Goal: Transaction & Acquisition: Purchase product/service

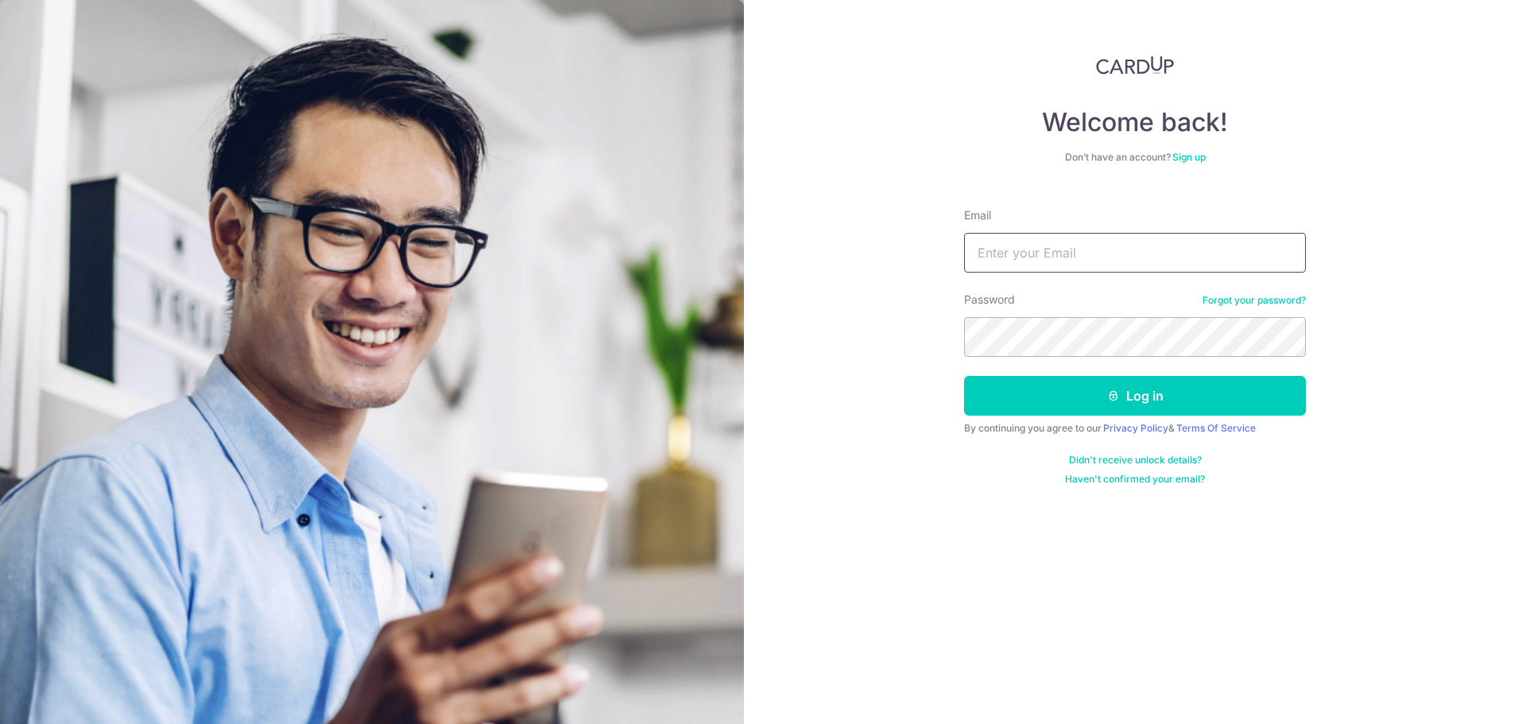
click at [1126, 246] on input "Email" at bounding box center [1135, 253] width 342 height 40
type input "[EMAIL_ADDRESS][DOMAIN_NAME]"
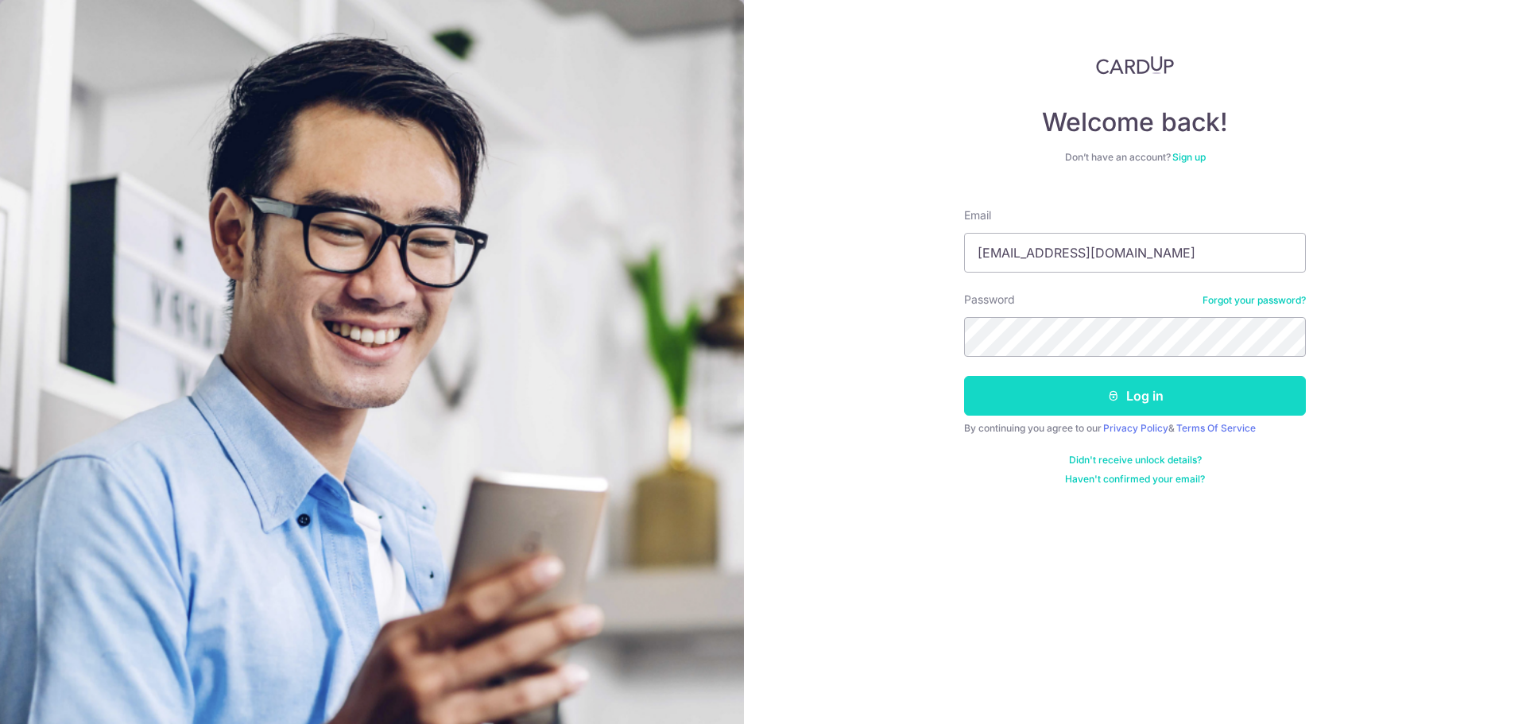
click at [1190, 404] on button "Log in" at bounding box center [1135, 396] width 342 height 40
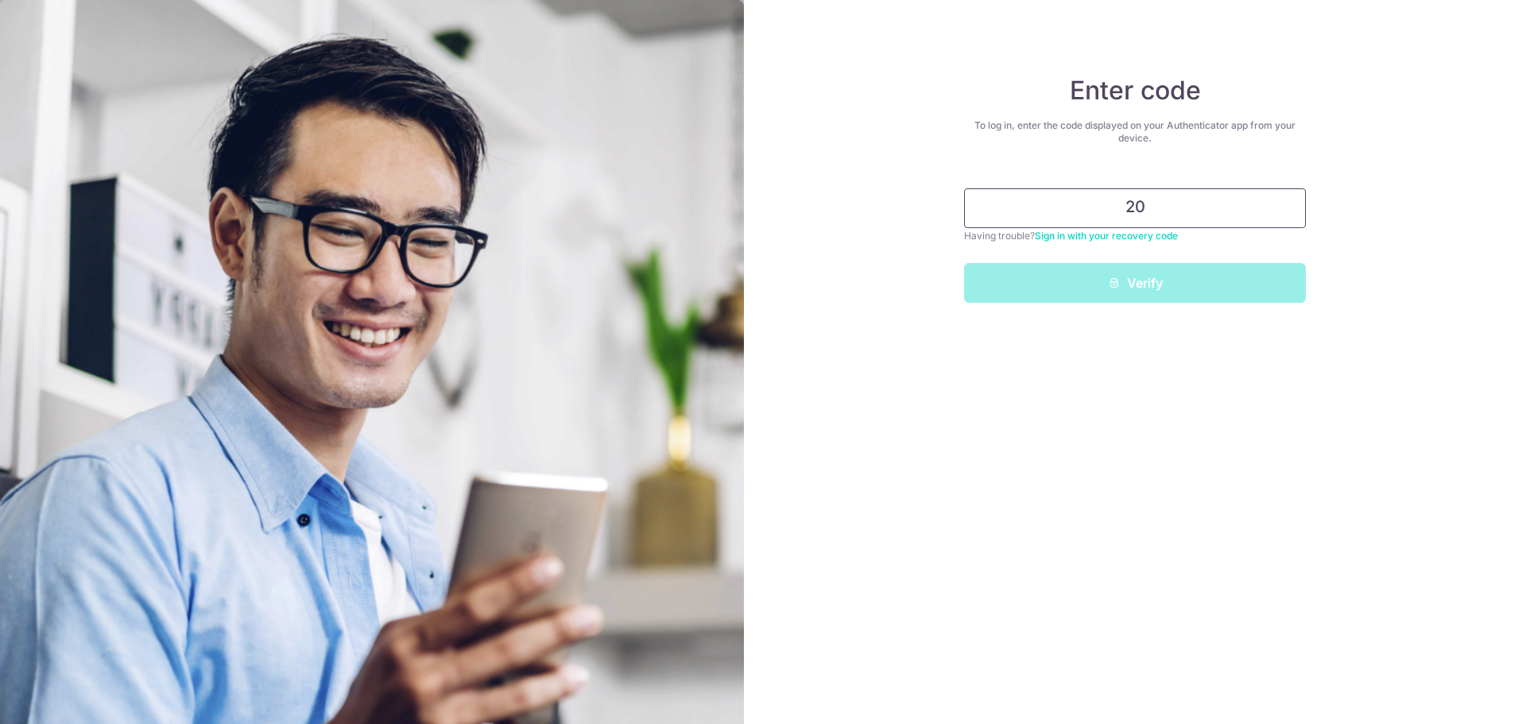
type input "2"
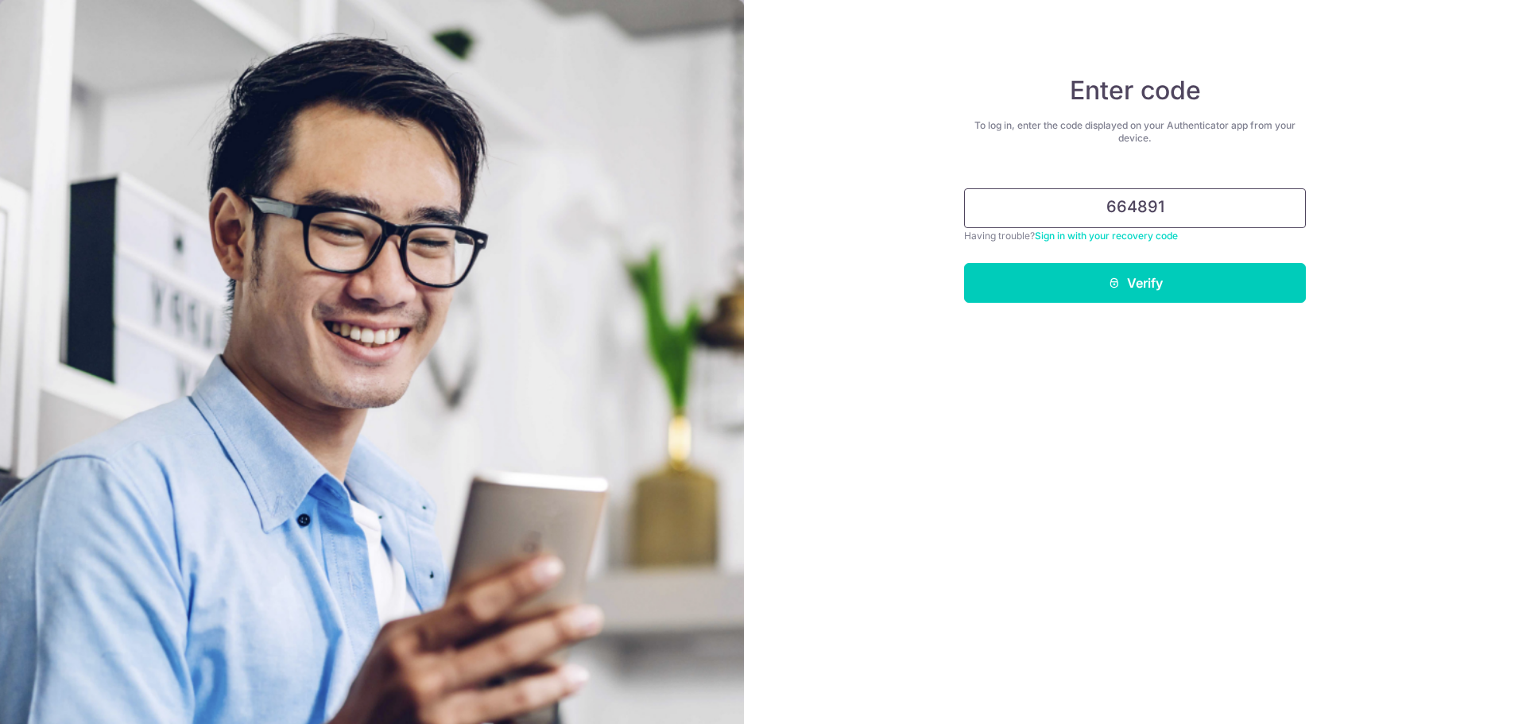
type input "664891"
click at [964, 263] on button "Verify" at bounding box center [1135, 283] width 342 height 40
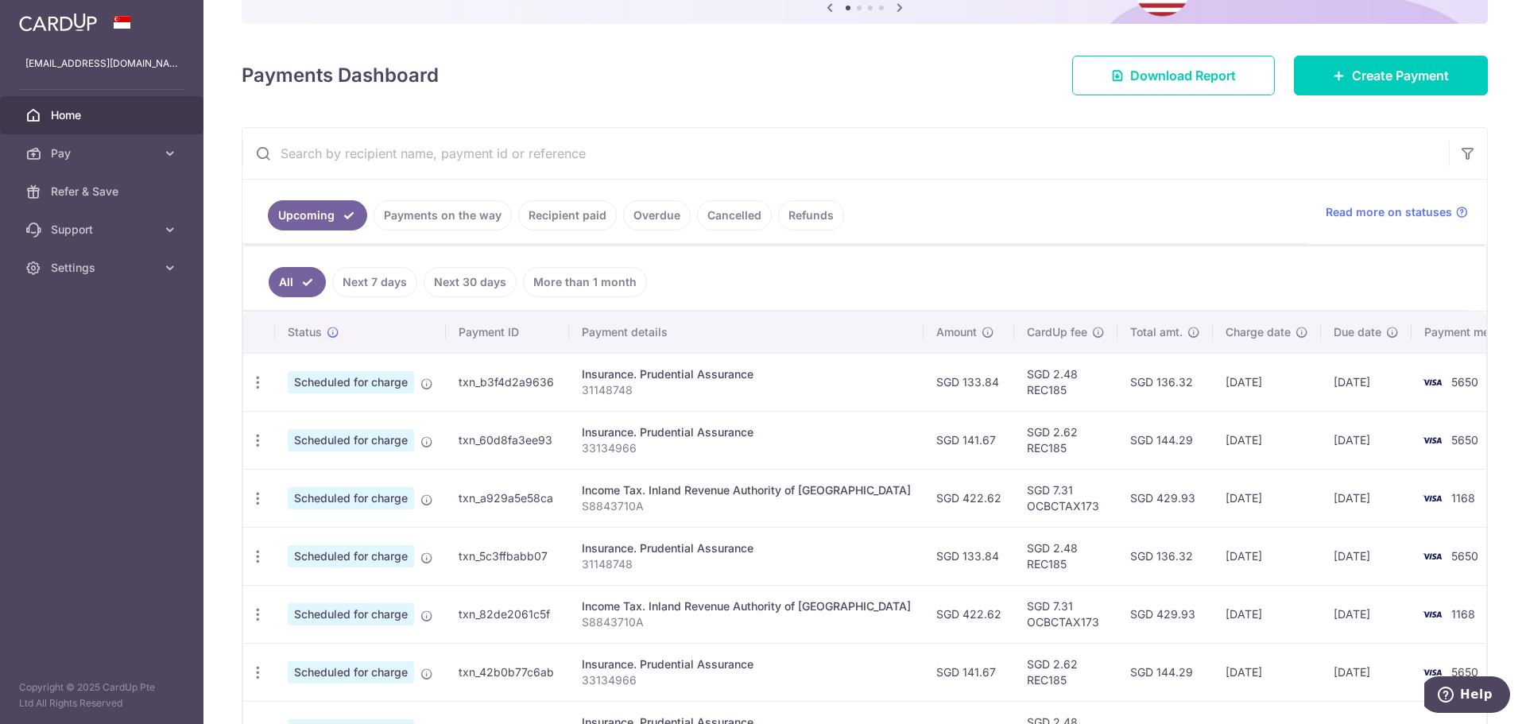
scroll to position [187, 0]
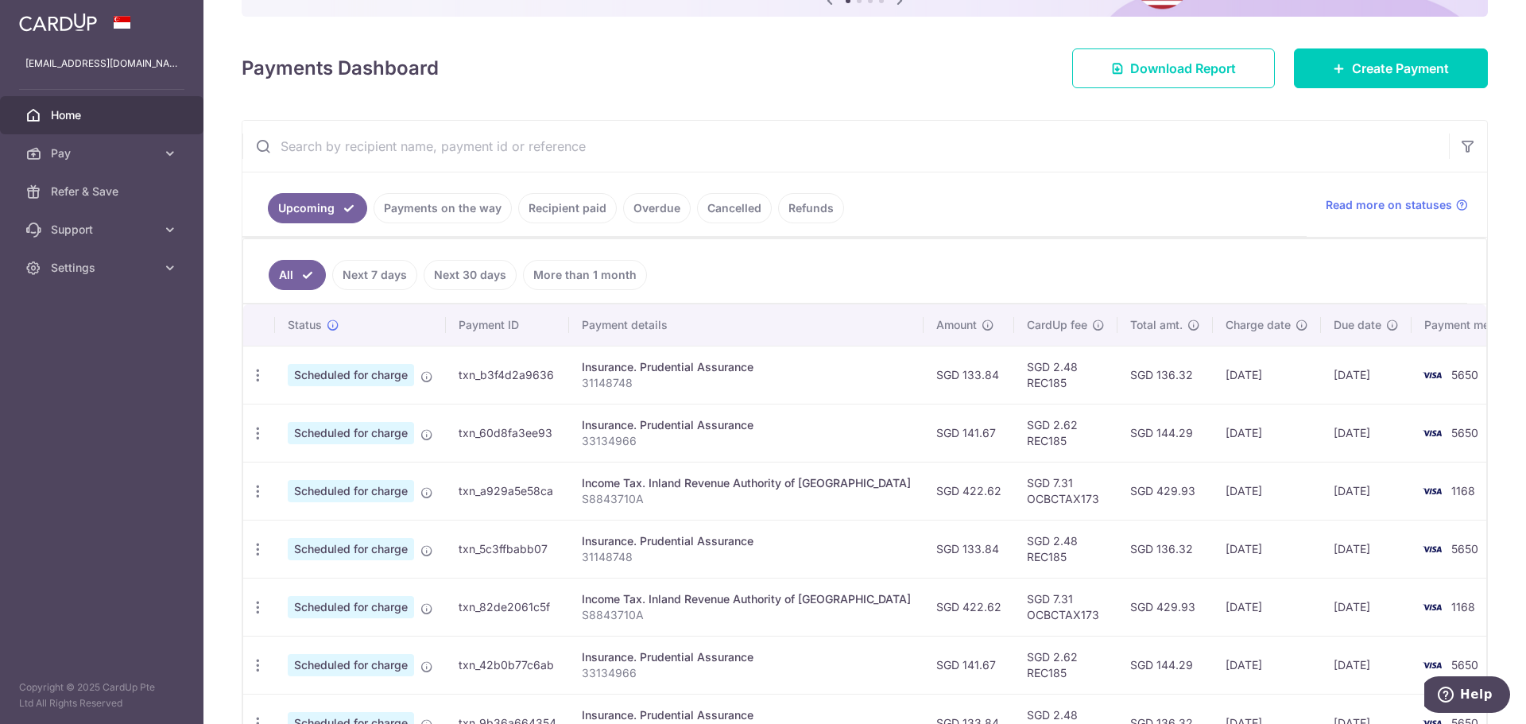
click at [644, 207] on link "Overdue" at bounding box center [657, 208] width 68 height 30
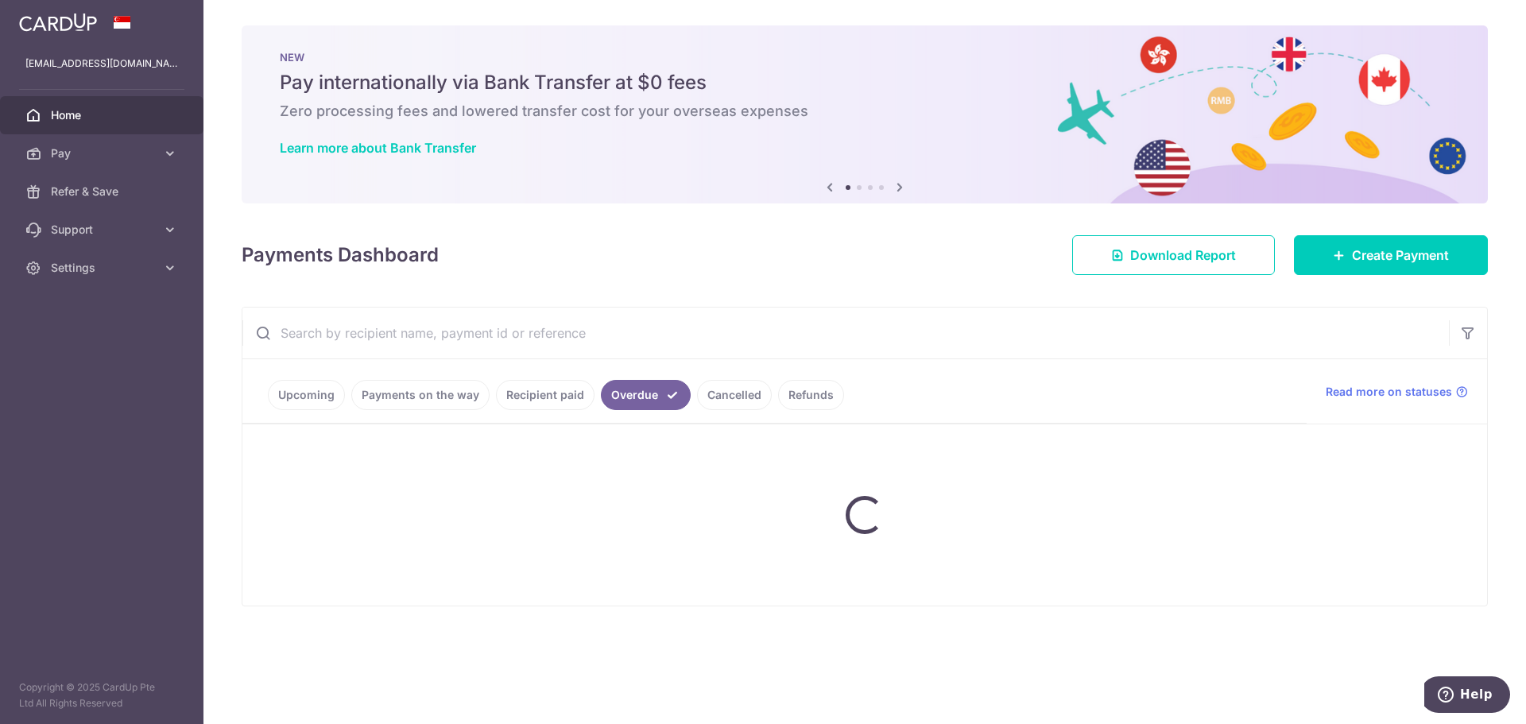
scroll to position [0, 0]
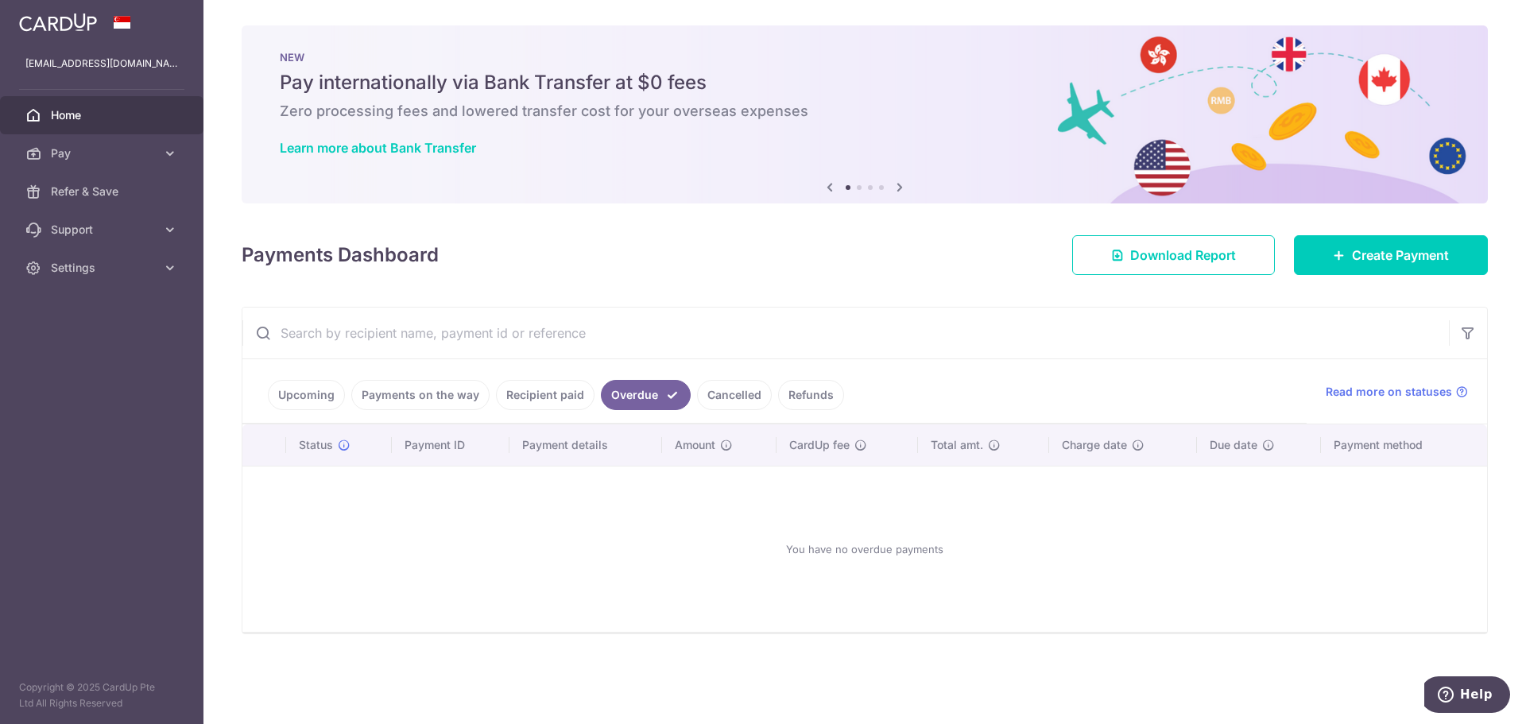
click at [716, 388] on link "Cancelled" at bounding box center [734, 395] width 75 height 30
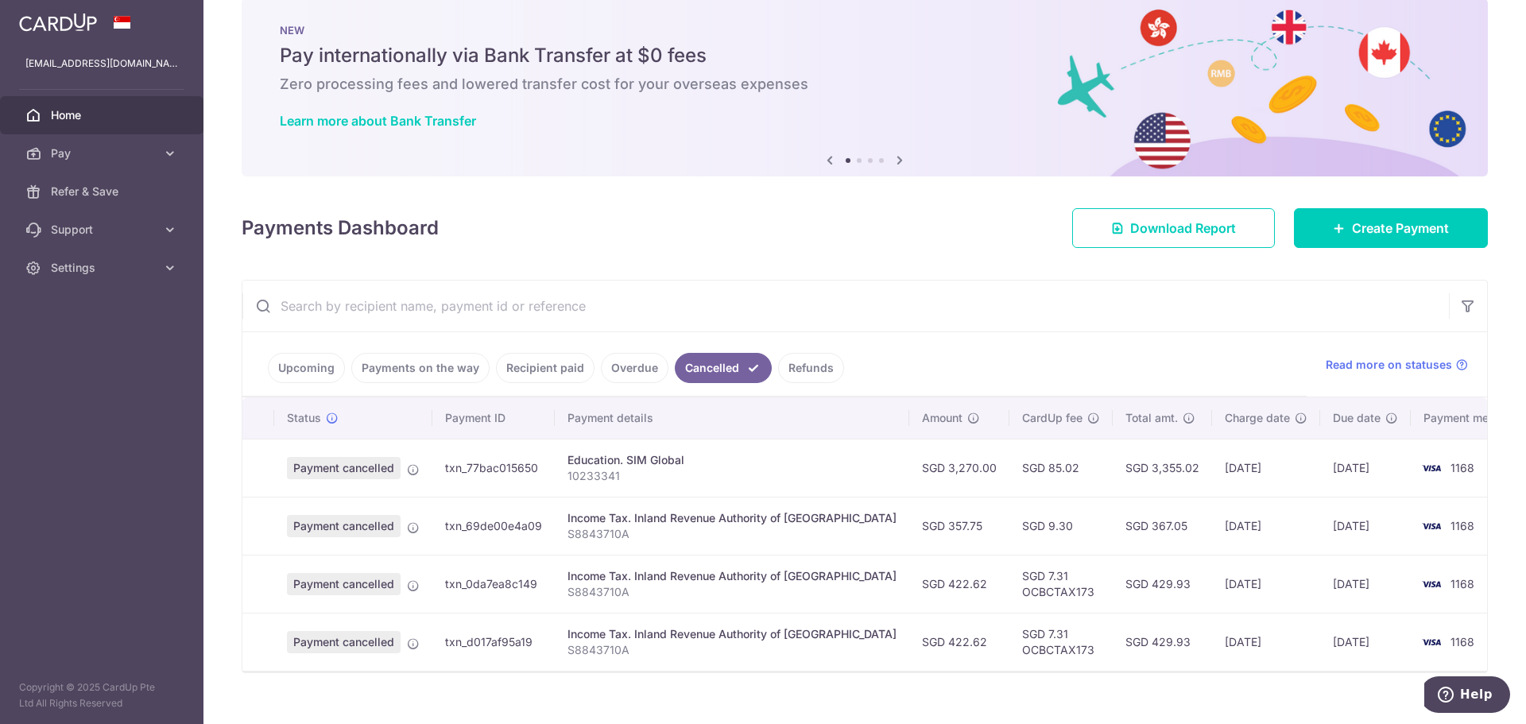
scroll to position [51, 0]
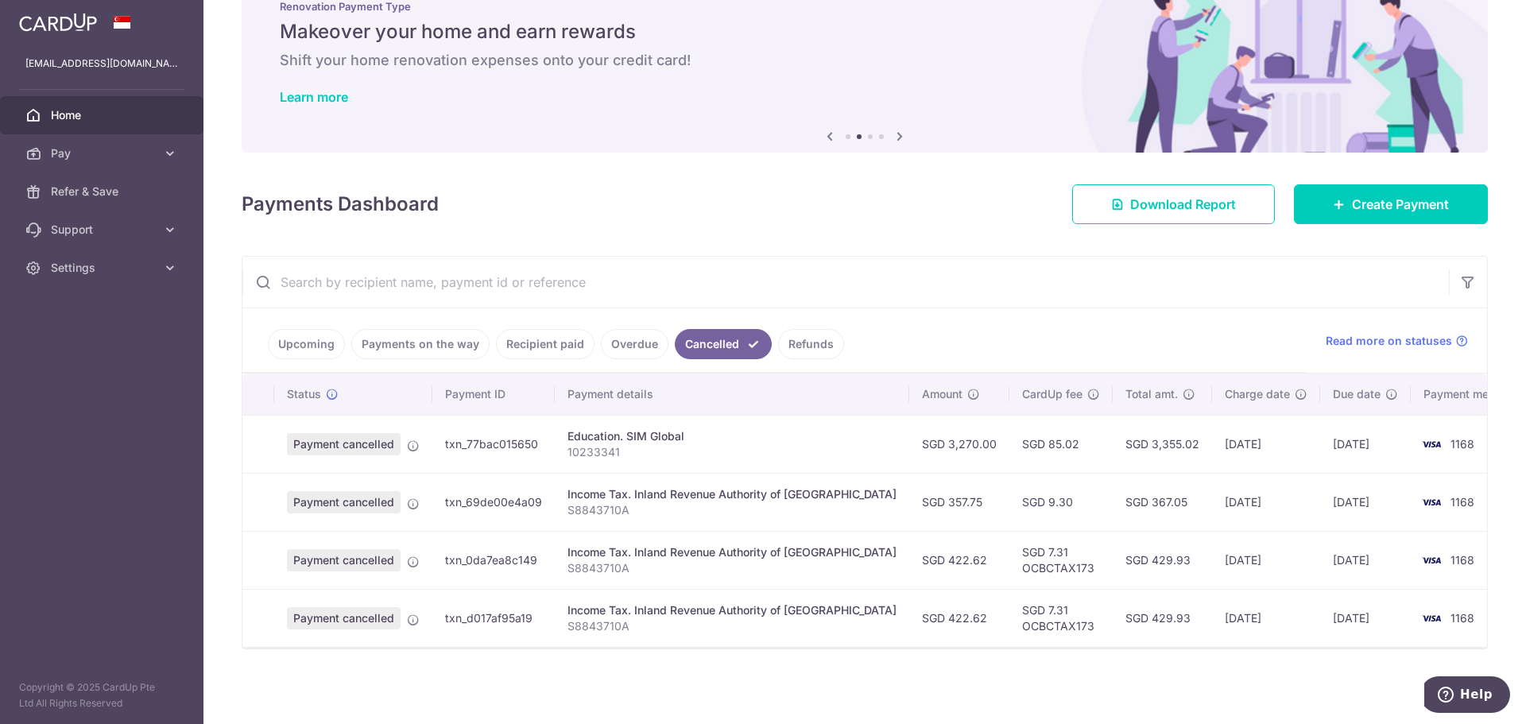
click at [800, 340] on link "Refunds" at bounding box center [811, 344] width 66 height 30
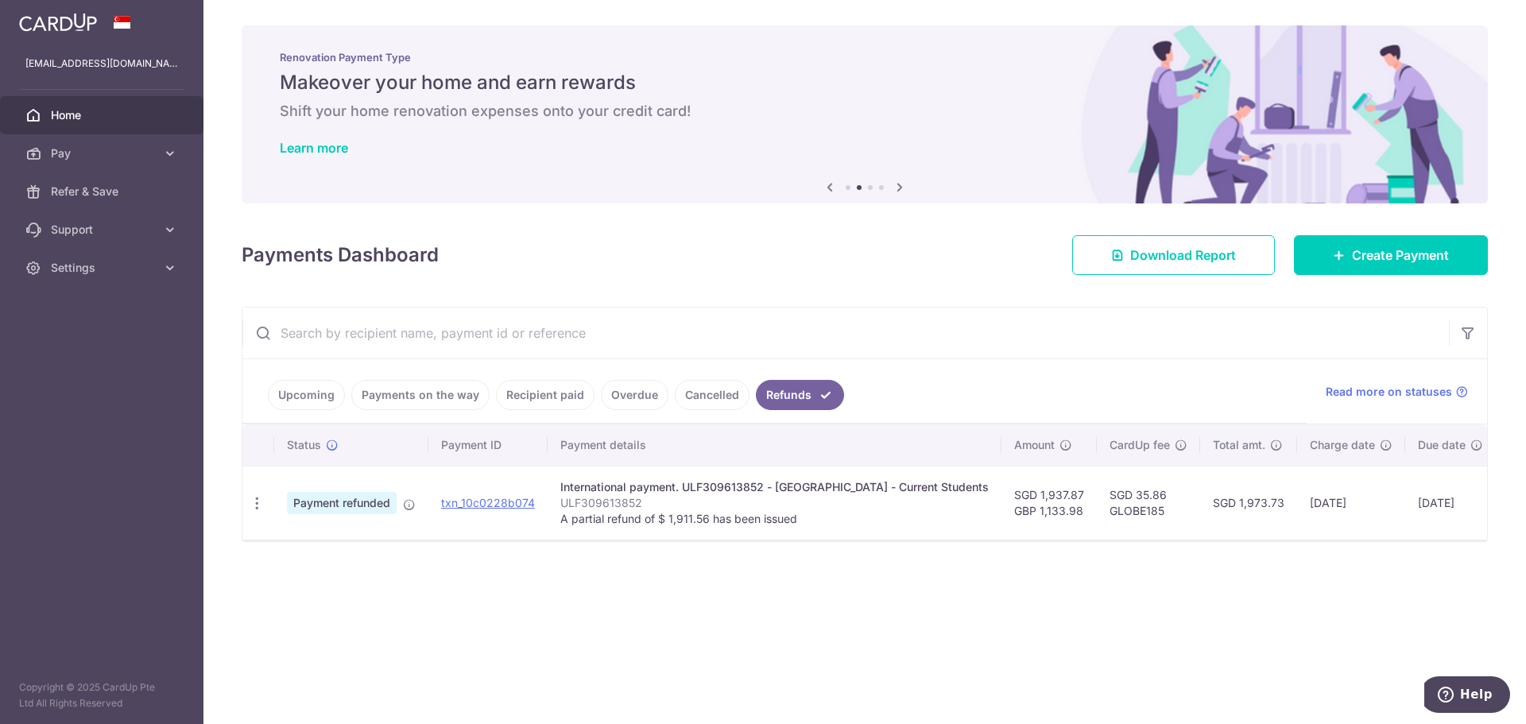
click at [688, 394] on link "Cancelled" at bounding box center [712, 395] width 75 height 30
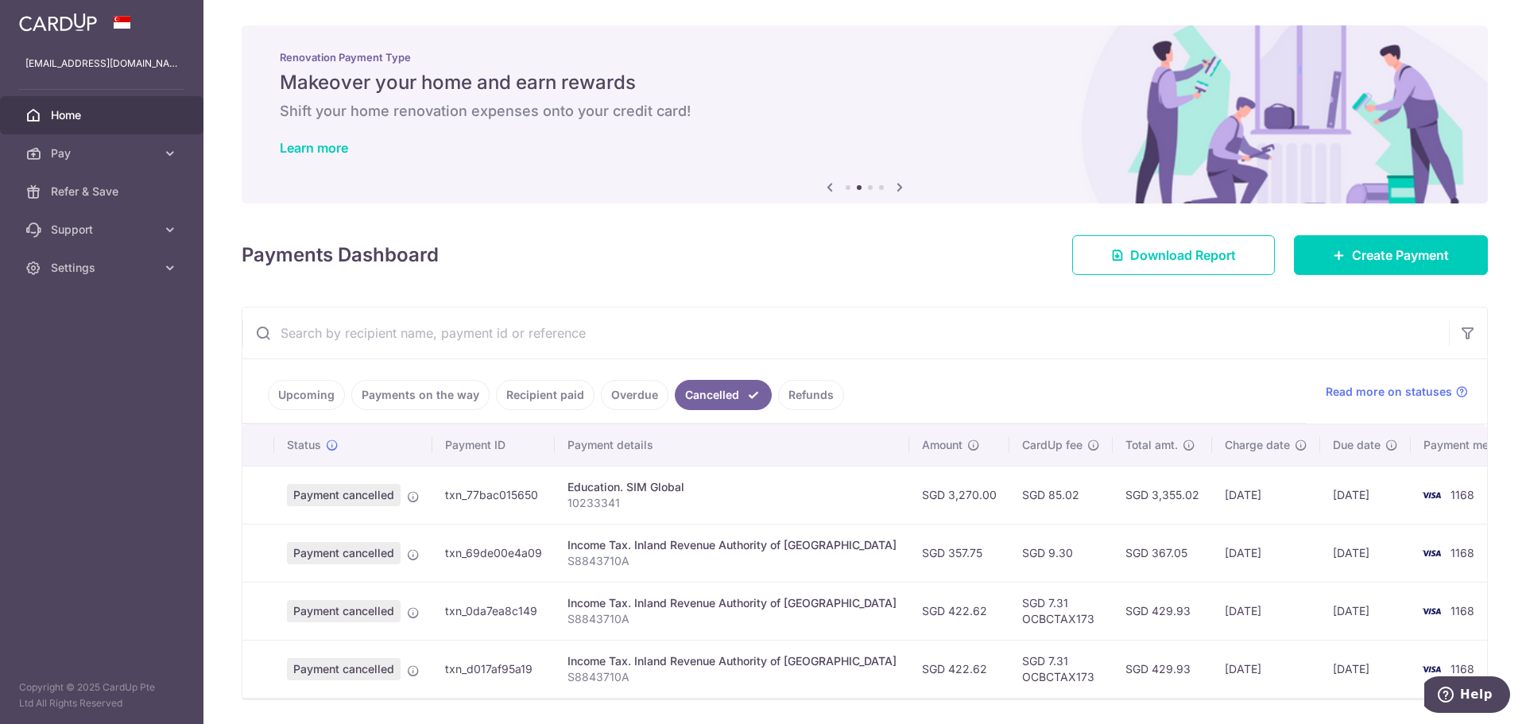
click at [553, 391] on link "Recipient paid" at bounding box center [545, 395] width 99 height 30
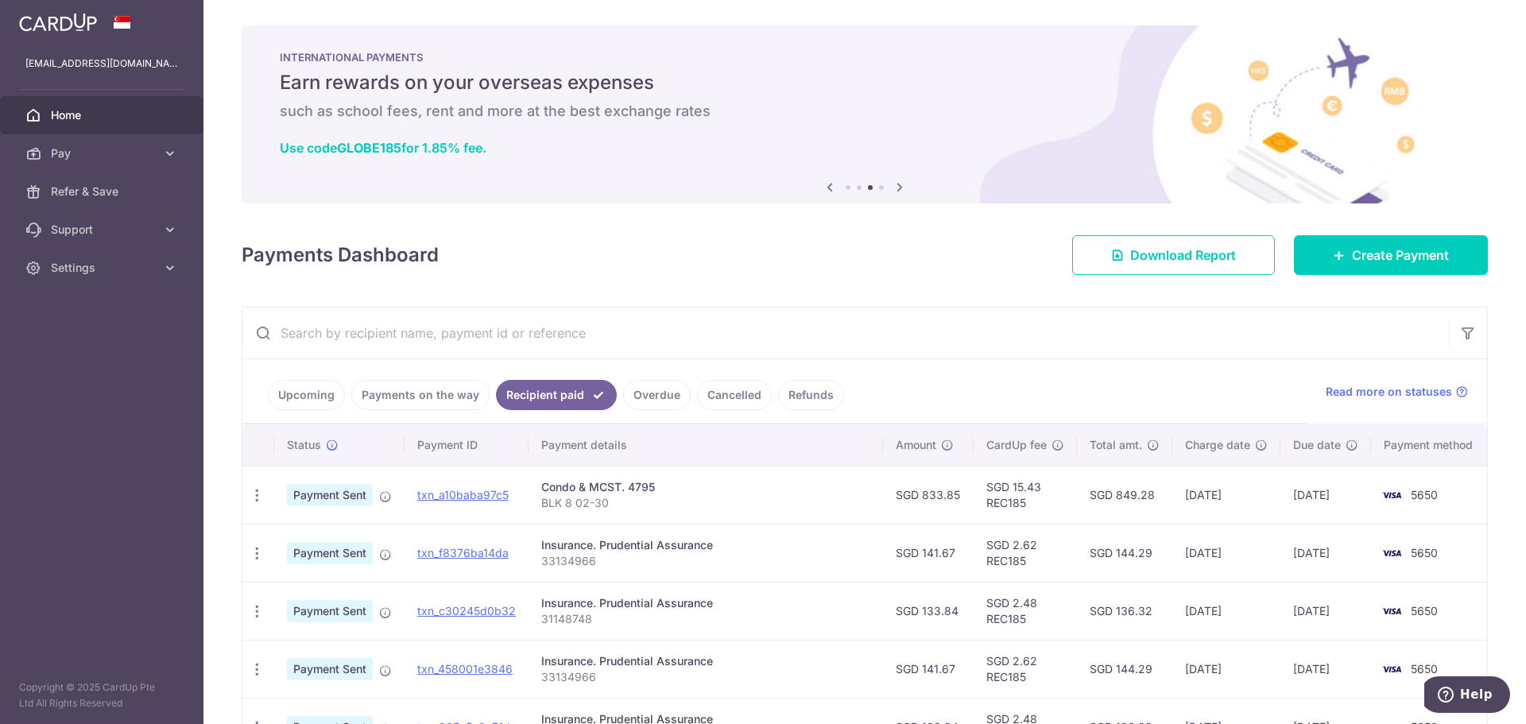
click at [640, 388] on link "Overdue" at bounding box center [657, 395] width 68 height 30
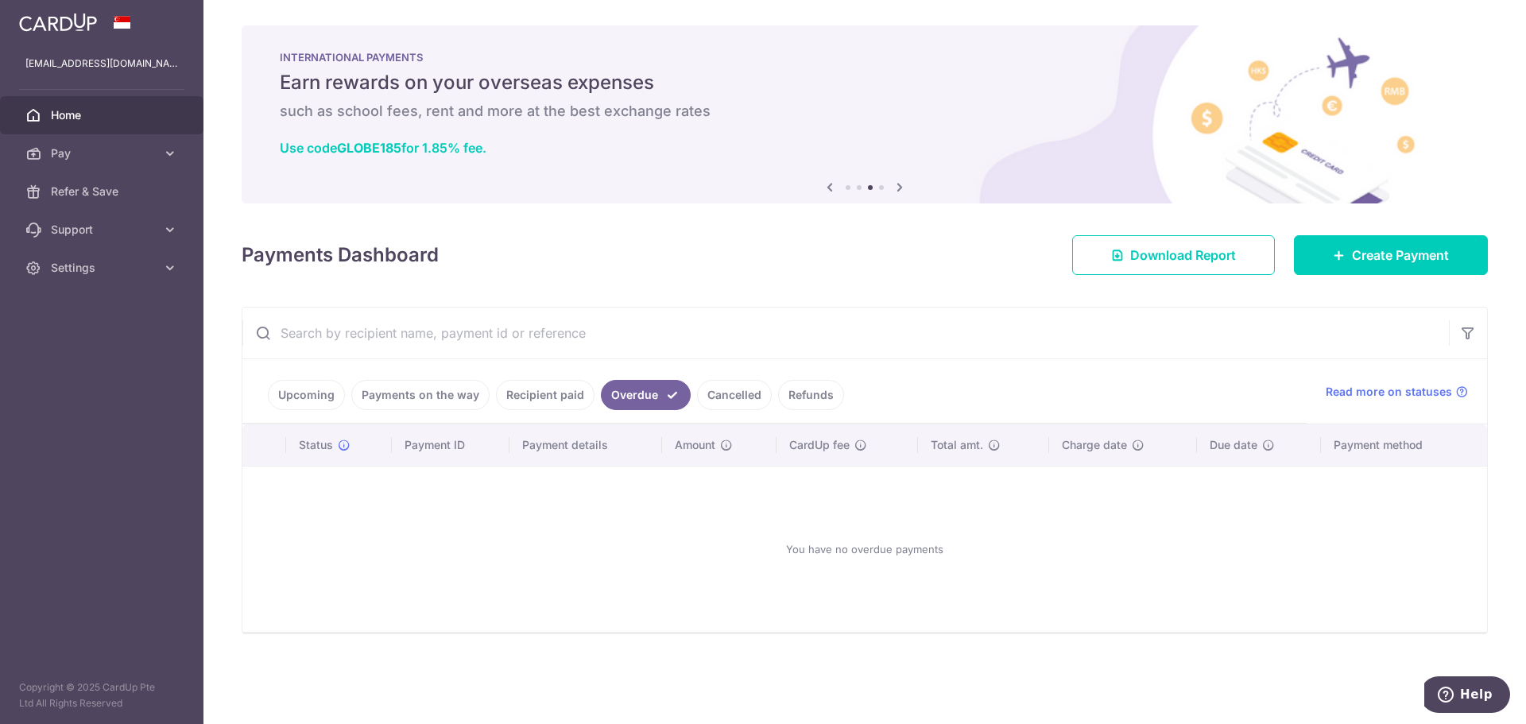
click at [571, 387] on link "Recipient paid" at bounding box center [545, 395] width 99 height 30
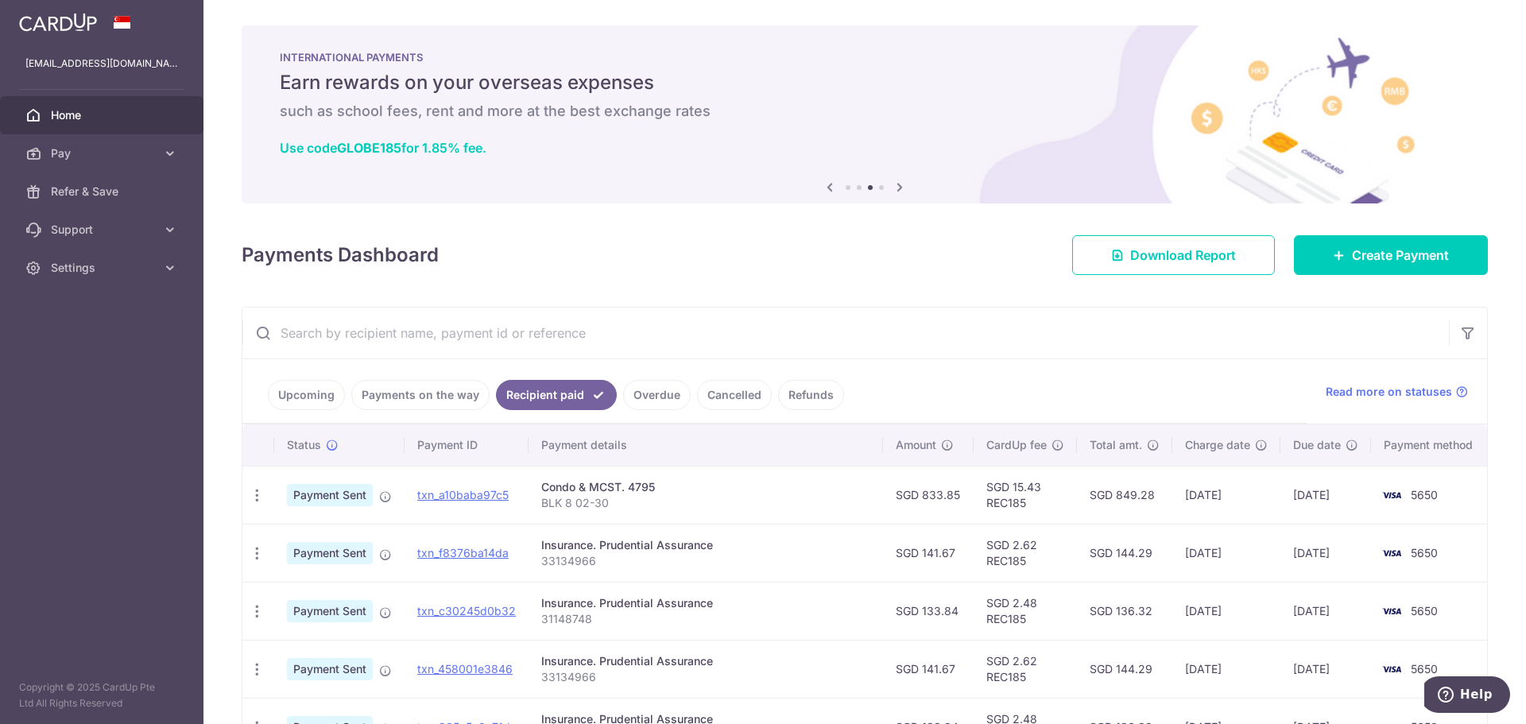
click at [640, 387] on link "Overdue" at bounding box center [657, 395] width 68 height 30
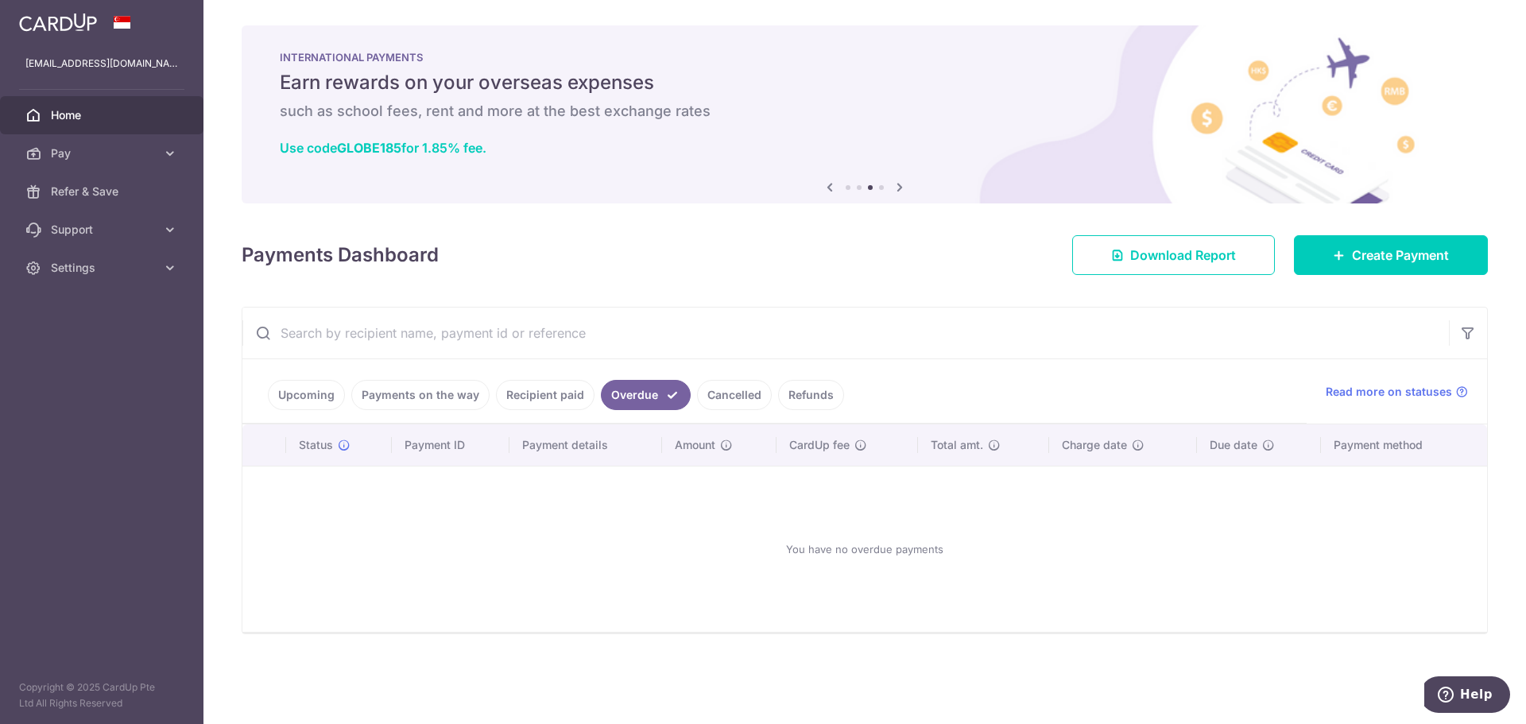
click at [477, 397] on link "Payments on the way" at bounding box center [420, 395] width 138 height 30
click at [342, 398] on link "Upcoming" at bounding box center [306, 395] width 77 height 30
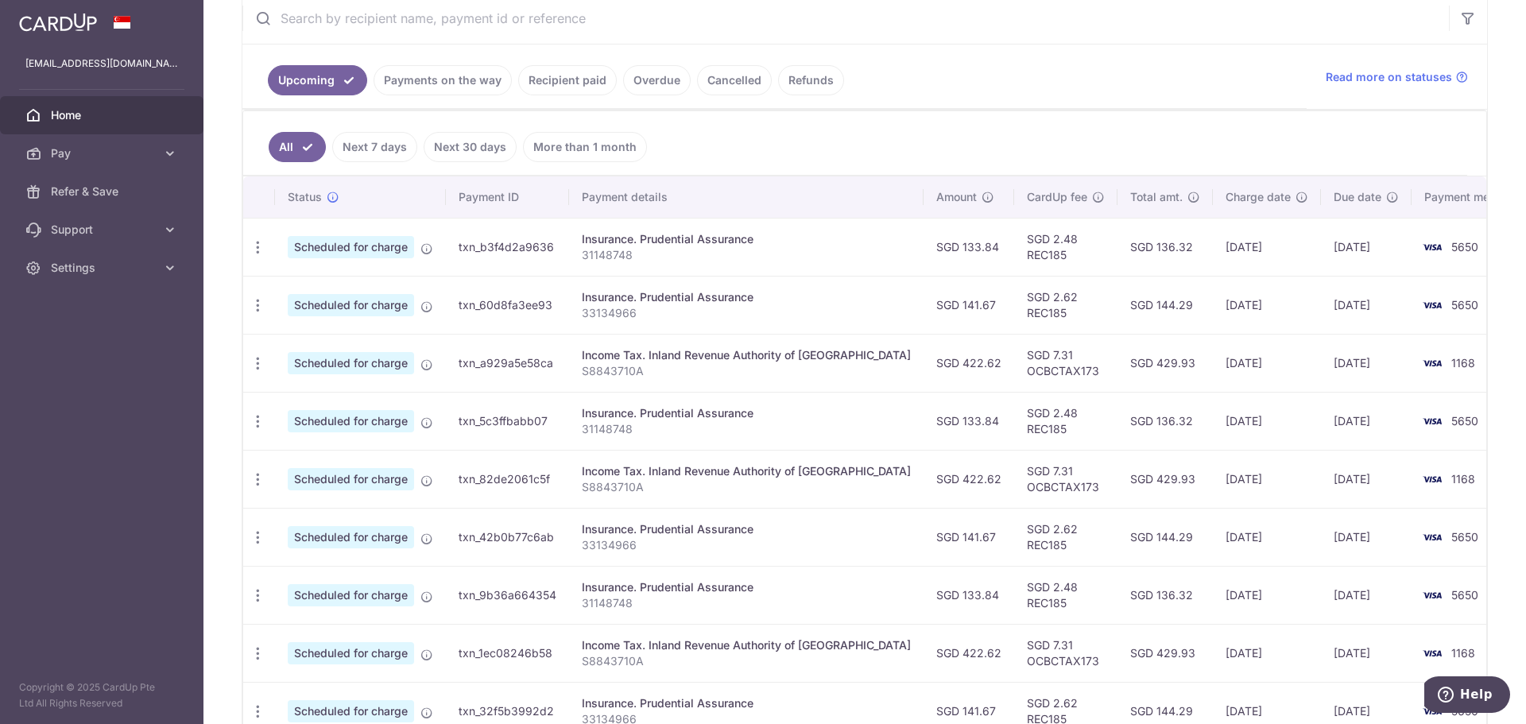
scroll to position [318, 0]
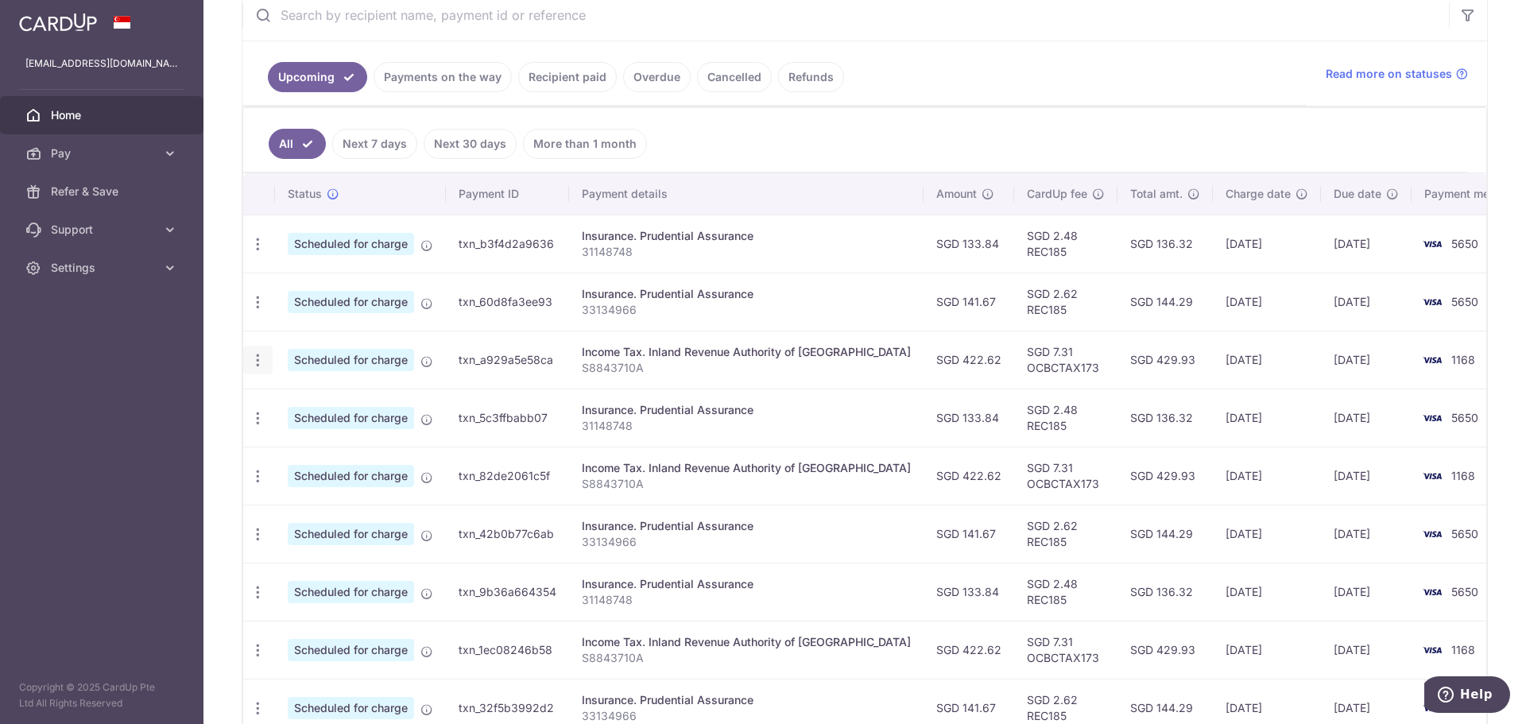
click at [260, 360] on icon "button" at bounding box center [258, 360] width 17 height 17
click at [322, 396] on span "Update payment" at bounding box center [342, 403] width 108 height 19
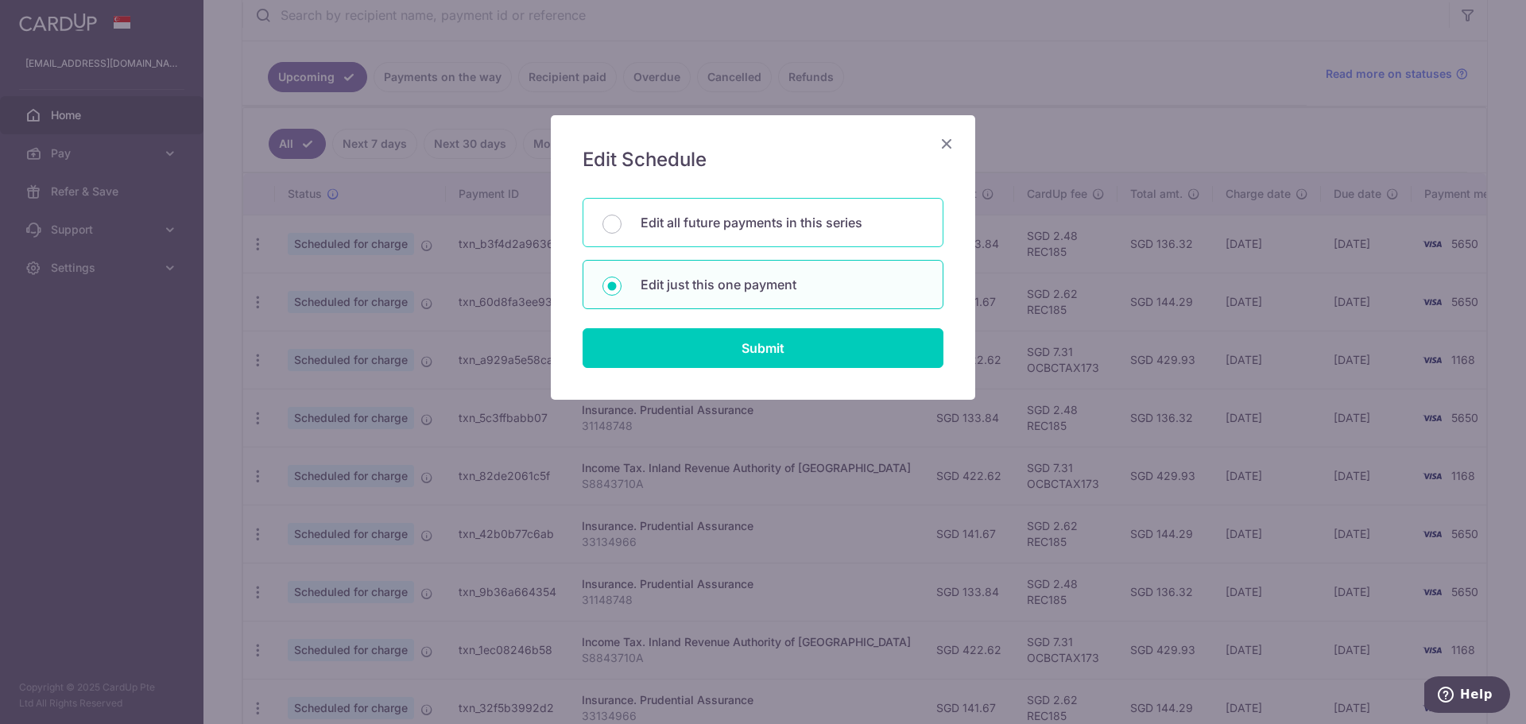
click at [849, 235] on div "Edit all future payments in this series" at bounding box center [762, 222] width 361 height 49
radio input "true"
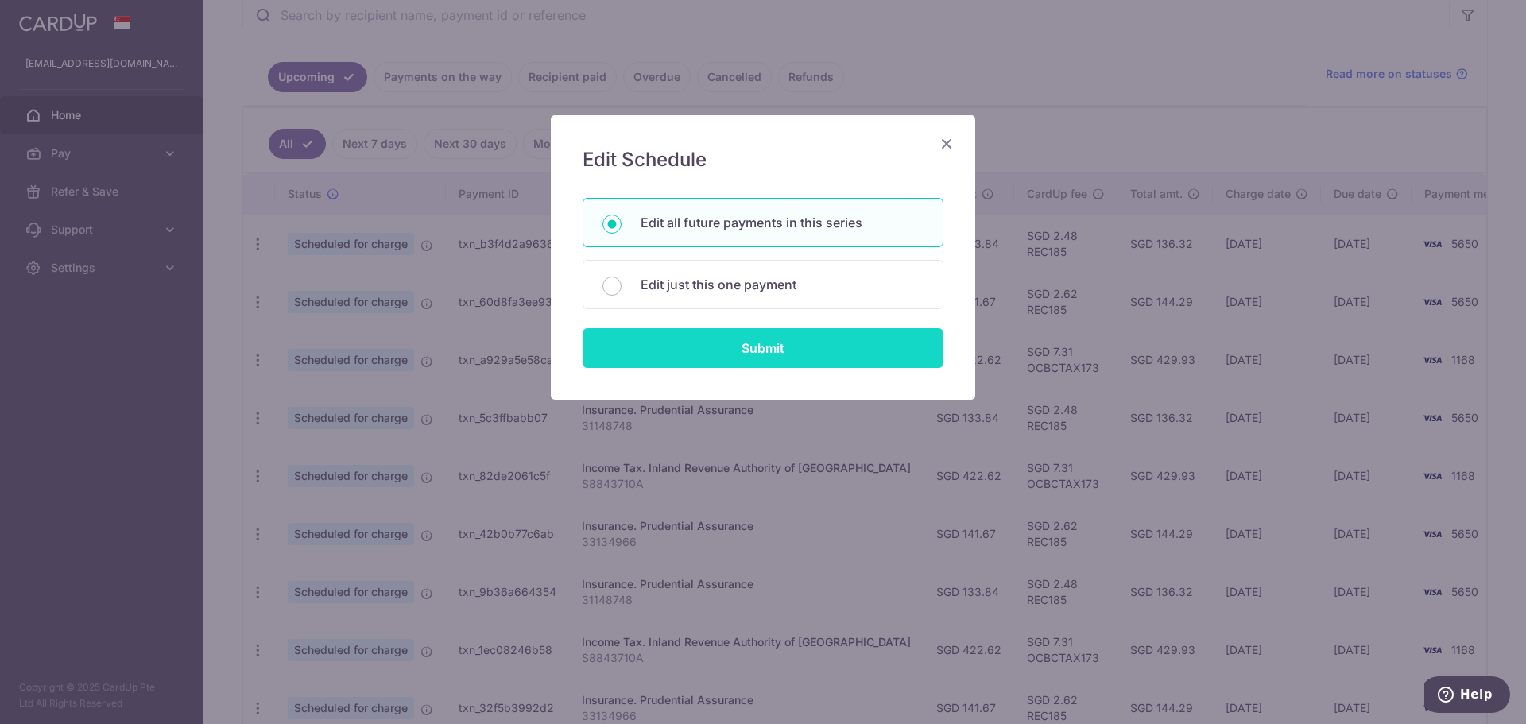
click at [824, 338] on input "Submit" at bounding box center [762, 348] width 361 height 40
radio input "true"
type input "422.62"
type input "S8843710A"
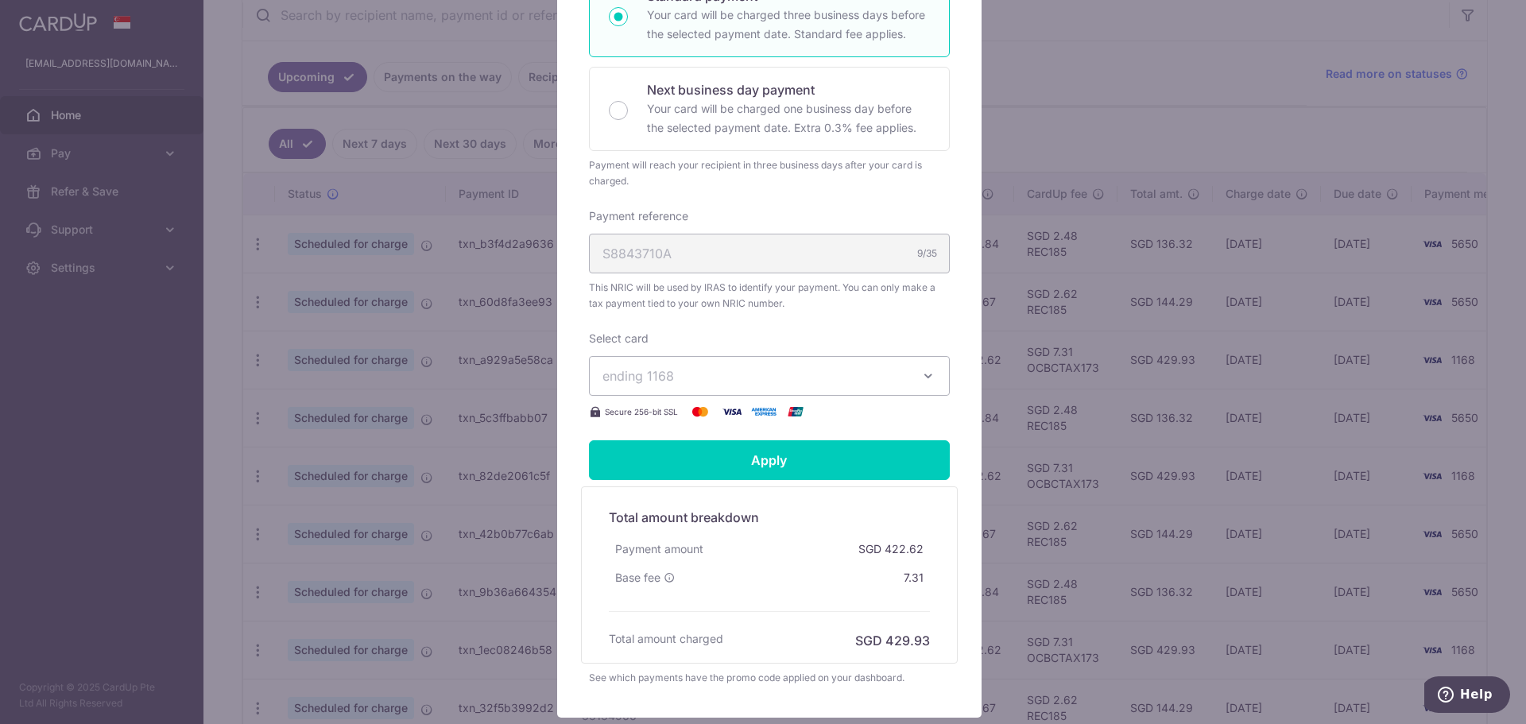
scroll to position [397, 0]
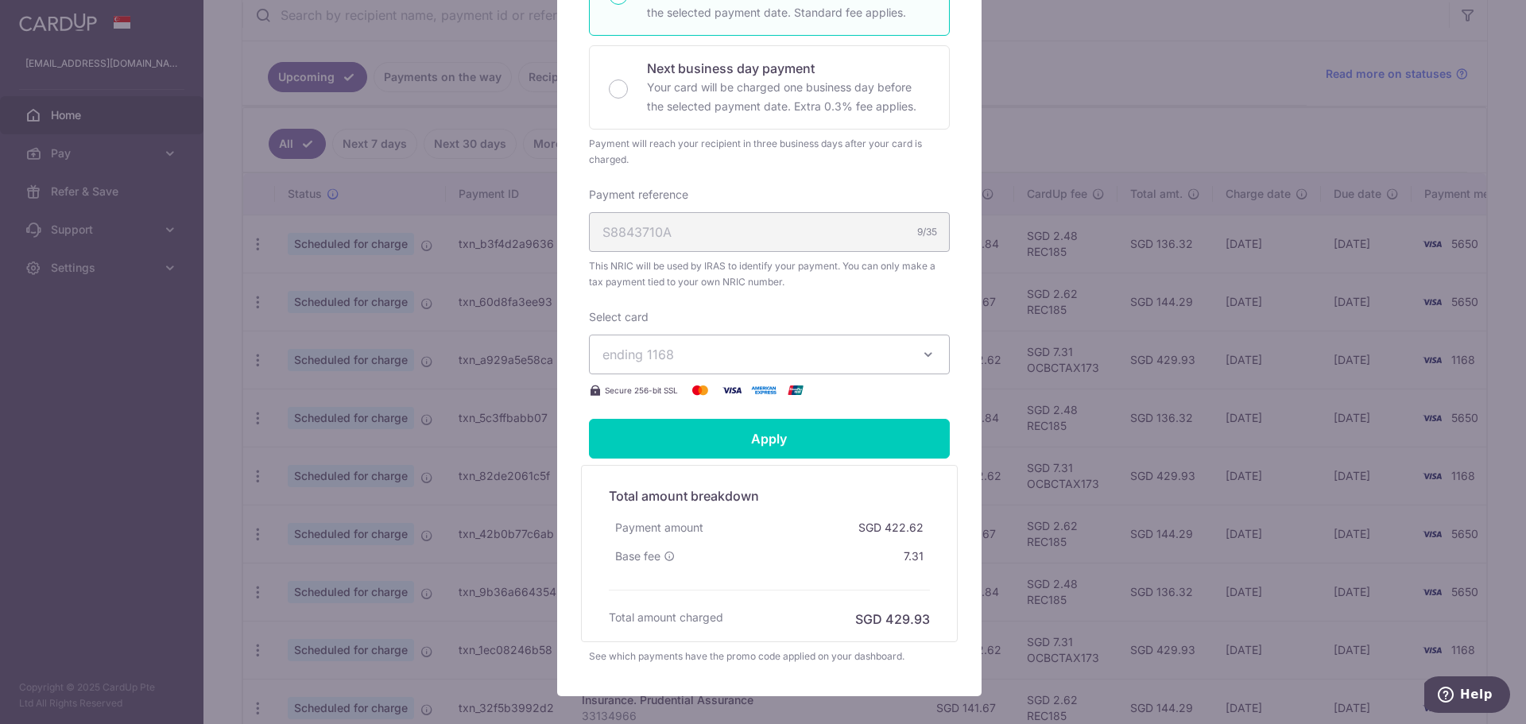
click at [884, 354] on span "ending 1168" at bounding box center [754, 354] width 305 height 19
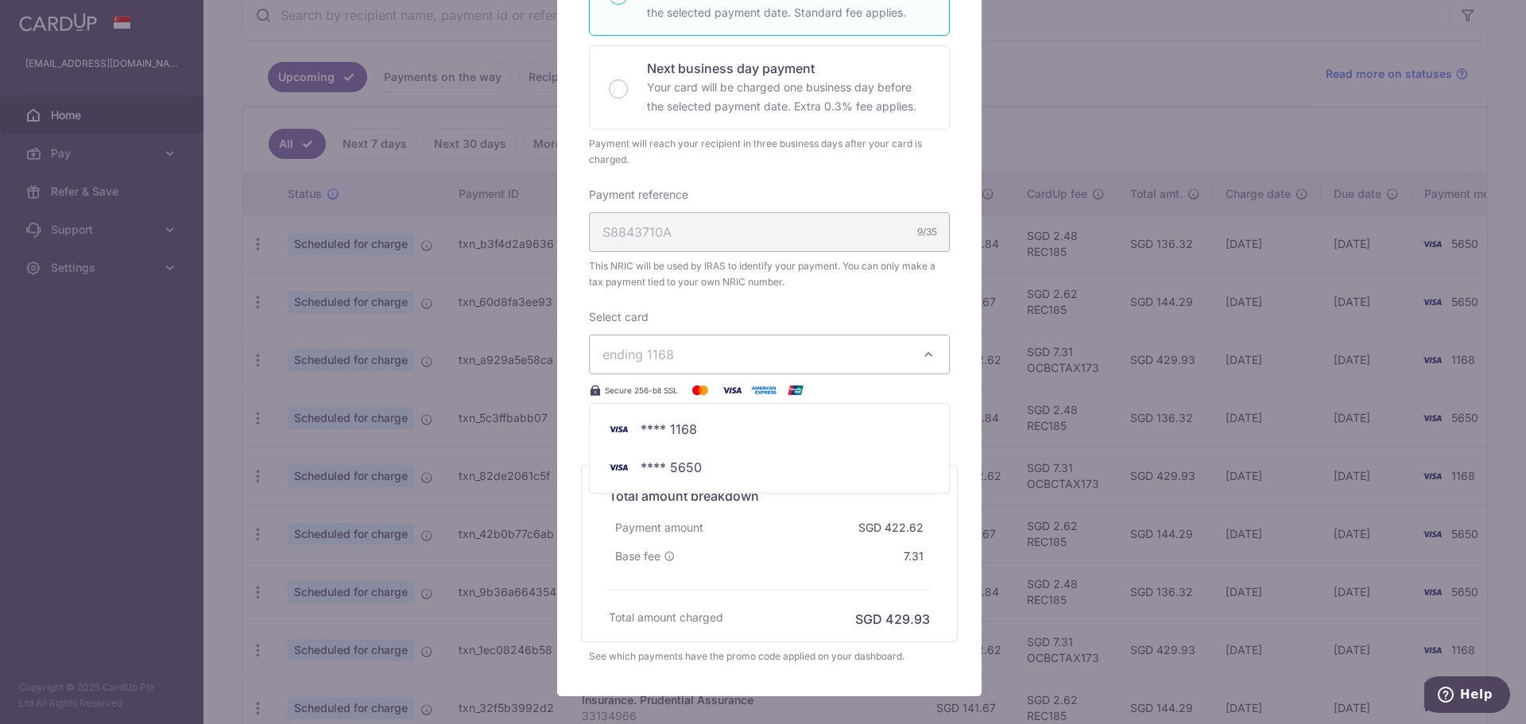
click at [884, 354] on span "ending 1168" at bounding box center [754, 354] width 305 height 19
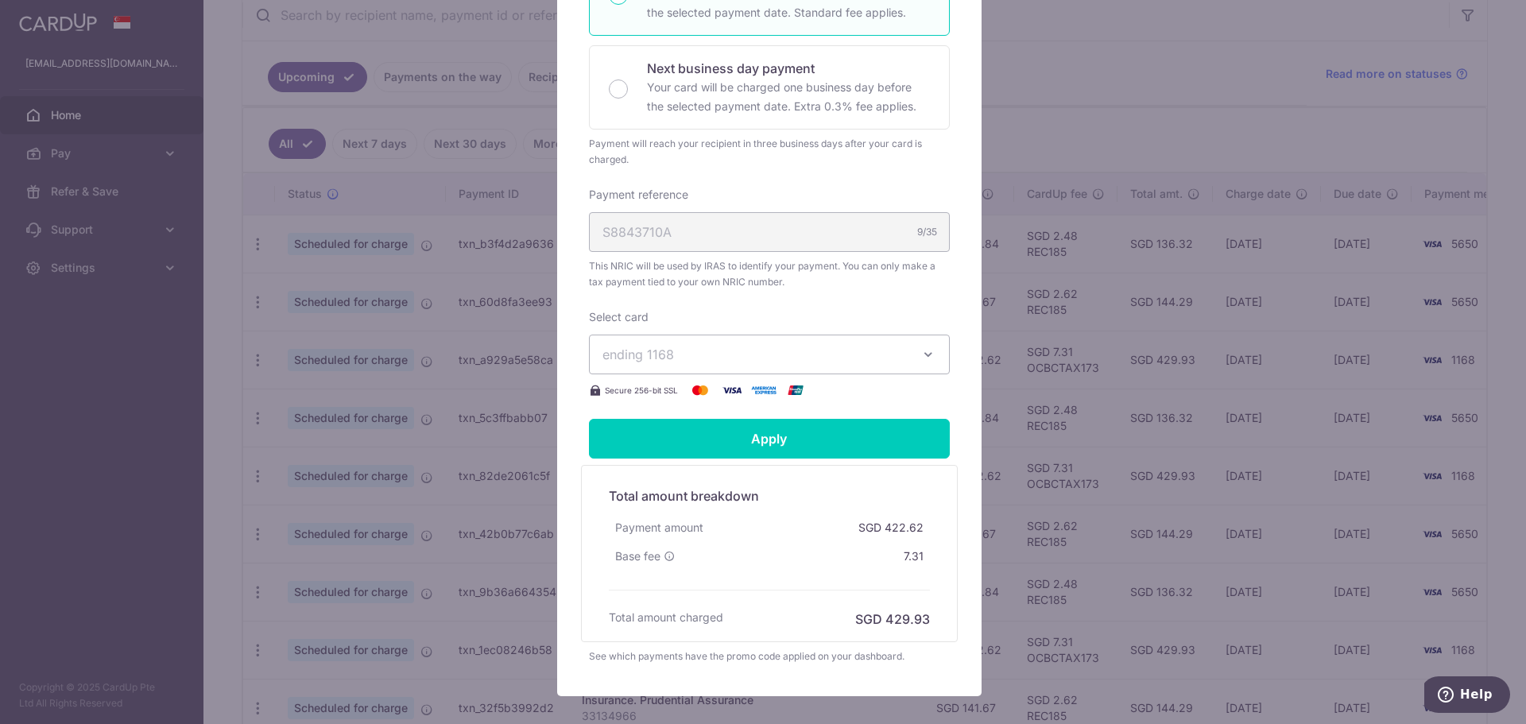
click at [884, 354] on span "ending 1168" at bounding box center [754, 354] width 305 height 19
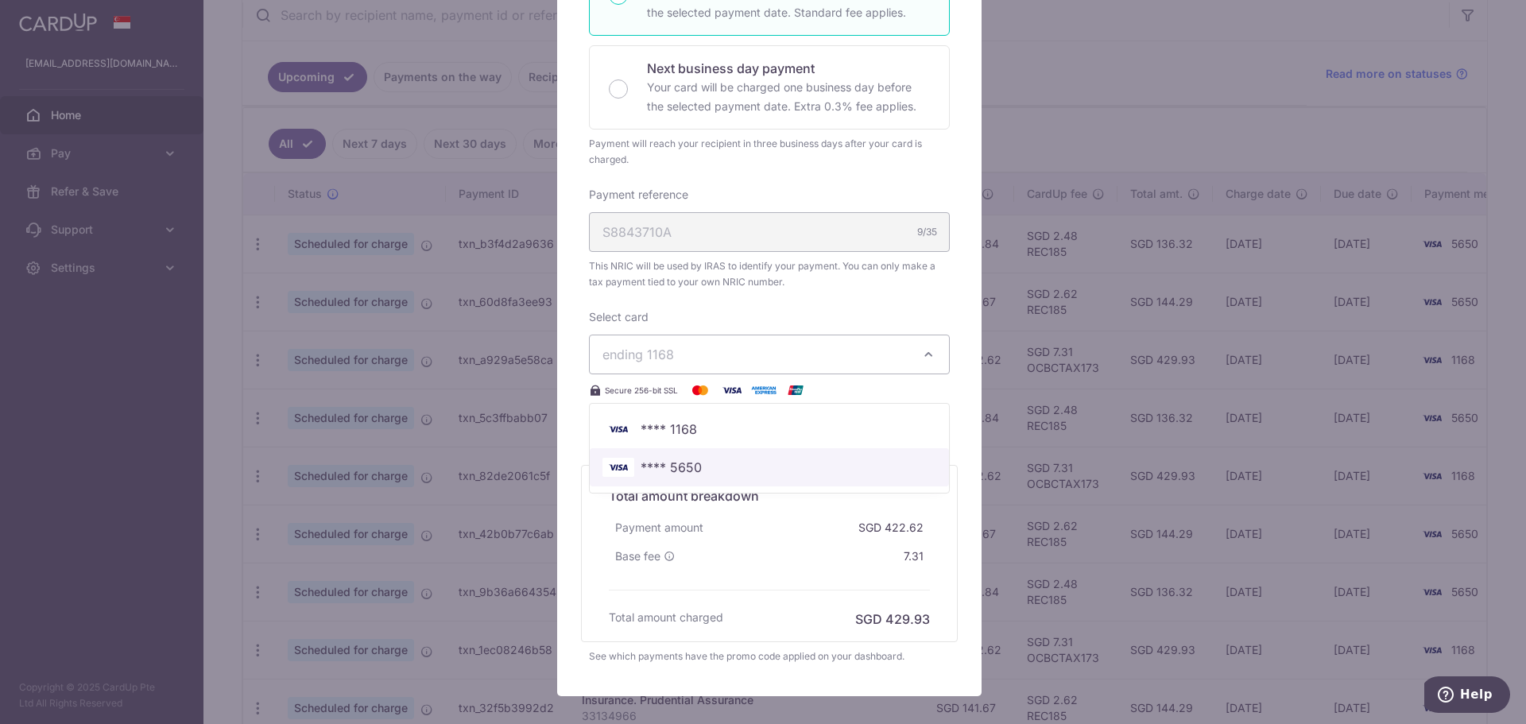
click at [707, 457] on link "**** 5650" at bounding box center [769, 467] width 359 height 38
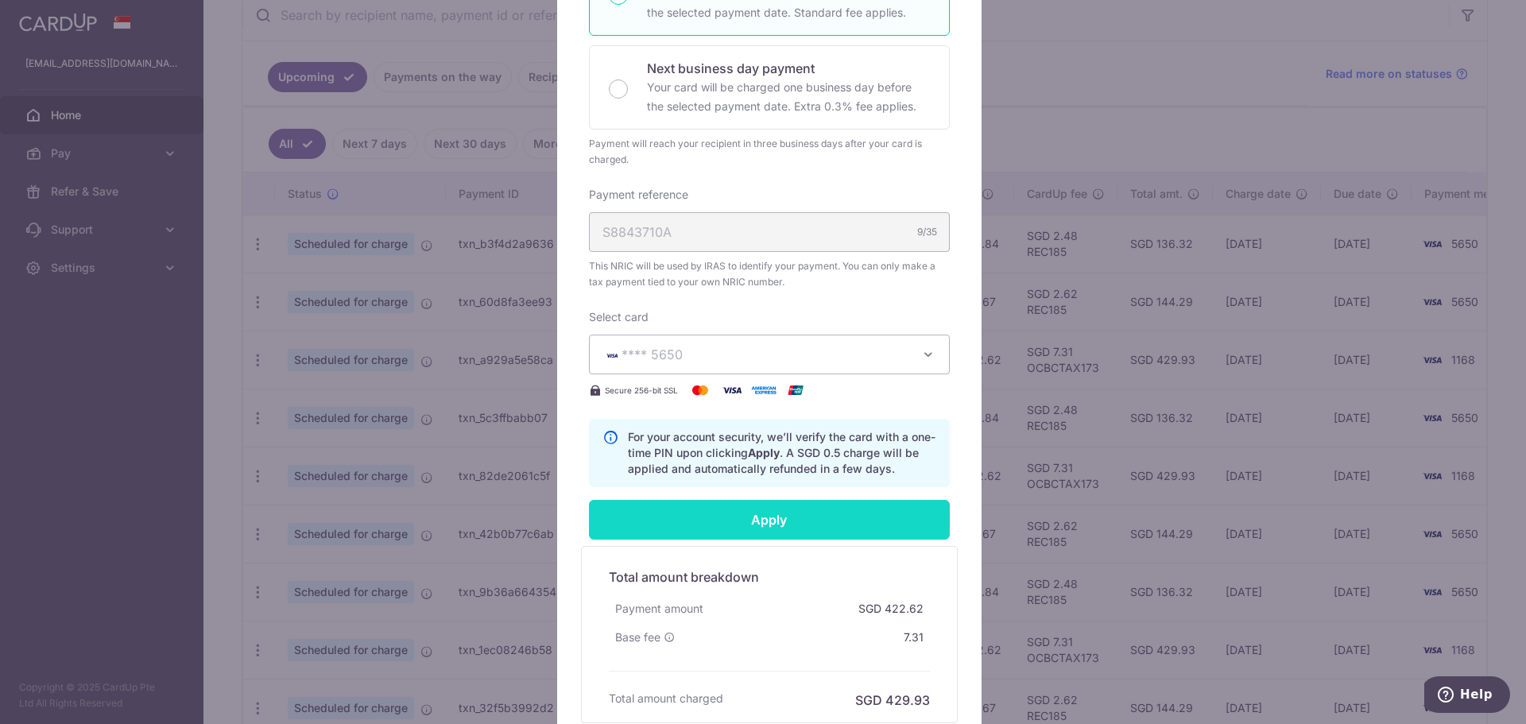
click at [772, 520] on input "Apply" at bounding box center [769, 520] width 361 height 40
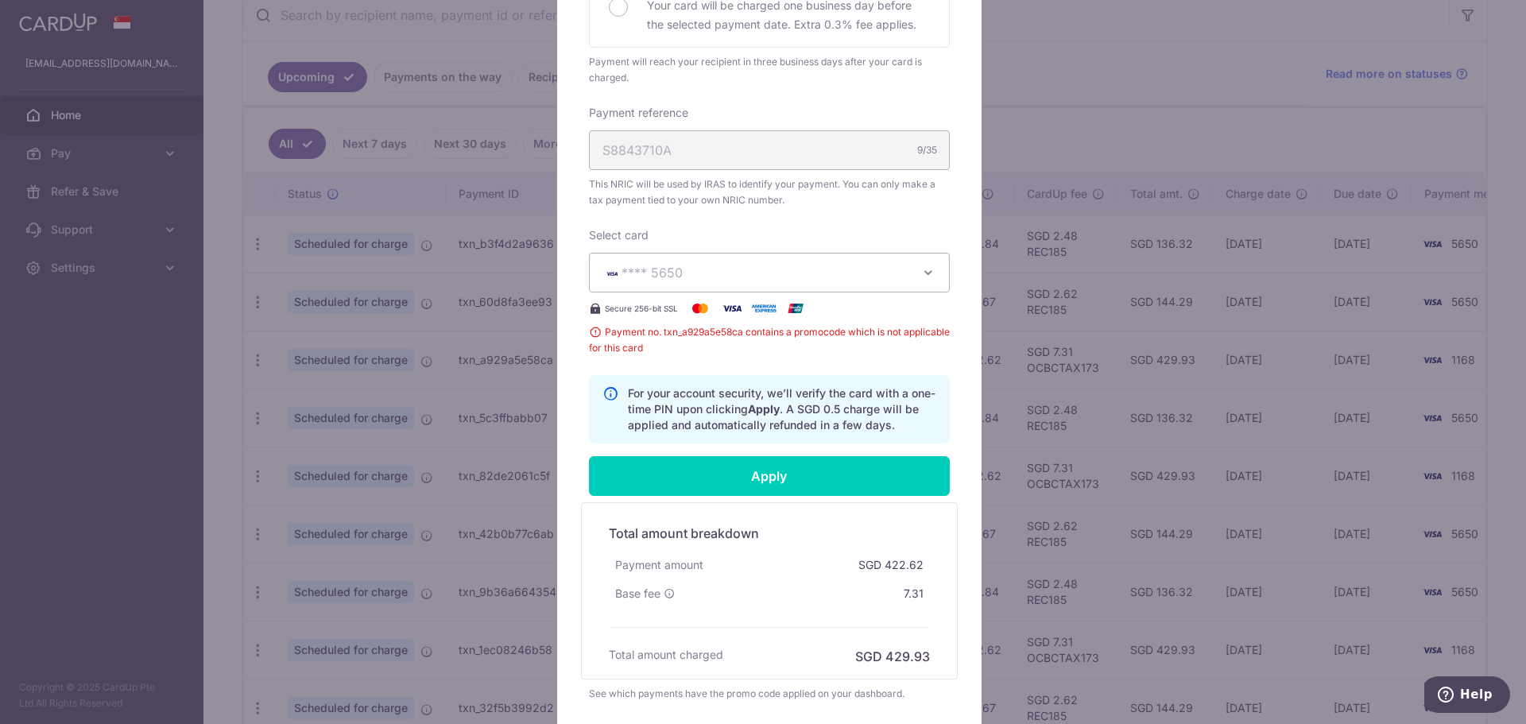
scroll to position [286, 0]
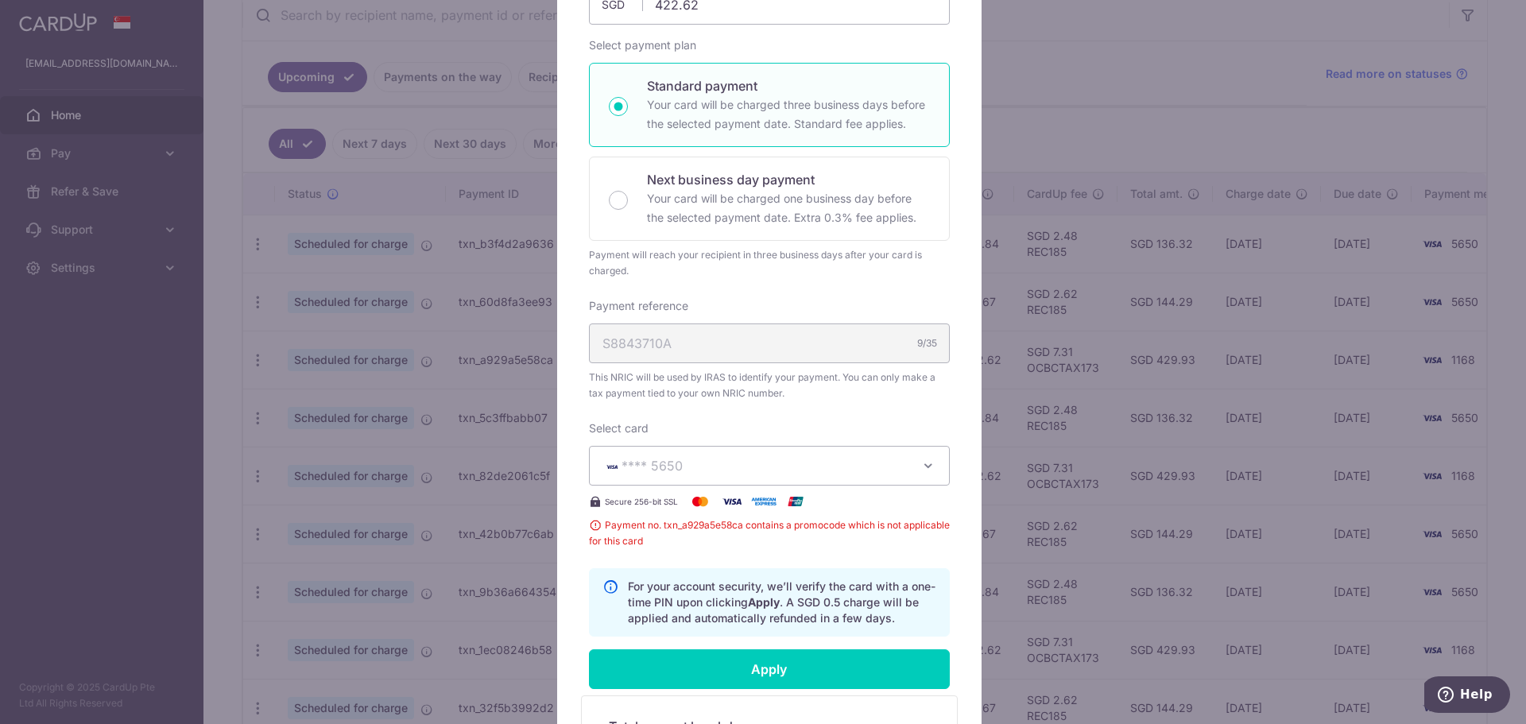
click at [1054, 144] on div "Edit payment By clicking apply, you will make changes to all 6 payments to Inla…" at bounding box center [763, 362] width 1526 height 724
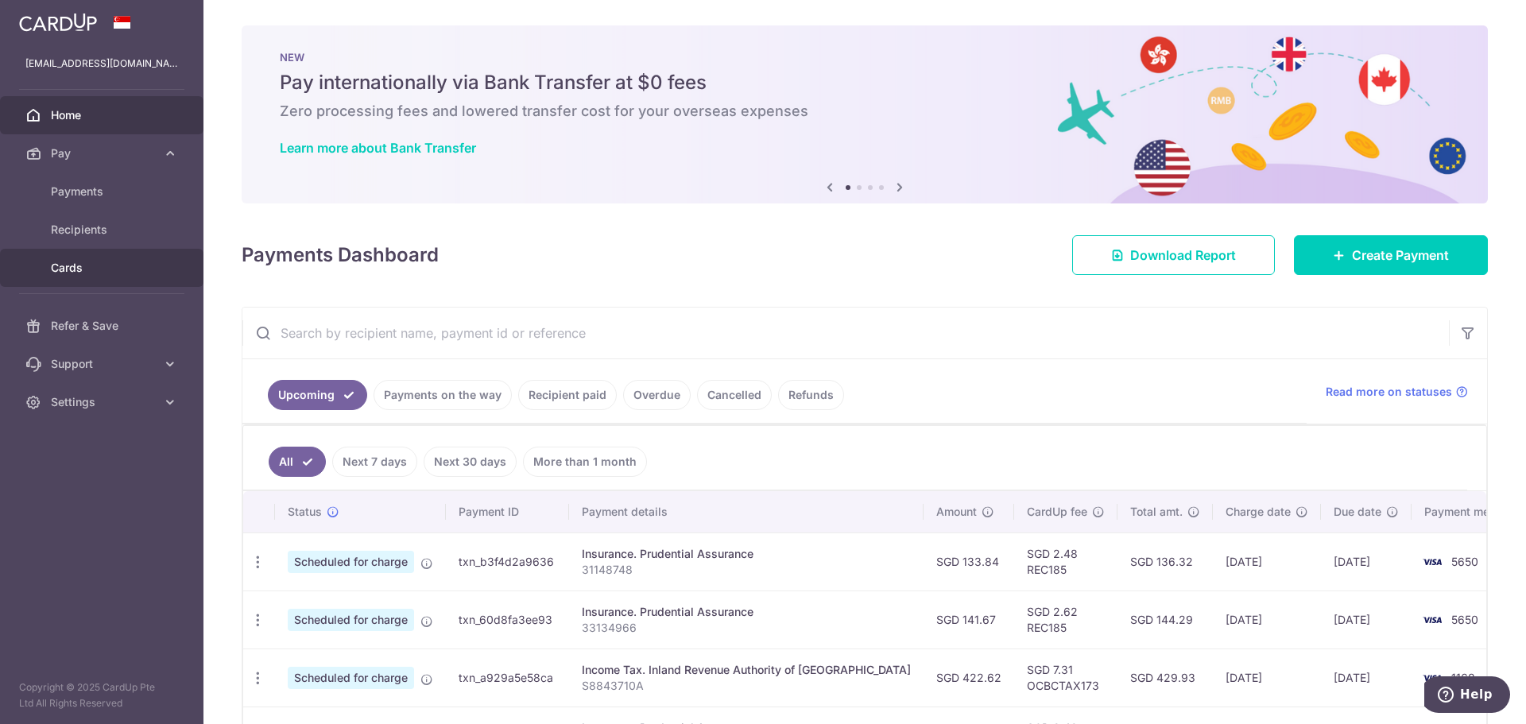
click at [87, 260] on span "Cards" at bounding box center [103, 268] width 105 height 16
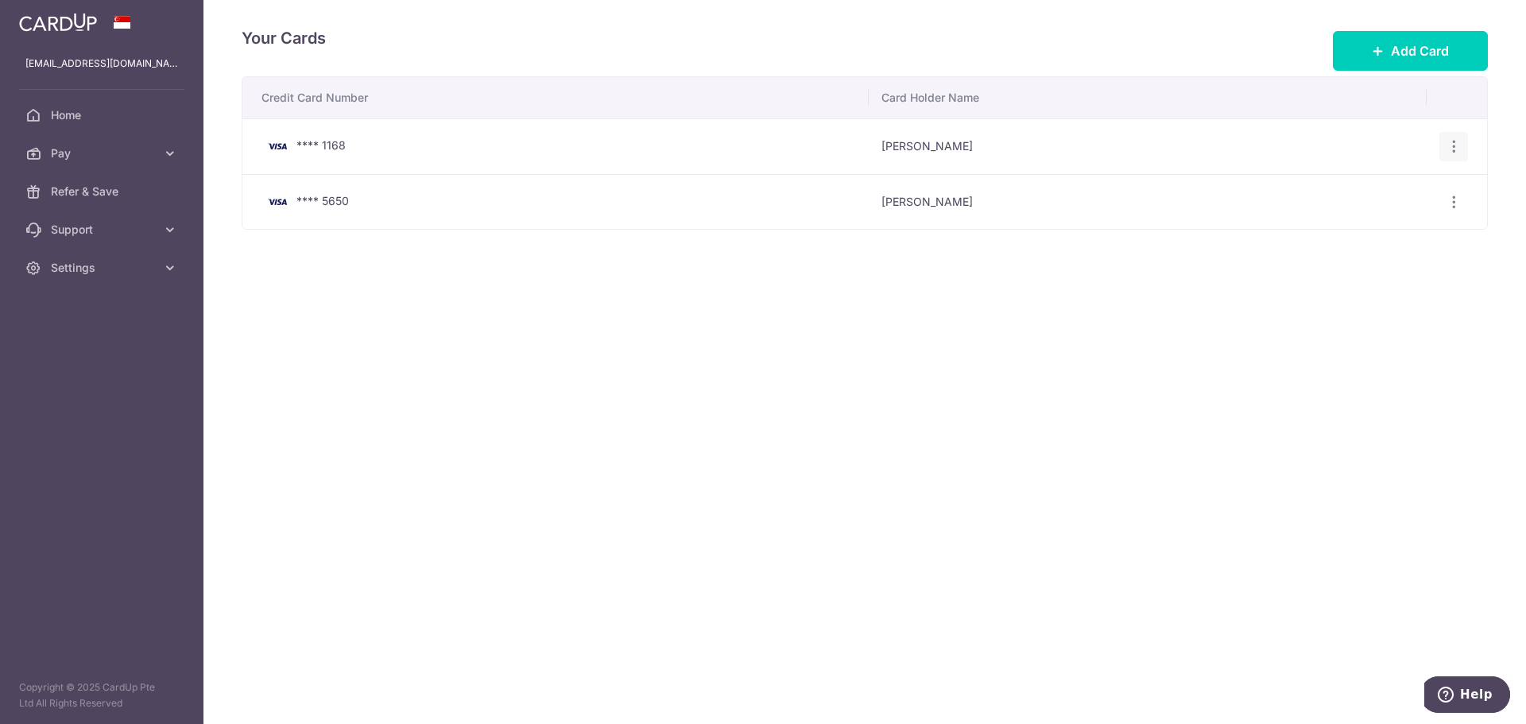
click at [1449, 141] on icon "button" at bounding box center [1453, 146] width 17 height 17
click at [1443, 183] on span "View/Edit" at bounding box center [1400, 190] width 108 height 19
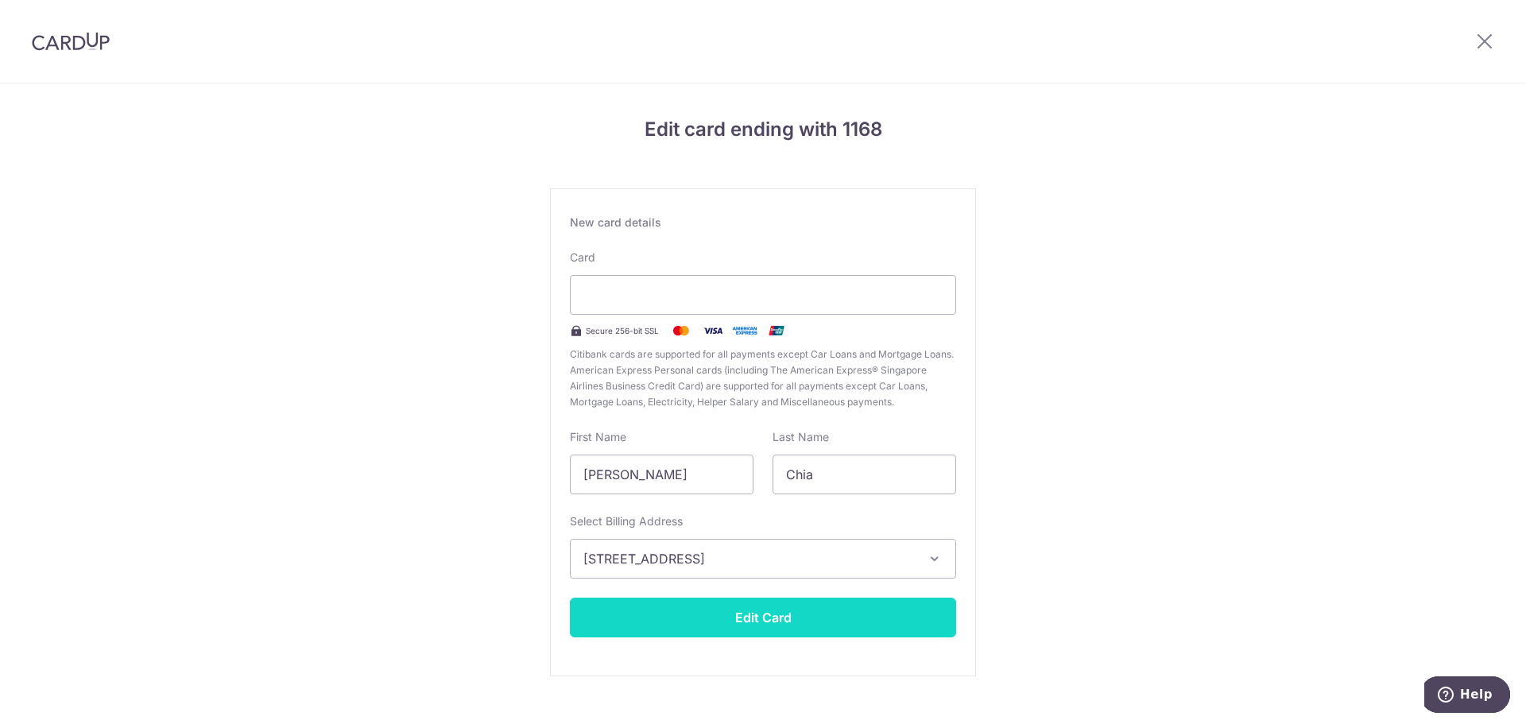
click at [768, 610] on button "Edit Card" at bounding box center [763, 618] width 386 height 40
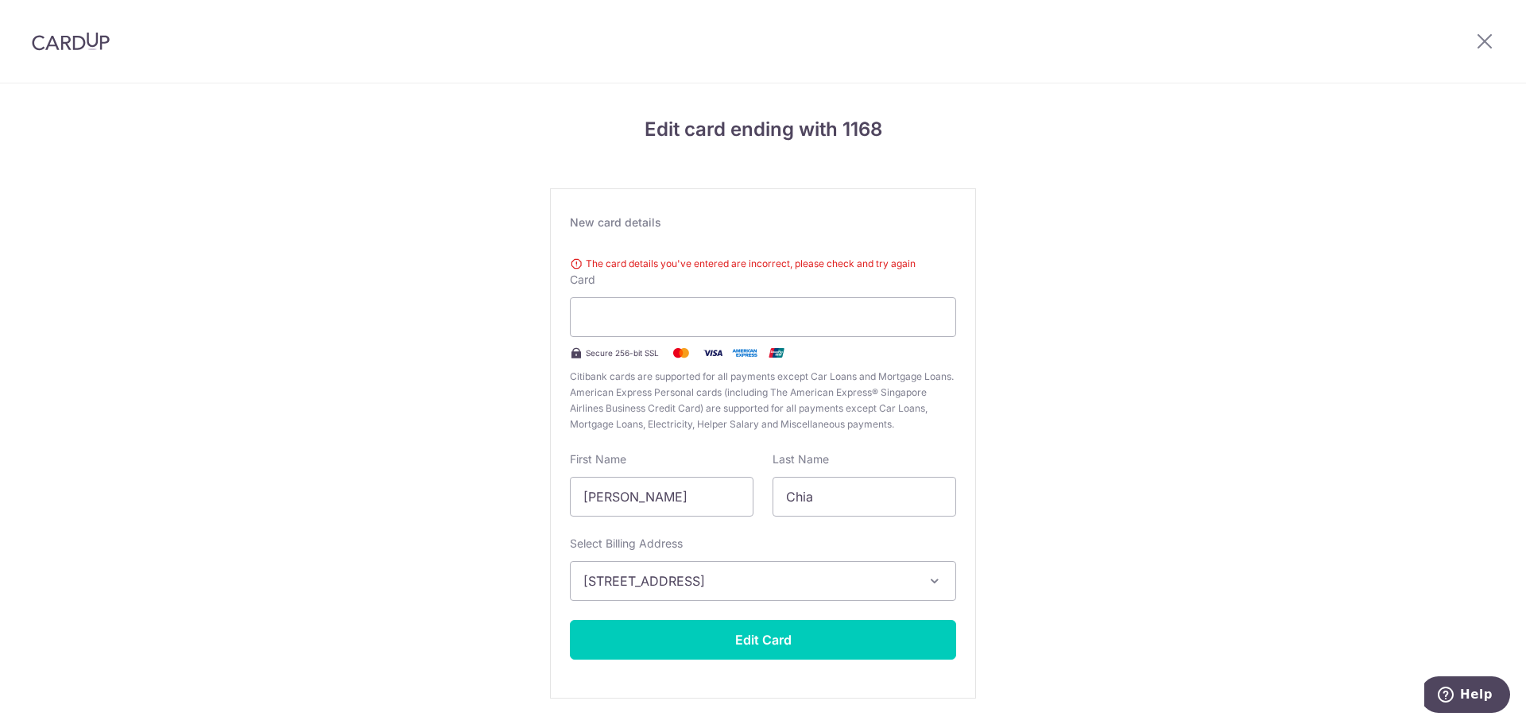
scroll to position [49, 0]
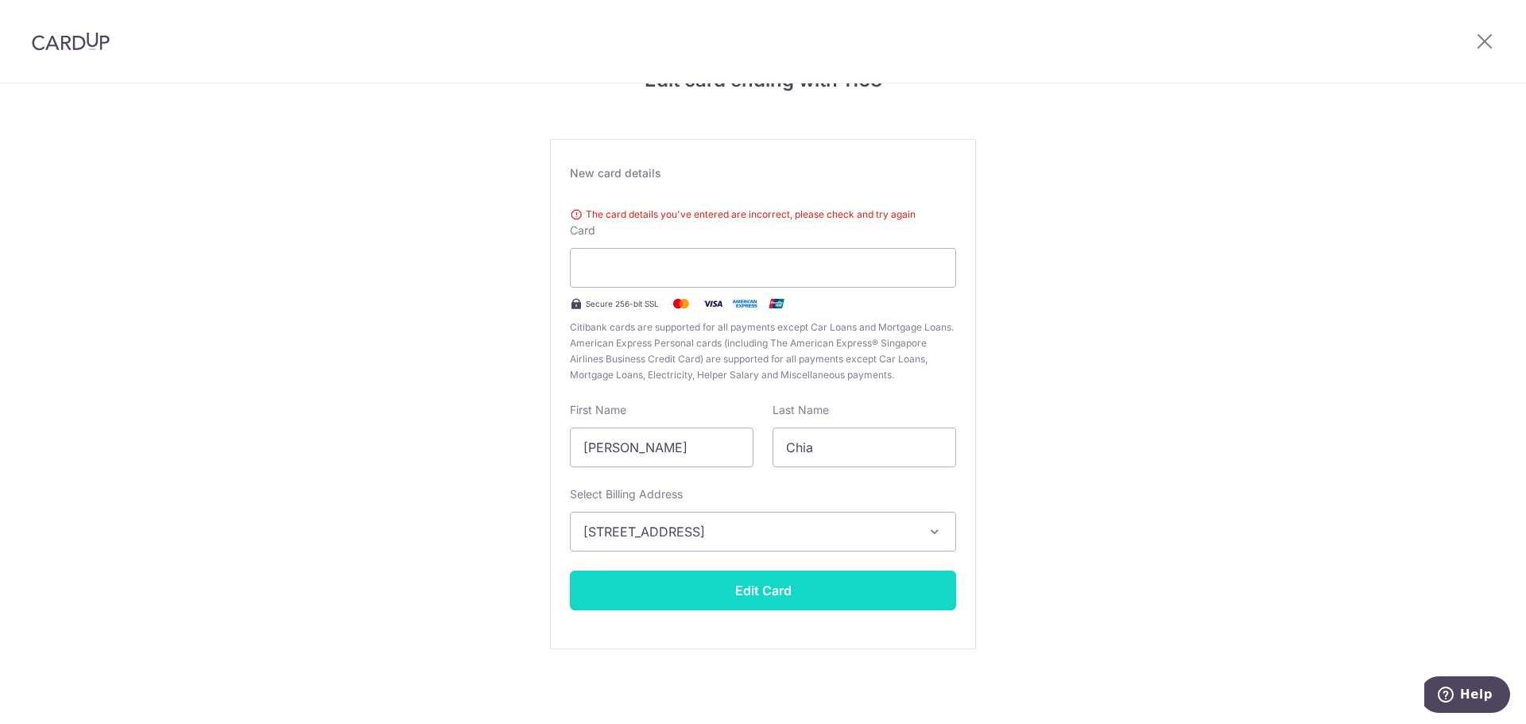
click at [772, 587] on button "Edit Card" at bounding box center [763, 591] width 386 height 40
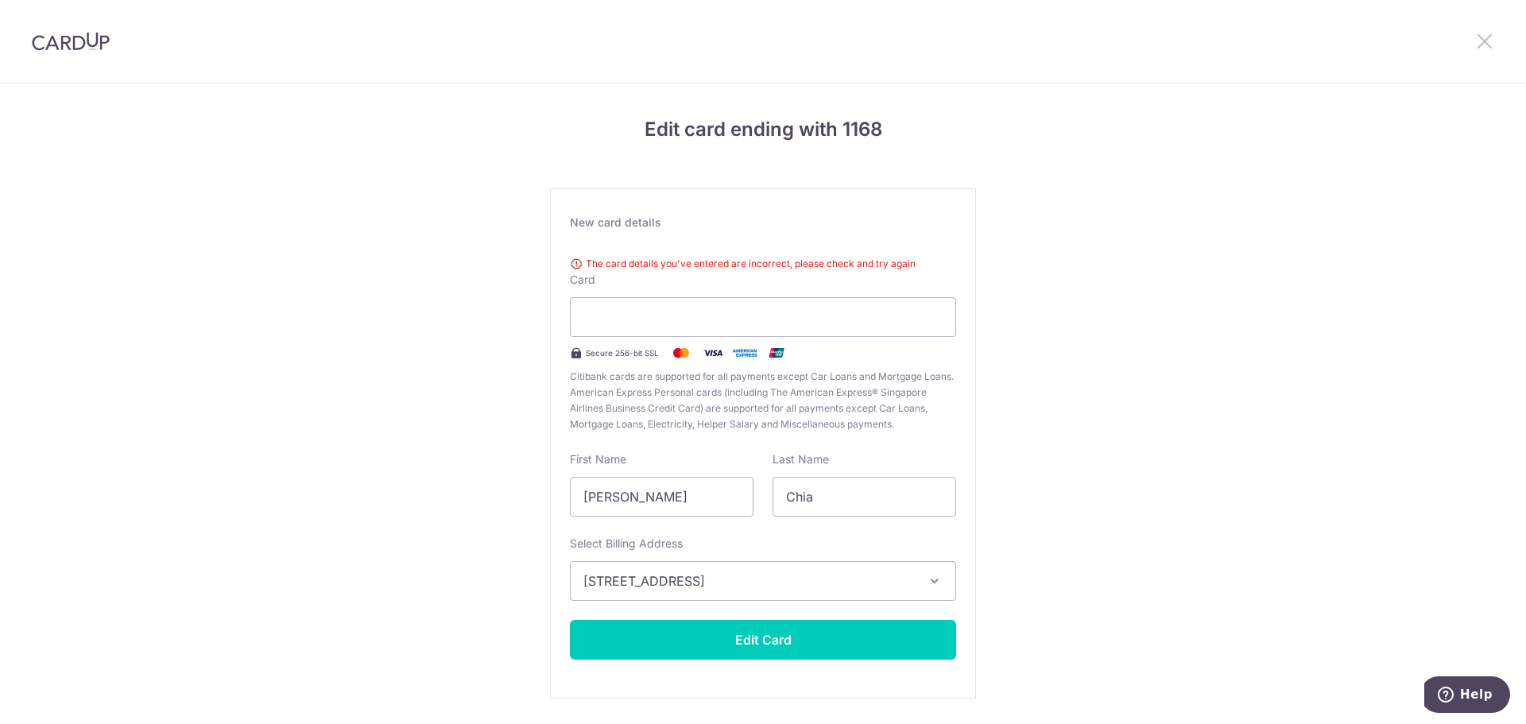
click at [1480, 34] on icon at bounding box center [1484, 41] width 19 height 20
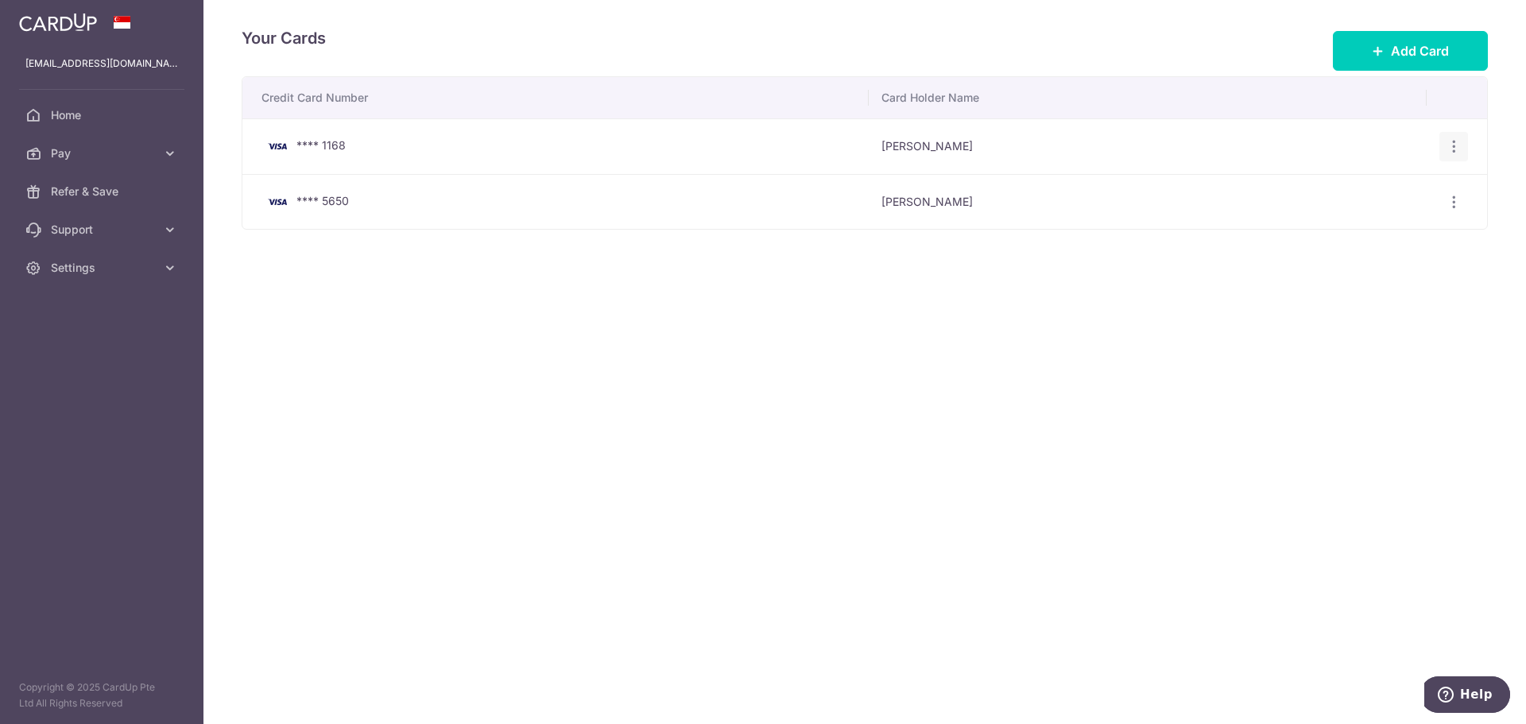
click at [1449, 143] on icon "button" at bounding box center [1453, 146] width 17 height 17
click at [1363, 231] on span "Delete" at bounding box center [1400, 228] width 108 height 19
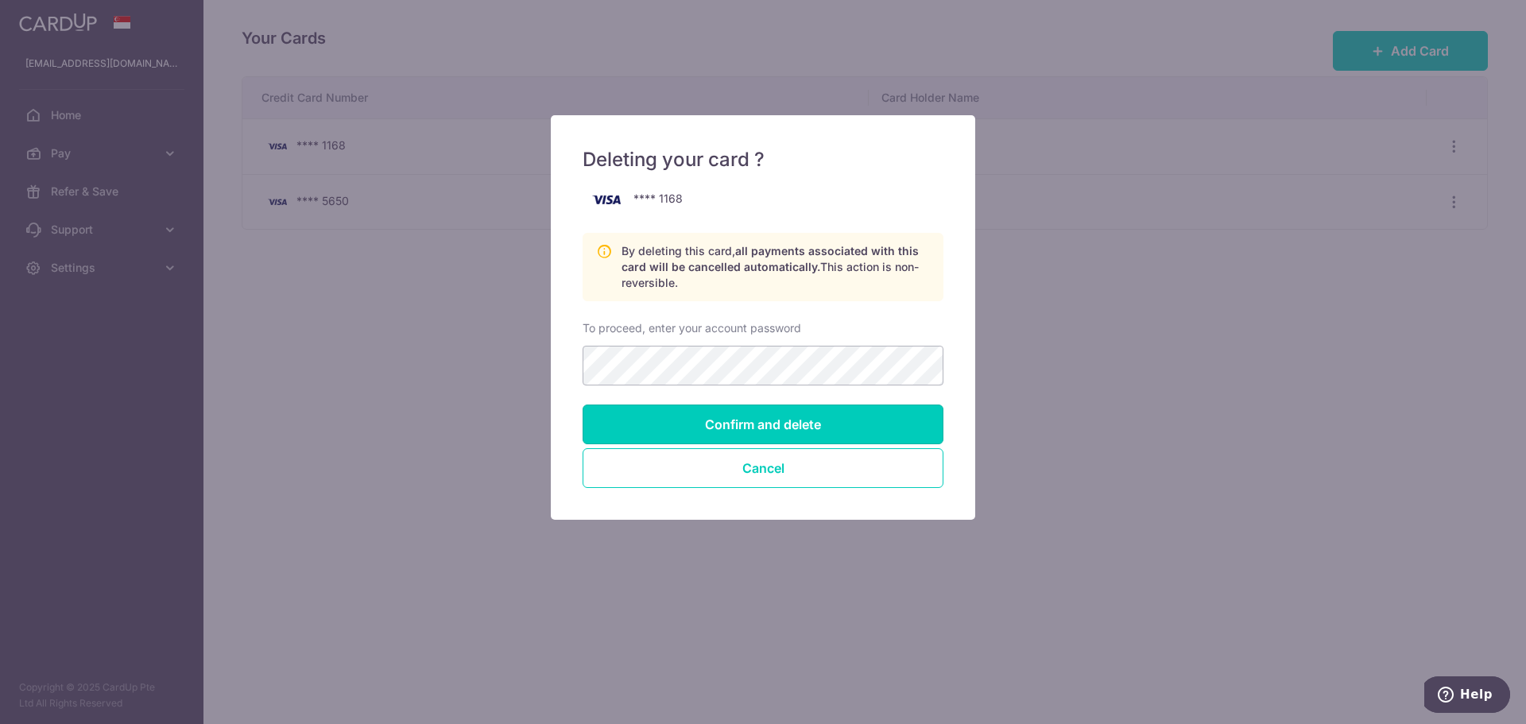
click at [799, 432] on input "Confirm and delete" at bounding box center [762, 424] width 361 height 40
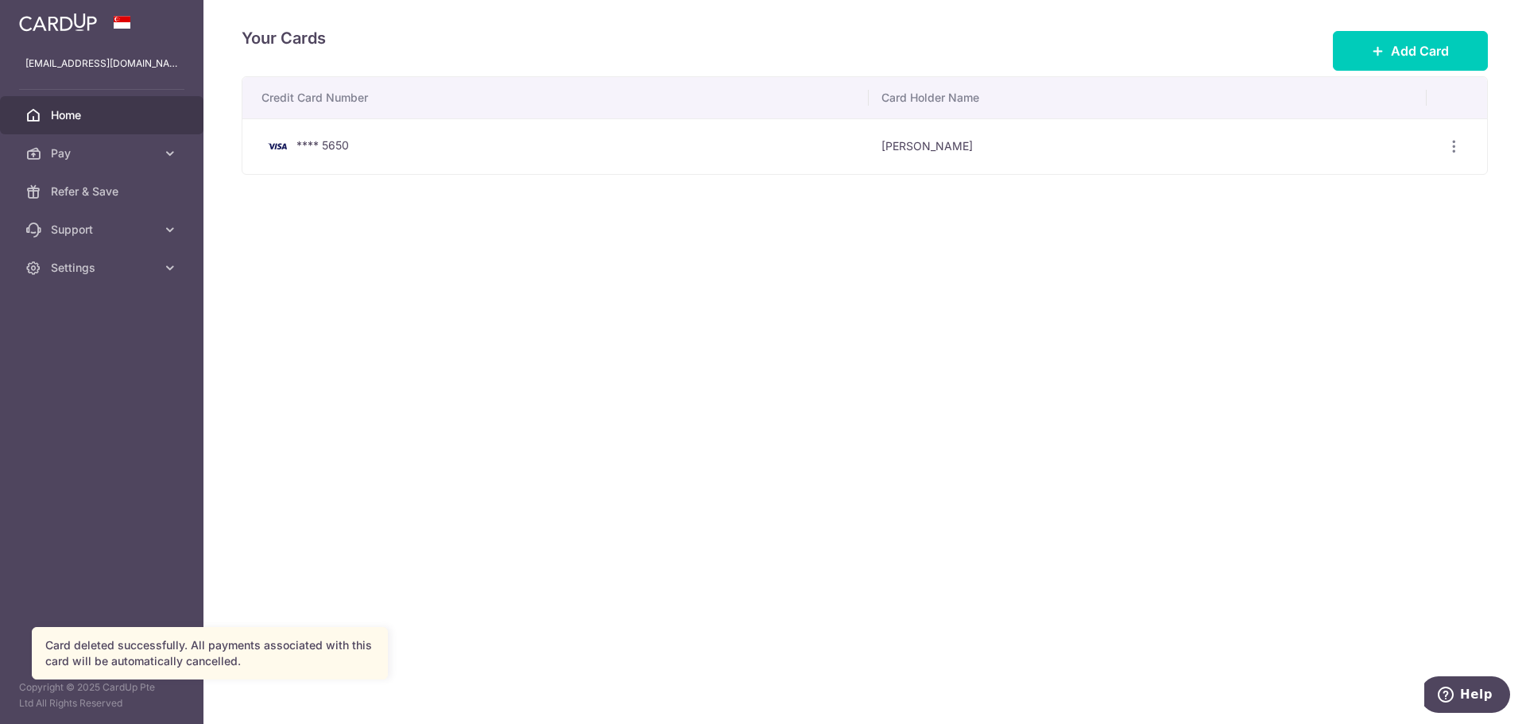
click at [111, 120] on span "Home" at bounding box center [103, 115] width 105 height 16
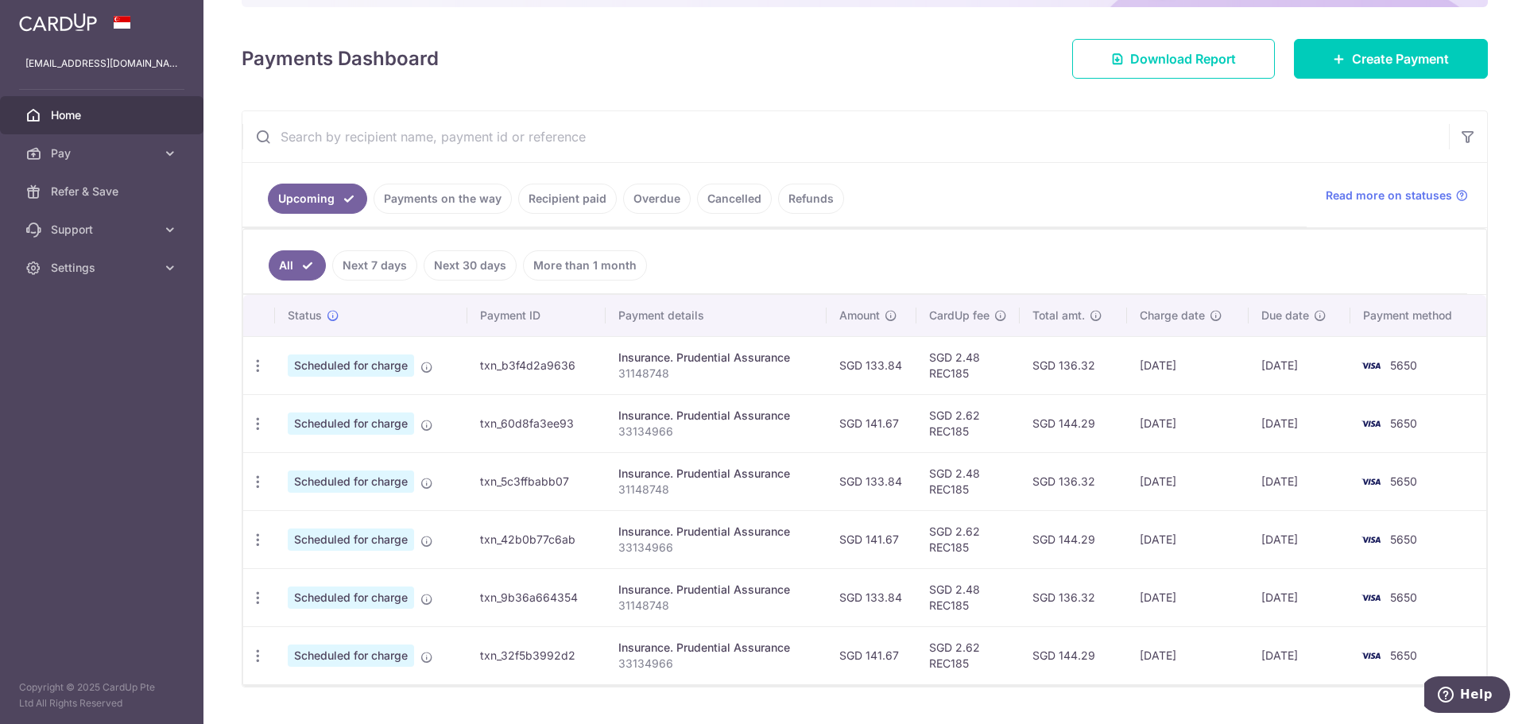
scroll to position [234, 0]
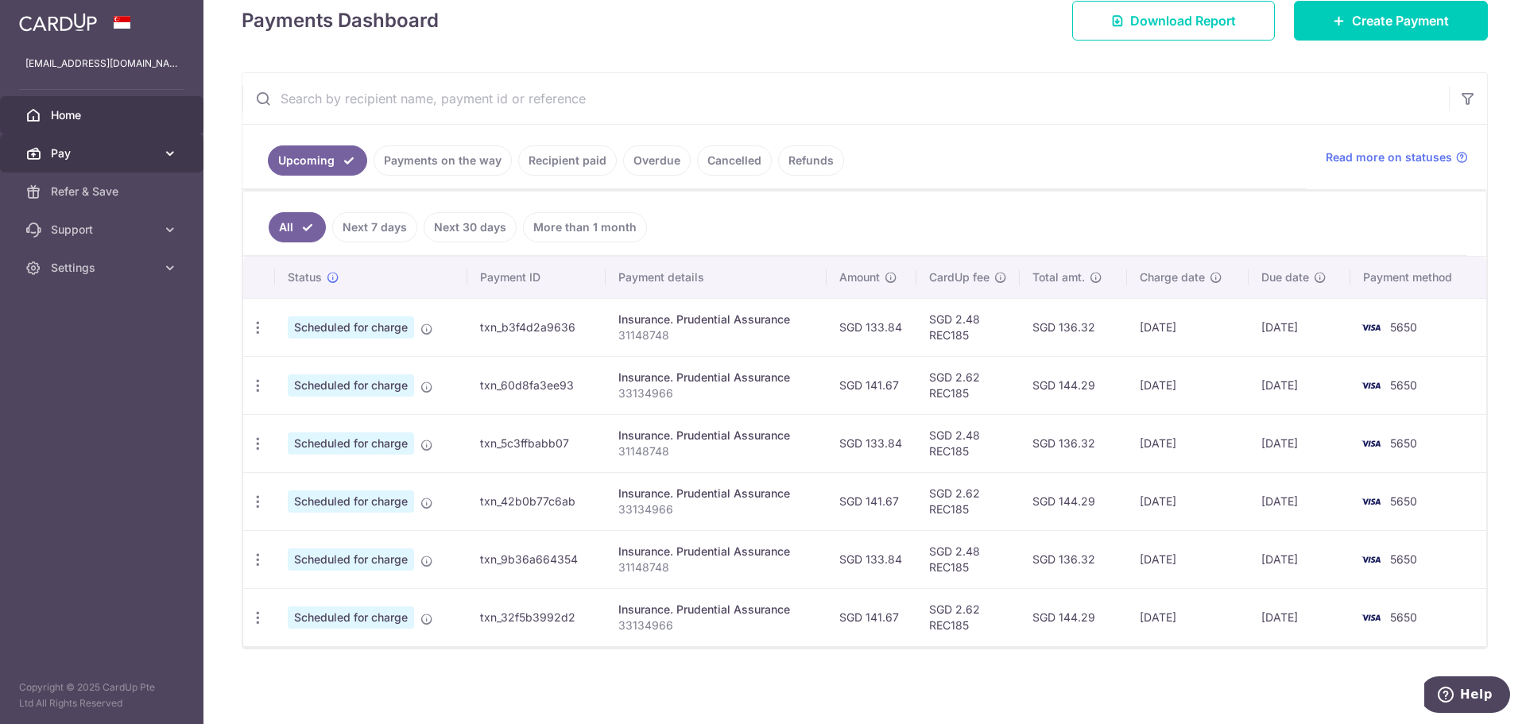
click at [145, 149] on span "Pay" at bounding box center [103, 153] width 105 height 16
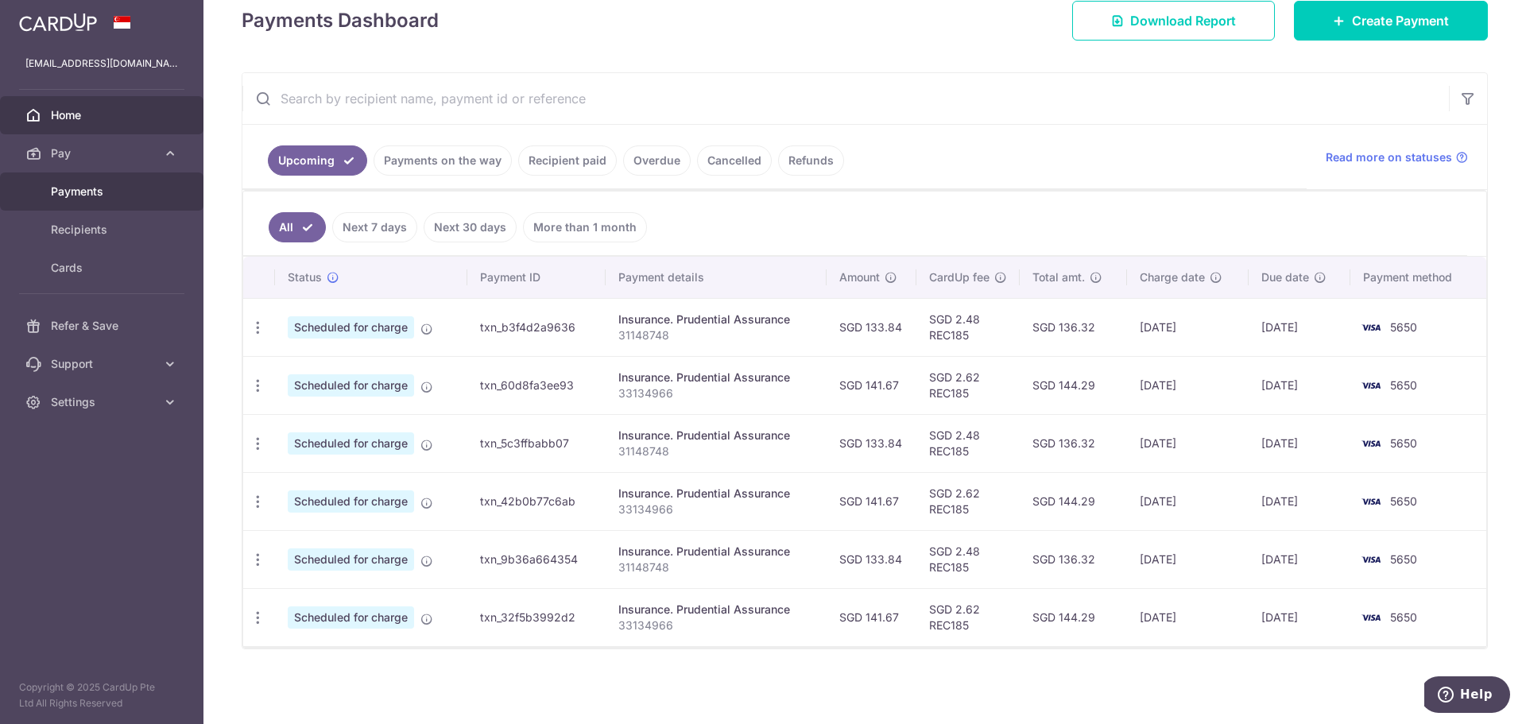
click at [140, 187] on span "Payments" at bounding box center [103, 192] width 105 height 16
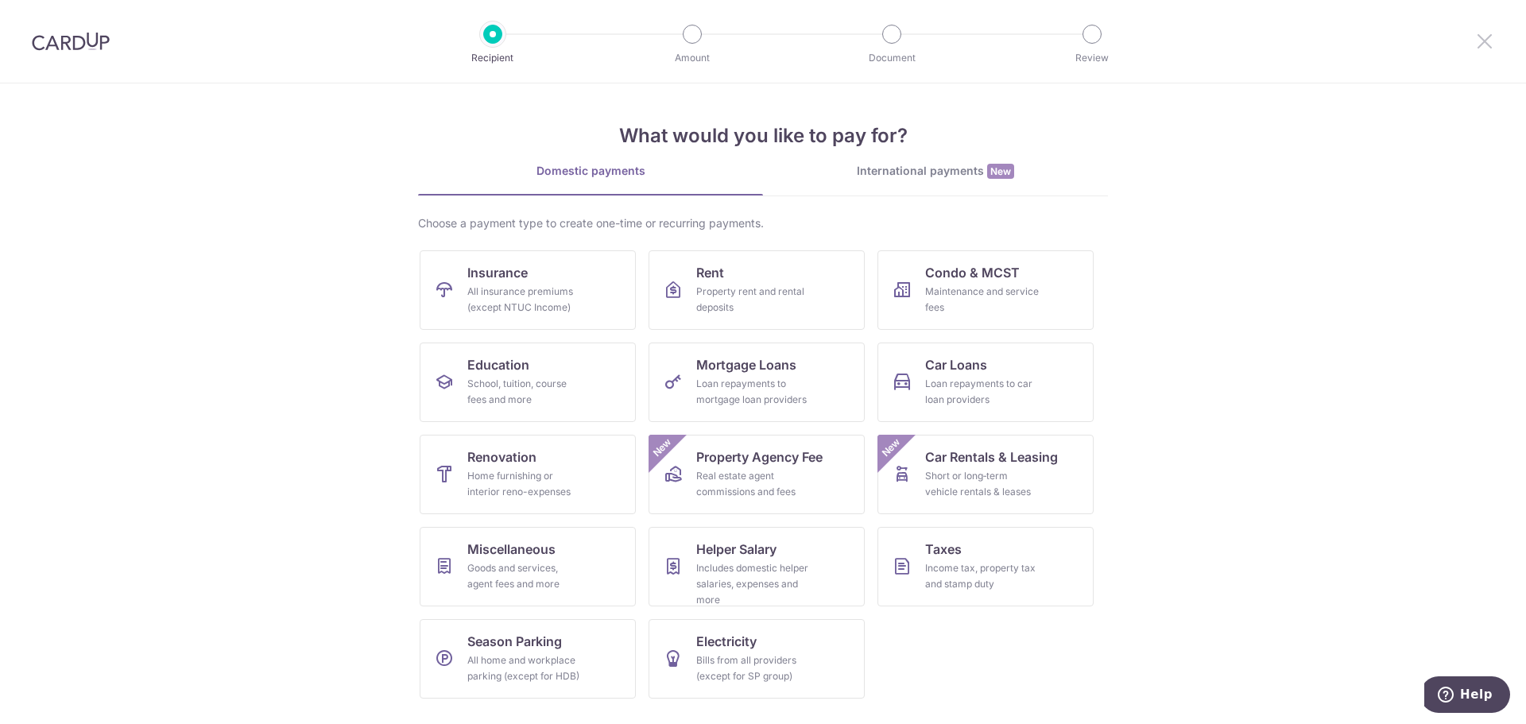
click at [1478, 40] on icon at bounding box center [1484, 41] width 19 height 20
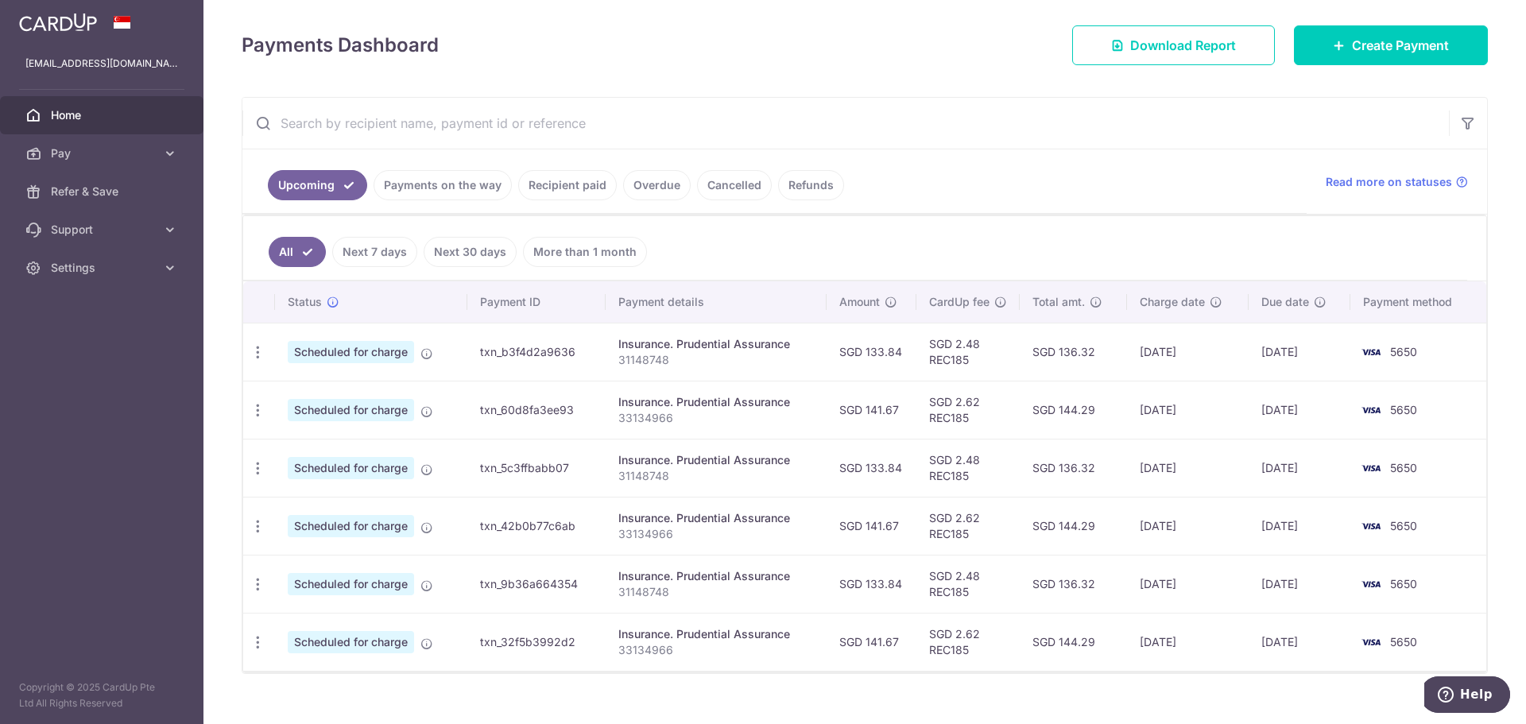
scroll to position [215, 0]
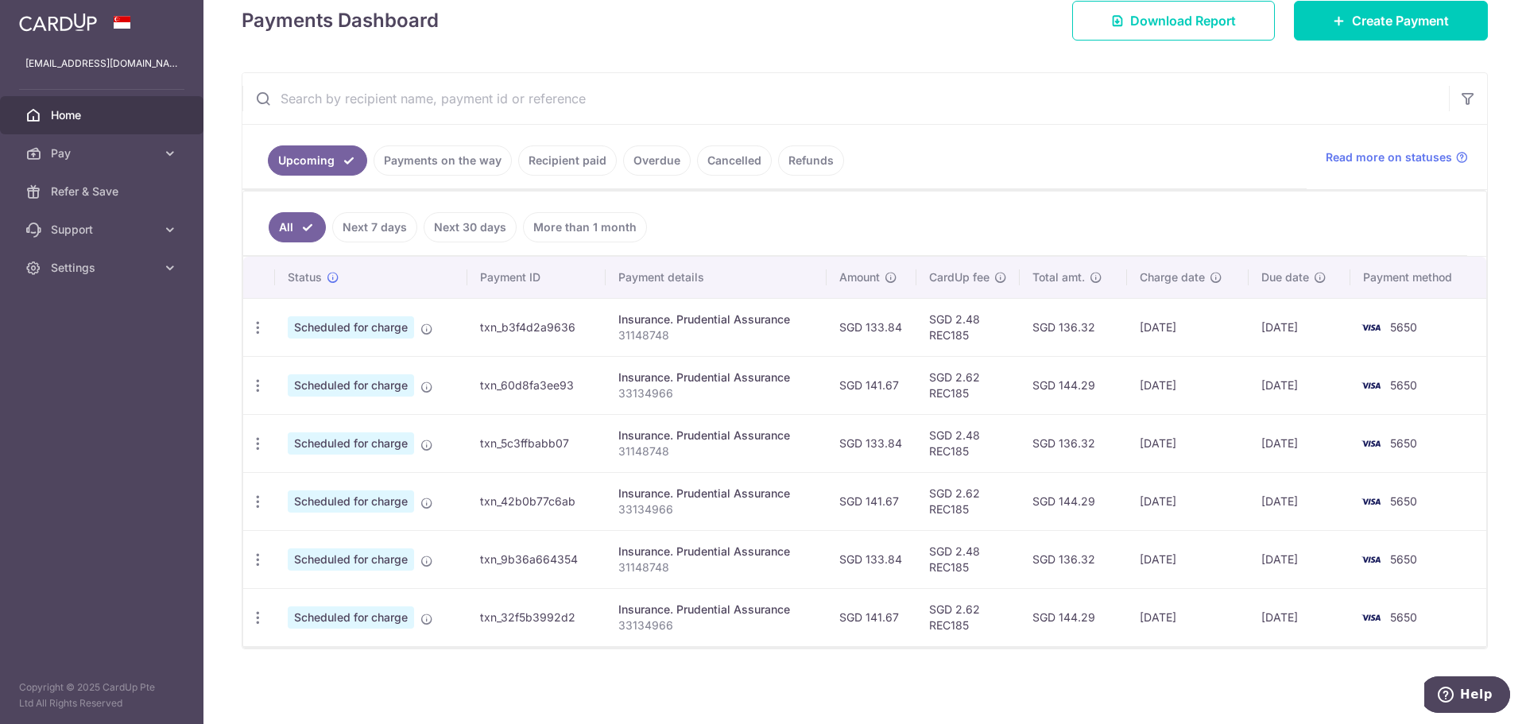
click at [599, 226] on link "More than 1 month" at bounding box center [585, 227] width 124 height 30
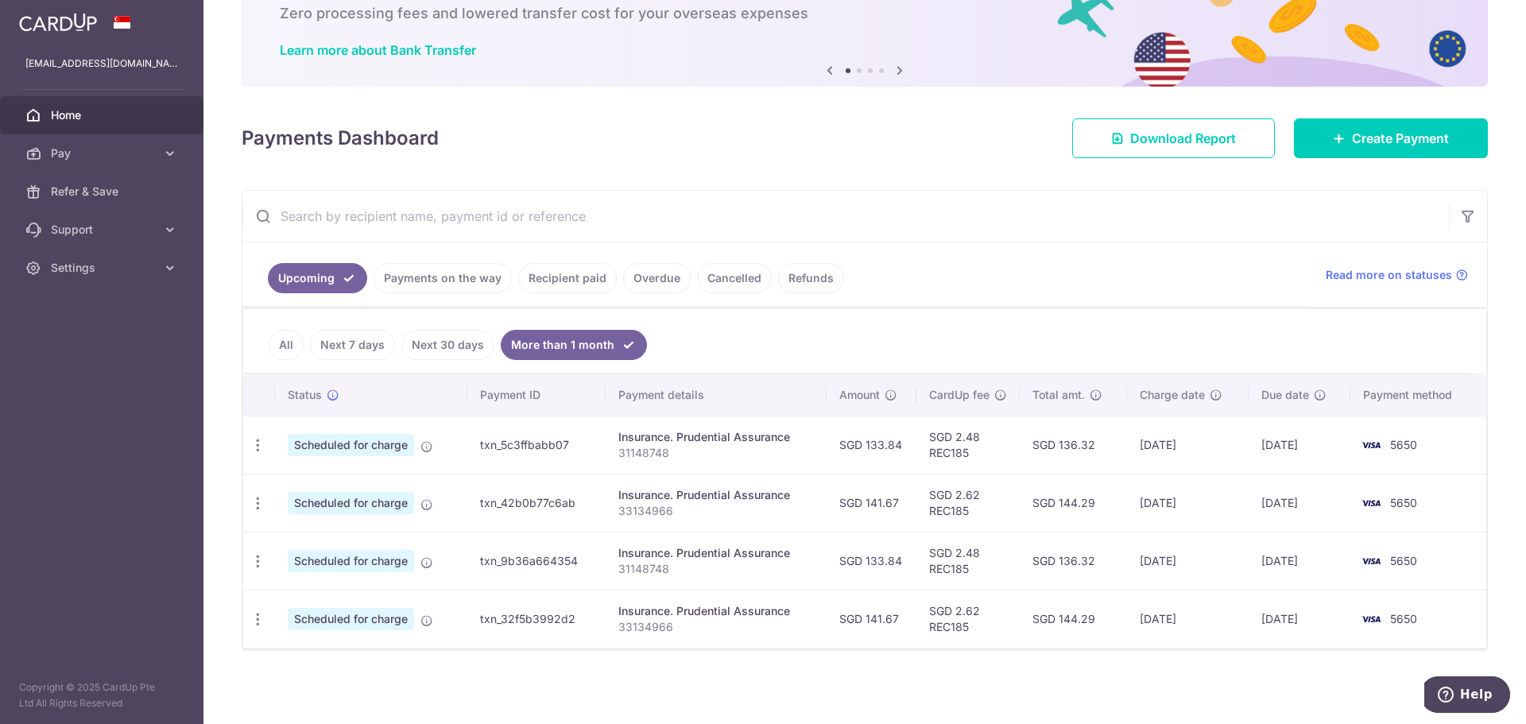
scroll to position [99, 0]
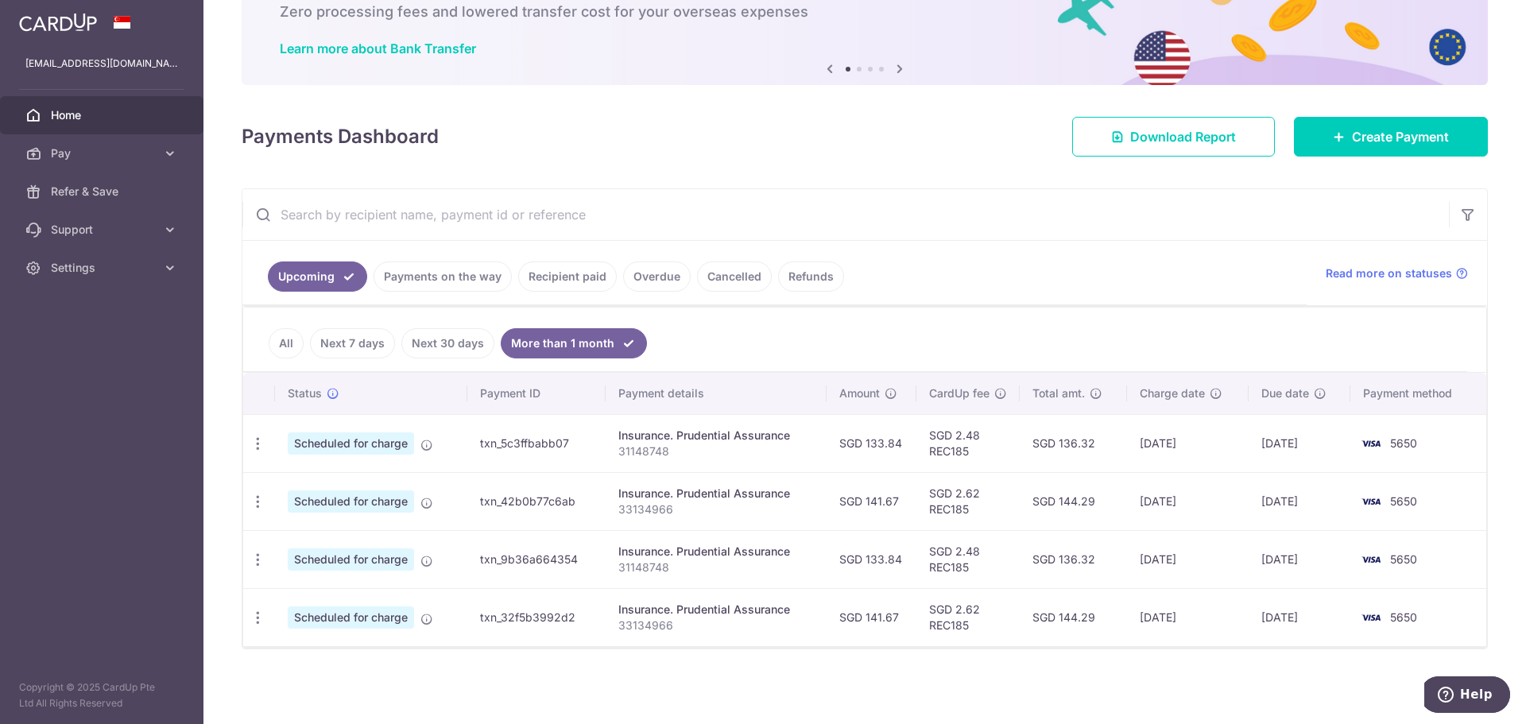
click at [471, 343] on link "Next 30 days" at bounding box center [447, 343] width 93 height 30
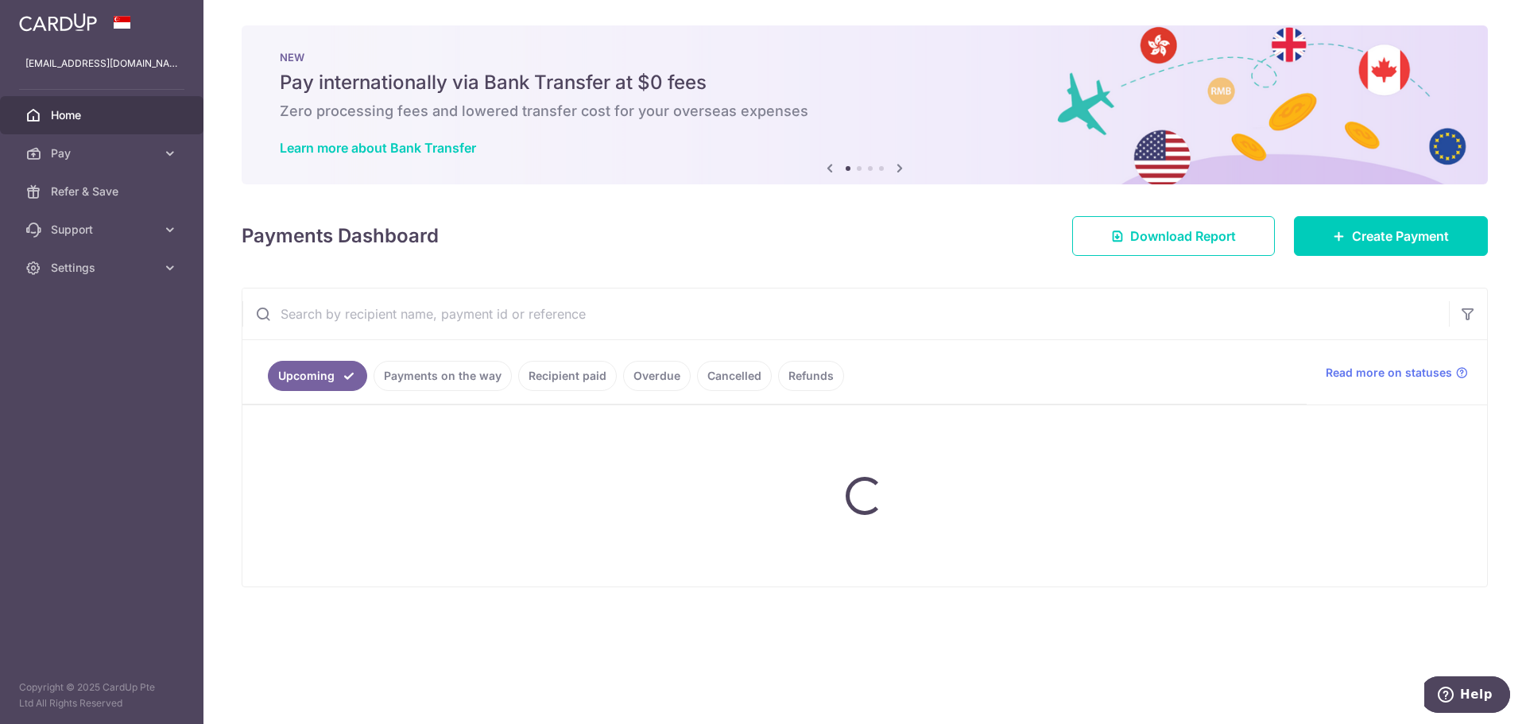
scroll to position [0, 0]
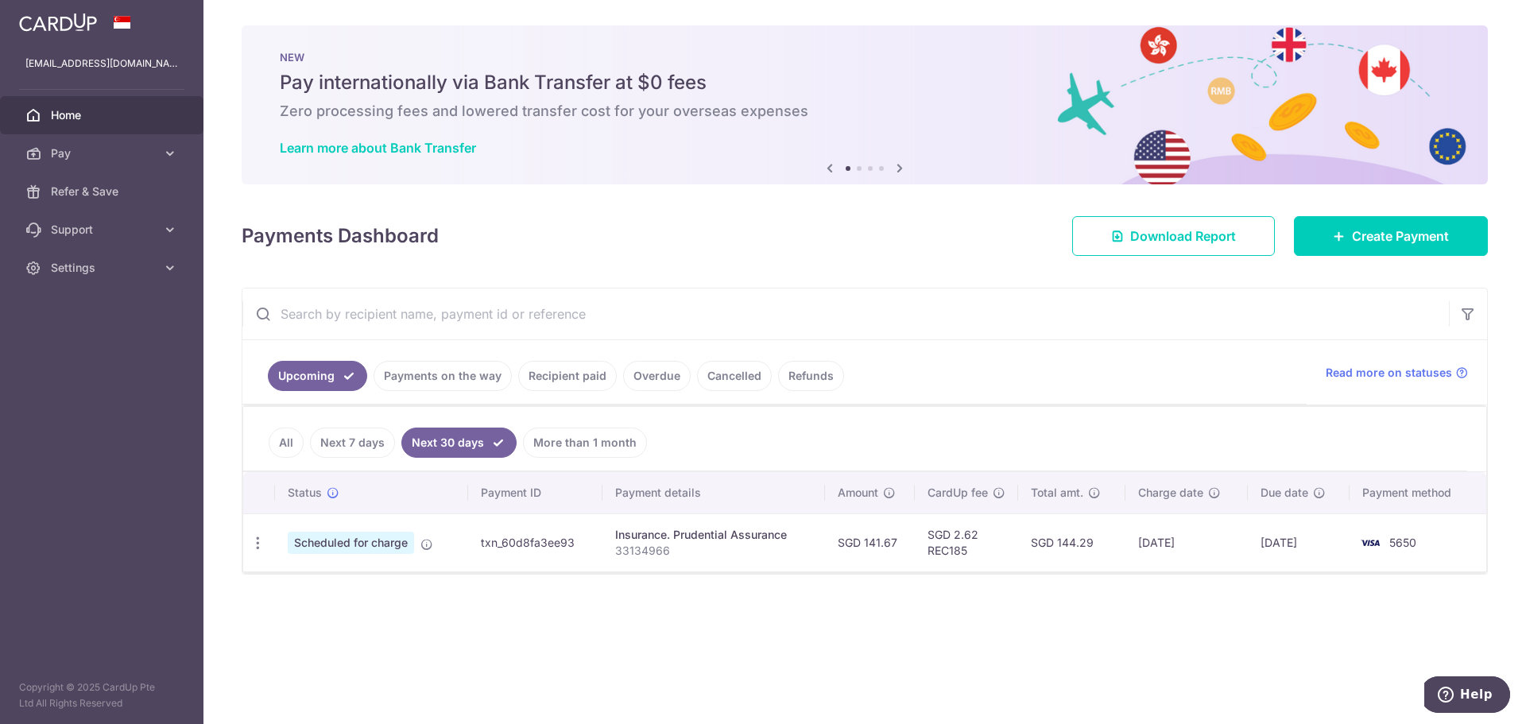
click at [349, 436] on link "Next 7 days" at bounding box center [352, 443] width 85 height 30
click at [280, 444] on link "All" at bounding box center [286, 443] width 35 height 30
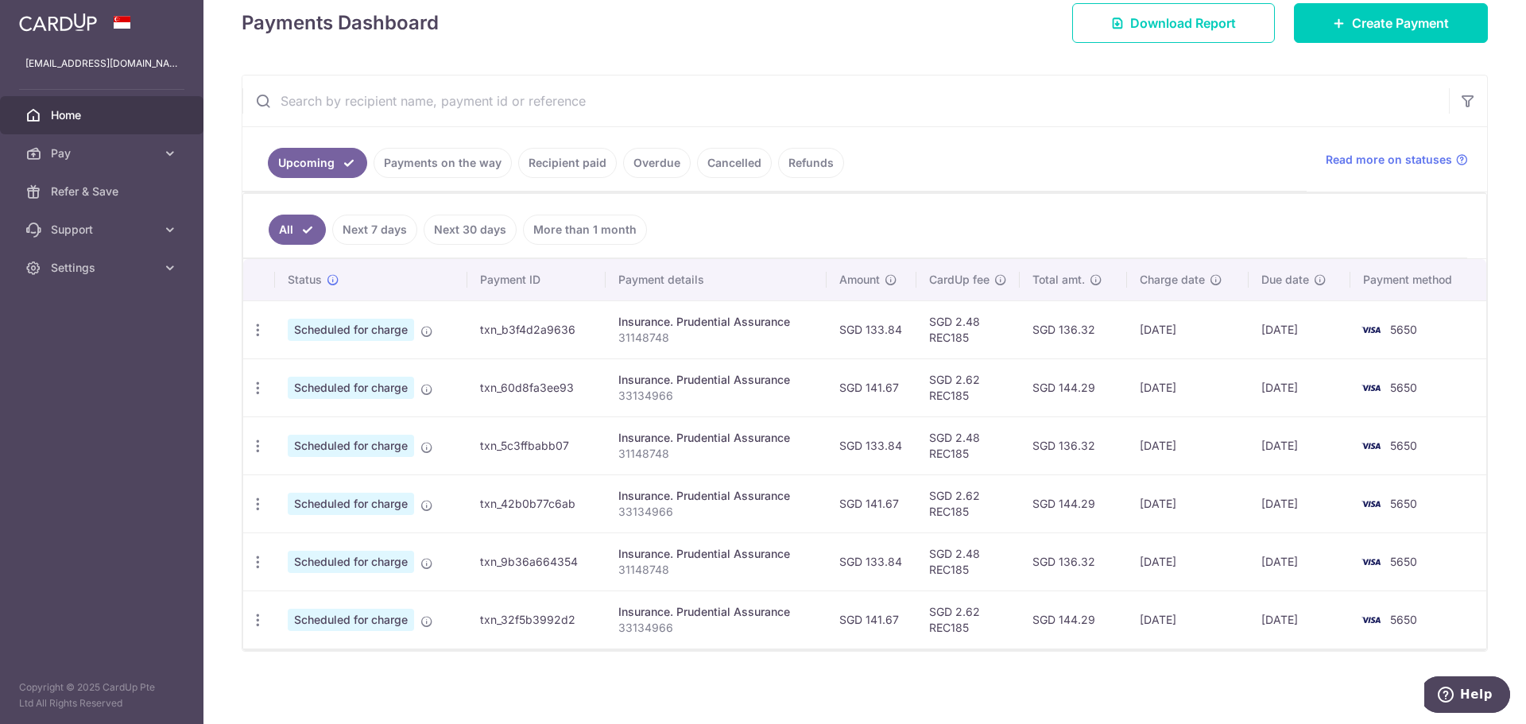
scroll to position [215, 0]
click at [418, 154] on link "Payments on the way" at bounding box center [442, 160] width 138 height 30
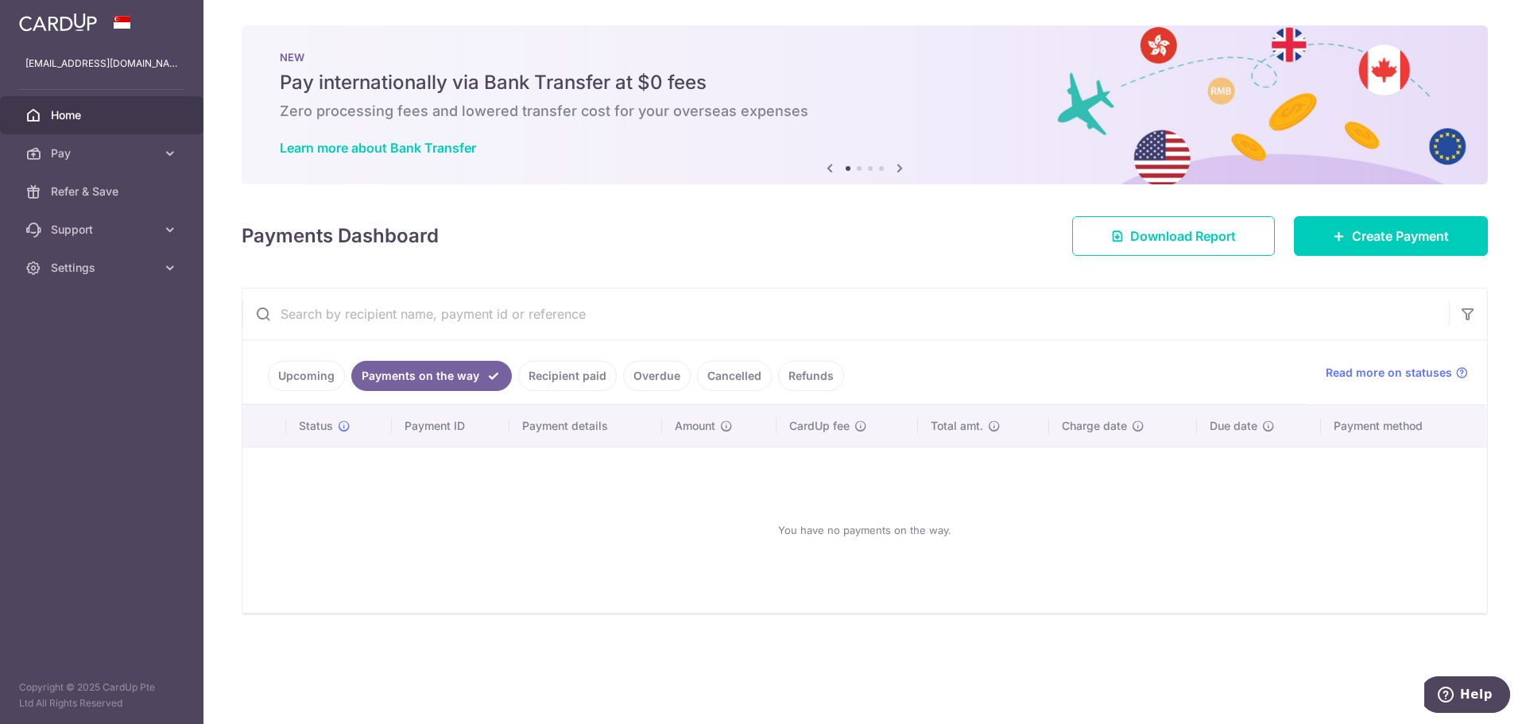
drag, startPoint x: 563, startPoint y: 374, endPoint x: 547, endPoint y: 358, distance: 23.0
click at [563, 374] on link "Recipient paid" at bounding box center [567, 376] width 99 height 30
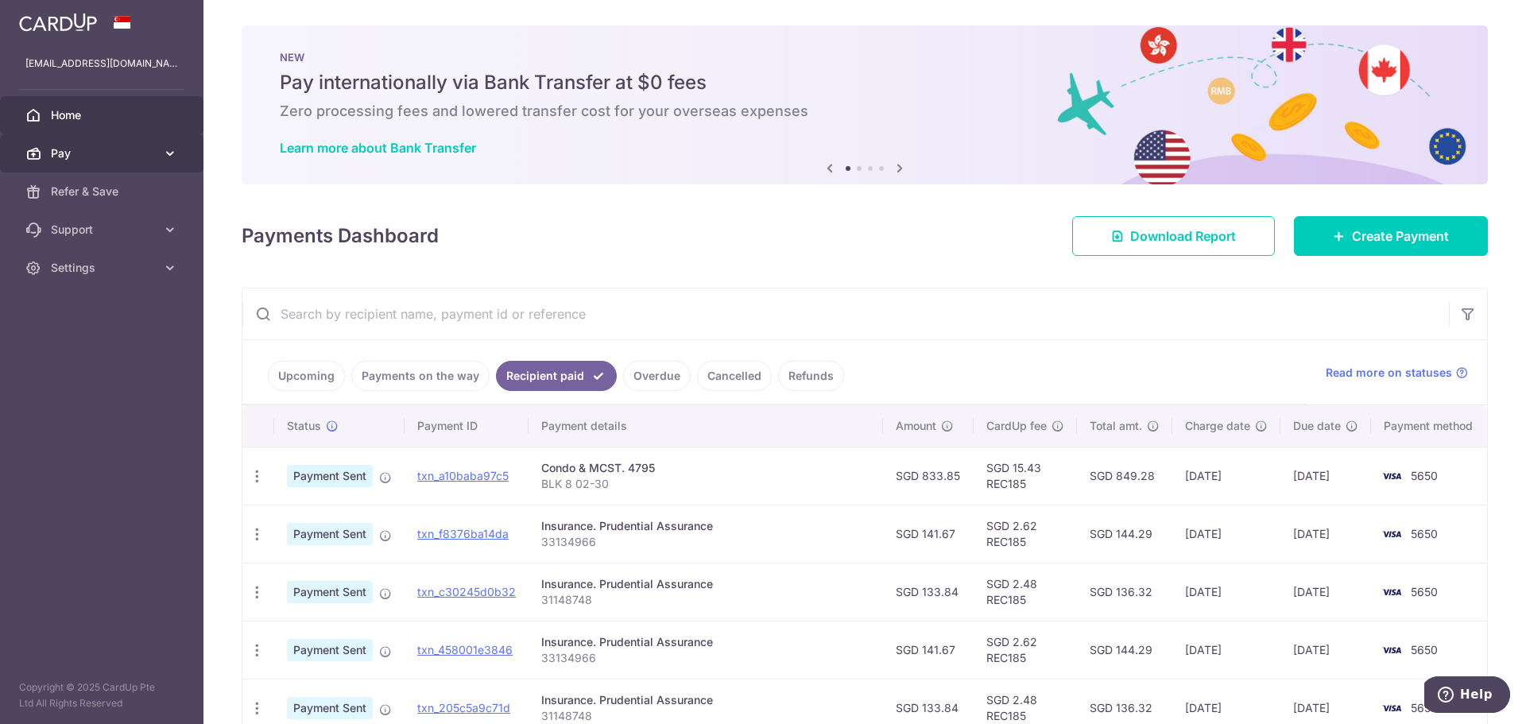
click at [129, 151] on span "Pay" at bounding box center [103, 153] width 105 height 16
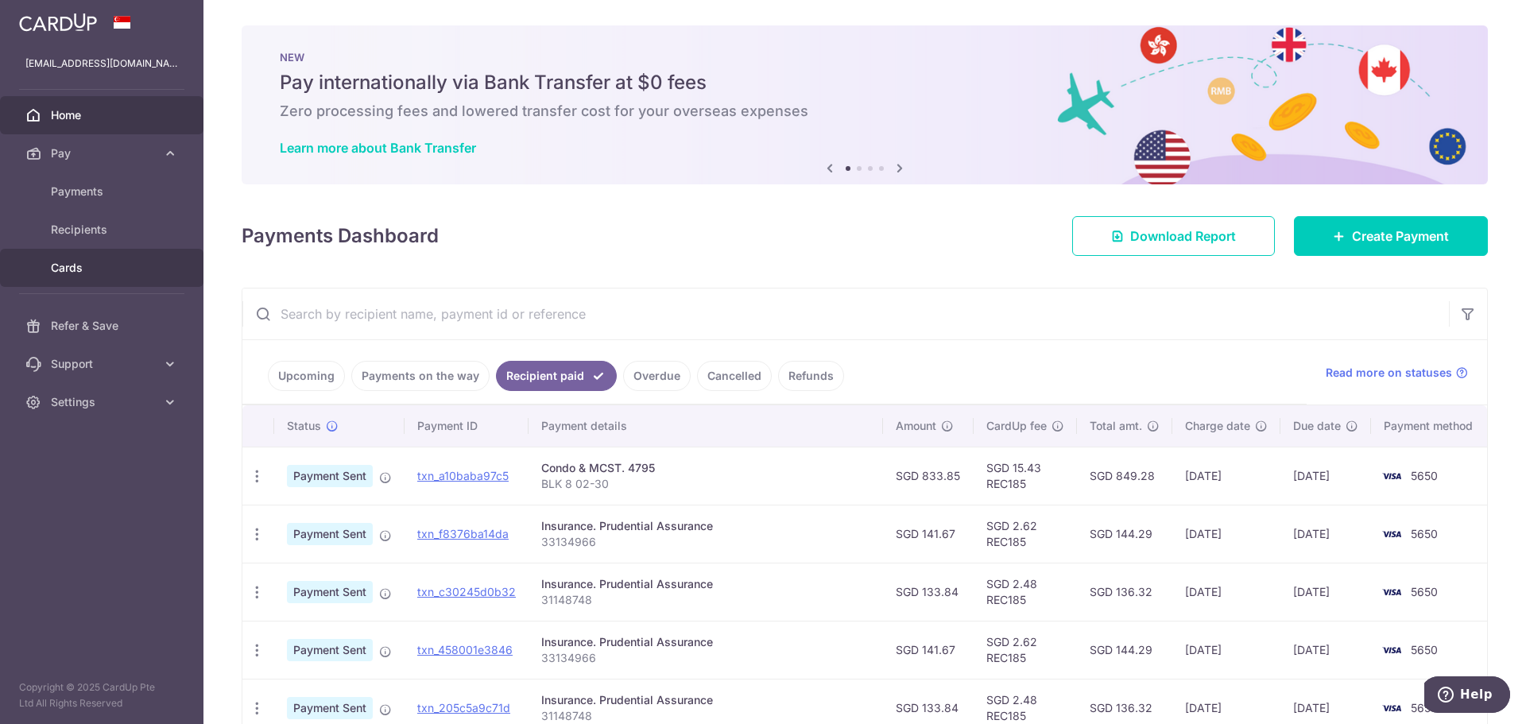
click at [79, 258] on link "Cards" at bounding box center [101, 268] width 203 height 38
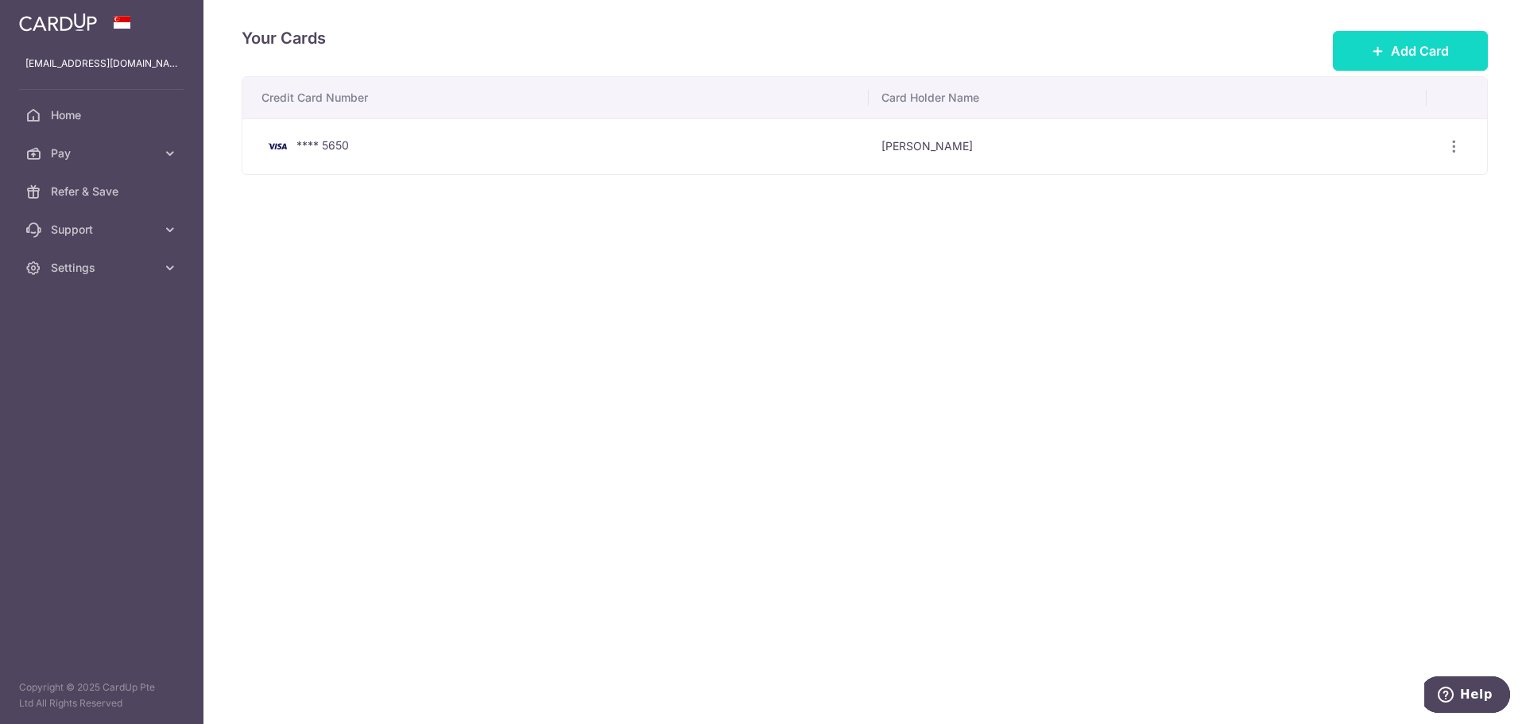
click at [1400, 39] on button "Add Card" at bounding box center [1410, 51] width 155 height 40
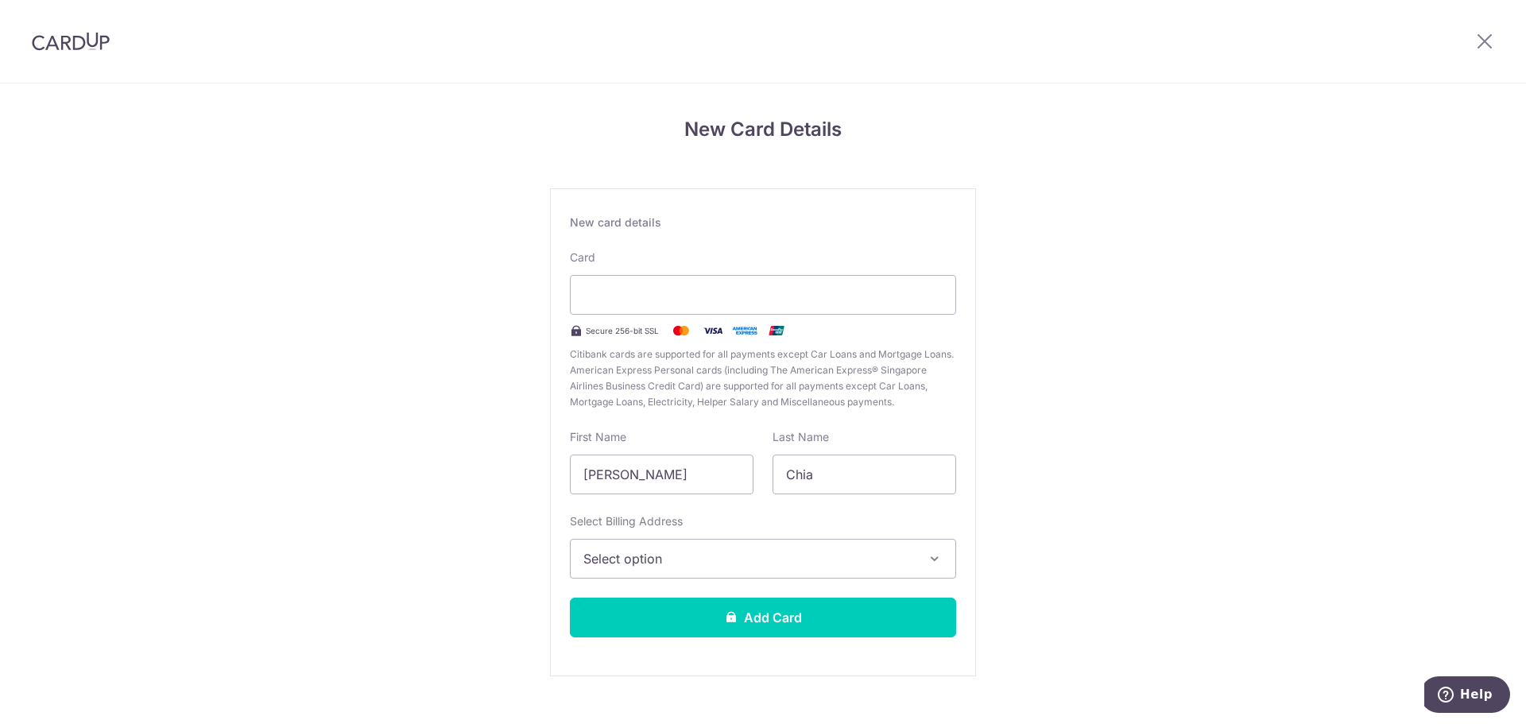
click at [781, 547] on button "Select option" at bounding box center [763, 559] width 386 height 40
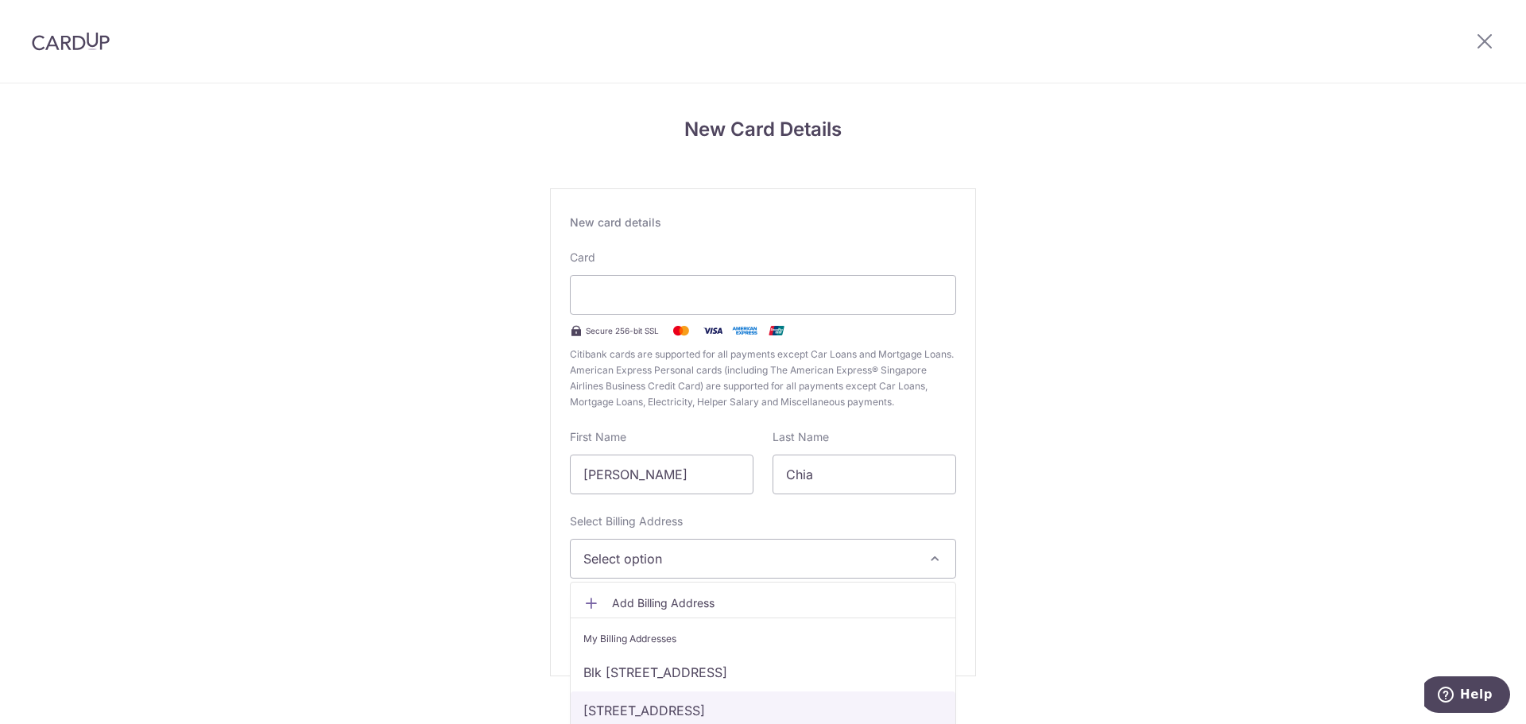
click at [756, 702] on link "[STREET_ADDRESS]" at bounding box center [763, 710] width 385 height 38
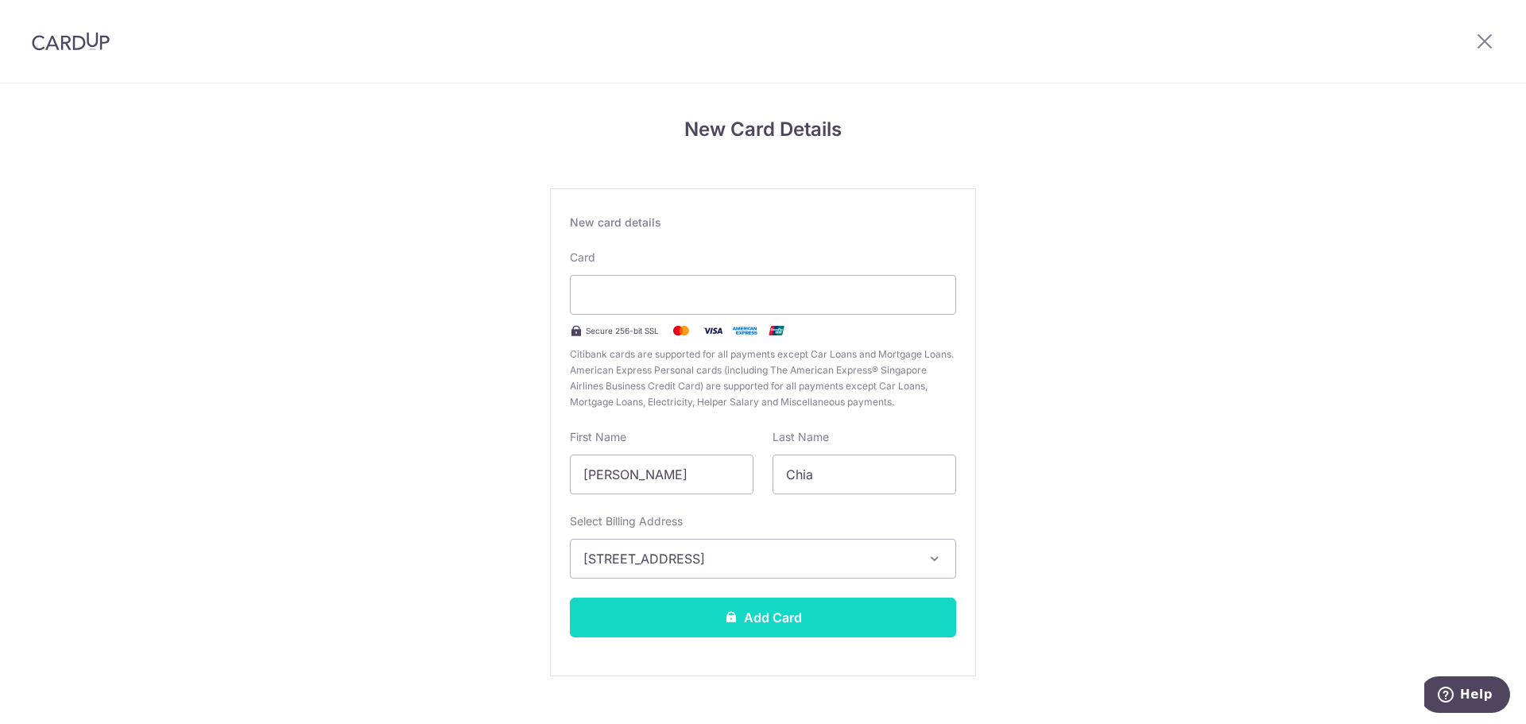
click at [760, 619] on button "Add Card" at bounding box center [763, 618] width 386 height 40
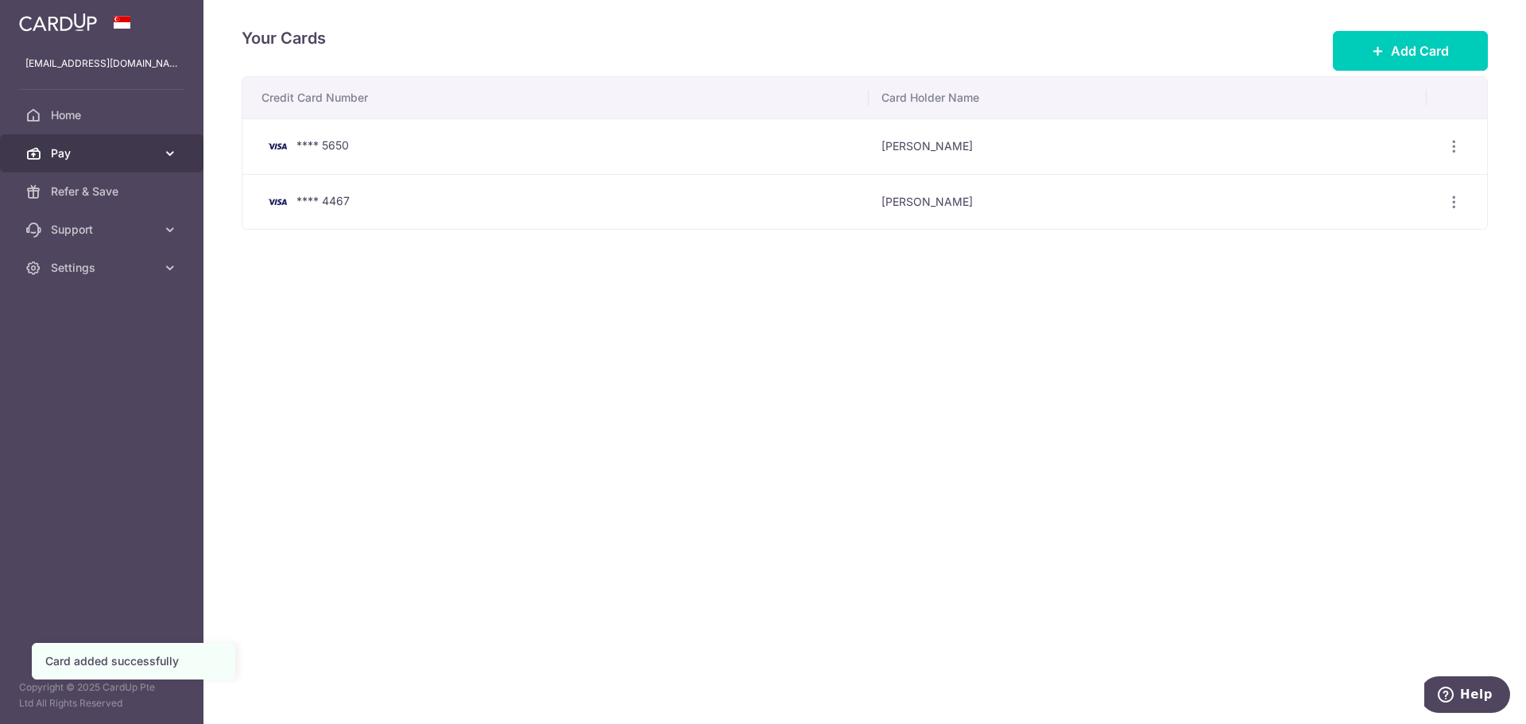
click at [73, 137] on link "Pay" at bounding box center [101, 153] width 203 height 38
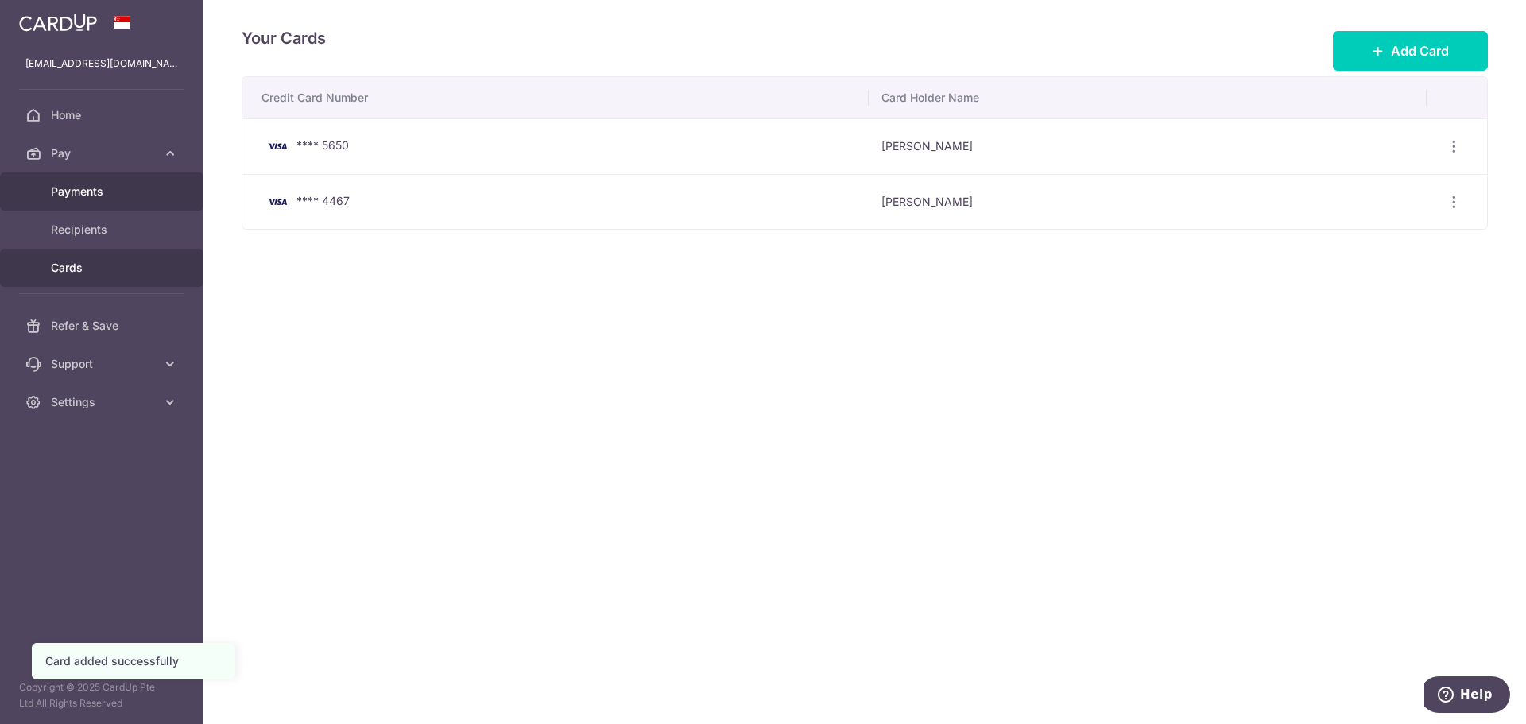
click at [104, 180] on link "Payments" at bounding box center [101, 191] width 203 height 38
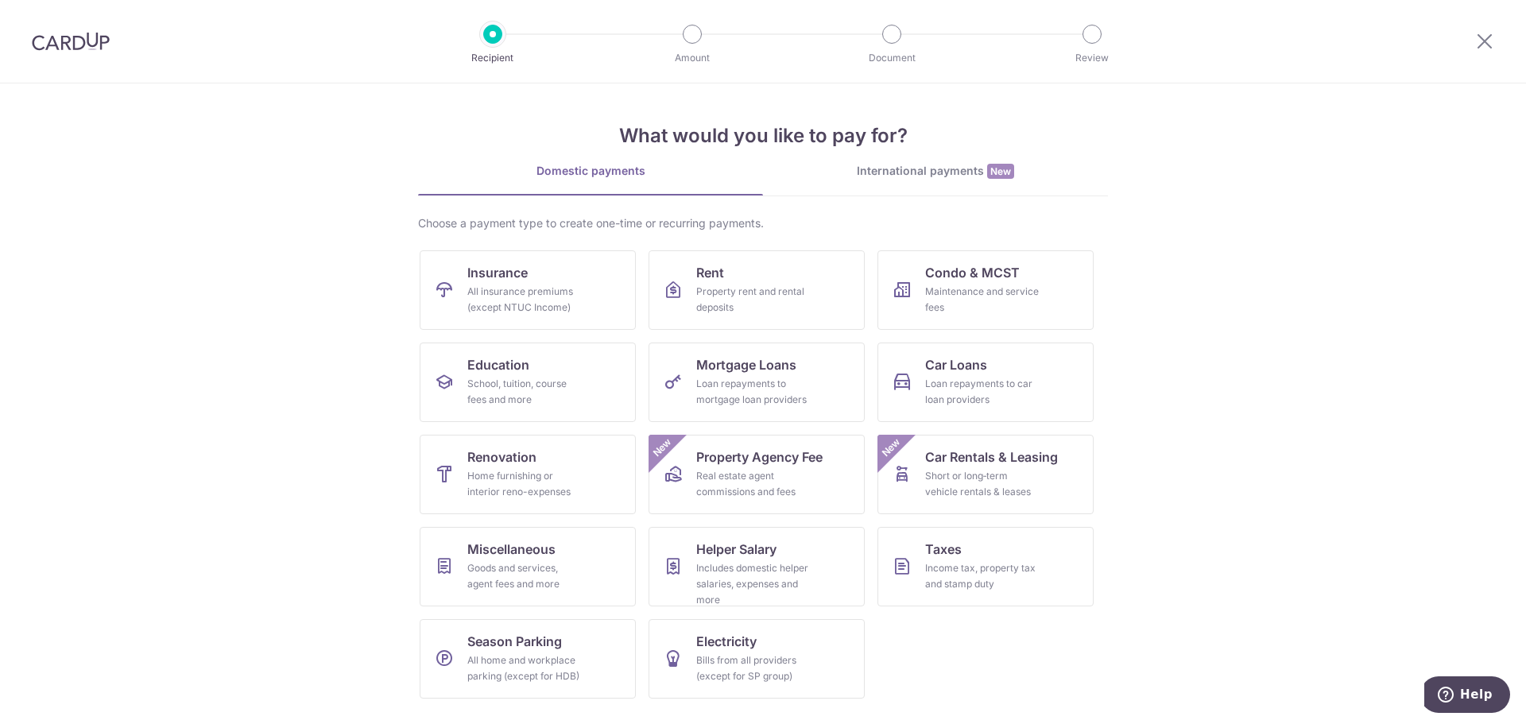
click at [1477, 30] on div at bounding box center [1484, 41] width 83 height 83
click at [1480, 37] on icon at bounding box center [1484, 41] width 19 height 20
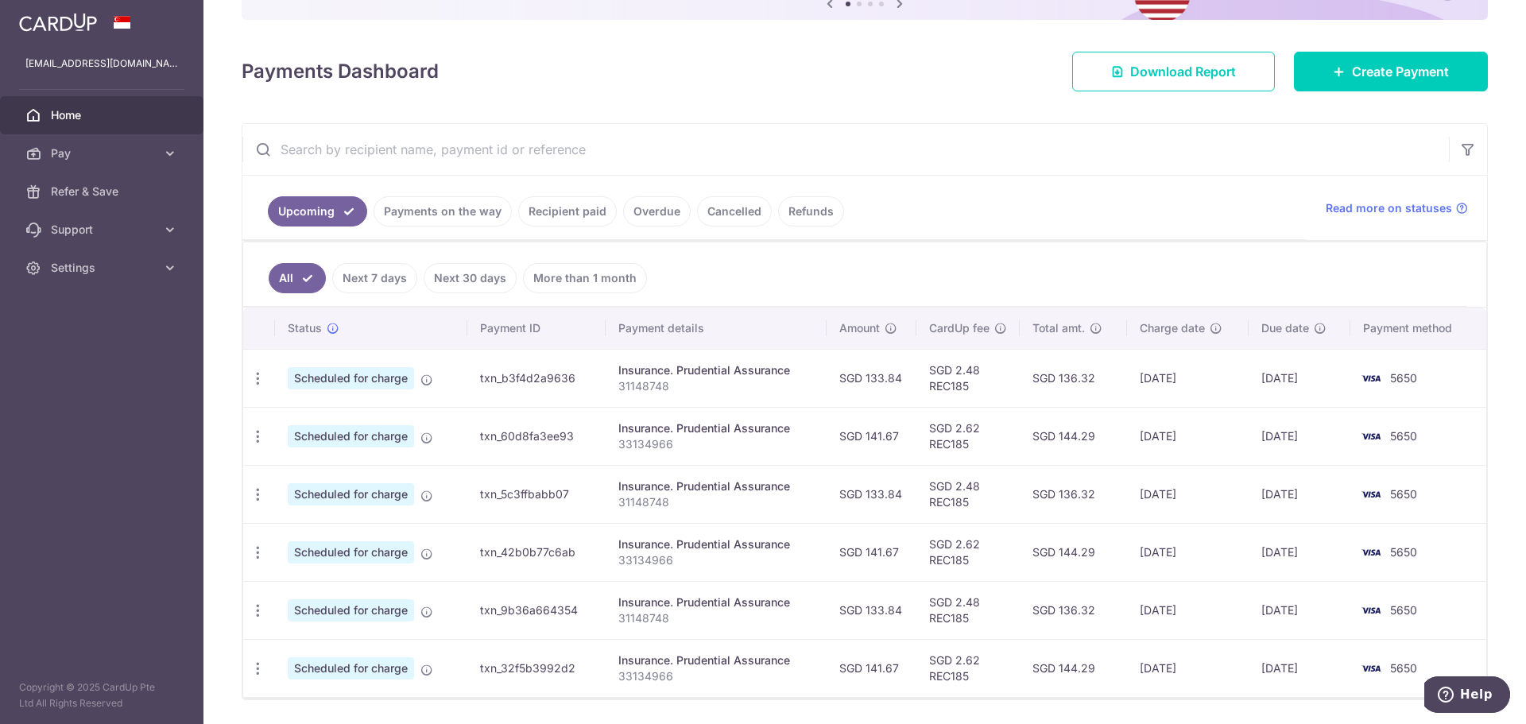
scroll to position [136, 0]
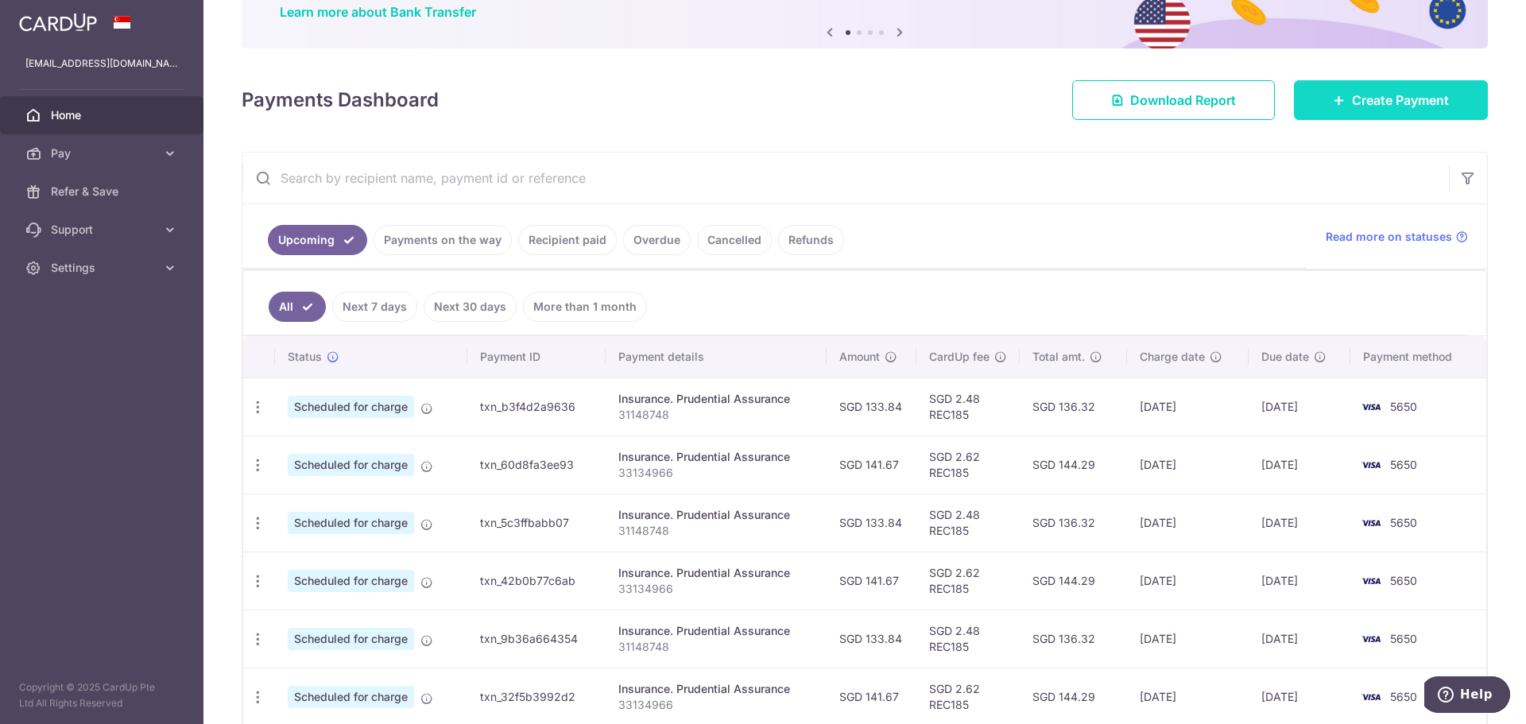
click at [1414, 103] on span "Create Payment" at bounding box center [1400, 100] width 97 height 19
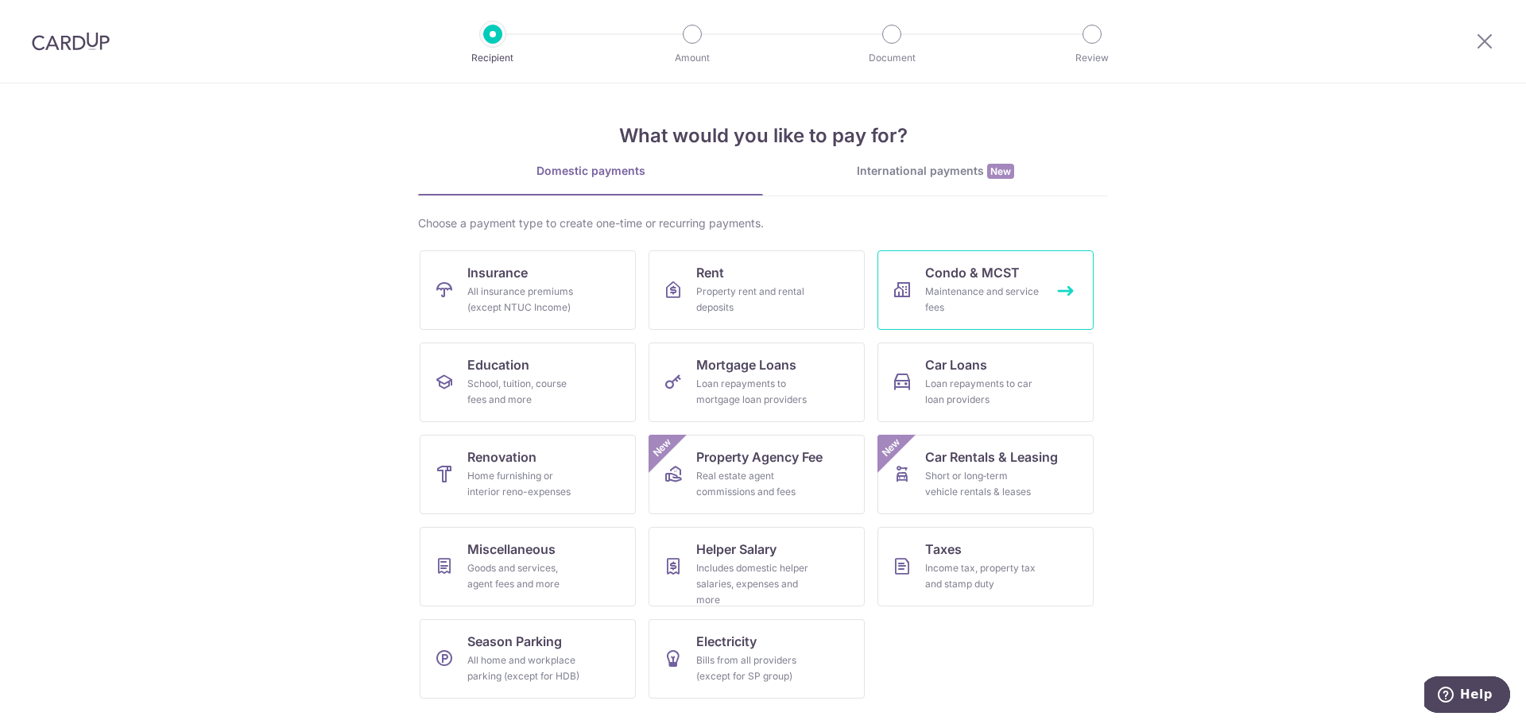
click at [972, 308] on div "Maintenance and service fees" at bounding box center [982, 300] width 114 height 32
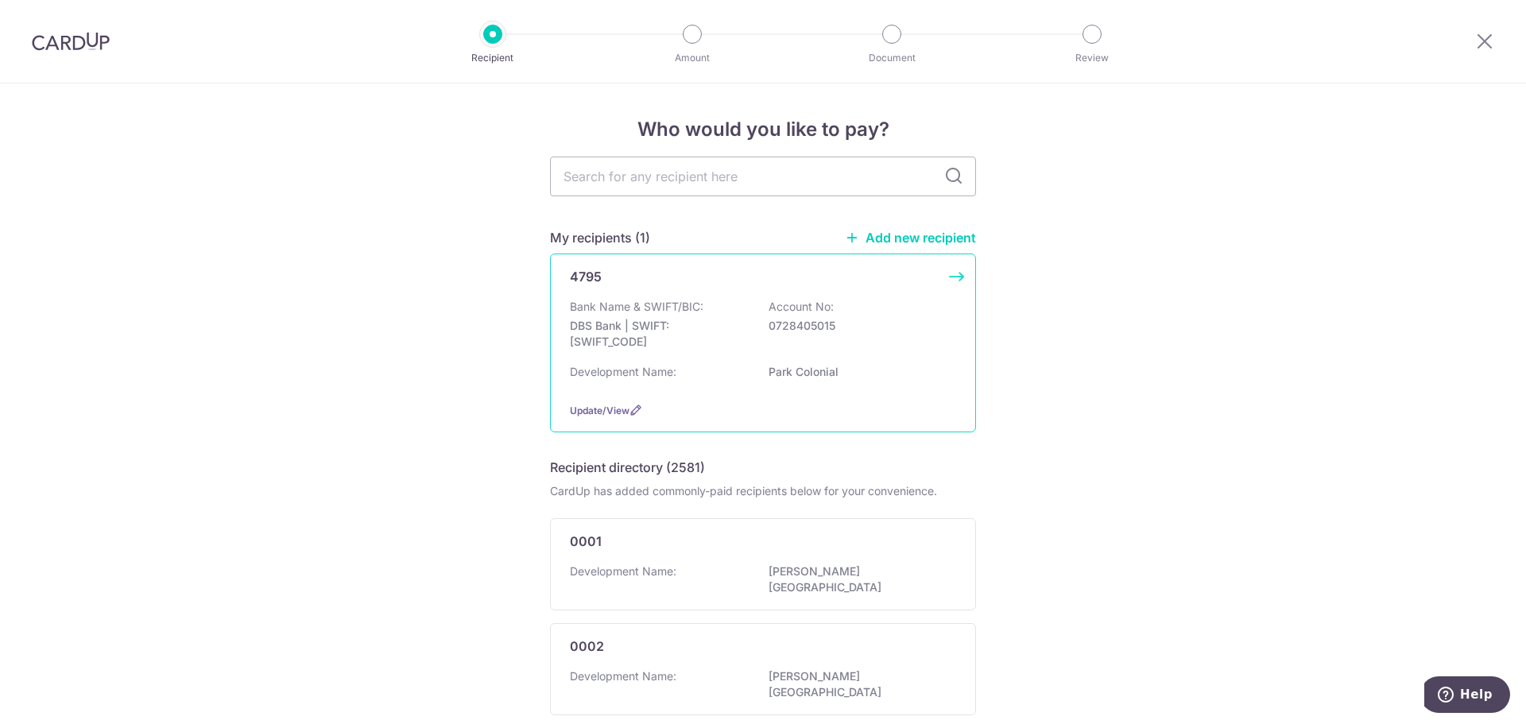
click at [675, 330] on p "DBS Bank | SWIFT: DBSSSGSGXXX" at bounding box center [659, 334] width 178 height 32
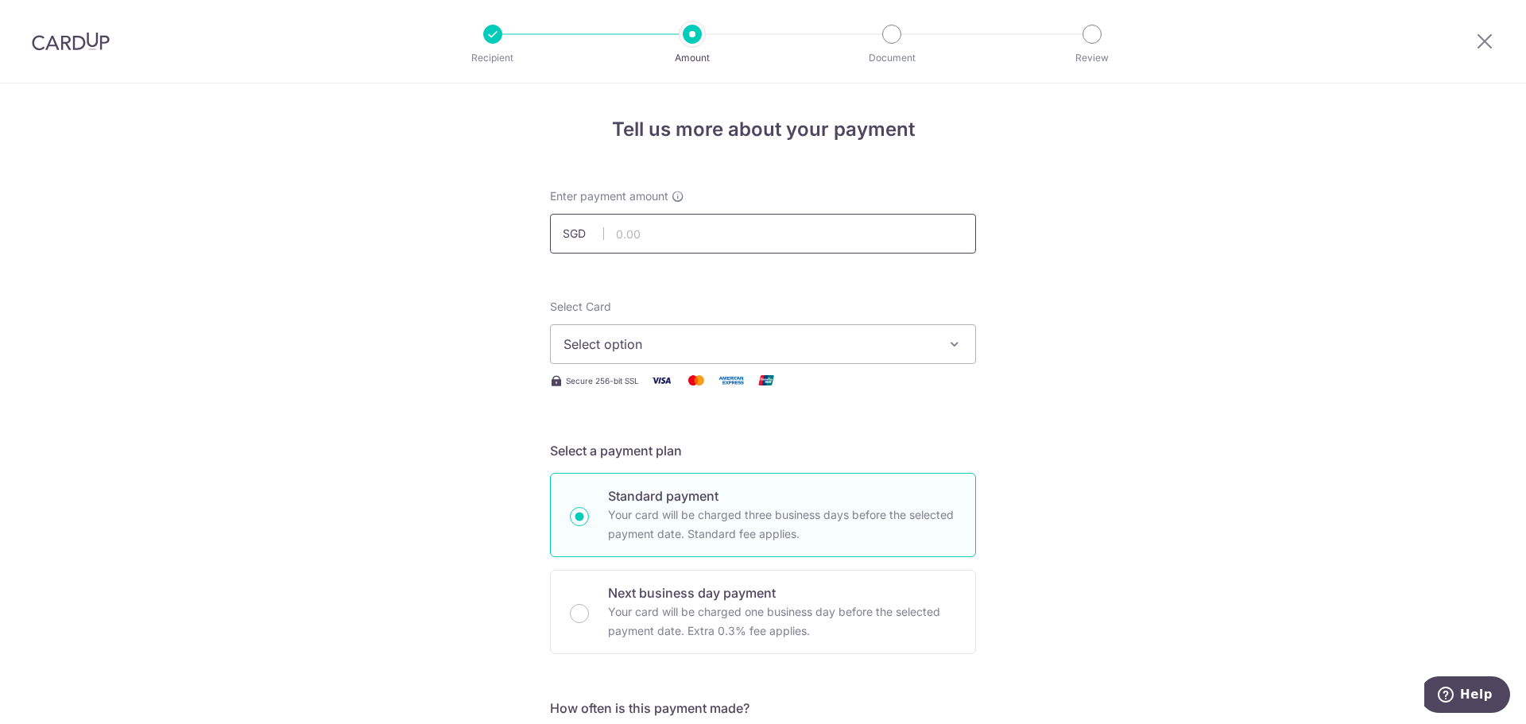
click at [663, 240] on input "text" at bounding box center [763, 234] width 426 height 40
type input "833.85"
click at [666, 330] on button "Select option" at bounding box center [763, 344] width 426 height 40
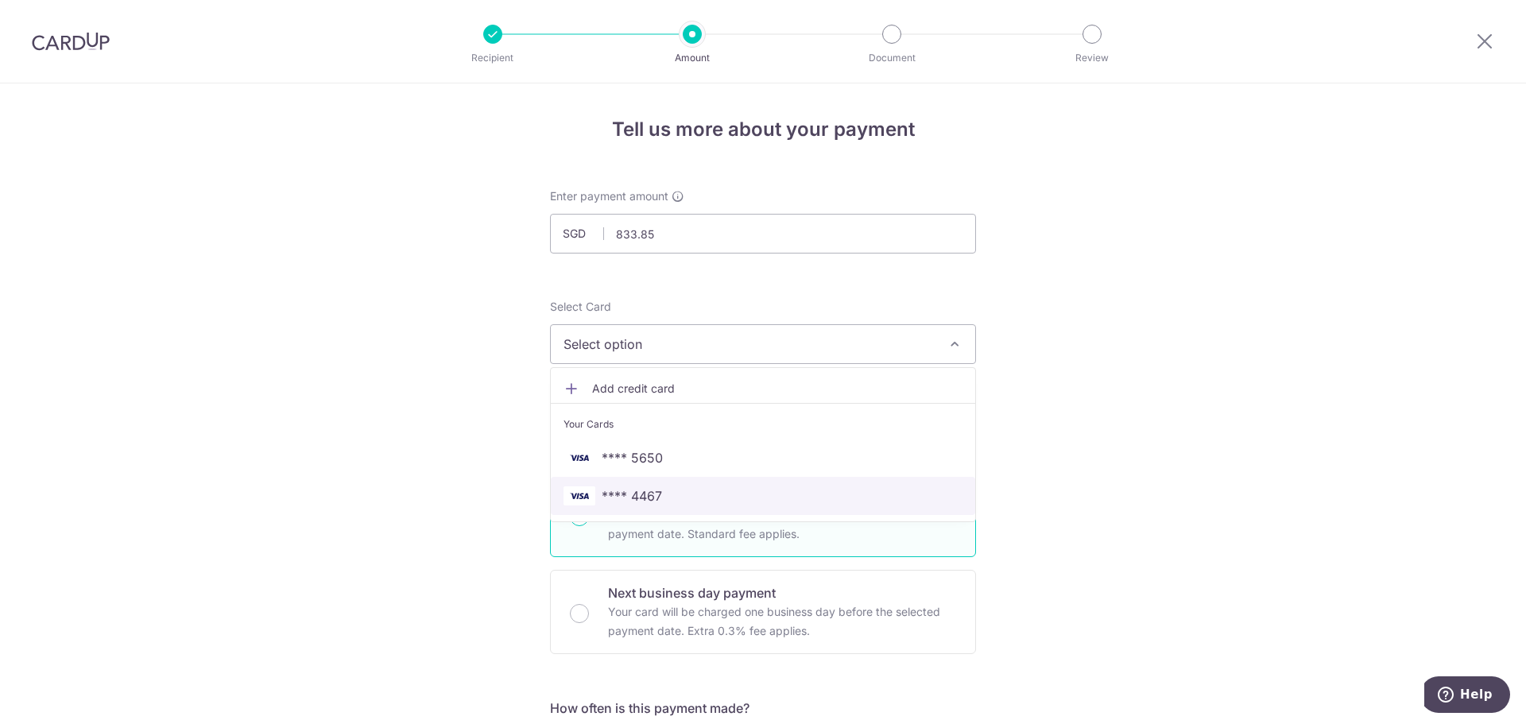
click at [660, 487] on span "**** 4467" at bounding box center [762, 495] width 399 height 19
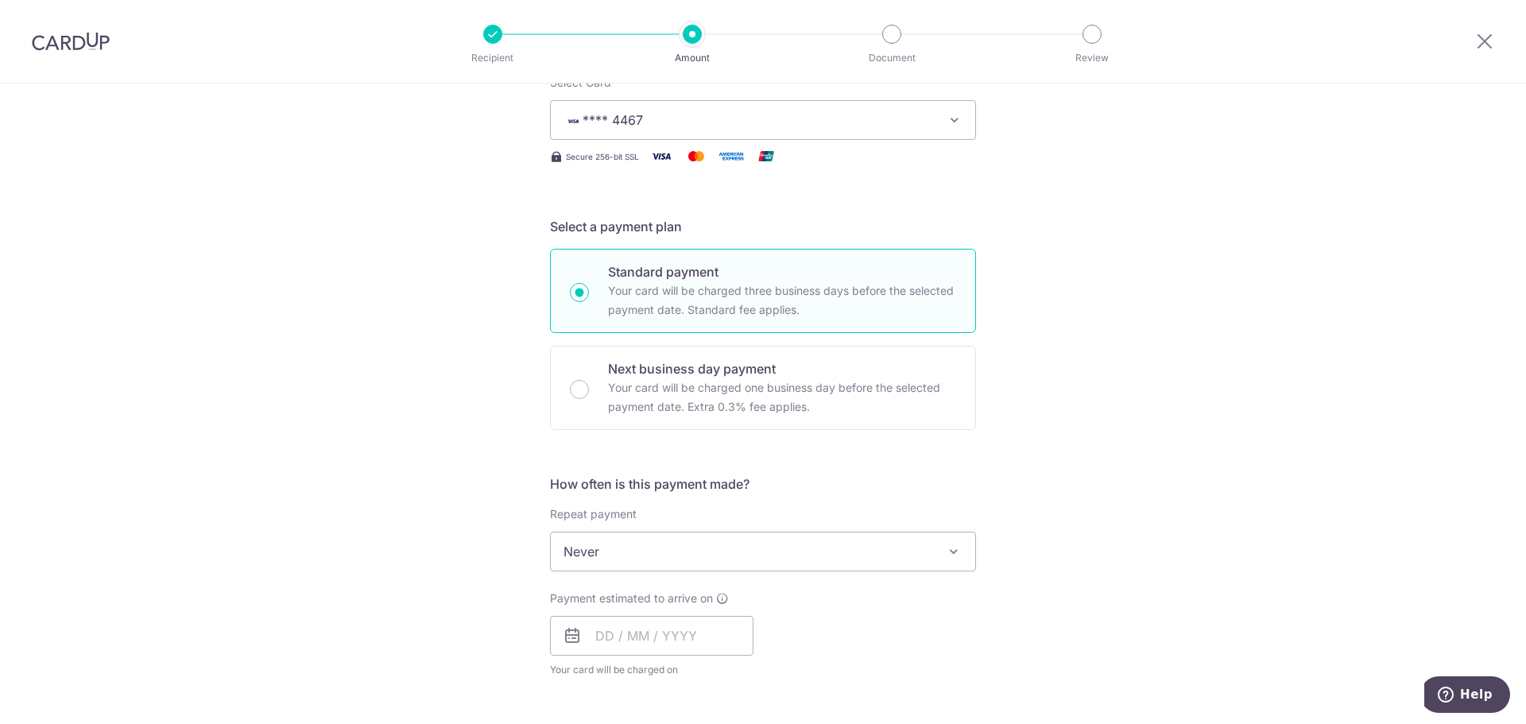
scroll to position [238, 0]
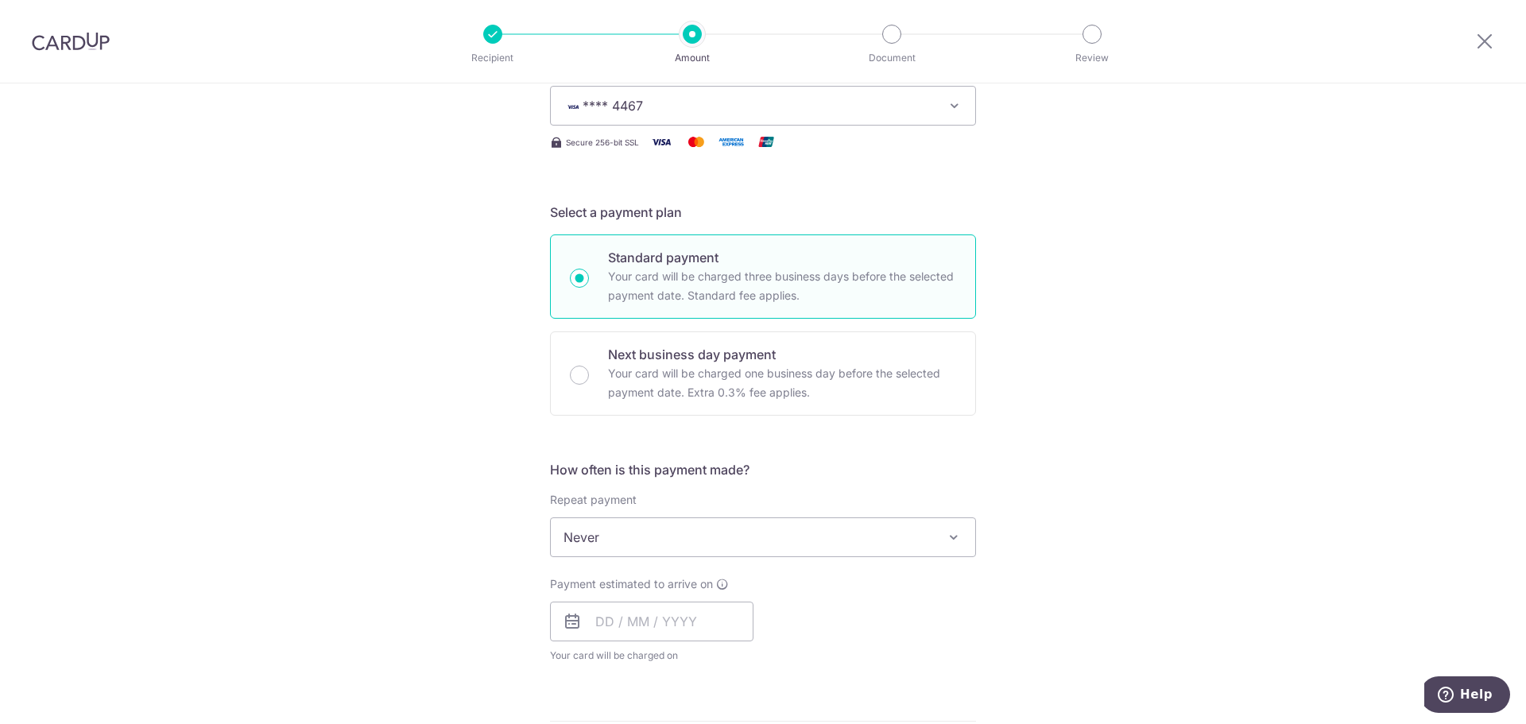
click at [936, 546] on span "Never" at bounding box center [763, 537] width 424 height 38
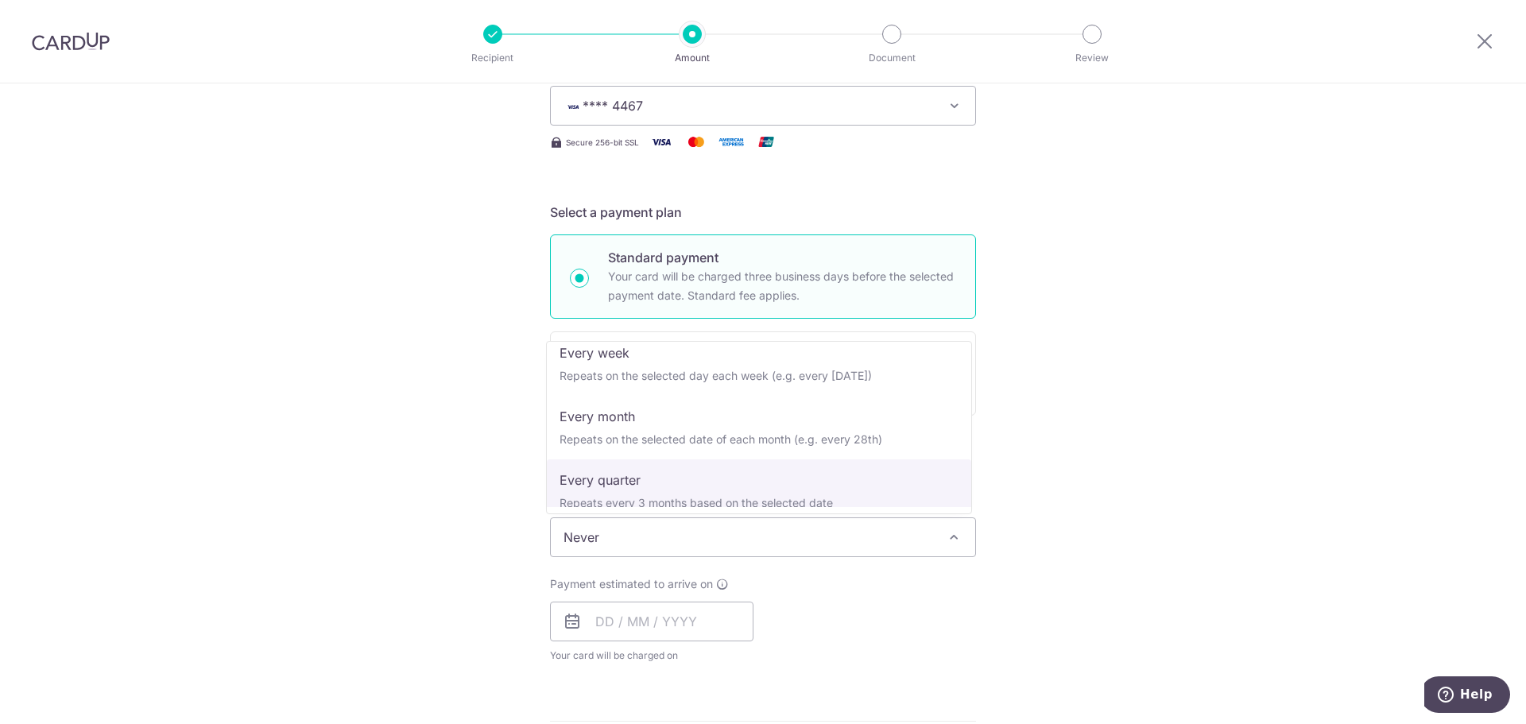
scroll to position [159, 0]
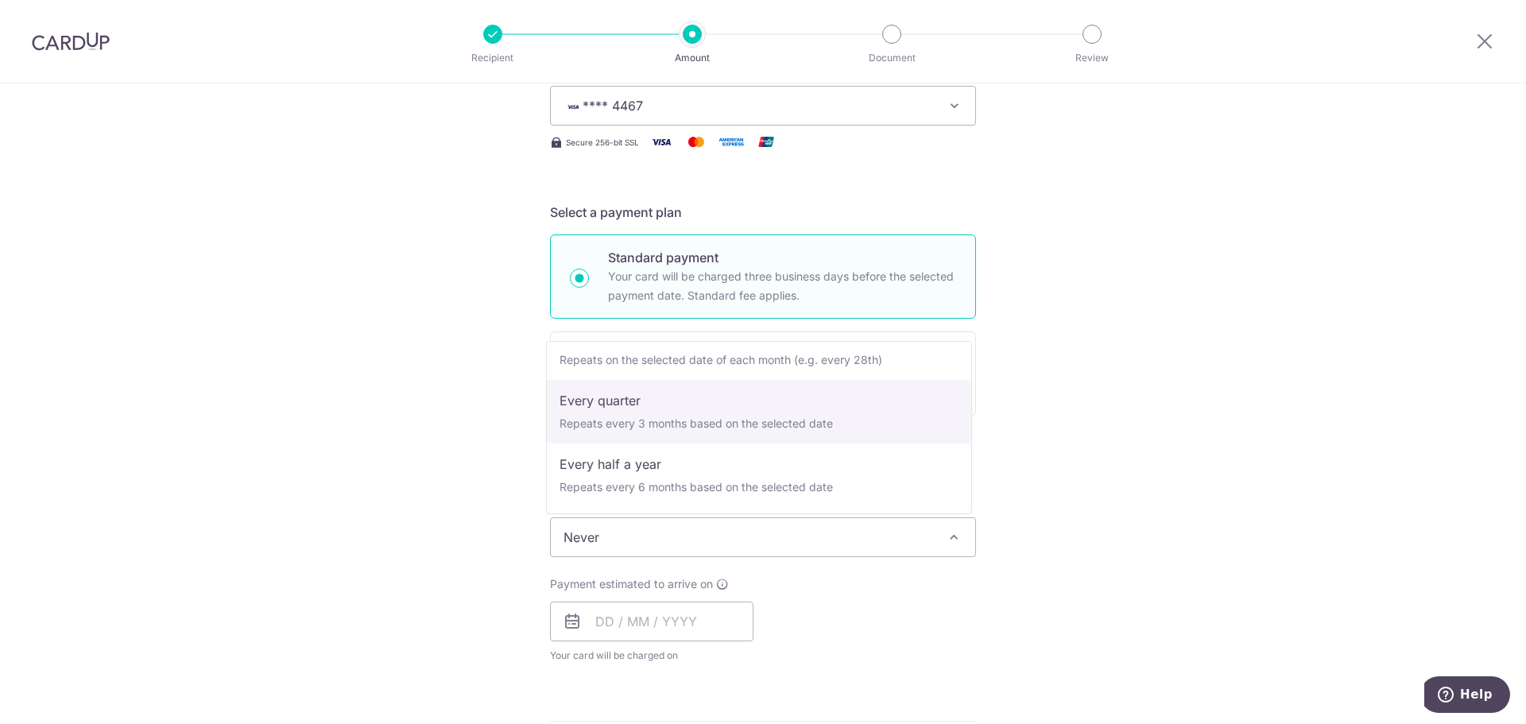
select select "4"
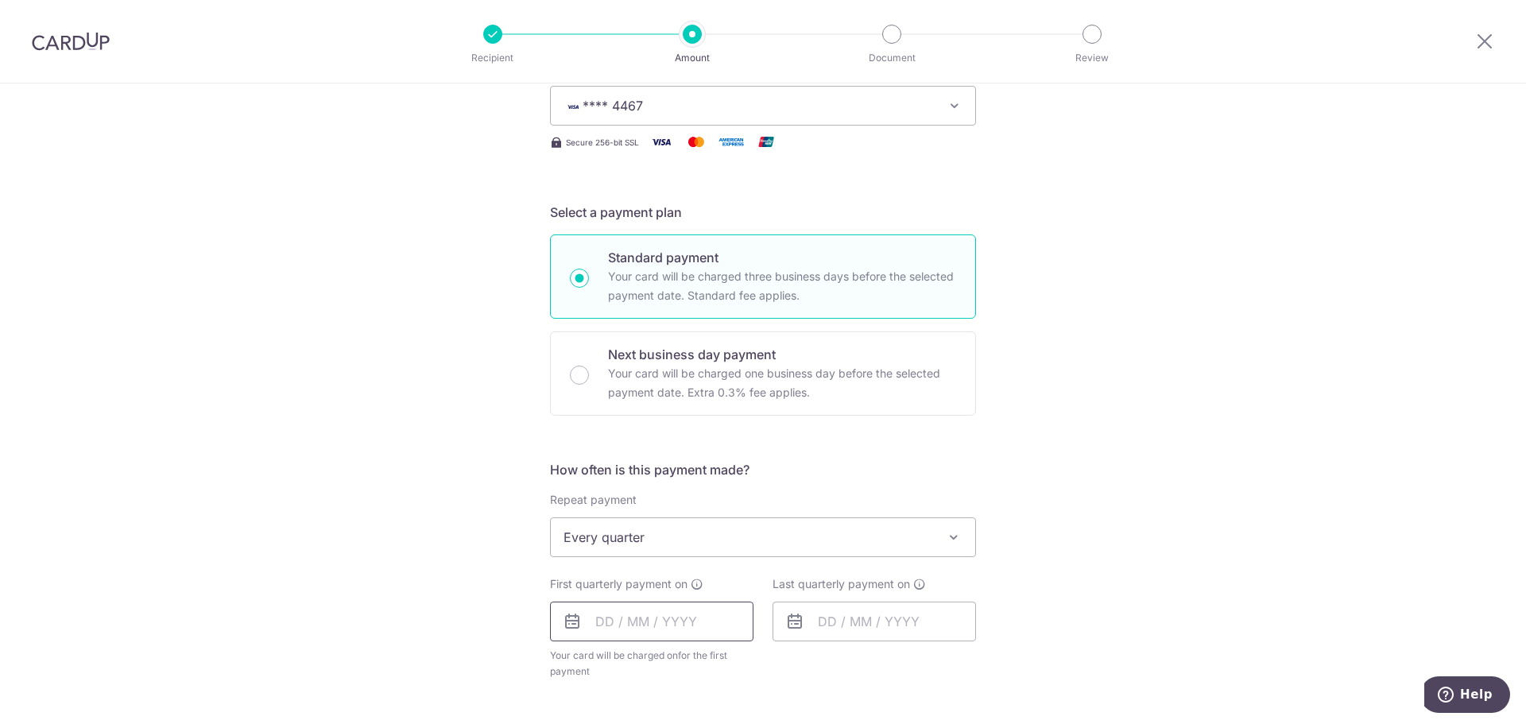
click at [689, 623] on input "text" at bounding box center [651, 622] width 203 height 40
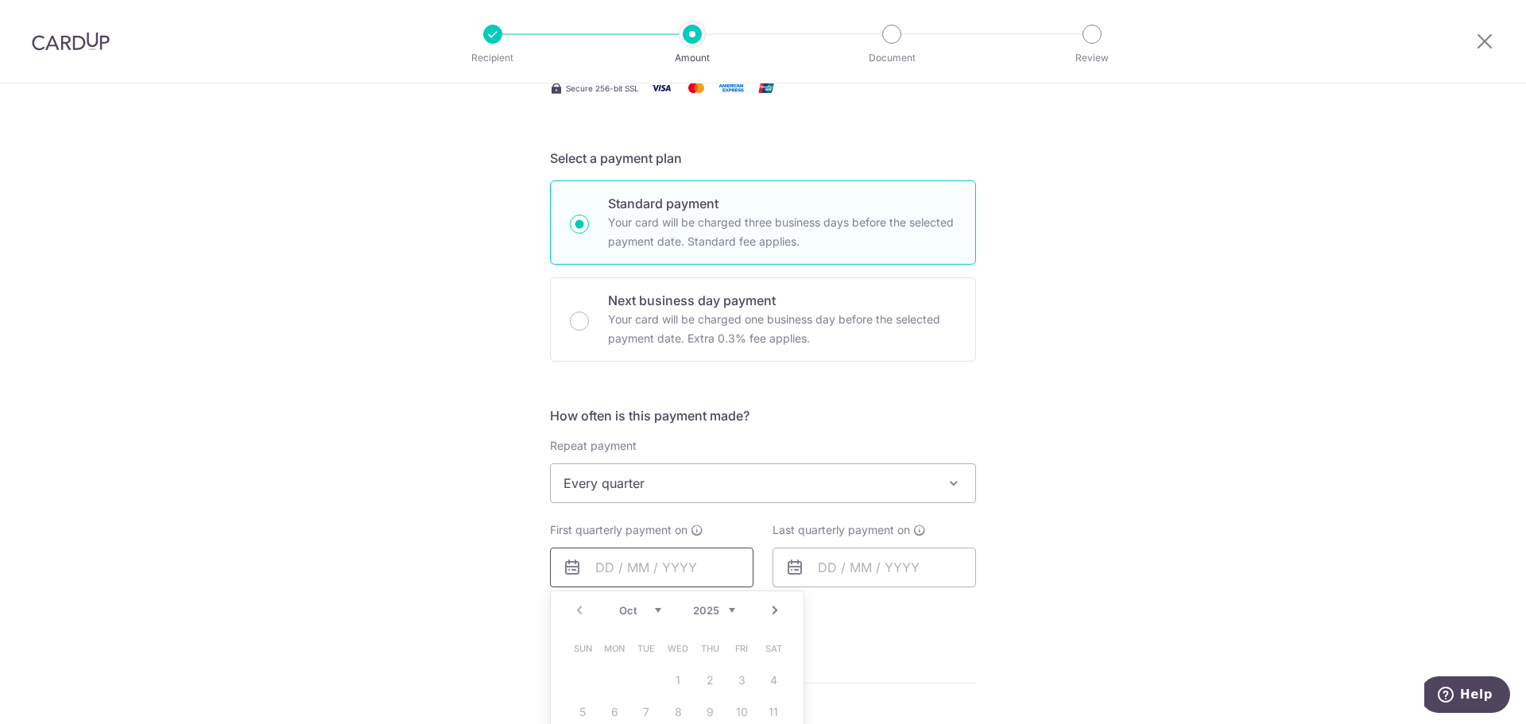
scroll to position [318, 0]
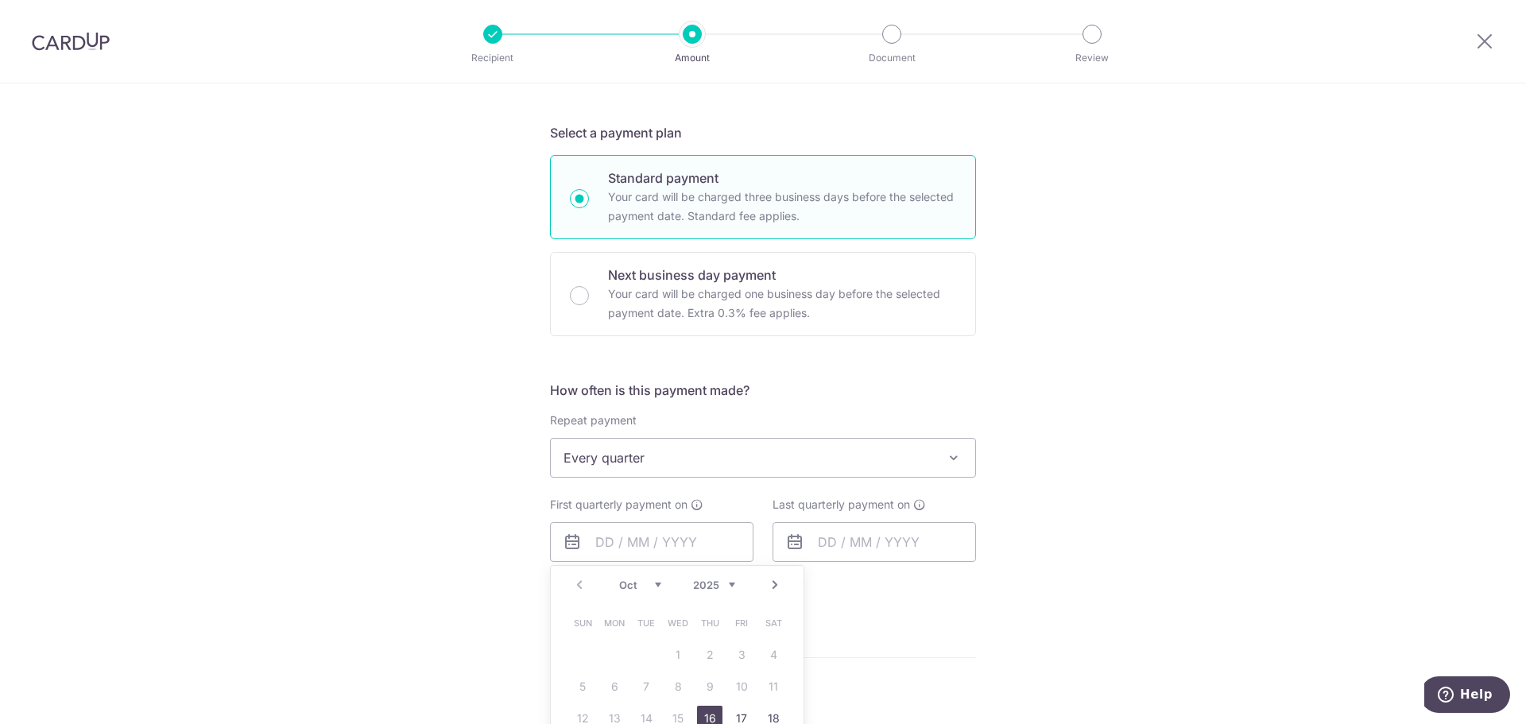
click at [725, 586] on select "2025 2026 2027 2028 2029 2030 2031 2032 2033 2034 2035" at bounding box center [714, 584] width 42 height 13
click at [652, 582] on select "Jan Feb Mar Apr May Jun Jul Aug Sep Oct Nov Dec" at bounding box center [640, 584] width 42 height 13
click at [706, 653] on link "1" at bounding box center [709, 654] width 25 height 25
type input "[DATE]"
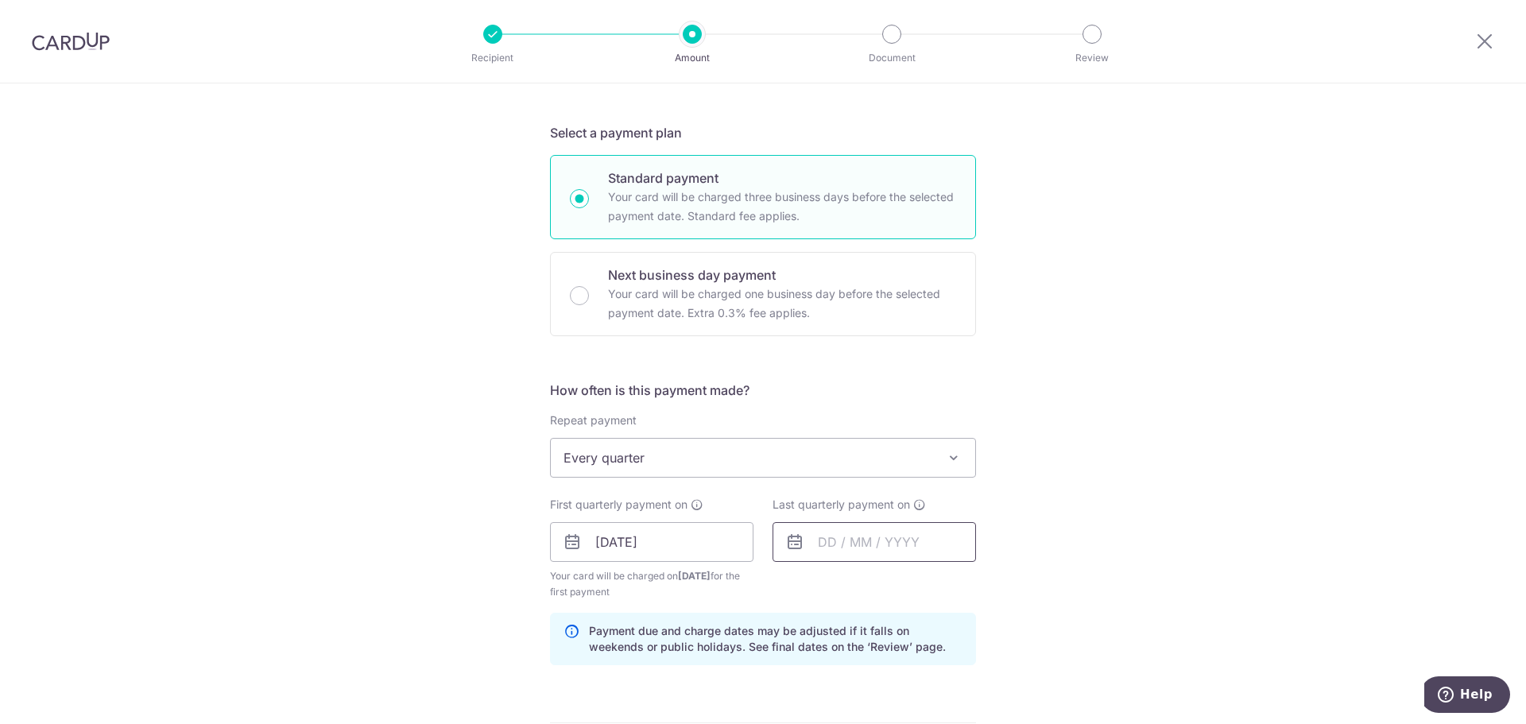
click at [826, 543] on input "text" at bounding box center [873, 542] width 203 height 40
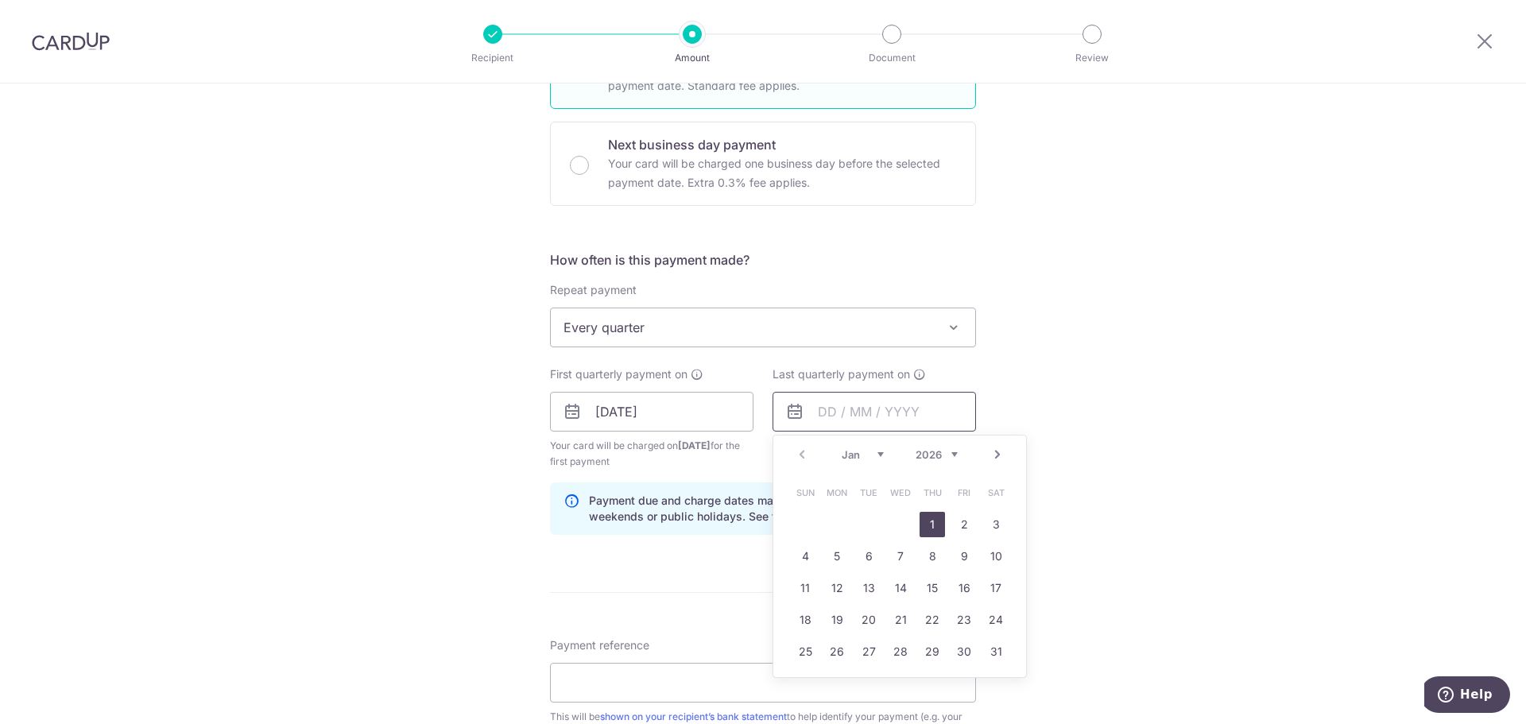
scroll to position [477, 0]
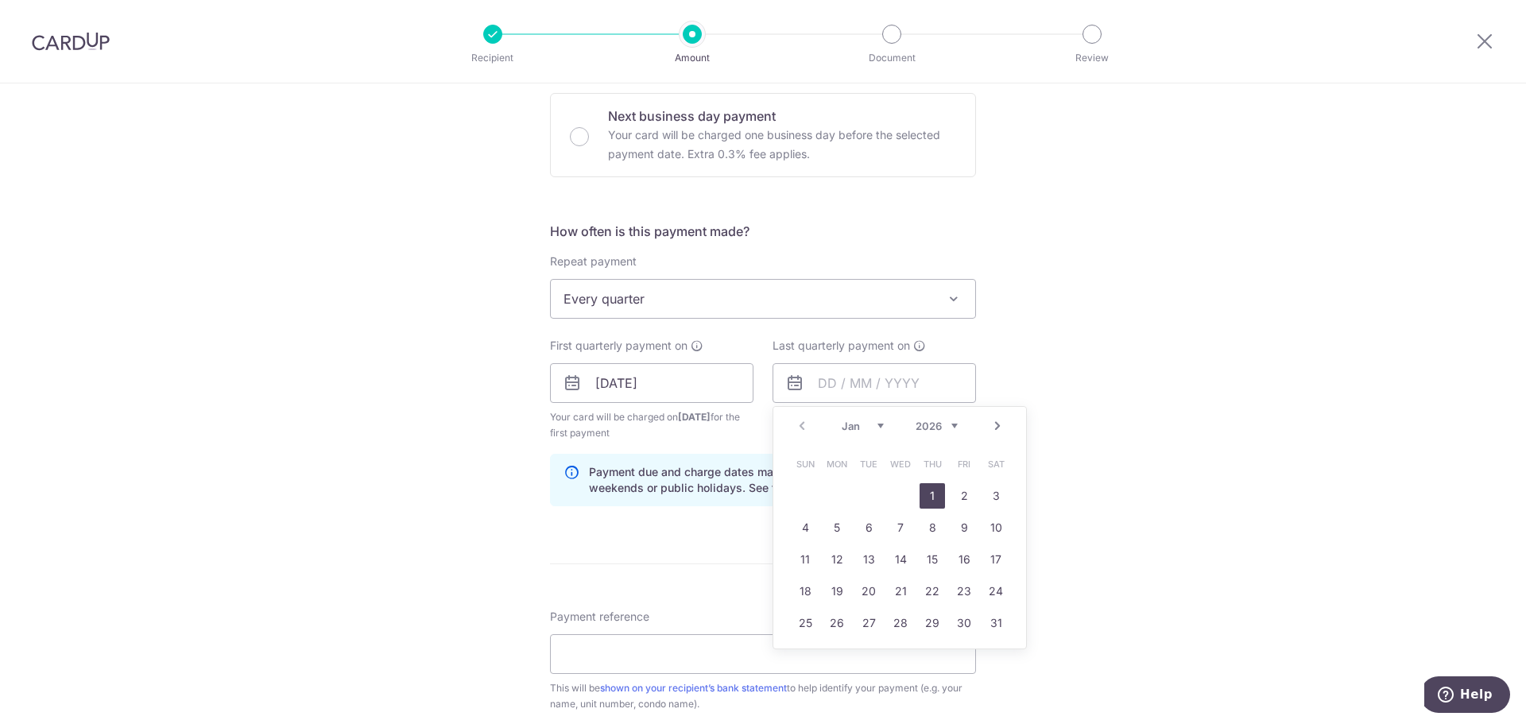
click at [945, 428] on select "2026 2027 2028 2029 2030 2031 2032 2033 2034 2035" at bounding box center [936, 426] width 42 height 13
click at [915, 420] on select "2026 2027 2028 2029 2030 2031 2032 2033 2034 2035" at bounding box center [936, 426] width 42 height 13
click at [868, 426] on select "Jan Feb Mar Apr May Jun Jul Aug Sep Oct Nov Dec" at bounding box center [863, 426] width 42 height 13
click at [934, 493] on link "1" at bounding box center [931, 495] width 25 height 25
type input "[DATE]"
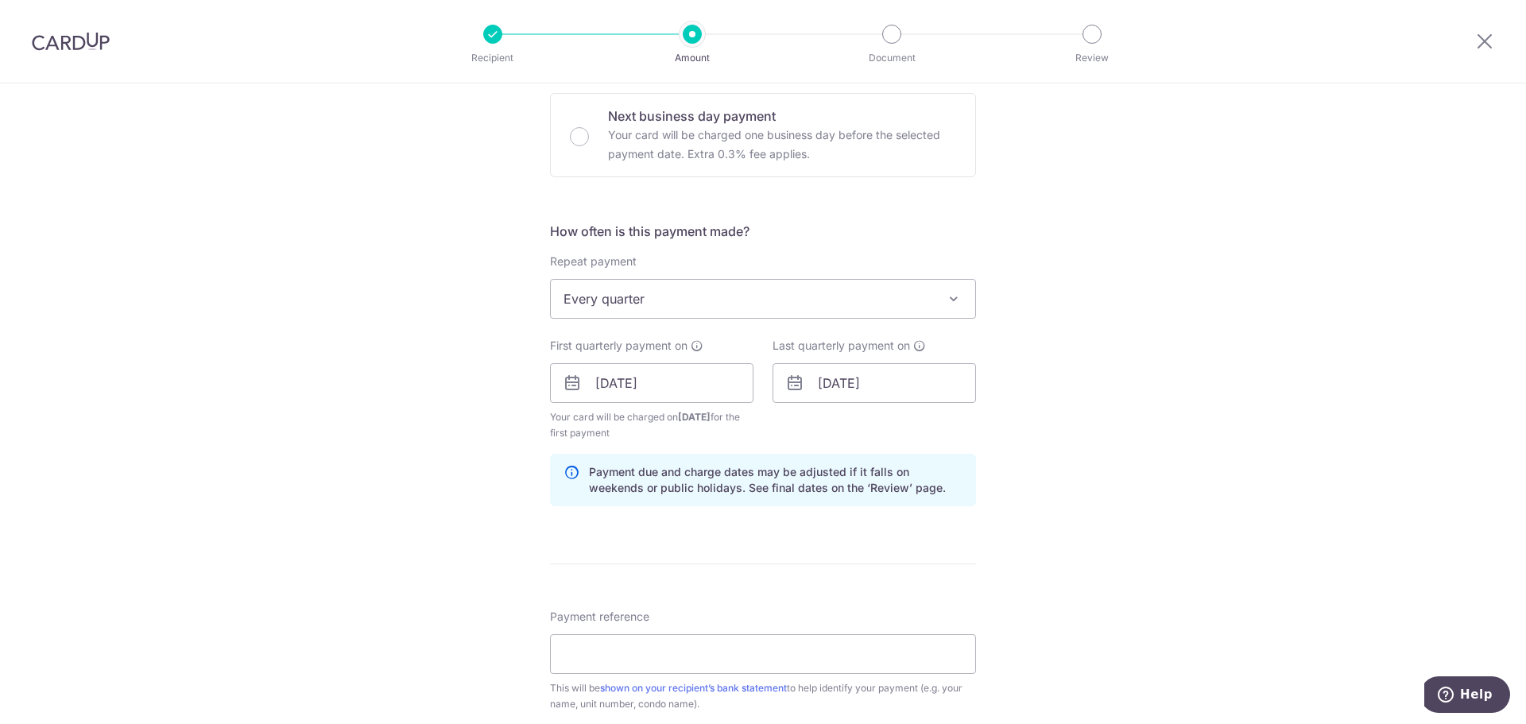
scroll to position [556, 0]
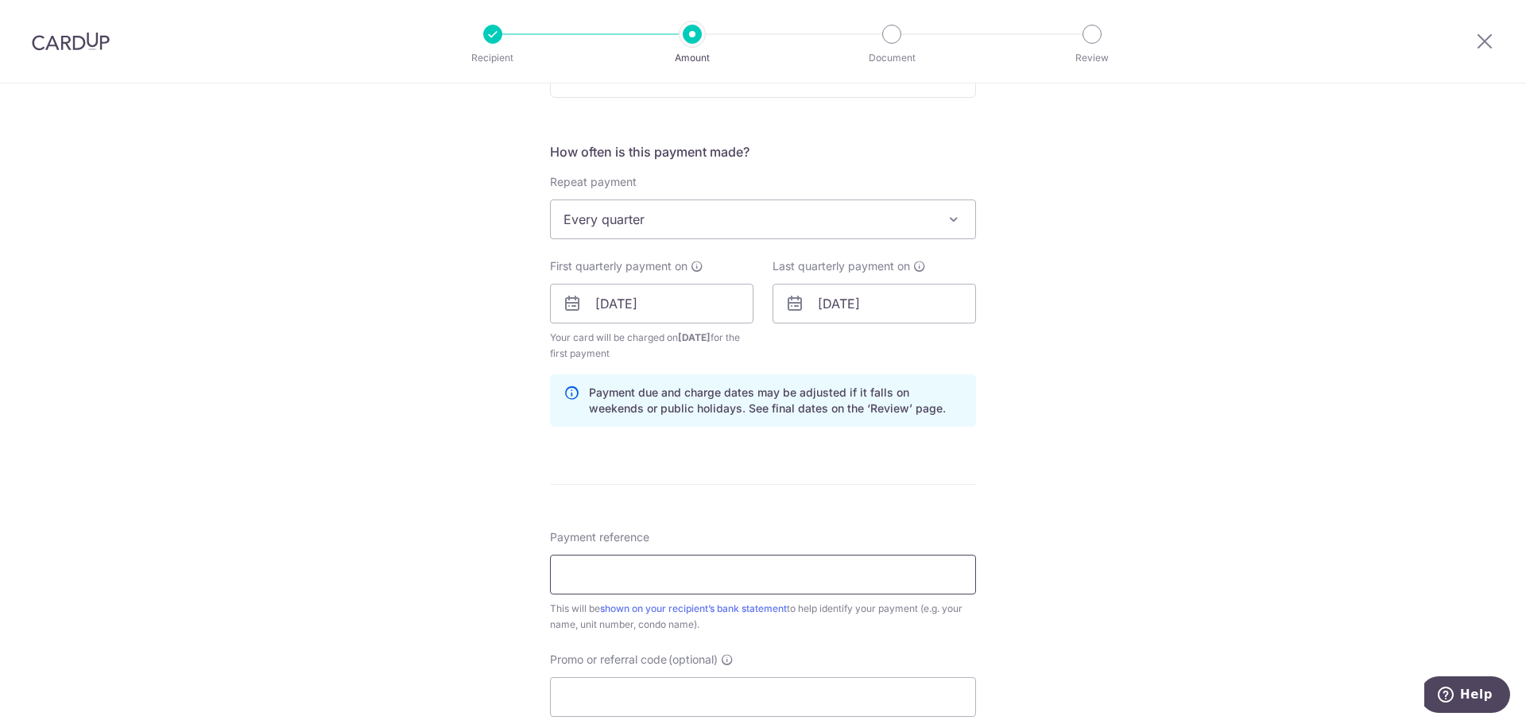
click at [826, 567] on input "Payment reference" at bounding box center [763, 575] width 426 height 40
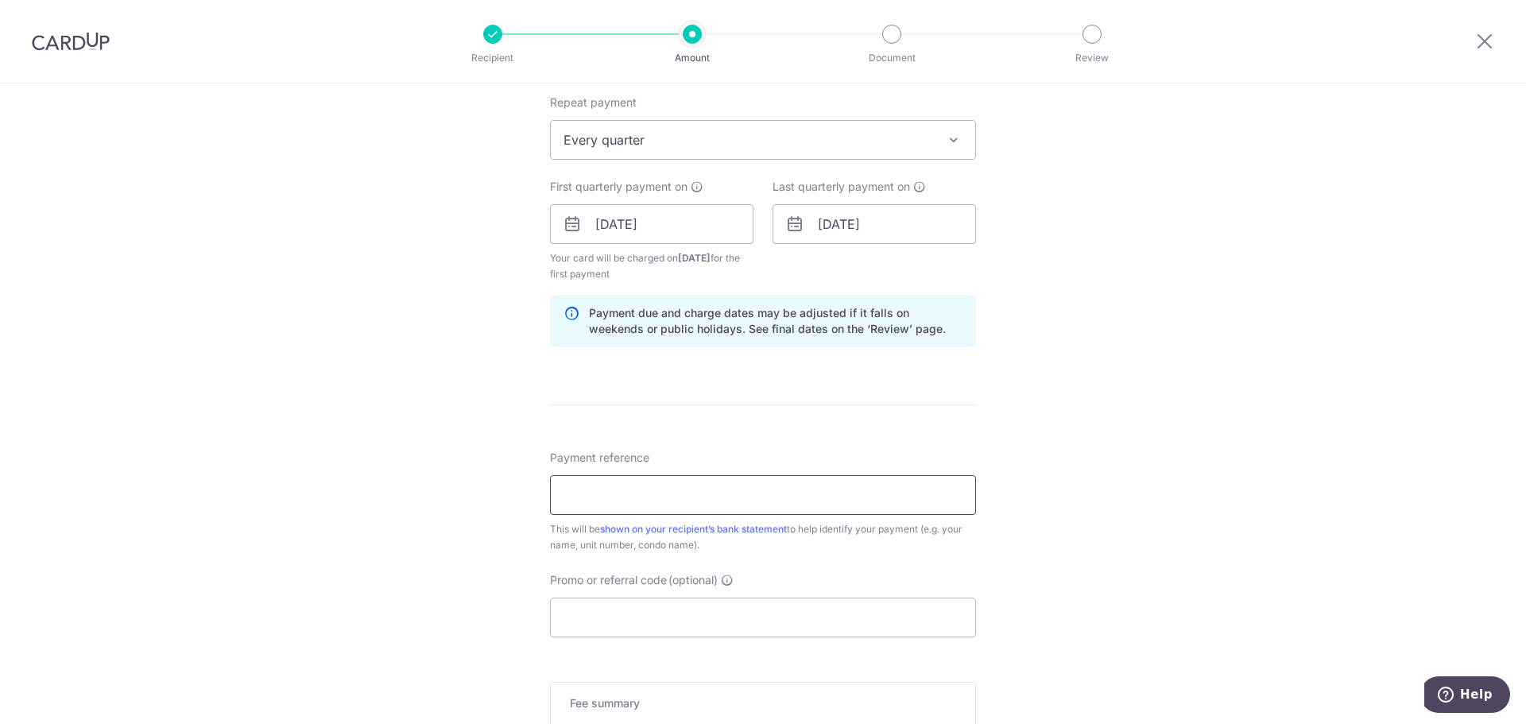
scroll to position [795, 0]
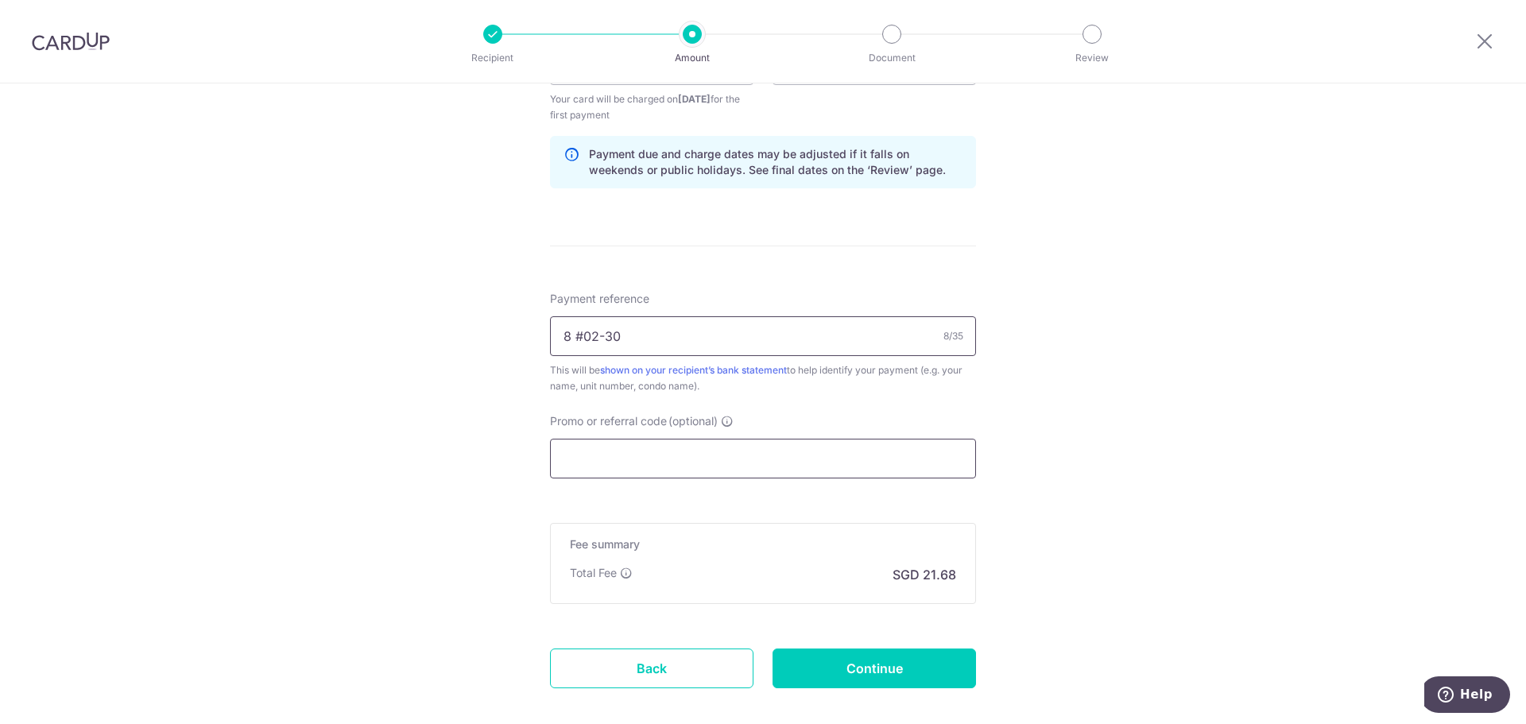
type input "8 #02-30"
click at [848, 464] on input "Promo or referral code (optional)" at bounding box center [763, 459] width 426 height 40
click at [818, 458] on input "Promo or referral code (optional)" at bounding box center [763, 459] width 426 height 40
paste input "REC185"
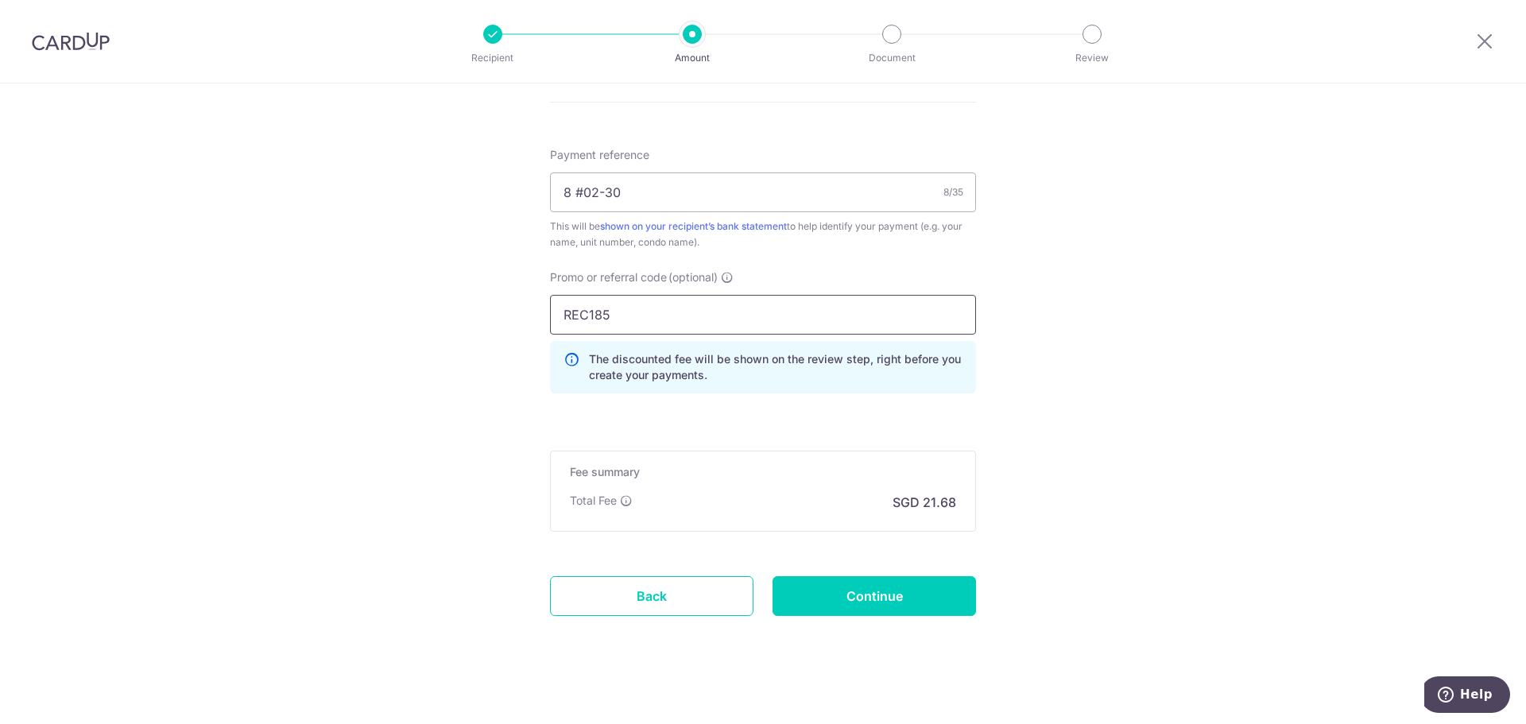
scroll to position [950, 0]
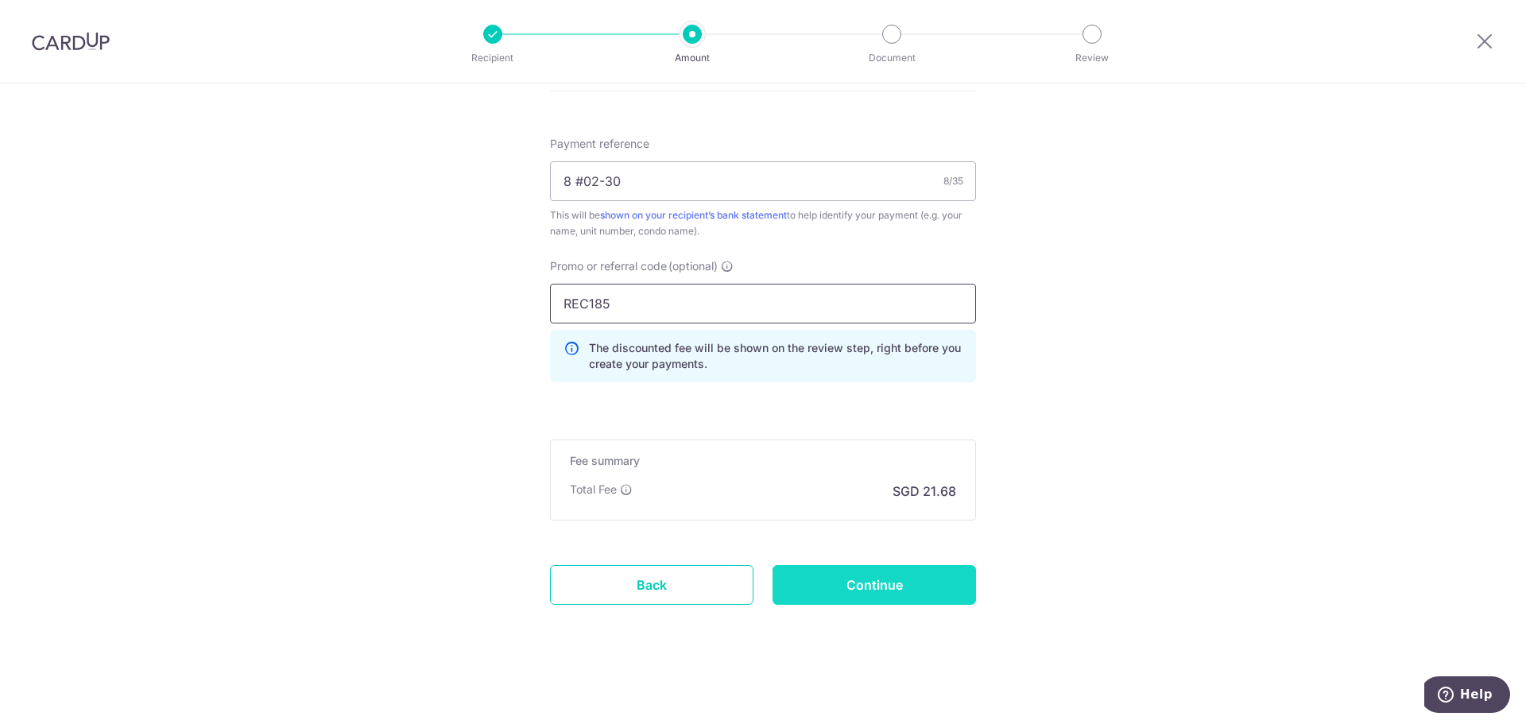
type input "REC185"
click at [928, 579] on input "Continue" at bounding box center [873, 585] width 203 height 40
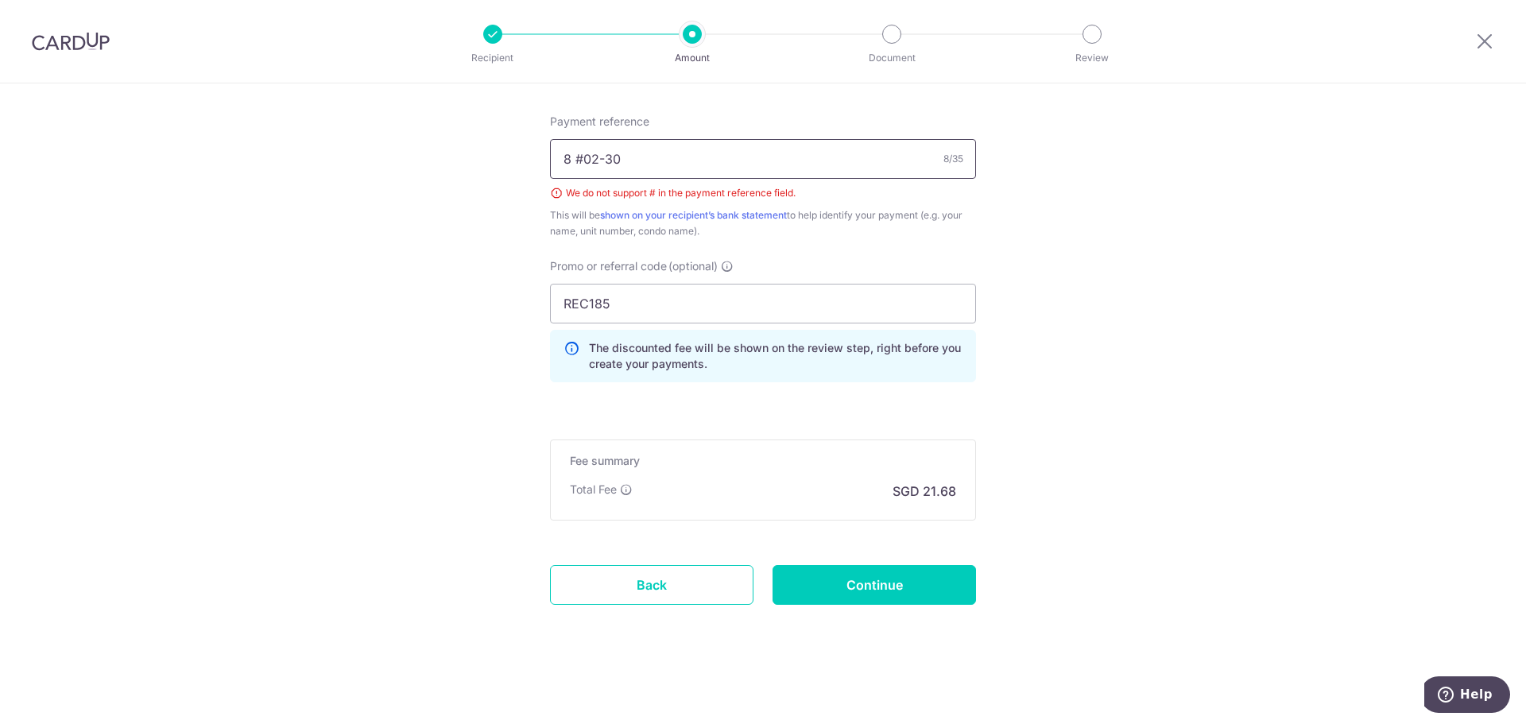
click at [583, 157] on input "8 #02-30" at bounding box center [763, 159] width 426 height 40
type input "8 02-30"
click at [866, 571] on input "Continue" at bounding box center [873, 585] width 203 height 40
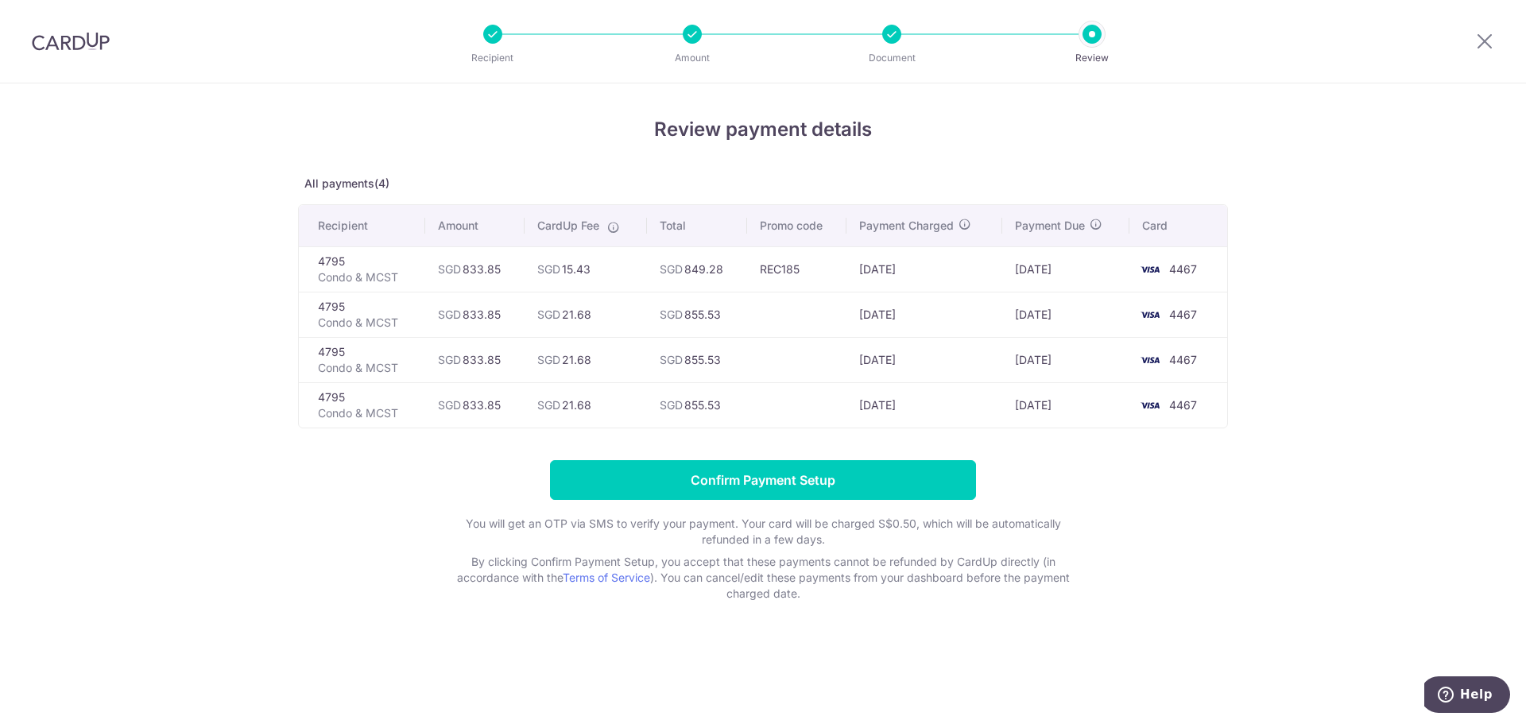
click at [385, 275] on p "Condo & MCST" at bounding box center [365, 277] width 95 height 16
click at [861, 260] on td "26/12/2025" at bounding box center [923, 268] width 155 height 45
click at [853, 297] on td "[DATE]" at bounding box center [923, 314] width 155 height 45
click at [923, 253] on td "[DATE]" at bounding box center [923, 268] width 155 height 45
click at [896, 41] on div at bounding box center [891, 34] width 19 height 19
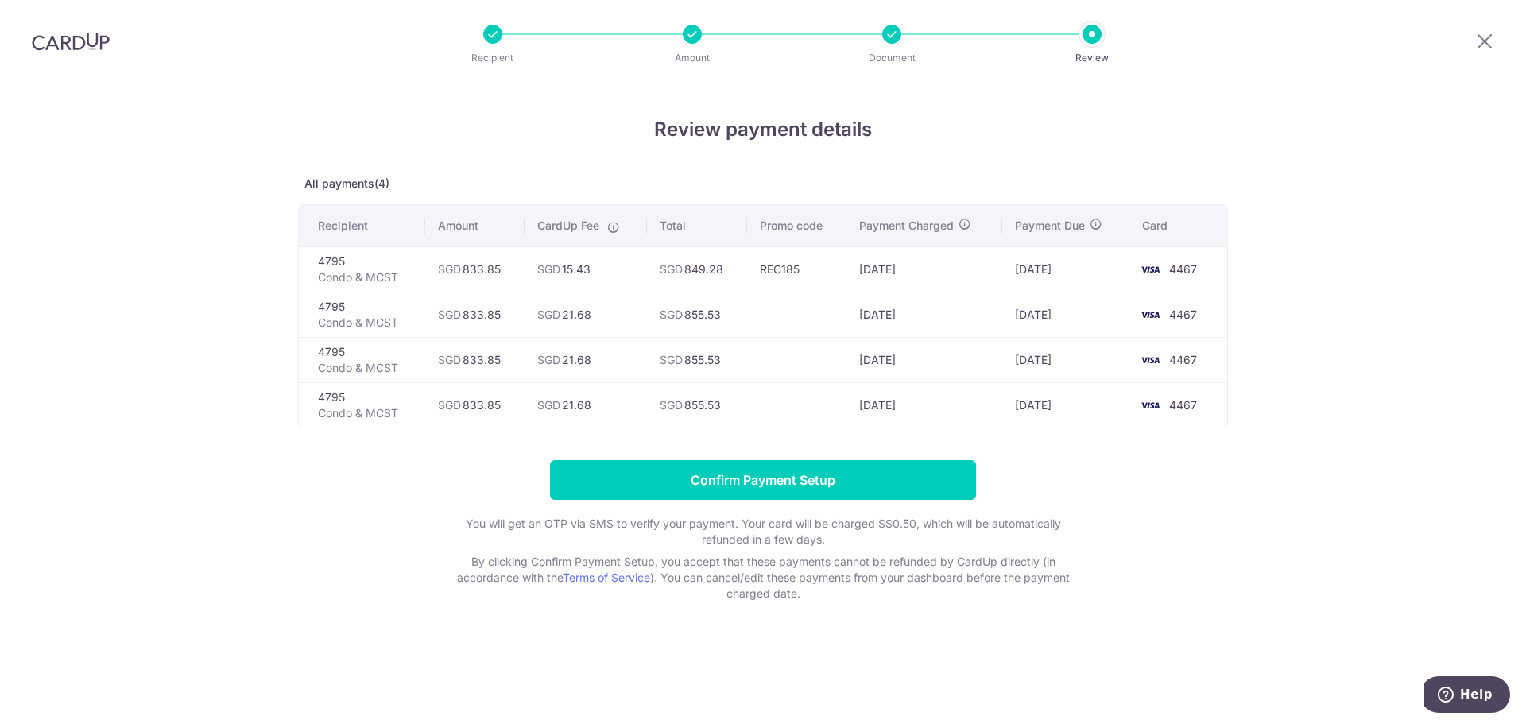
click at [895, 32] on div at bounding box center [891, 34] width 19 height 19
click at [1488, 41] on icon at bounding box center [1484, 41] width 19 height 20
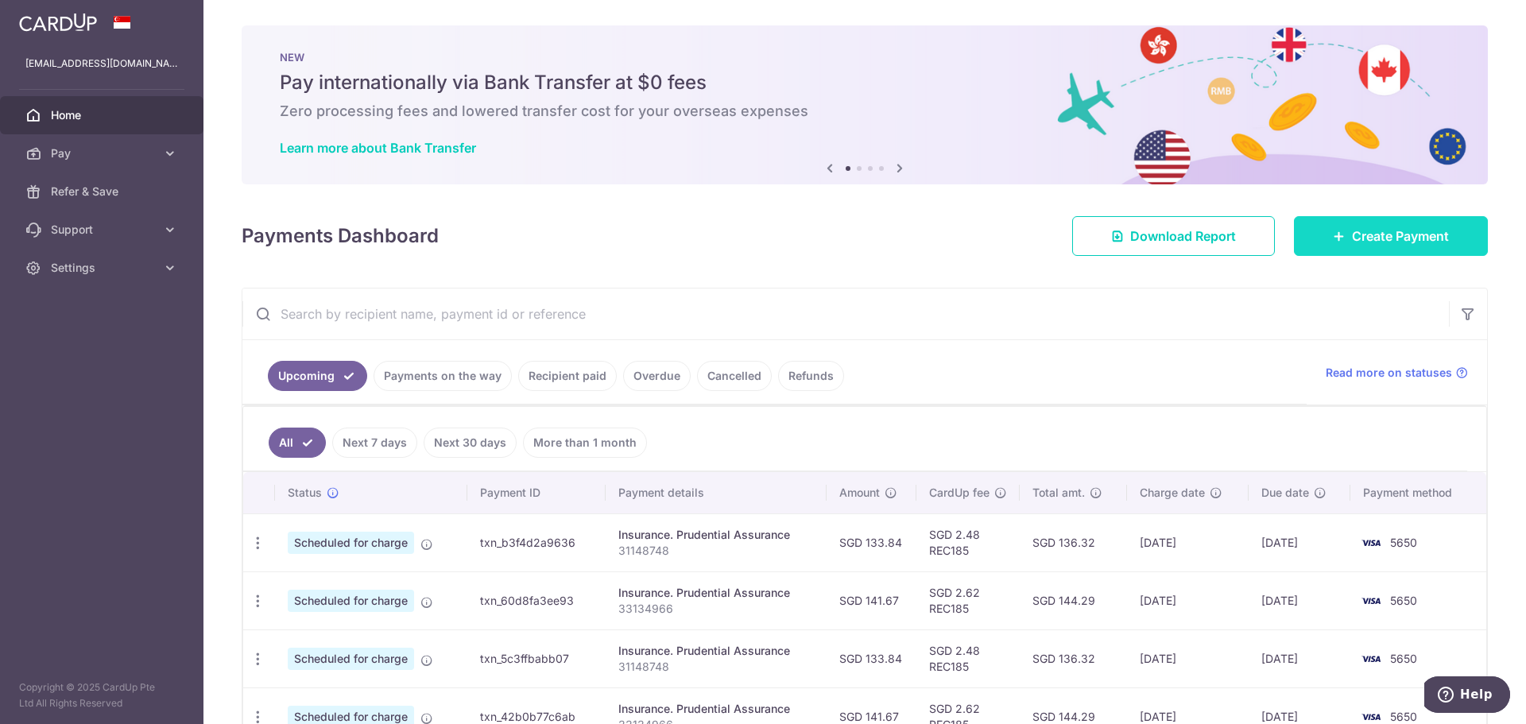
click at [1382, 248] on link "Create Payment" at bounding box center [1391, 236] width 194 height 40
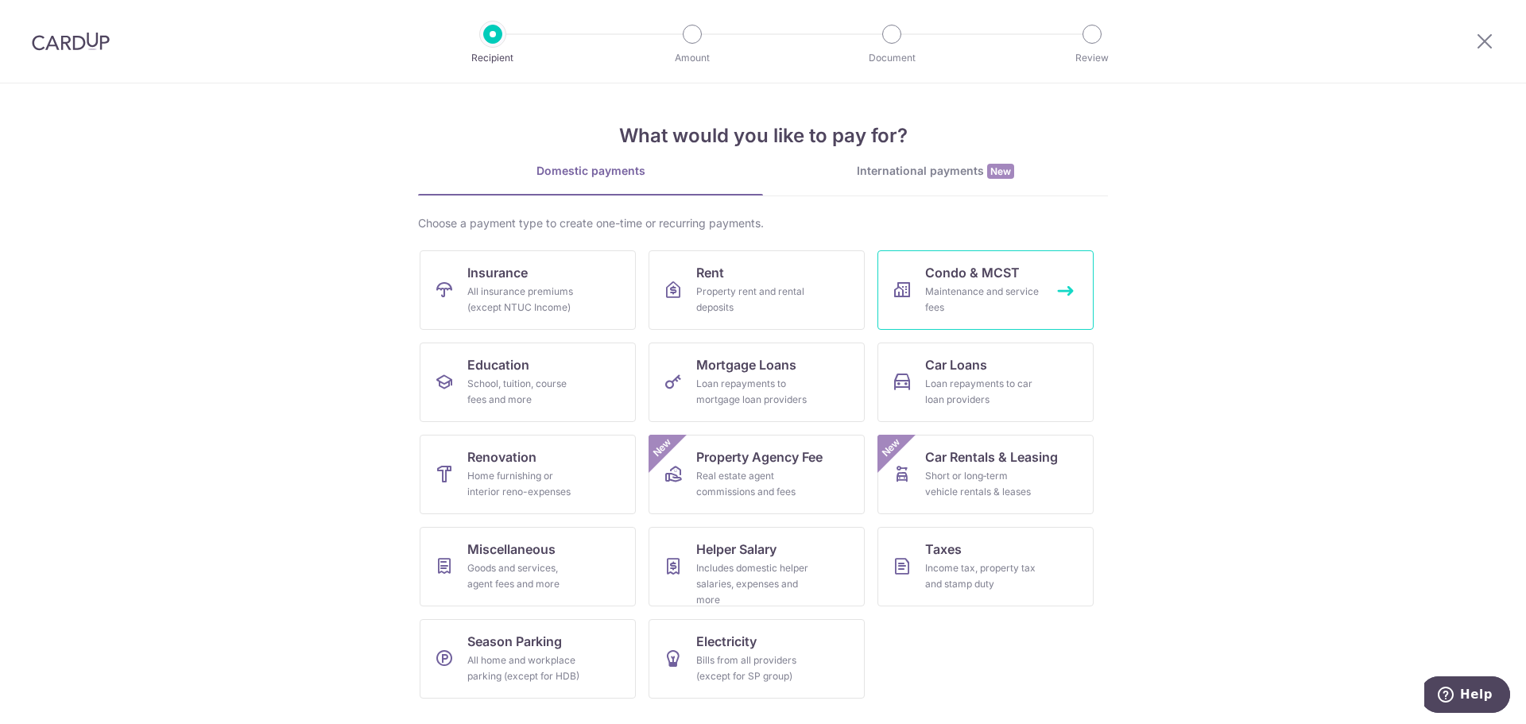
click at [996, 277] on span "Condo & MCST" at bounding box center [972, 272] width 95 height 19
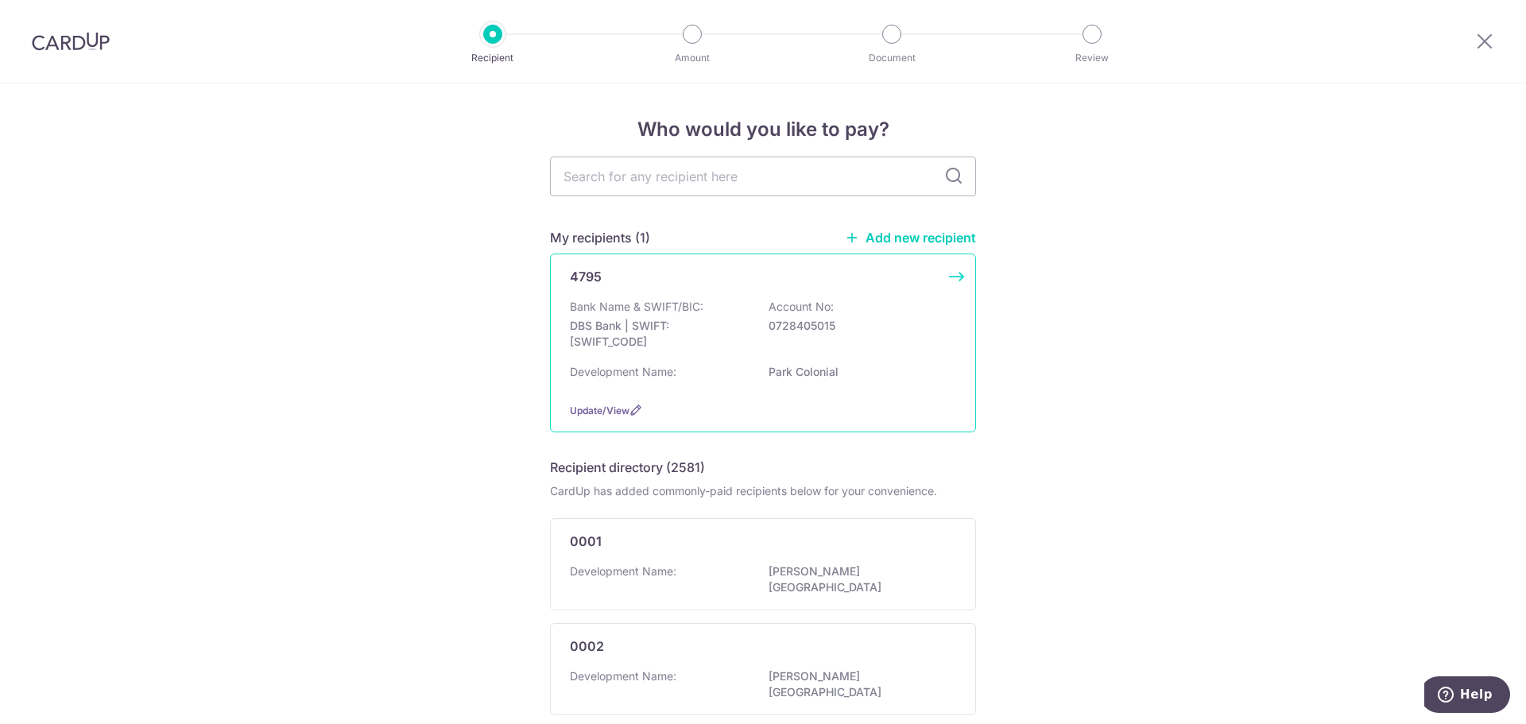
click at [713, 365] on div "Development Name: Park Colonial" at bounding box center [763, 376] width 386 height 25
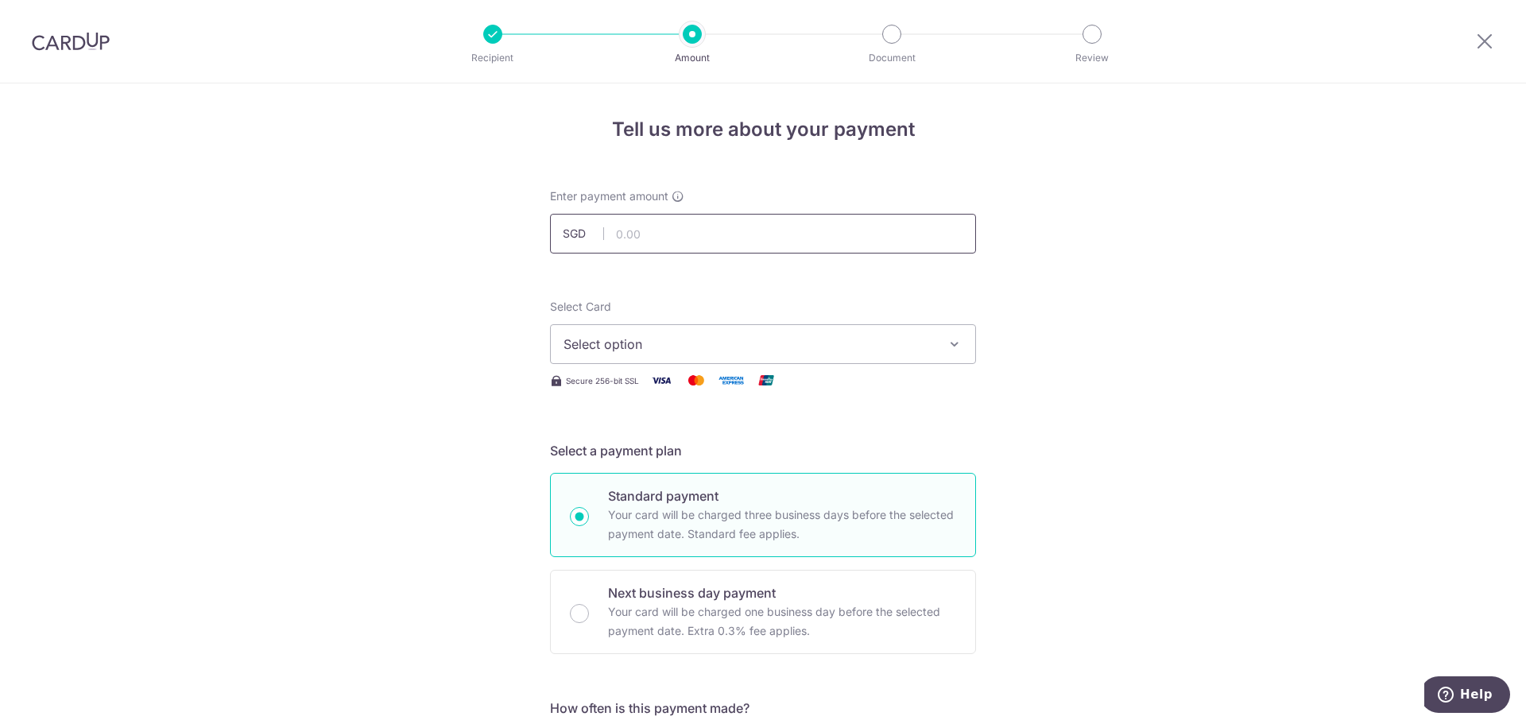
click at [715, 242] on input "text" at bounding box center [763, 234] width 426 height 40
type input "8"
type input "833.85"
click at [700, 334] on button "Select option" at bounding box center [763, 344] width 426 height 40
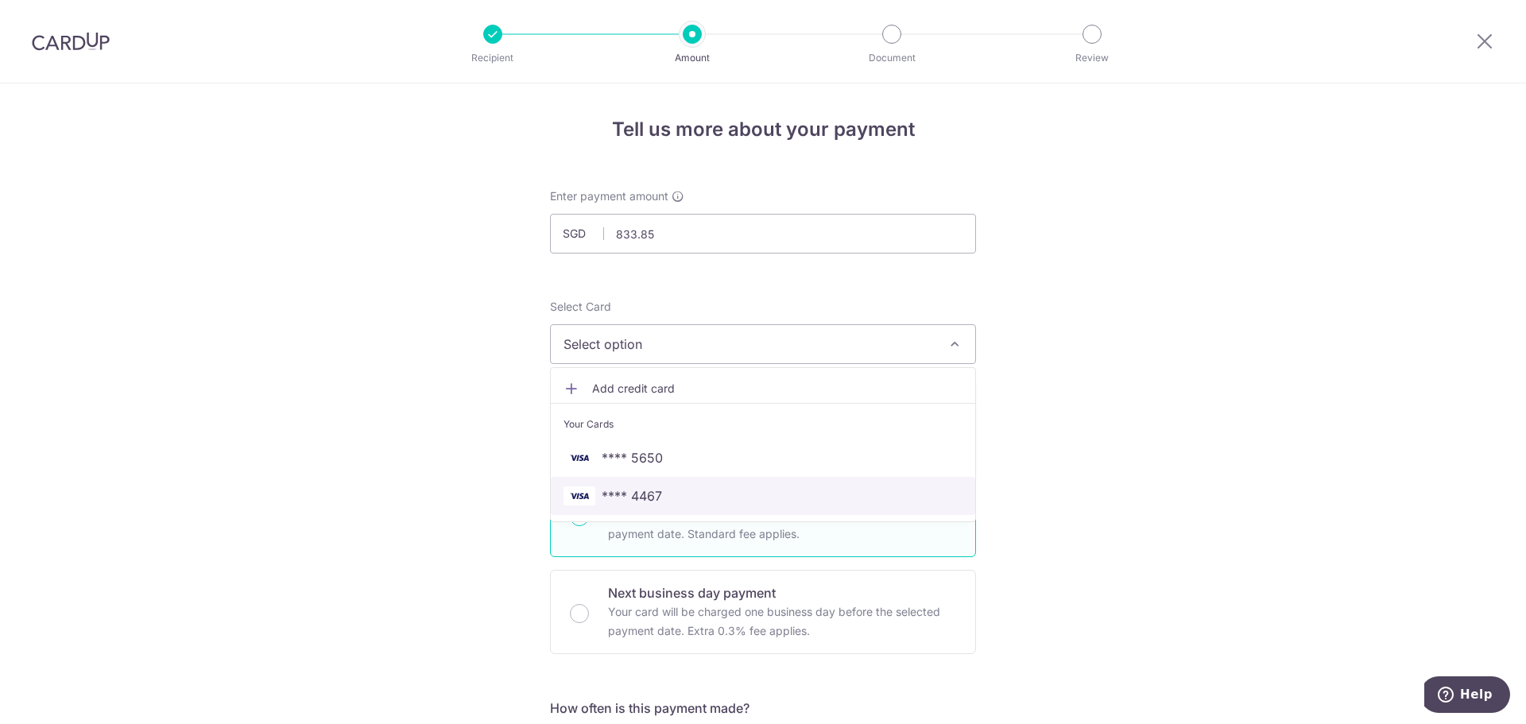
click at [690, 483] on link "**** 4467" at bounding box center [763, 496] width 424 height 38
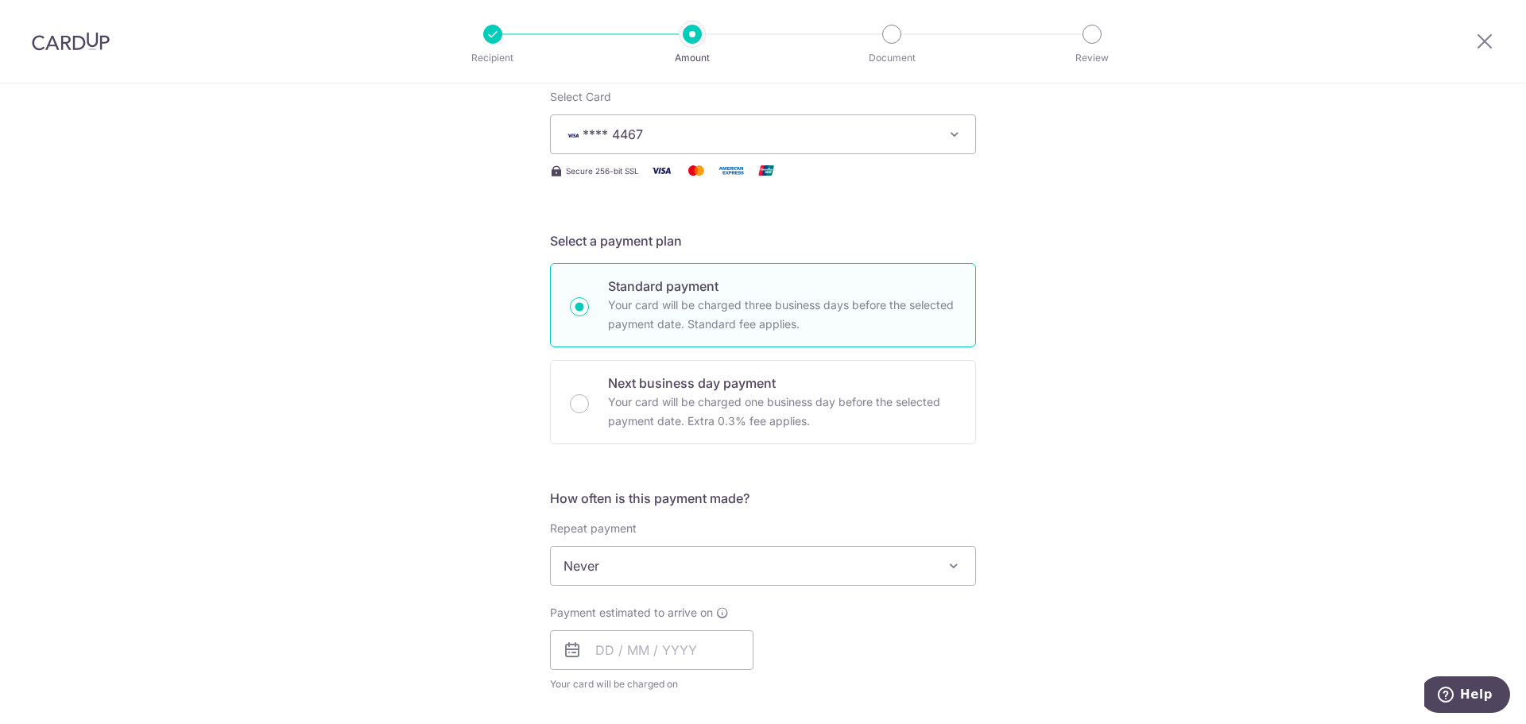
scroll to position [238, 0]
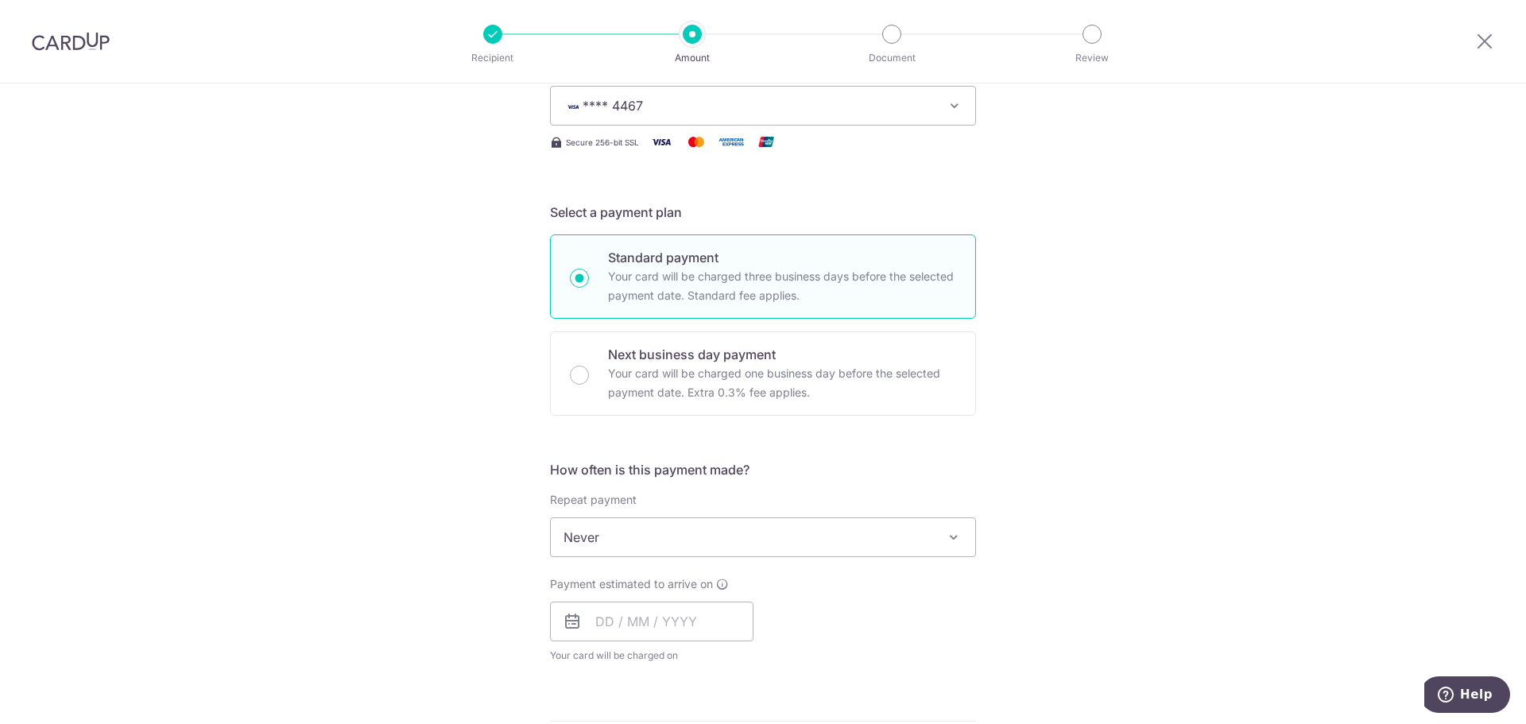
click at [710, 531] on span "Never" at bounding box center [763, 537] width 424 height 38
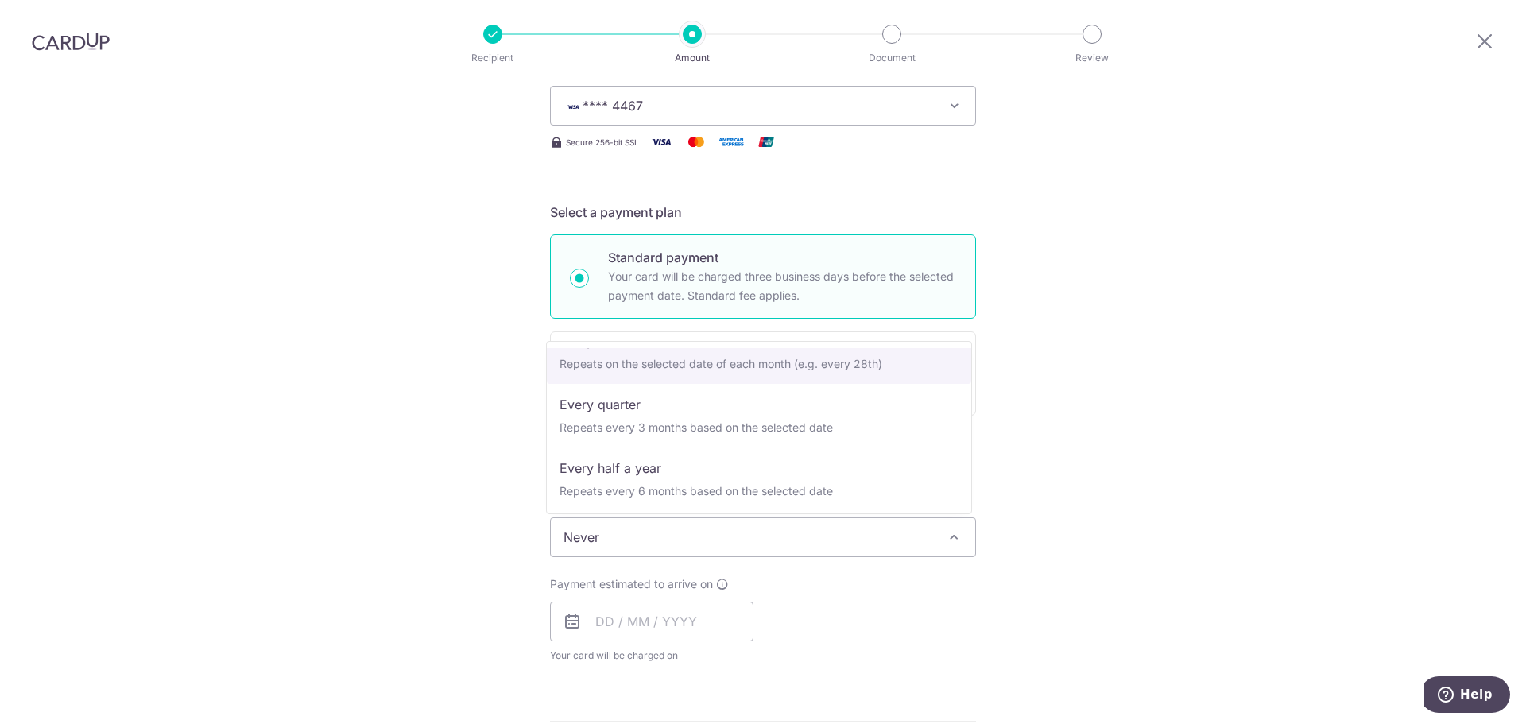
scroll to position [159, 0]
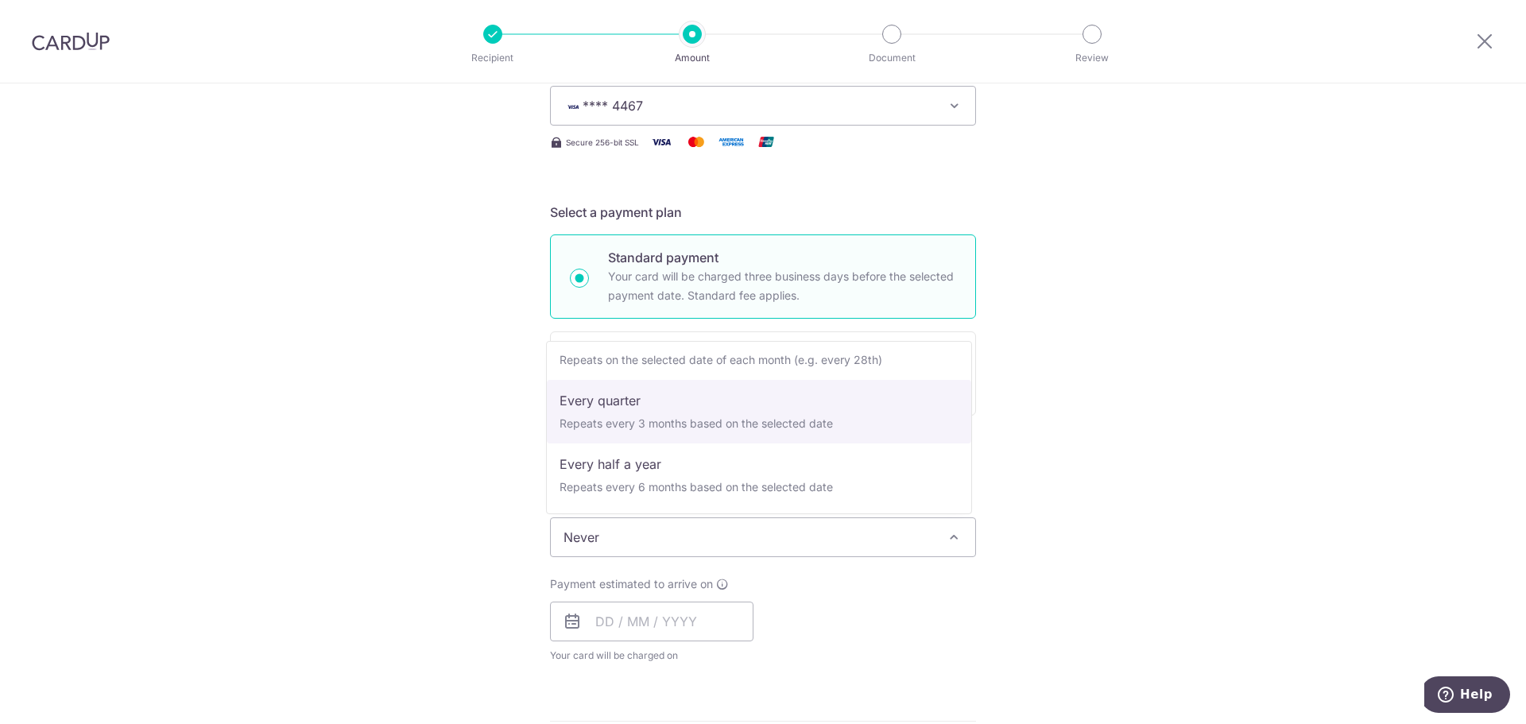
select select "4"
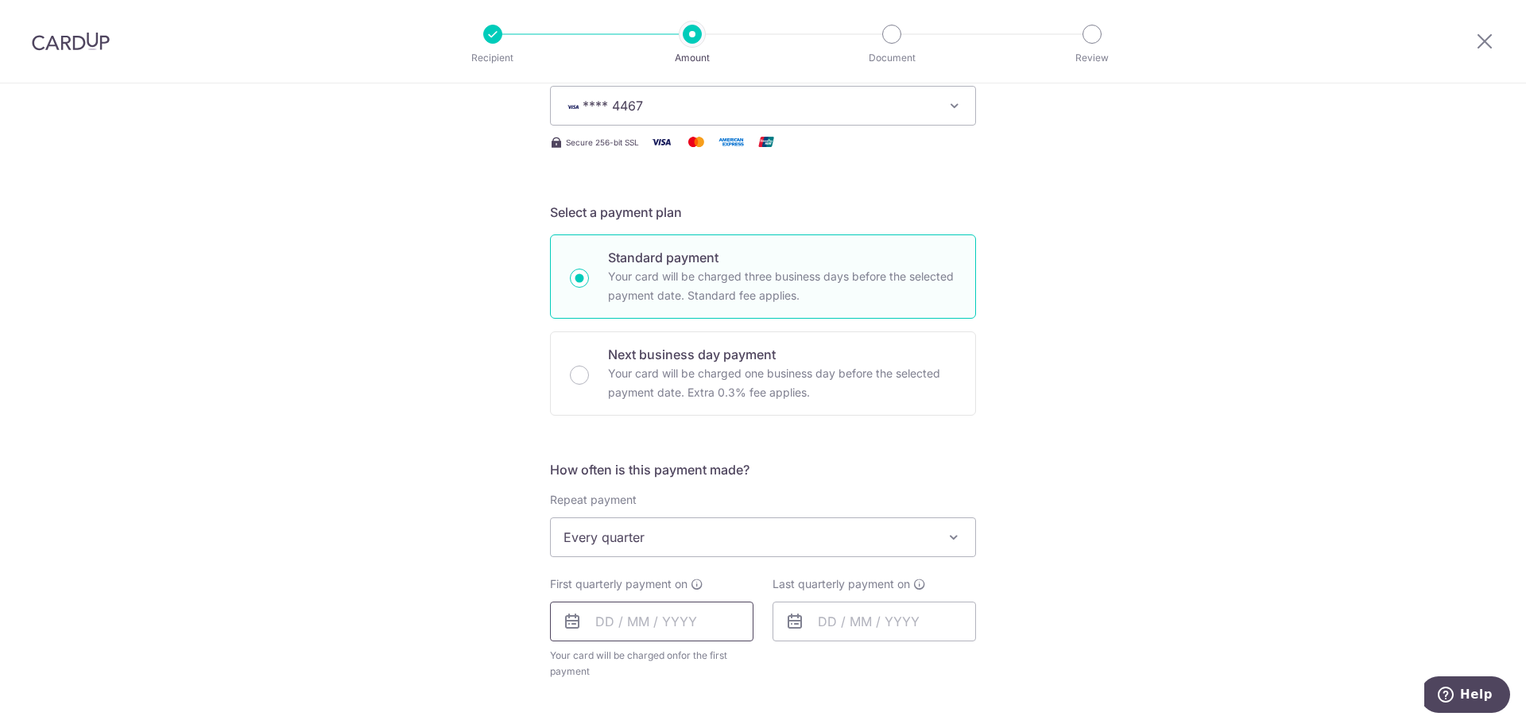
click at [635, 628] on input "text" at bounding box center [651, 622] width 203 height 40
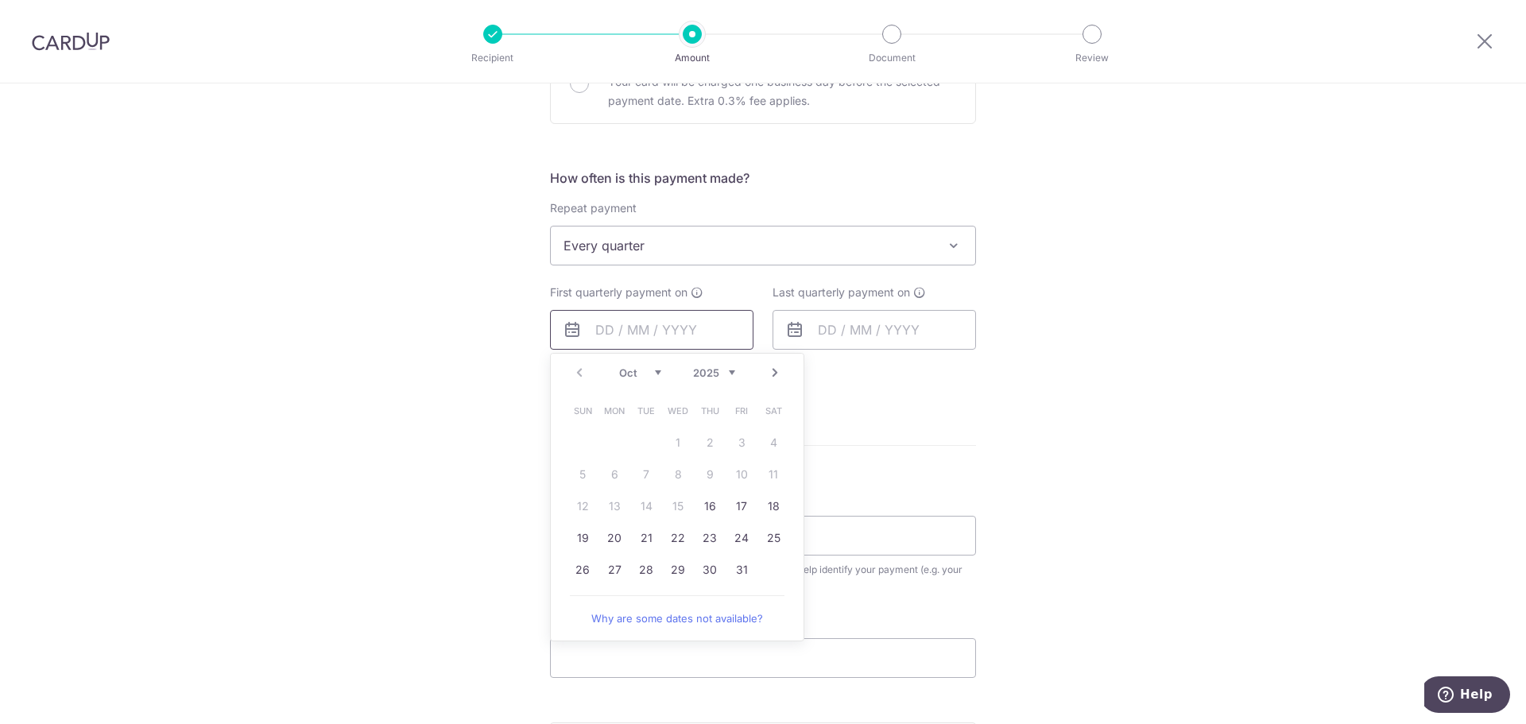
scroll to position [556, 0]
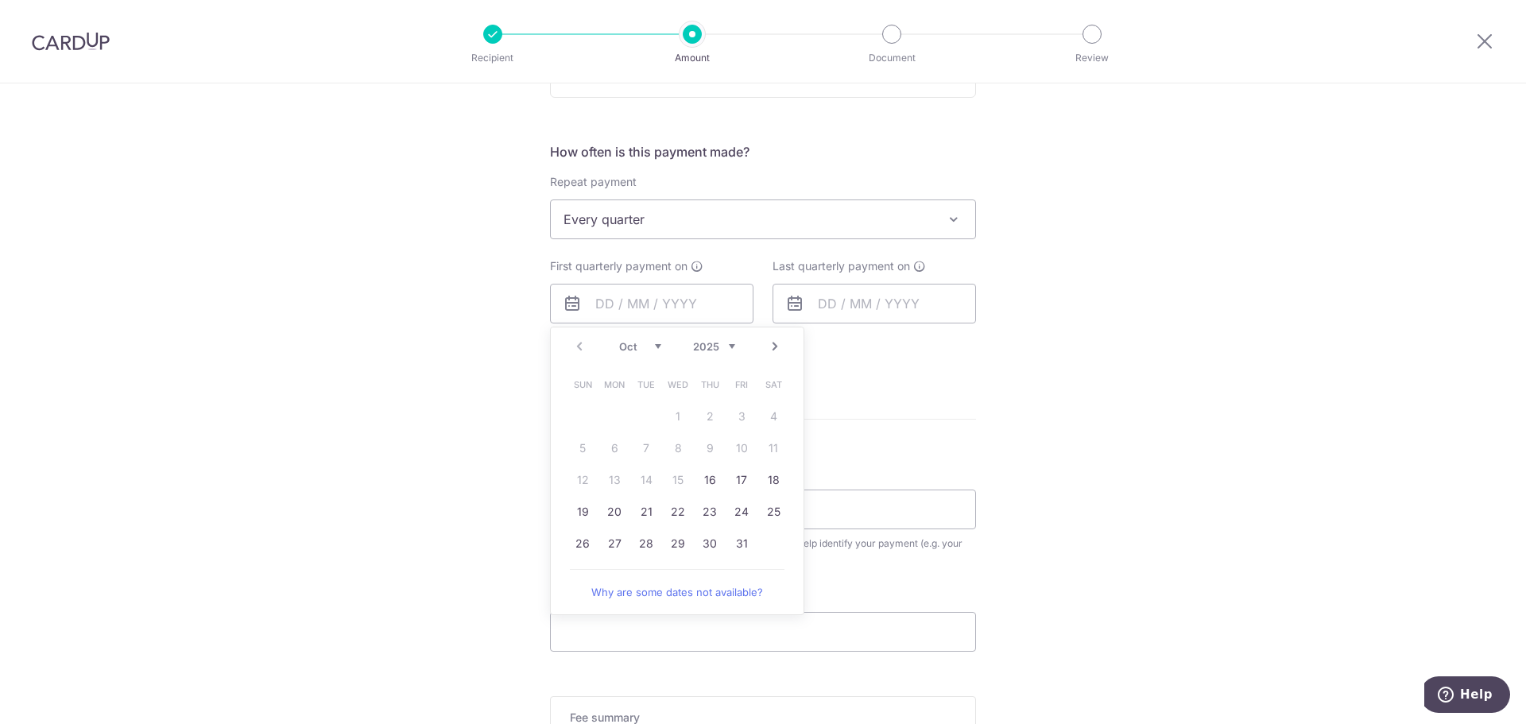
click at [650, 346] on select "Oct Nov Dec" at bounding box center [640, 346] width 42 height 13
click at [732, 342] on div "Prev Next Oct Nov Dec 2025 2026 2027 2028 2029 2030 2031 2032 2033 2034 2035" at bounding box center [677, 346] width 253 height 38
click at [728, 346] on select "2025 2026 2027 2028 2029 2030 2031 2032 2033 2034 2035" at bounding box center [714, 346] width 42 height 13
click at [654, 347] on select "Jan Feb Mar Apr May Jun Jul Aug Sep Oct Nov Dec" at bounding box center [640, 346] width 42 height 13
click at [704, 416] on link "1" at bounding box center [709, 416] width 25 height 25
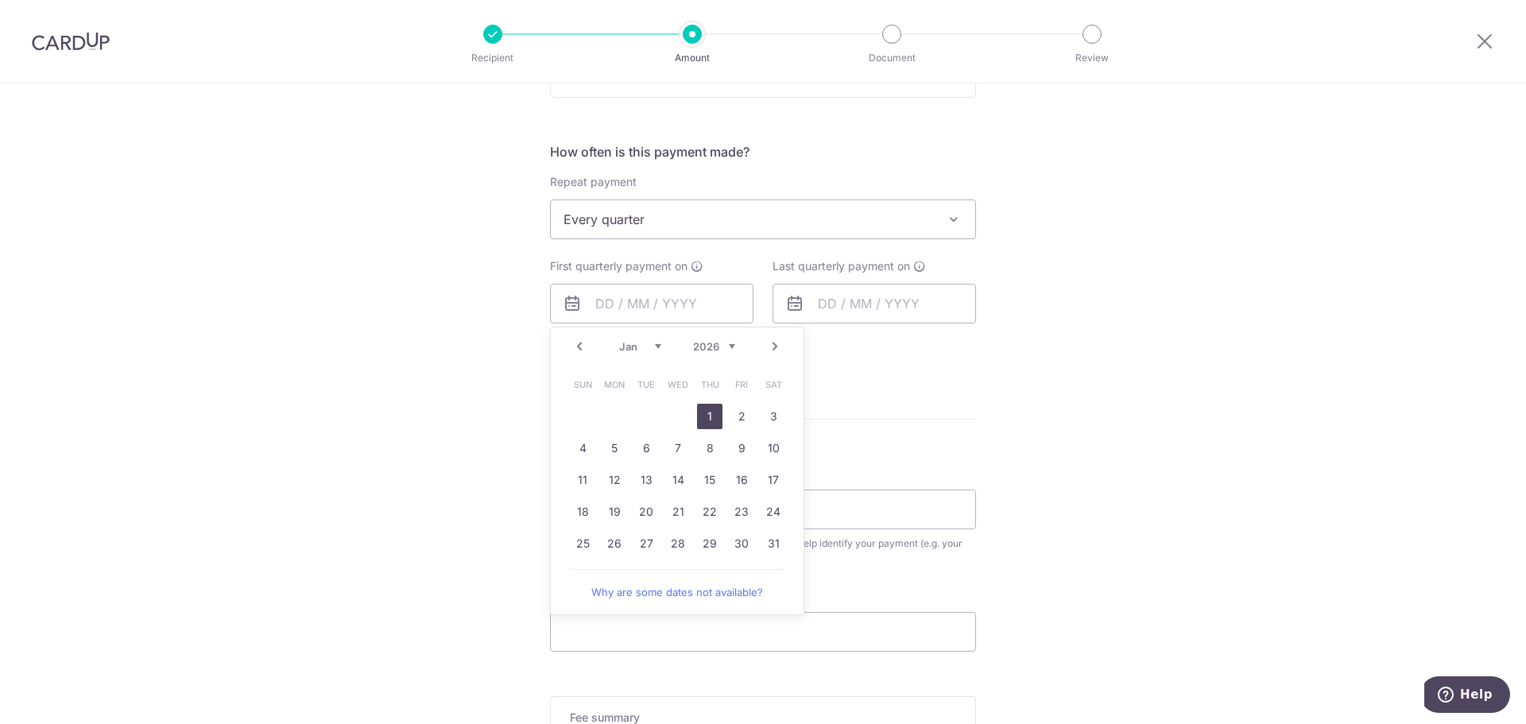
type input "[DATE]"
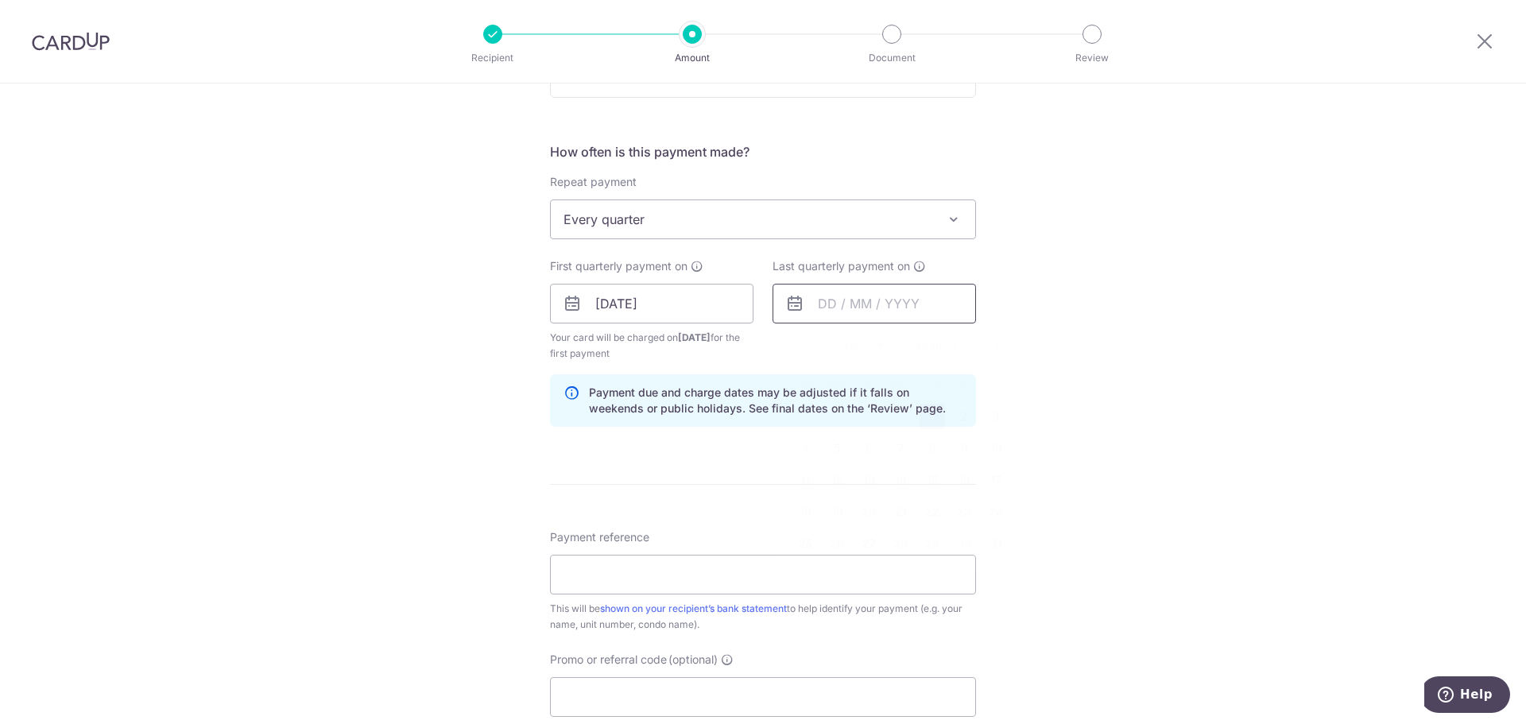
click at [838, 314] on input "text" at bounding box center [873, 304] width 203 height 40
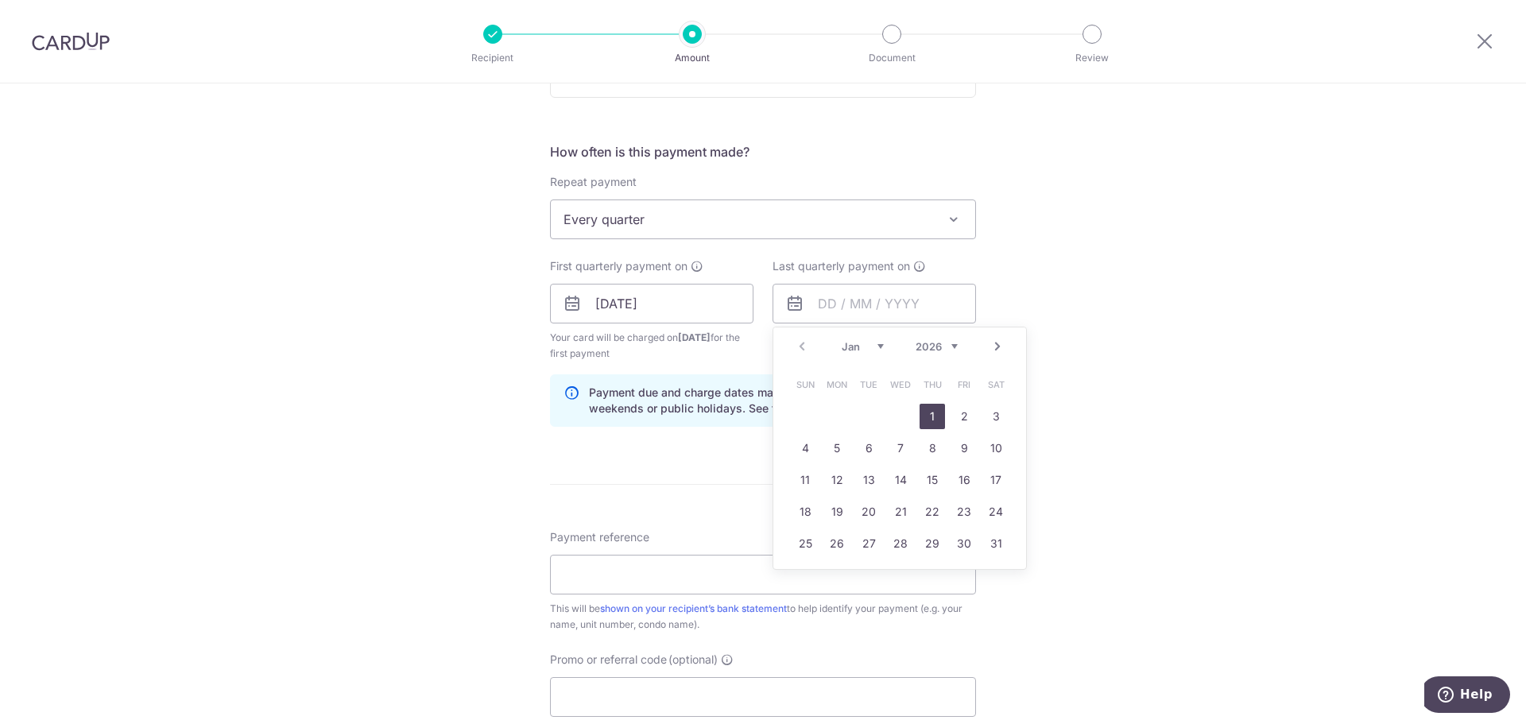
click at [871, 344] on select "Jan Feb Mar Apr May Jun Jul Aug Sep Oct Nov Dec" at bounding box center [863, 346] width 42 height 13
click at [932, 417] on link "1" at bounding box center [931, 416] width 25 height 25
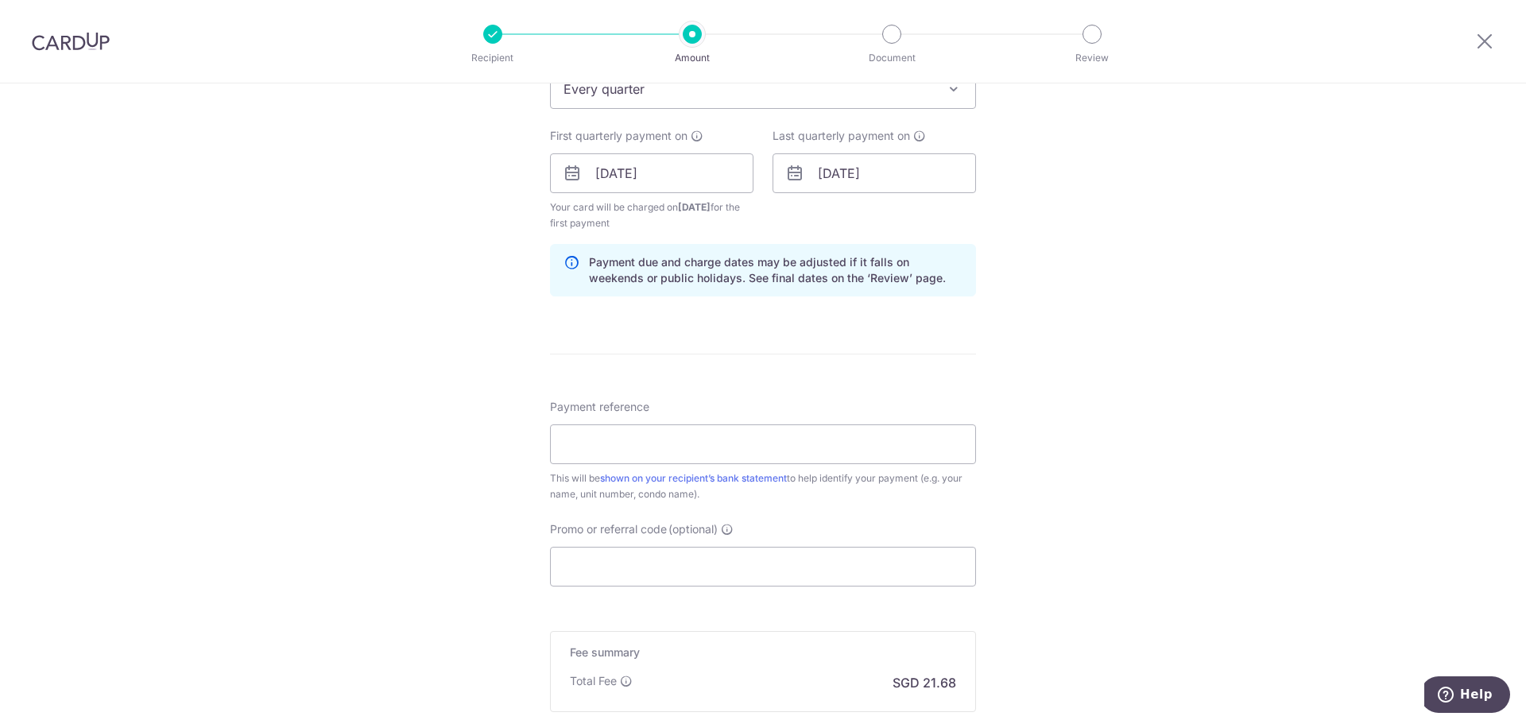
scroll to position [715, 0]
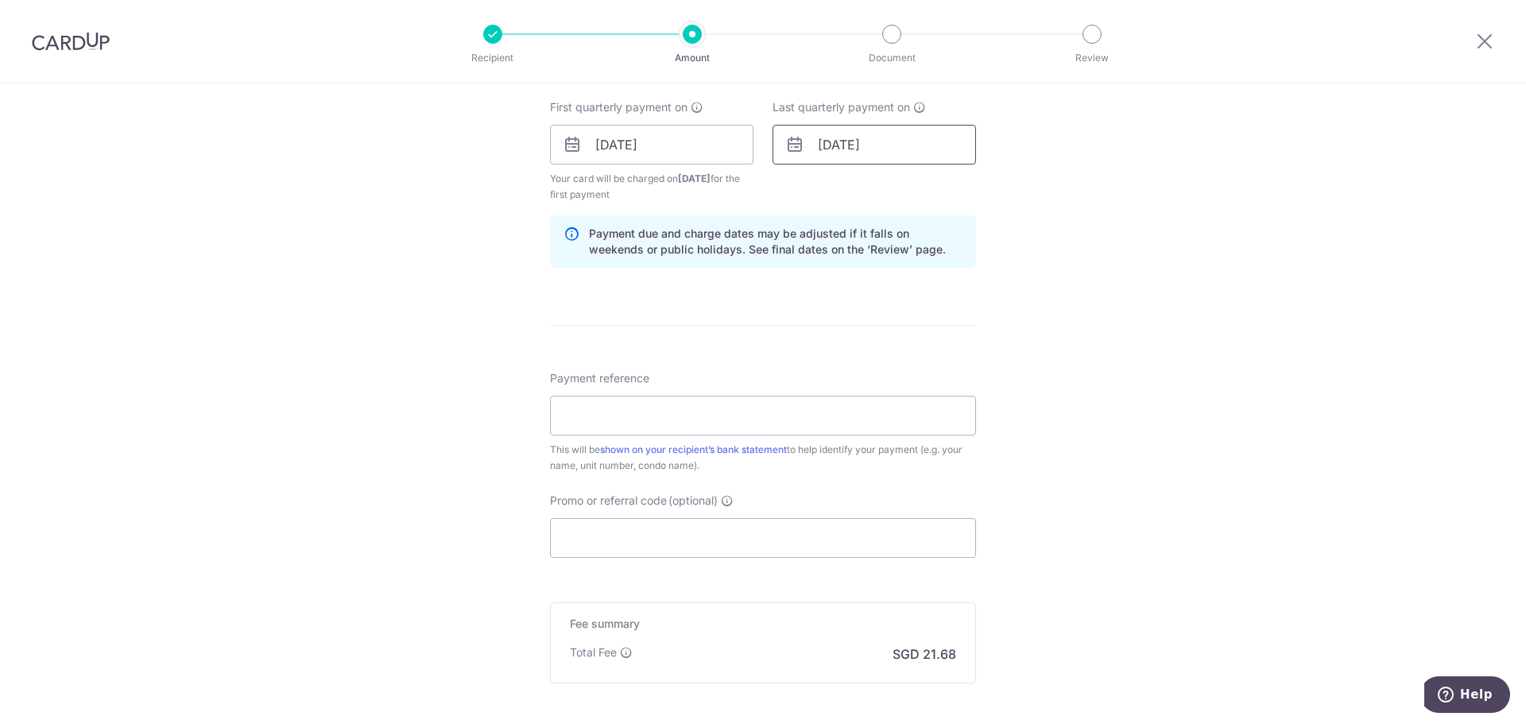
click at [860, 144] on input "01/10/2026" at bounding box center [873, 145] width 203 height 40
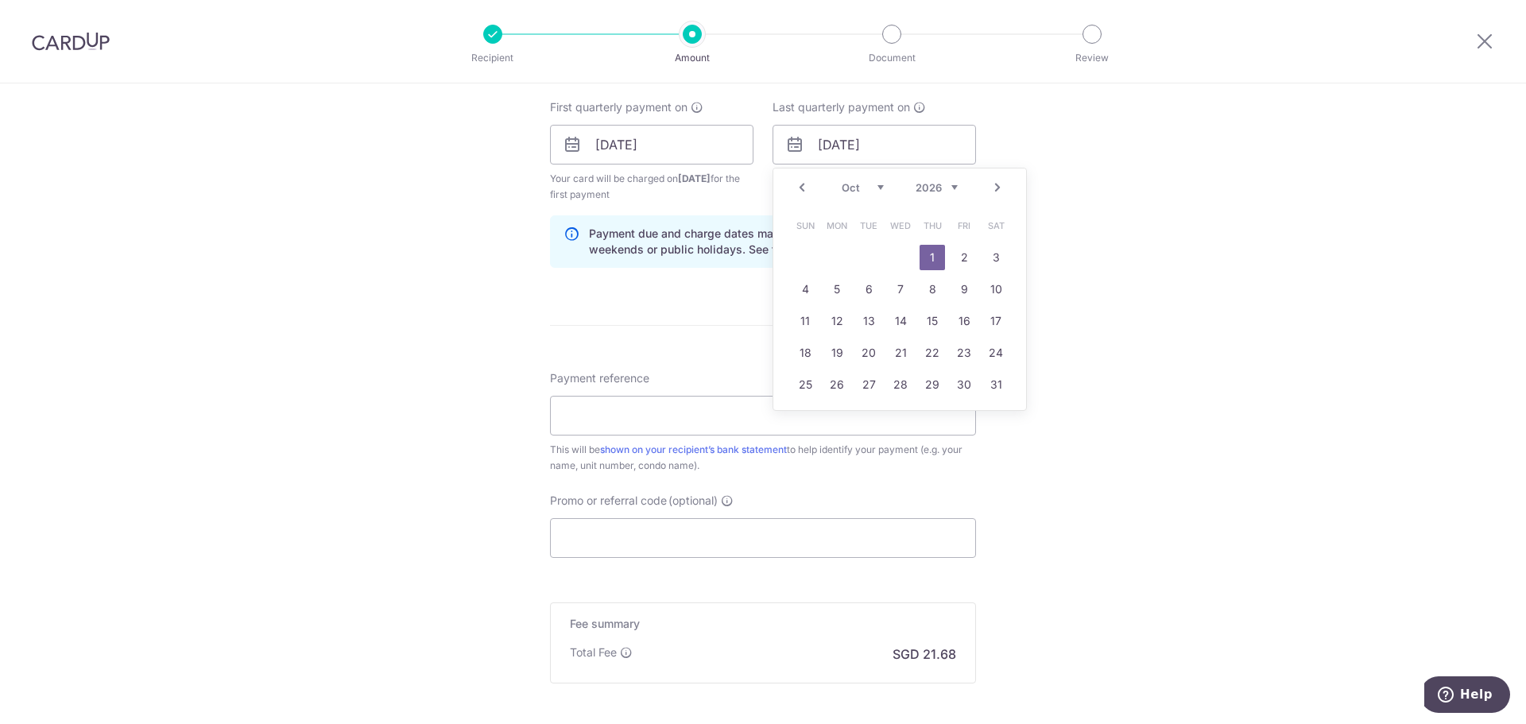
click at [954, 184] on div "Prev Next Jan Feb Mar Apr May Jun Jul Aug Sep Oct Nov Dec 2026 2027 2028 2029 2…" at bounding box center [899, 187] width 253 height 38
click at [952, 186] on select "2026 2027 2028 2029 2030 2031 2032 2033 2034 2035" at bounding box center [936, 187] width 42 height 13
click at [852, 185] on select "Jan Feb Mar Apr May Jun Jul Aug Sep Oct Nov Dec" at bounding box center [863, 187] width 42 height 13
click at [956, 265] on link "1" at bounding box center [963, 257] width 25 height 25
type input "01/01/2027"
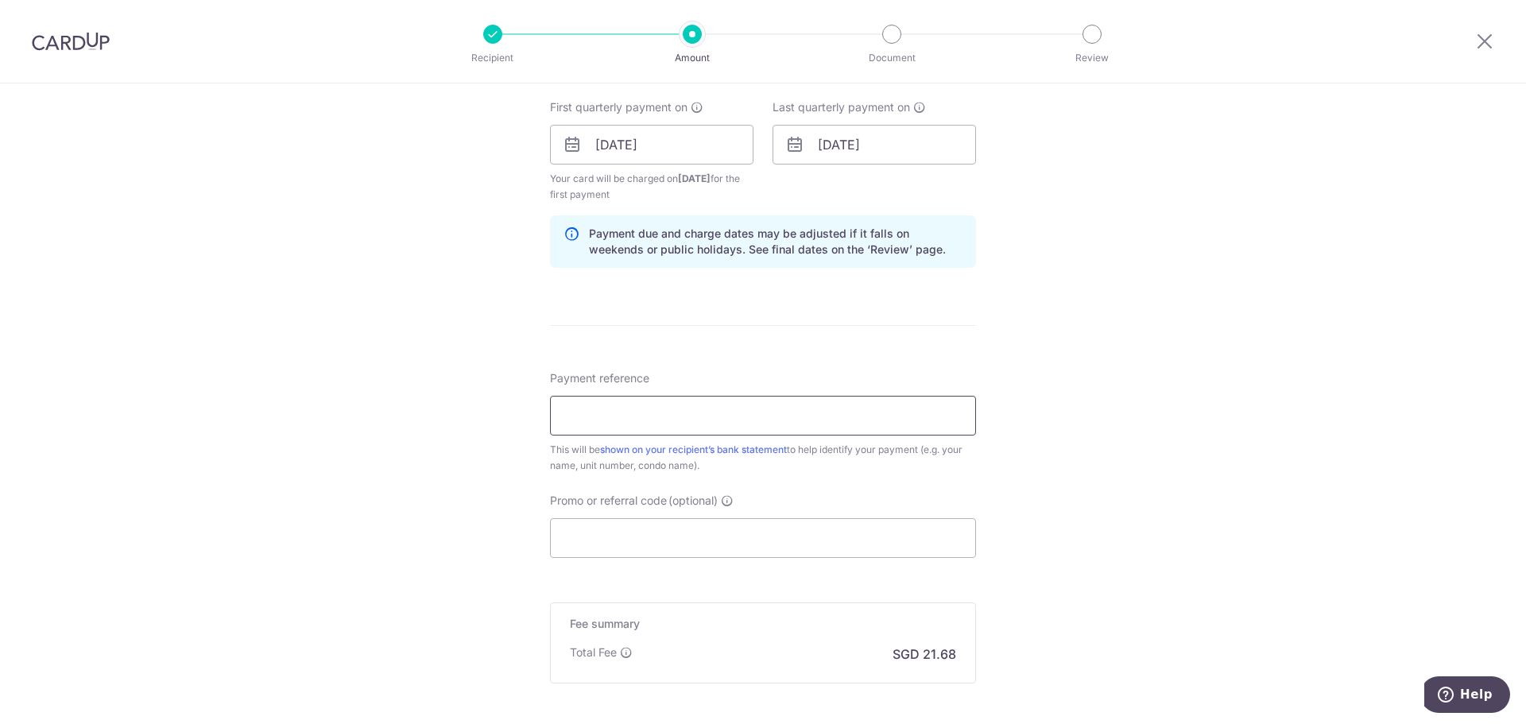
click at [702, 424] on input "Payment reference" at bounding box center [763, 416] width 426 height 40
type input "8 02-30"
click at [692, 531] on input "Promo or referral code (optional)" at bounding box center [763, 538] width 426 height 40
paste input "OCBC18"
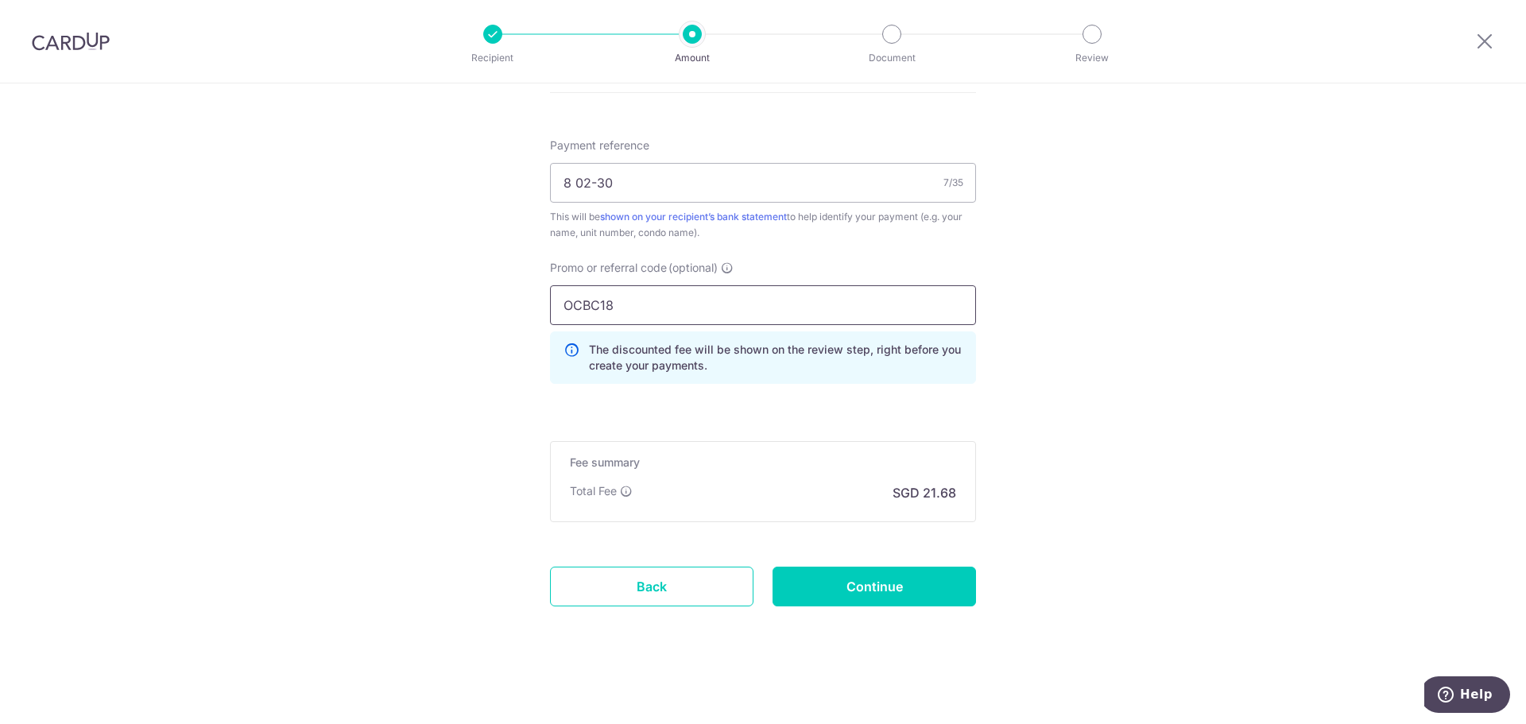
scroll to position [950, 0]
type input "OCBC18"
click at [837, 586] on input "Continue" at bounding box center [873, 585] width 203 height 40
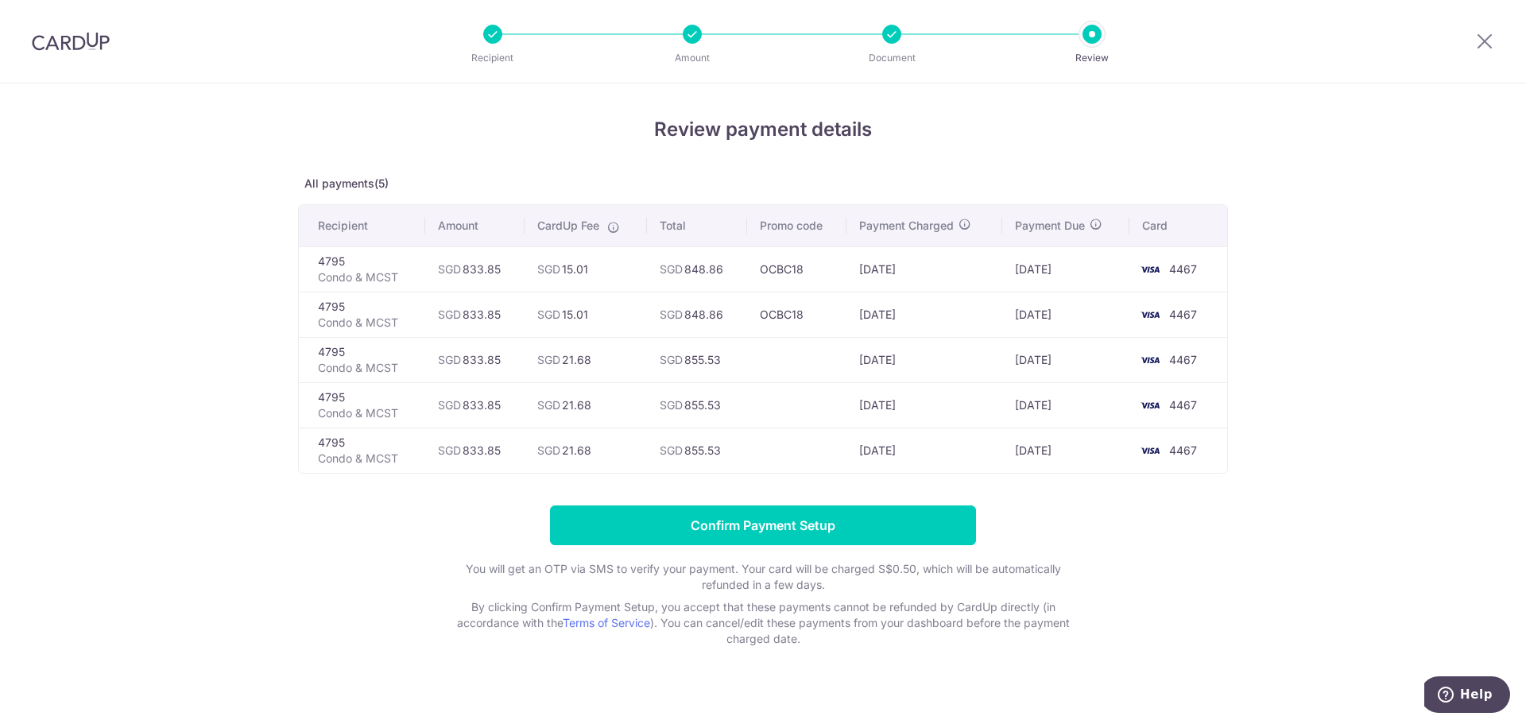
scroll to position [17, 0]
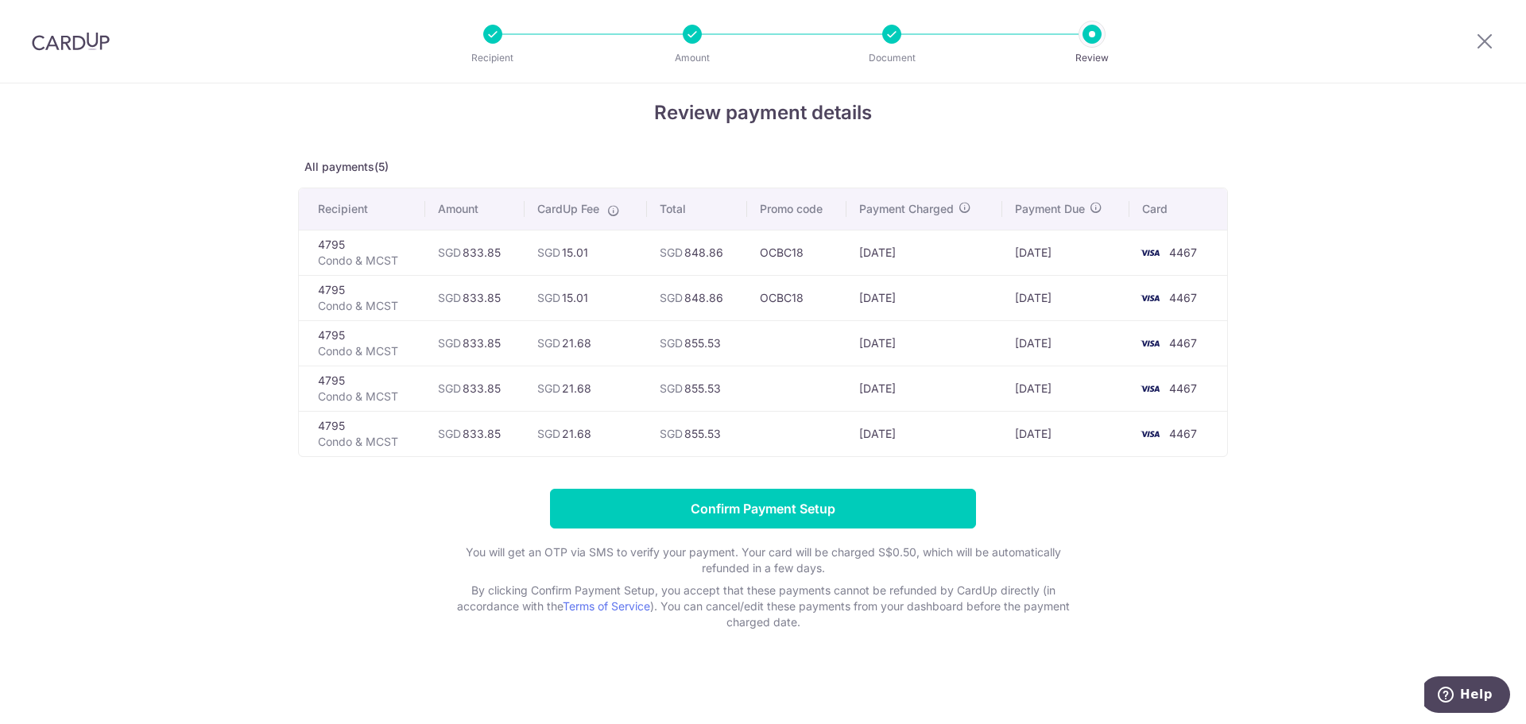
click at [901, 37] on li "Review" at bounding box center [1000, 34] width 199 height 19
click at [896, 37] on div at bounding box center [891, 34] width 19 height 19
click at [891, 37] on div at bounding box center [891, 34] width 19 height 19
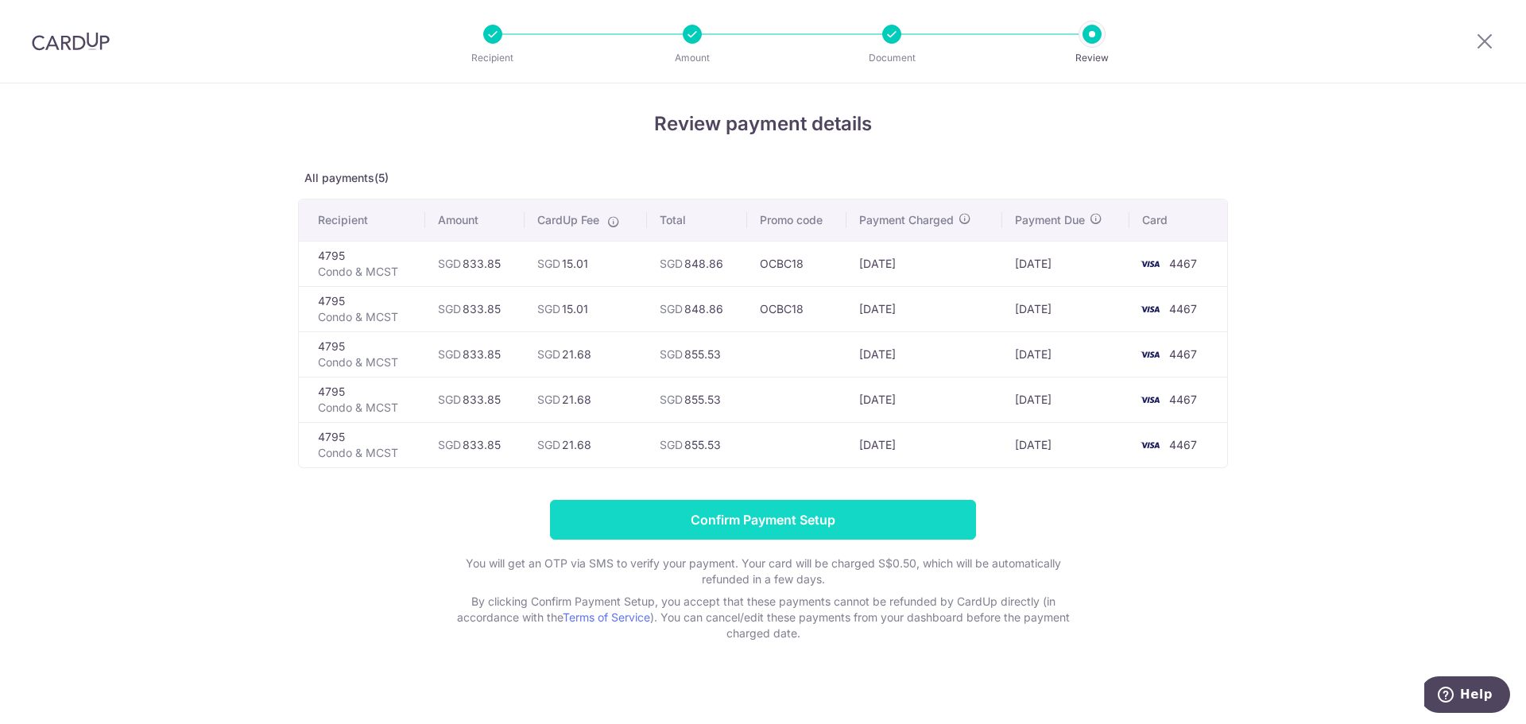
scroll to position [0, 0]
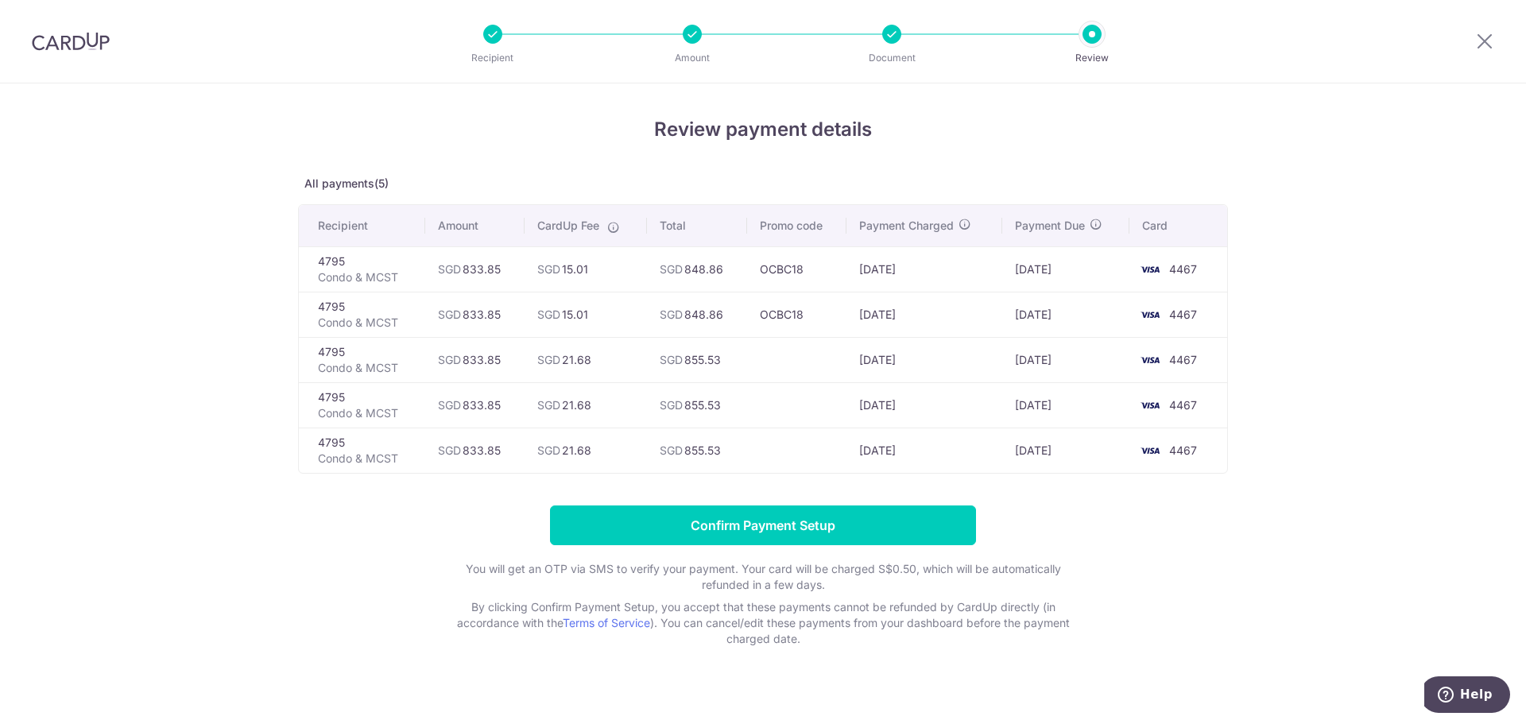
click at [499, 35] on div at bounding box center [492, 34] width 19 height 19
click at [663, 28] on li "Amount" at bounding box center [601, 34] width 199 height 19
click at [695, 29] on div at bounding box center [692, 34] width 19 height 19
drag, startPoint x: 695, startPoint y: 30, endPoint x: 1031, endPoint y: 6, distance: 337.0
click at [700, 30] on div at bounding box center [692, 34] width 19 height 19
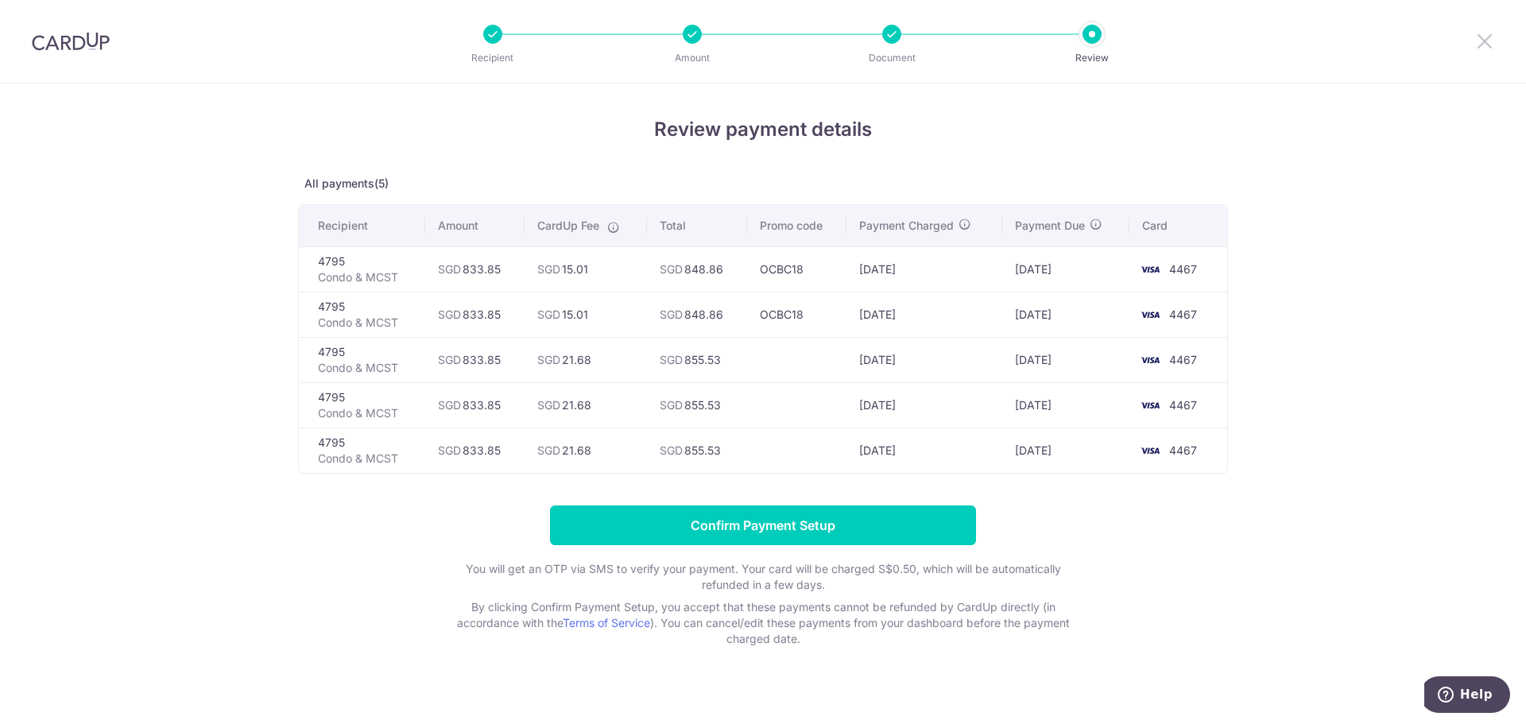
click at [1490, 48] on icon at bounding box center [1484, 41] width 19 height 20
click at [393, 365] on p "Condo & MCST" at bounding box center [365, 368] width 95 height 16
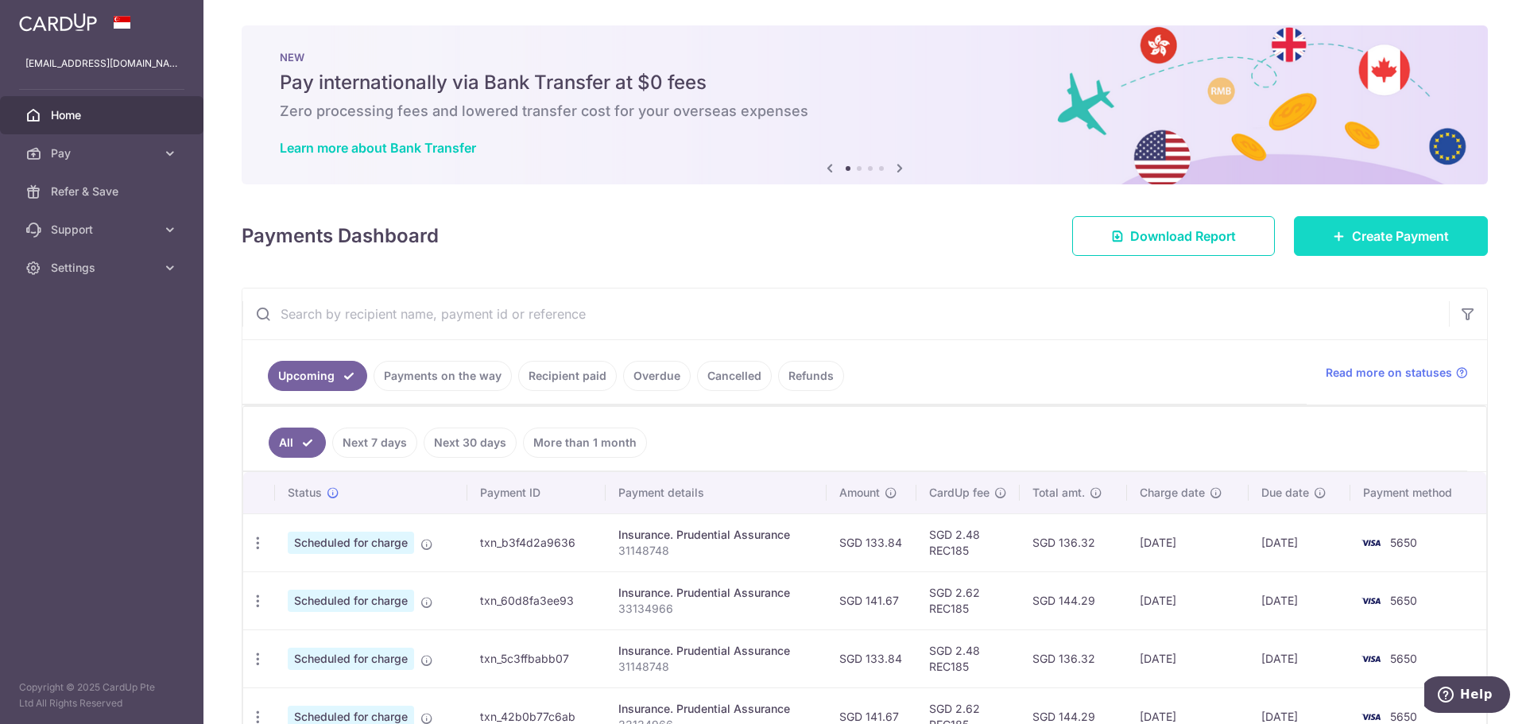
click at [1352, 245] on span "Create Payment" at bounding box center [1400, 235] width 97 height 19
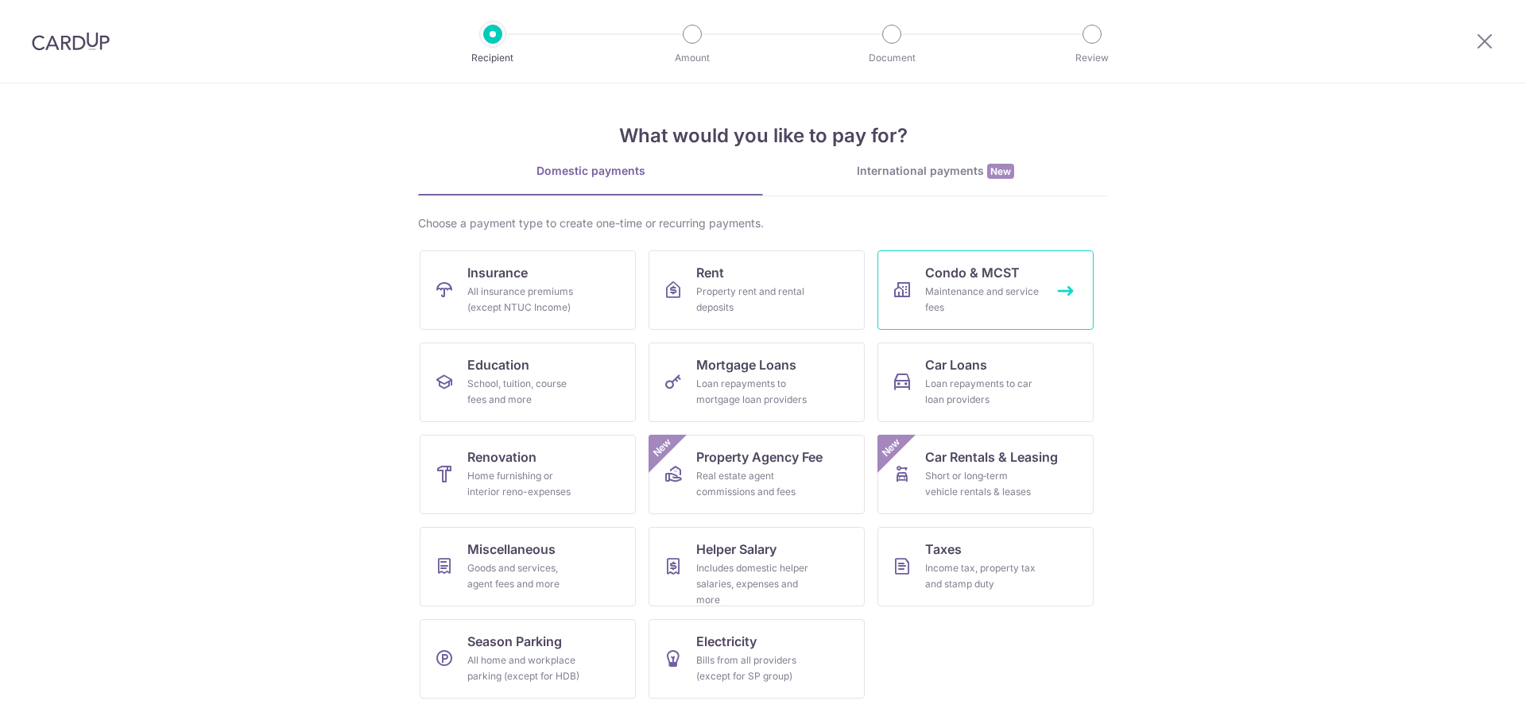
click at [981, 283] on link "Condo & MCST Maintenance and service fees" at bounding box center [985, 289] width 216 height 79
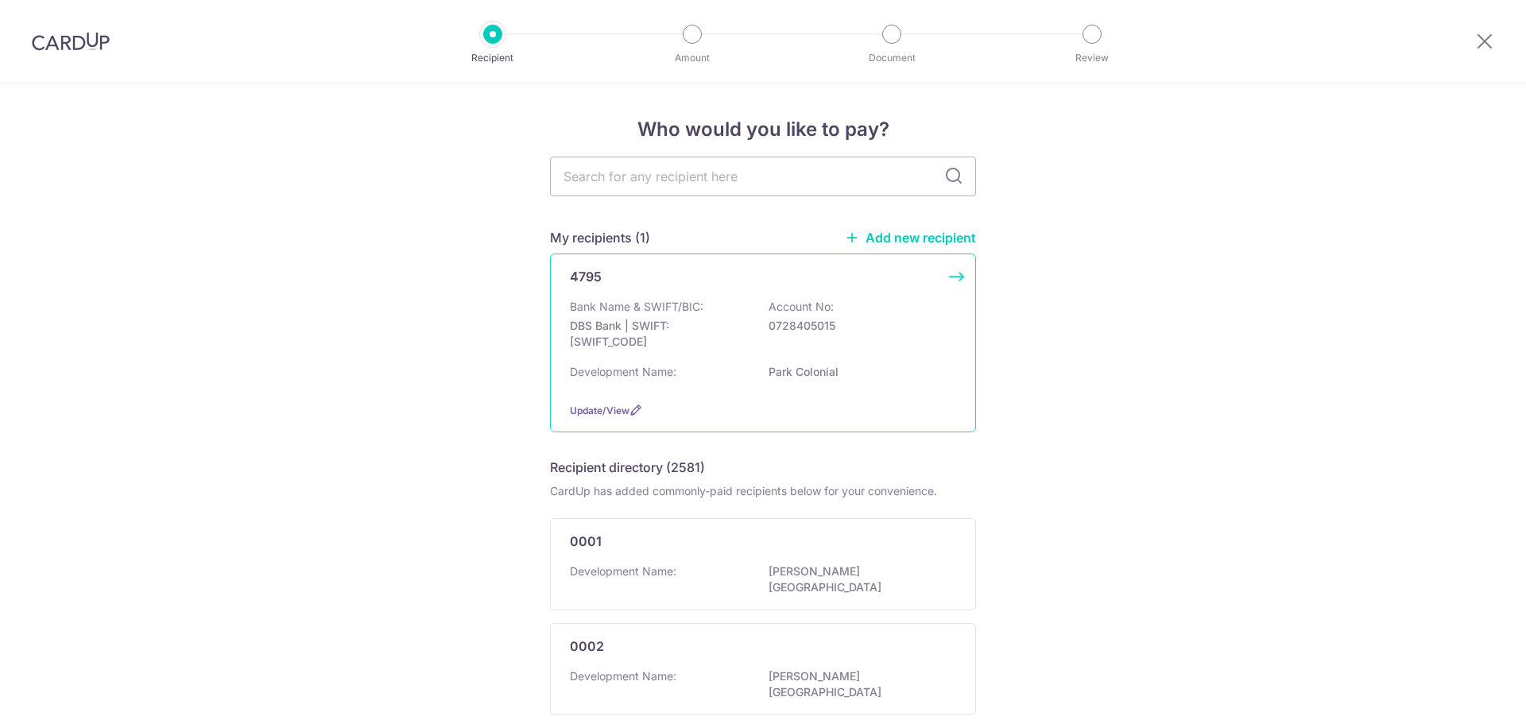
click at [667, 306] on p "Bank Name & SWIFT/BIC:" at bounding box center [636, 307] width 133 height 16
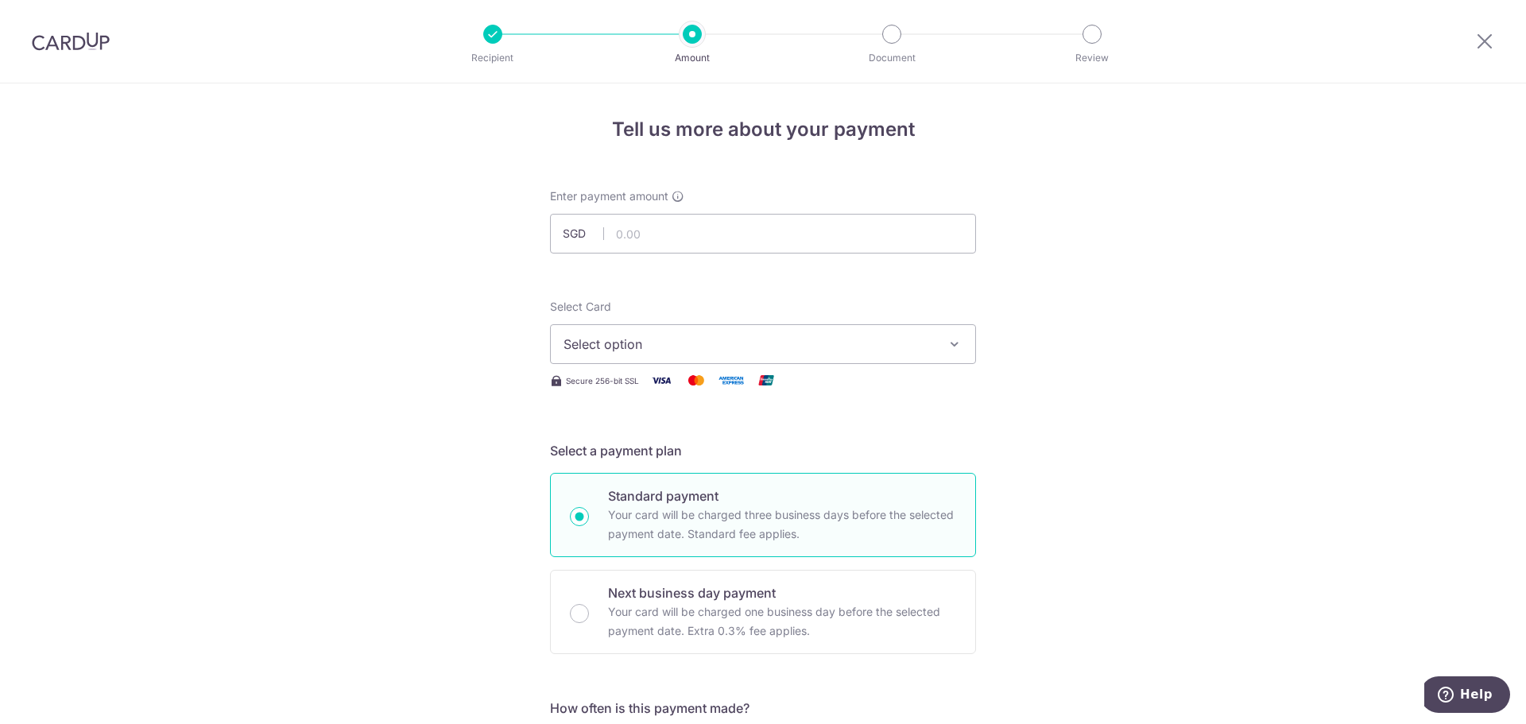
type input "9"
type input "833.85"
click at [714, 333] on button "Select option" at bounding box center [763, 344] width 426 height 40
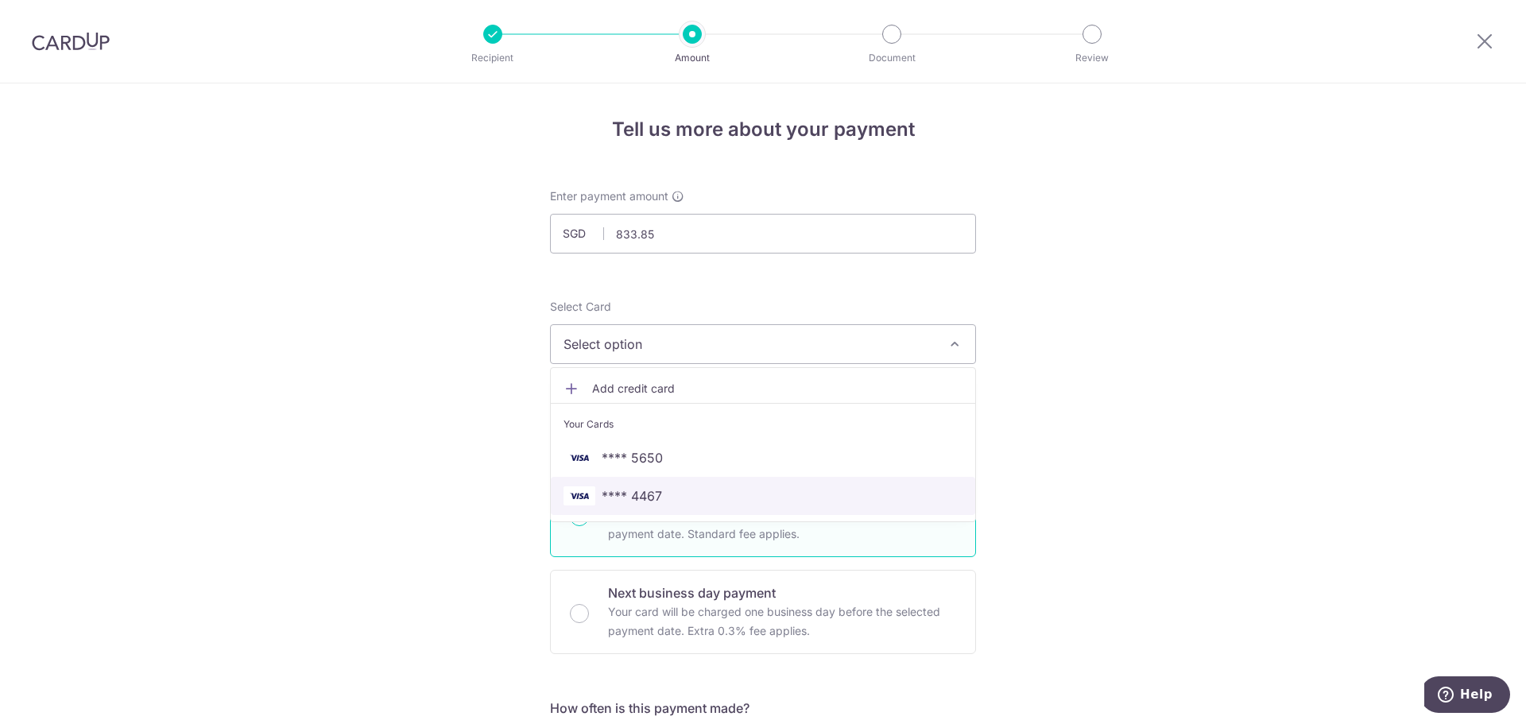
drag, startPoint x: 634, startPoint y: 491, endPoint x: 818, endPoint y: 417, distance: 198.6
click at [634, 491] on span "**** 4467" at bounding box center [632, 495] width 60 height 19
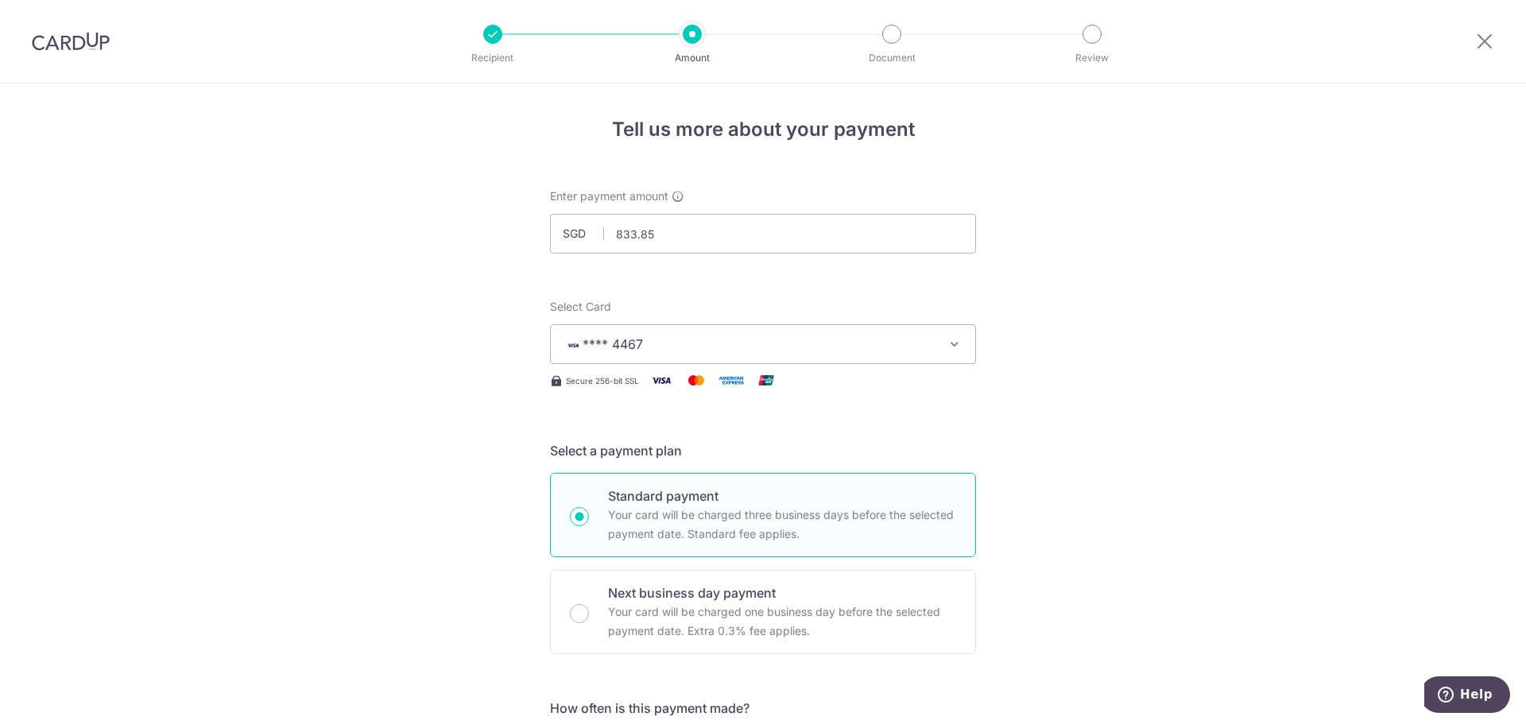
scroll to position [318, 0]
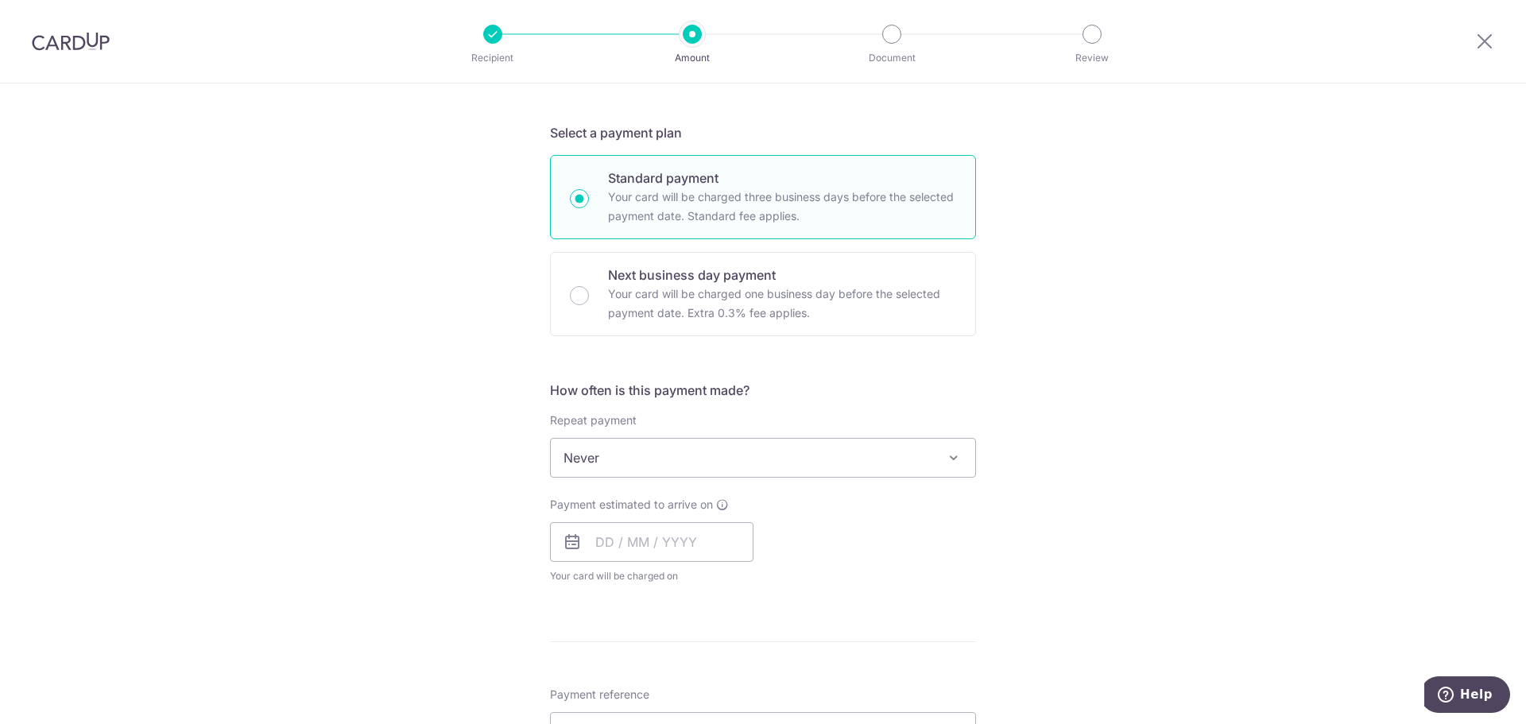
click at [788, 453] on span "Never" at bounding box center [763, 458] width 424 height 38
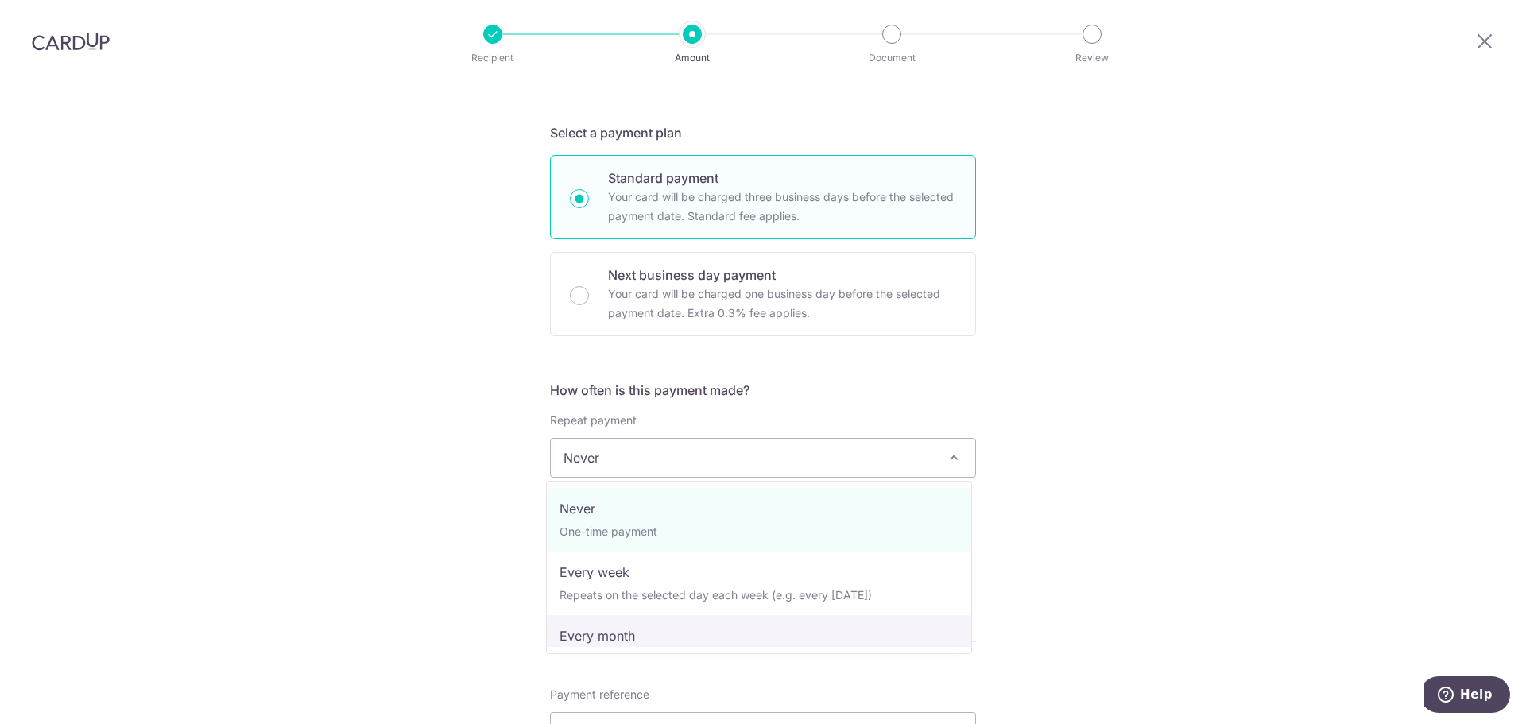
scroll to position [159, 0]
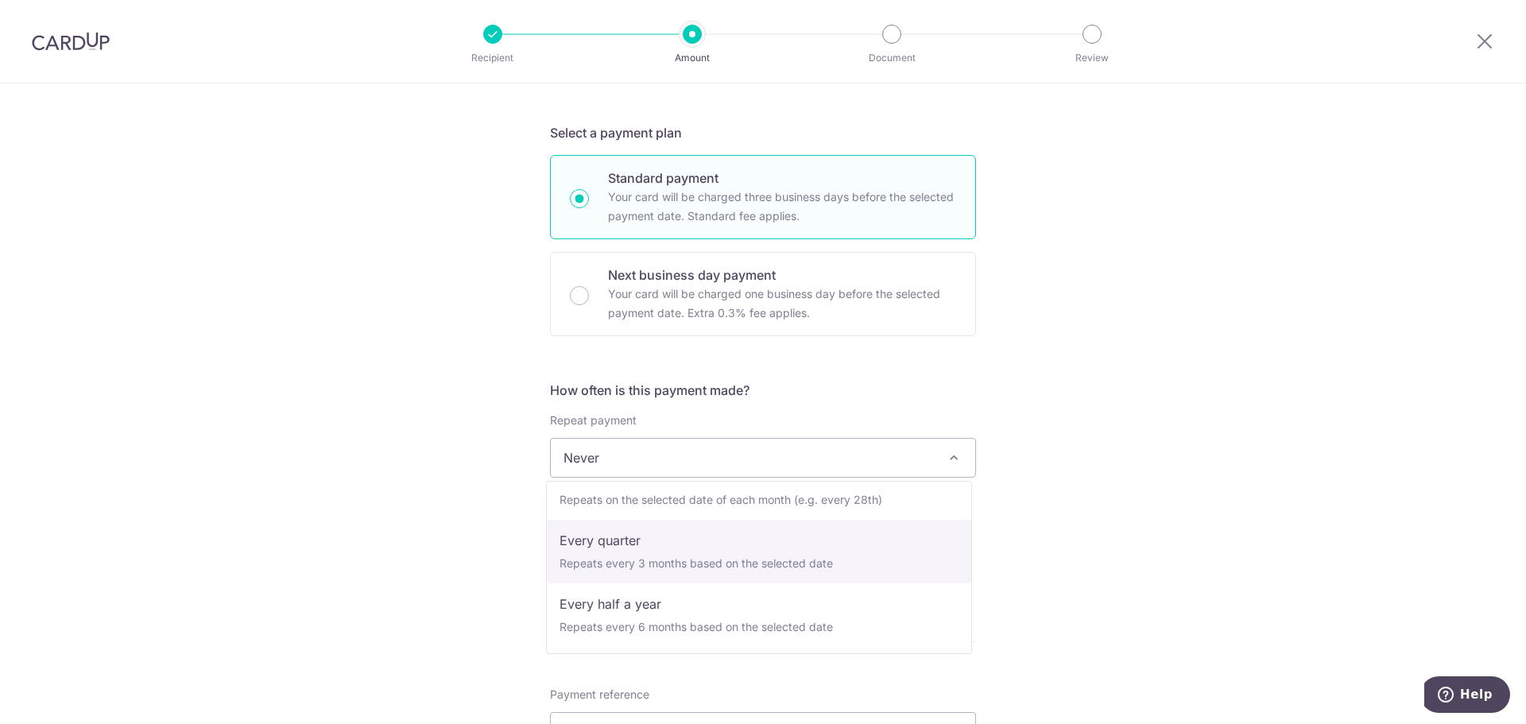
select select "4"
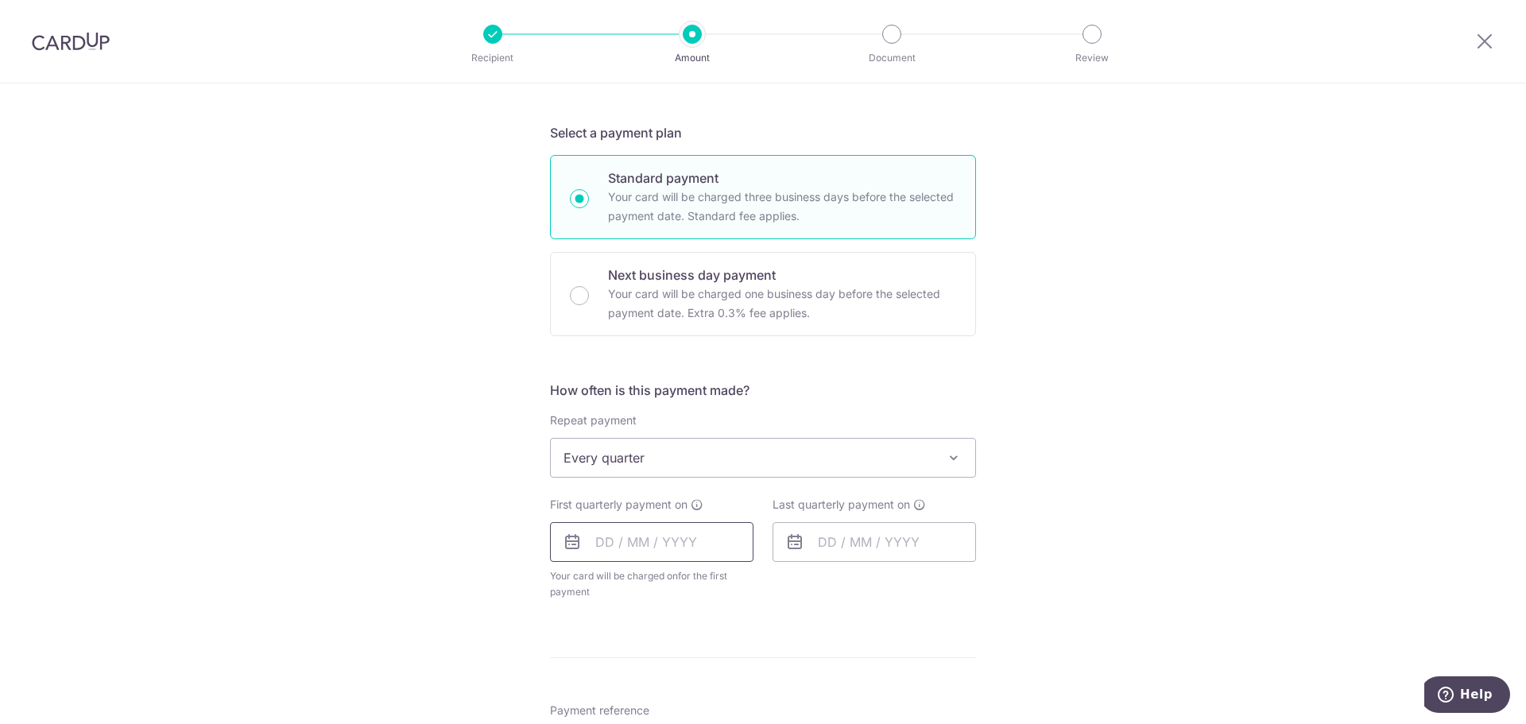
click at [611, 532] on input "text" at bounding box center [651, 542] width 203 height 40
click at [722, 584] on select "2025 2026 2027 2028 2029 2030 2031 2032 2033 2034 2035" at bounding box center [714, 584] width 42 height 13
click at [643, 578] on select "Jan Feb Mar Apr May Jun Jul Aug Sep Oct Nov Dec" at bounding box center [640, 584] width 42 height 13
click at [633, 368] on form "Enter payment amount SGD 833.85 833.85 Select Card **** 4467 Add credit card Yo…" at bounding box center [763, 507] width 426 height 1274
click at [625, 541] on input "text" at bounding box center [651, 542] width 203 height 40
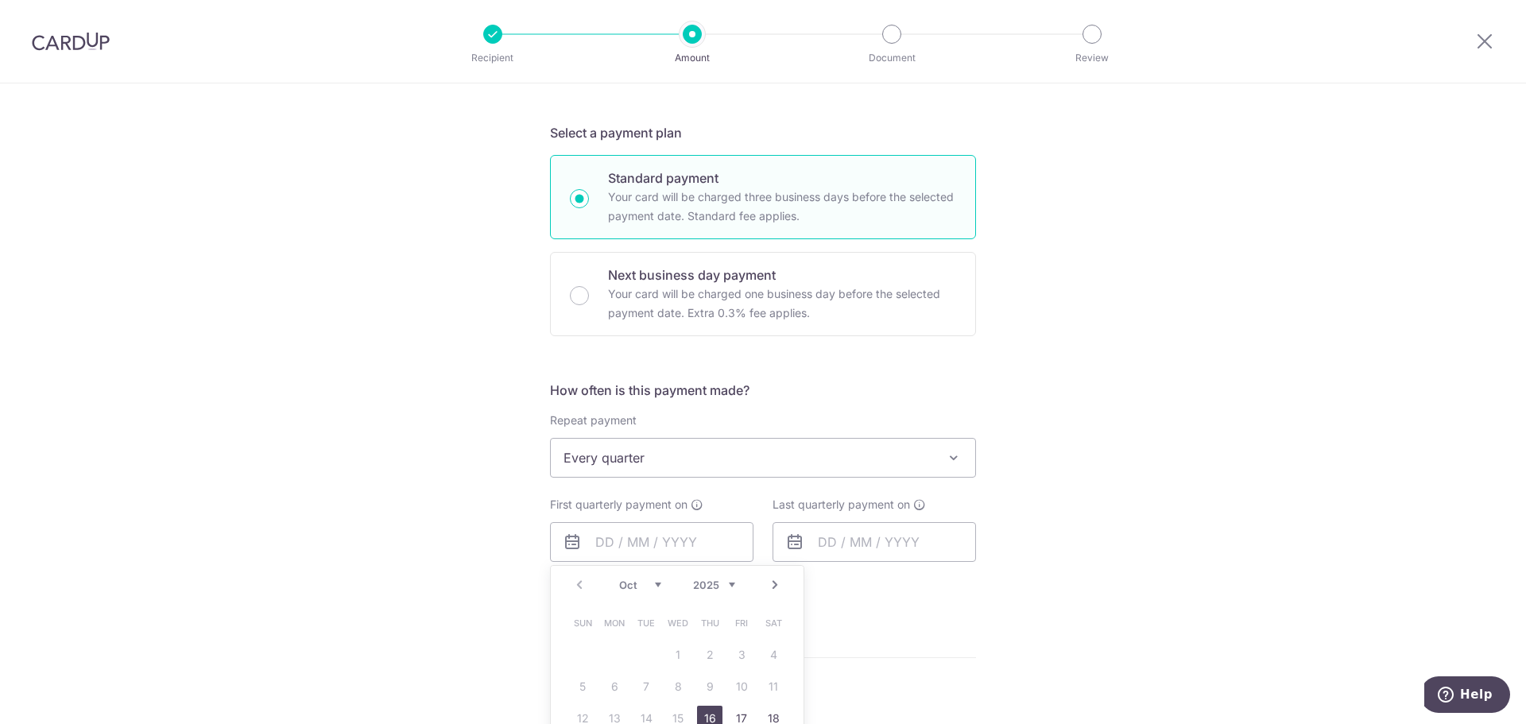
click at [724, 582] on select "2025 2026 2027 2028 2029 2030 2031 2032 2033 2034 2035" at bounding box center [714, 584] width 42 height 13
click at [646, 584] on select "Jan Feb Mar Apr May Jun Jul Aug Sep Oct Nov Dec" at bounding box center [640, 584] width 42 height 13
drag, startPoint x: 712, startPoint y: 649, endPoint x: 821, endPoint y: 555, distance: 143.7
click at [712, 649] on link "1" at bounding box center [709, 654] width 25 height 25
type input "01/01/2026"
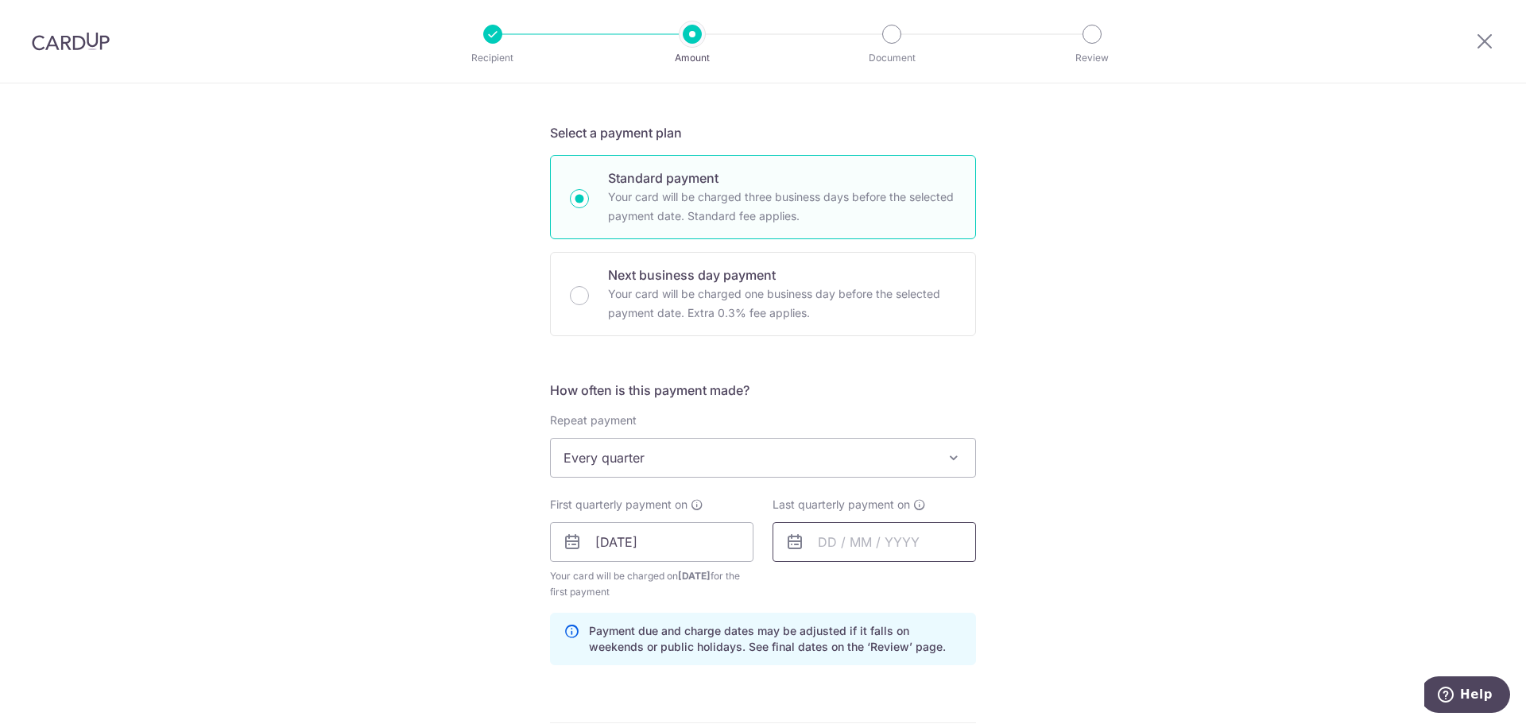
click at [825, 547] on input "text" at bounding box center [873, 542] width 203 height 40
click at [876, 585] on select "Jan Feb Mar Apr May Jun Jul Aug Sep Oct Nov Dec" at bounding box center [863, 584] width 42 height 13
click at [808, 649] on link "1" at bounding box center [804, 654] width 25 height 25
click at [1109, 522] on div "Tell us more about your payment Enter payment amount SGD 833.85 833.85 Select C…" at bounding box center [763, 525] width 1526 height 1519
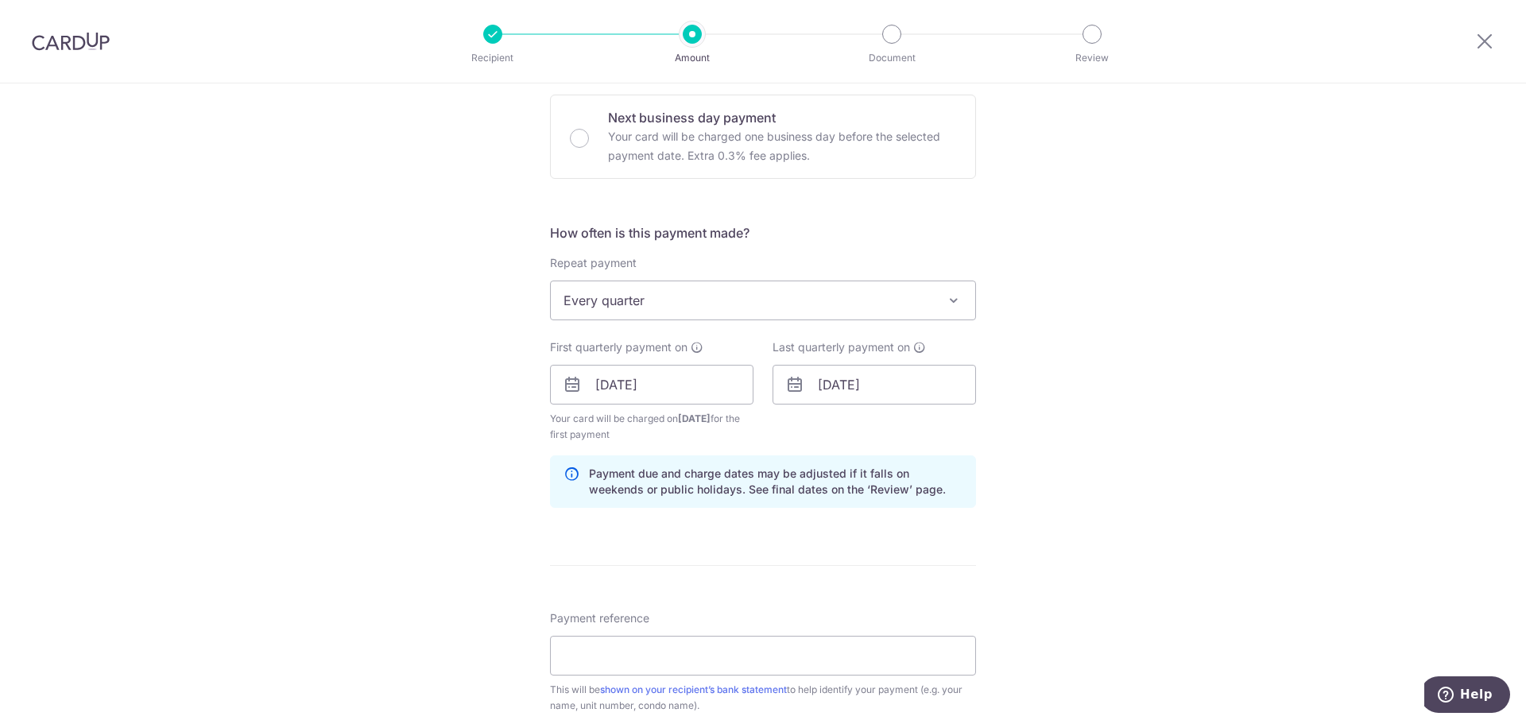
scroll to position [477, 0]
click at [882, 378] on input "01/03/2026" at bounding box center [873, 383] width 203 height 40
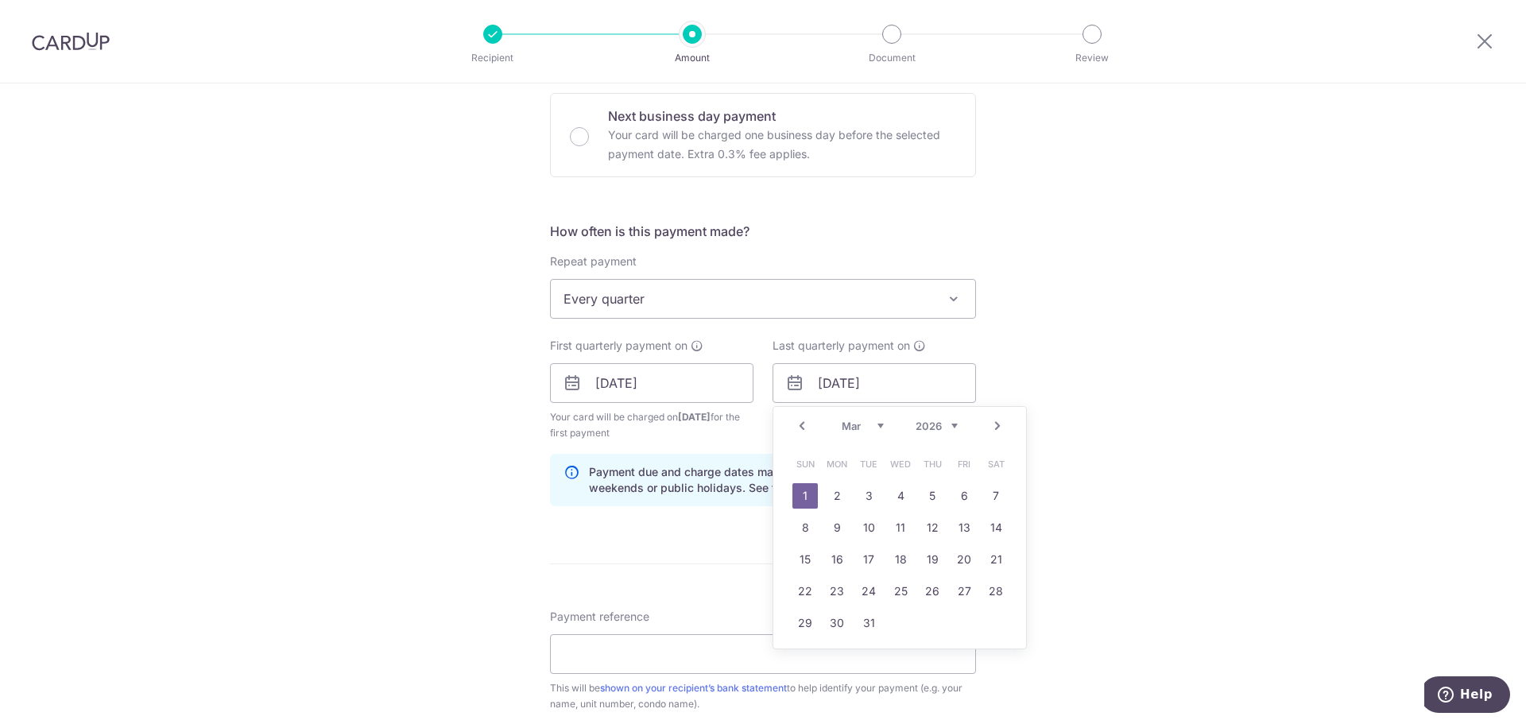
click at [869, 421] on select "Jan Feb Mar Apr May Jun Jul Aug Sep Oct Nov Dec" at bounding box center [863, 426] width 42 height 13
click at [902, 492] on link "1" at bounding box center [900, 495] width 25 height 25
type input "01/04/2026"
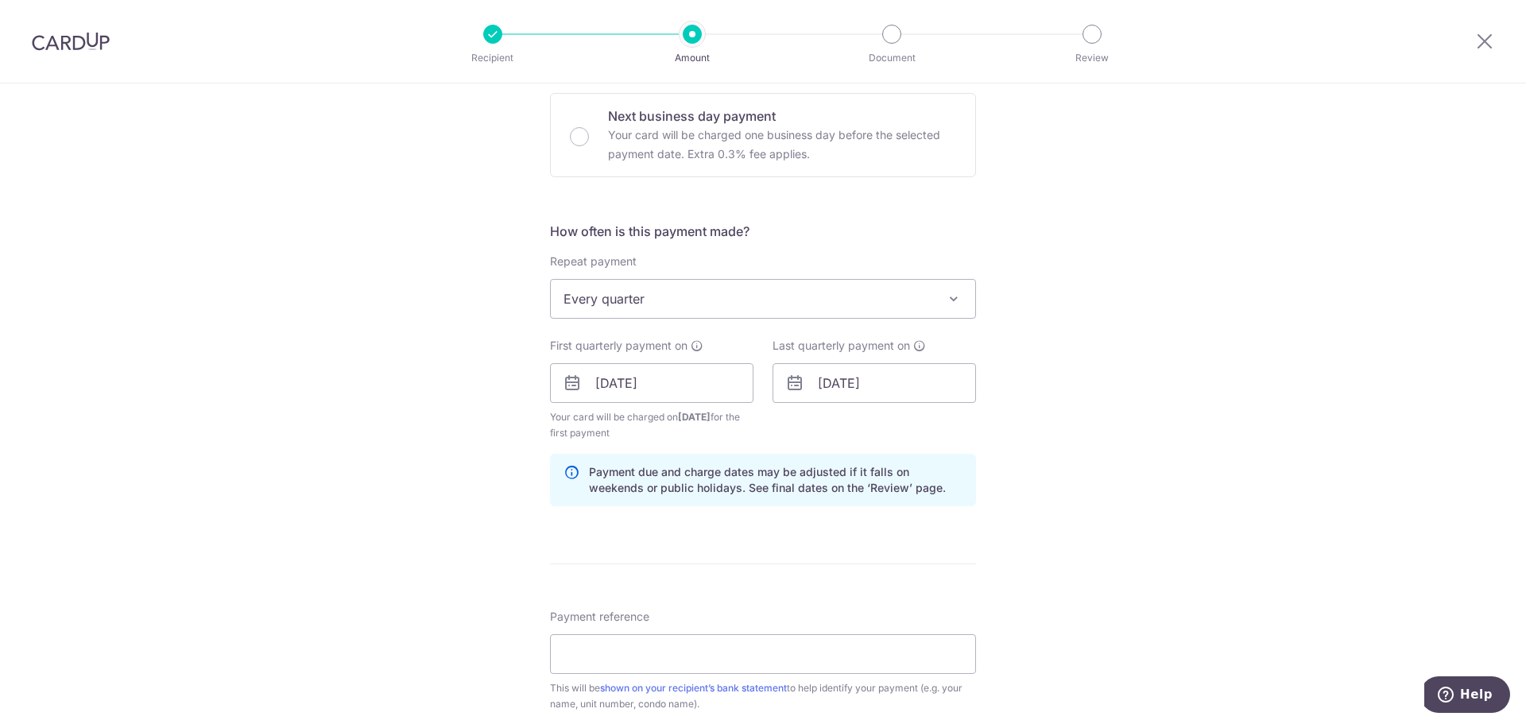
click at [730, 525] on form "Enter payment amount SGD 833.85 833.85 Select Card **** 4467 Add credit card Yo…" at bounding box center [763, 381] width 426 height 1339
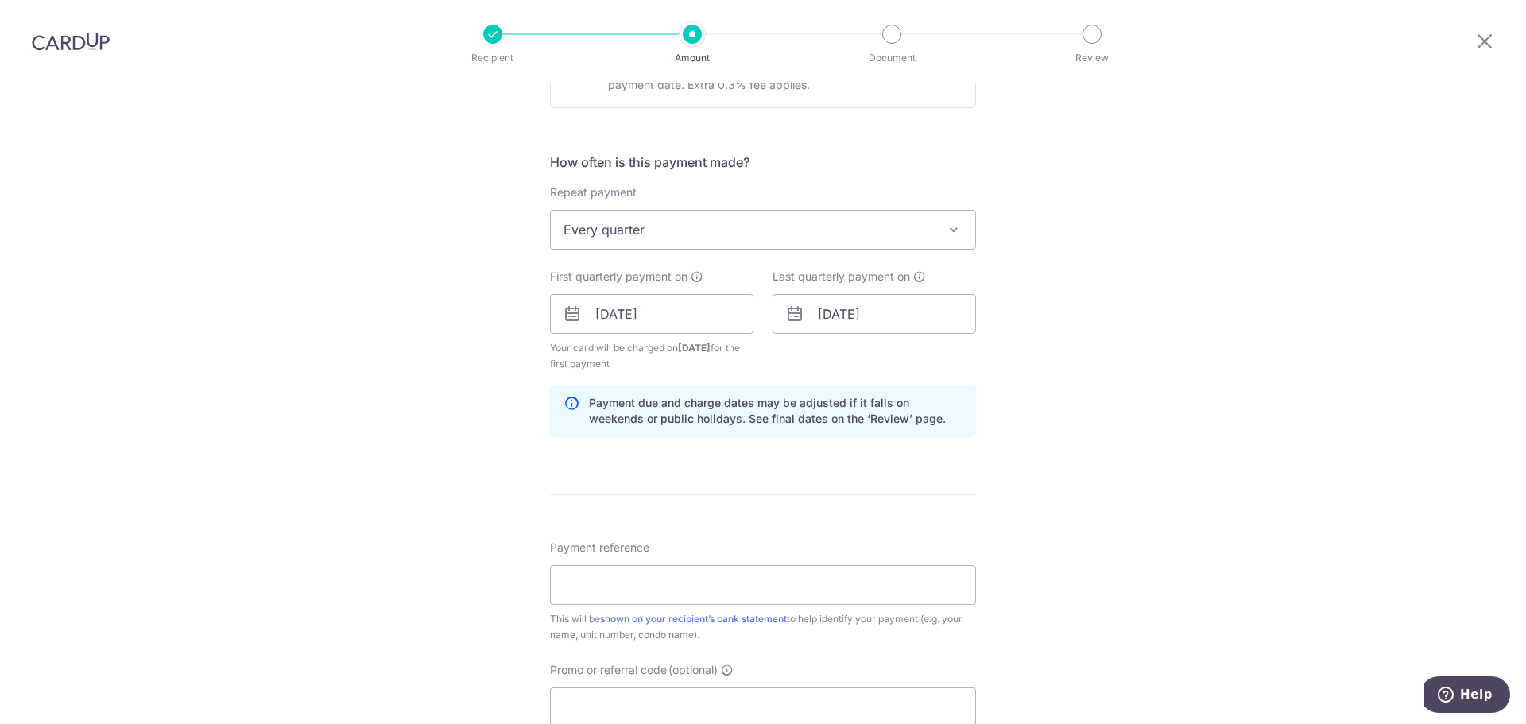
scroll to position [636, 0]
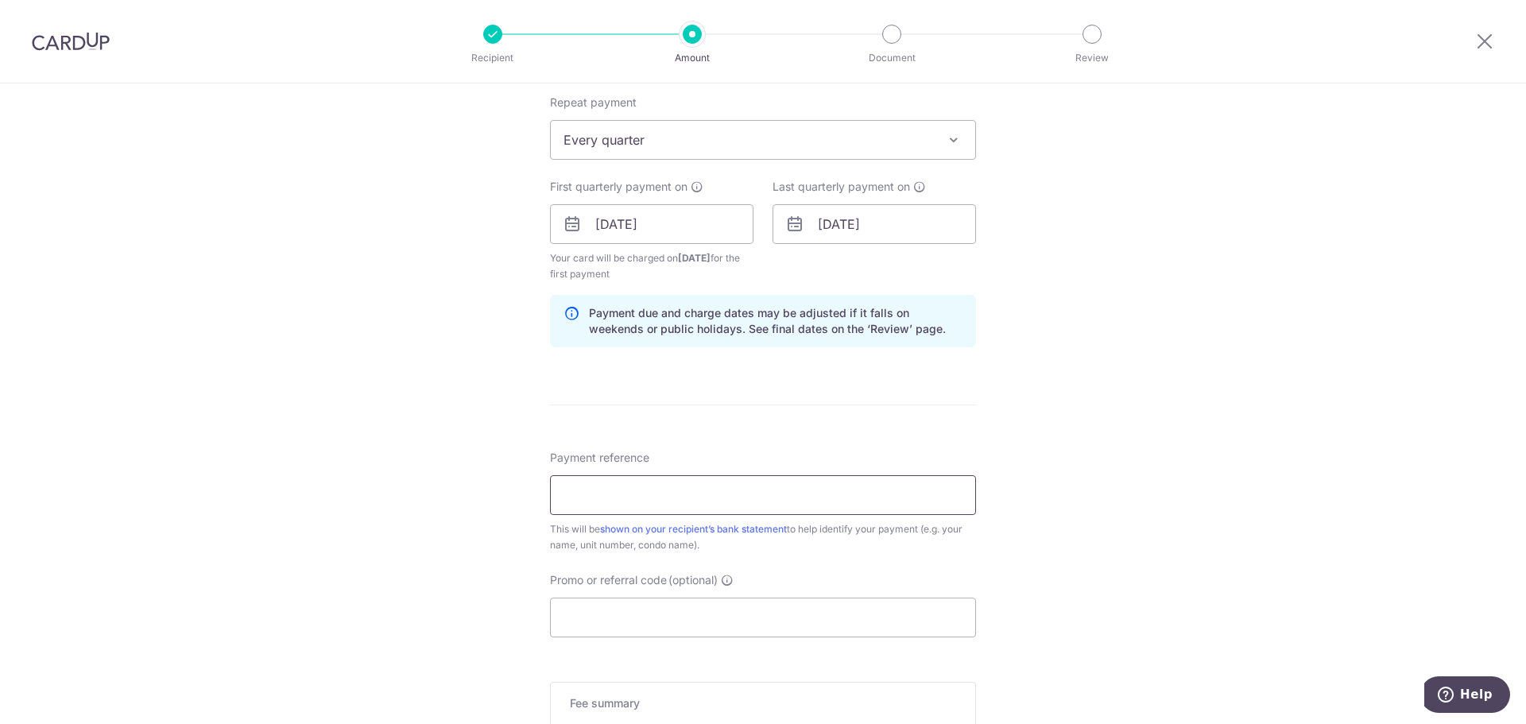
click at [710, 507] on input "Payment reference" at bounding box center [763, 495] width 426 height 40
type input "8 02-30"
click at [684, 617] on input "Promo or referral code (optional)" at bounding box center [763, 618] width 426 height 40
paste input "OCBC18"
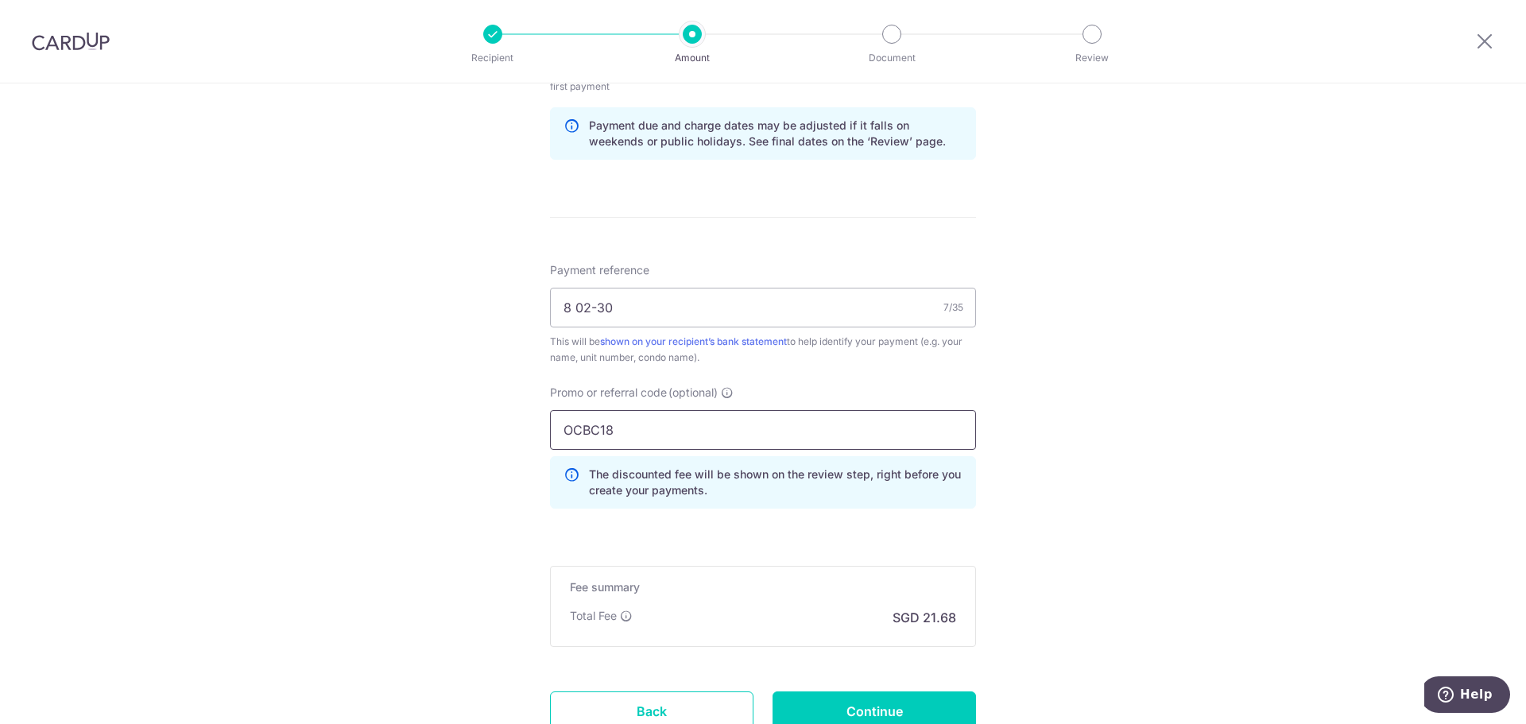
scroll to position [874, 0]
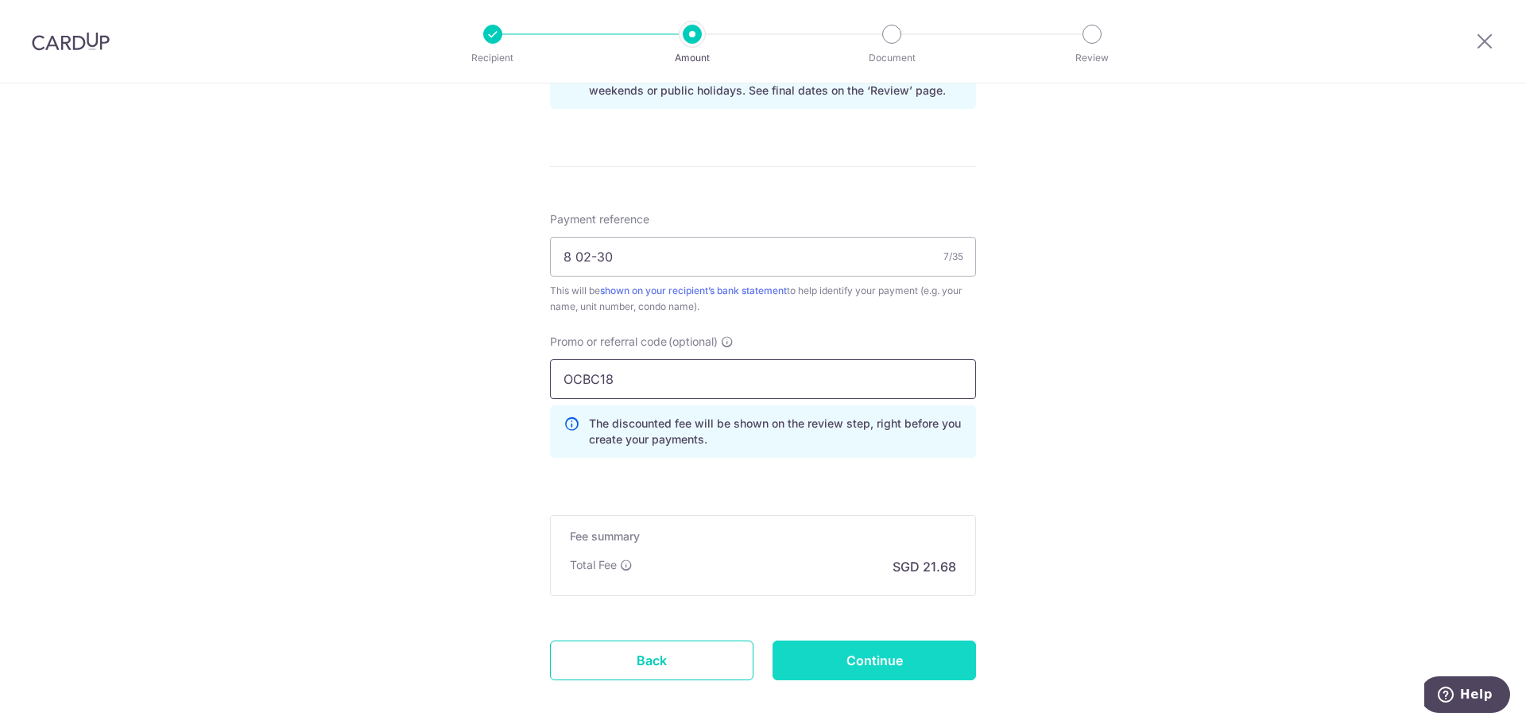
type input "OCBC18"
click at [853, 656] on input "Continue" at bounding box center [873, 660] width 203 height 40
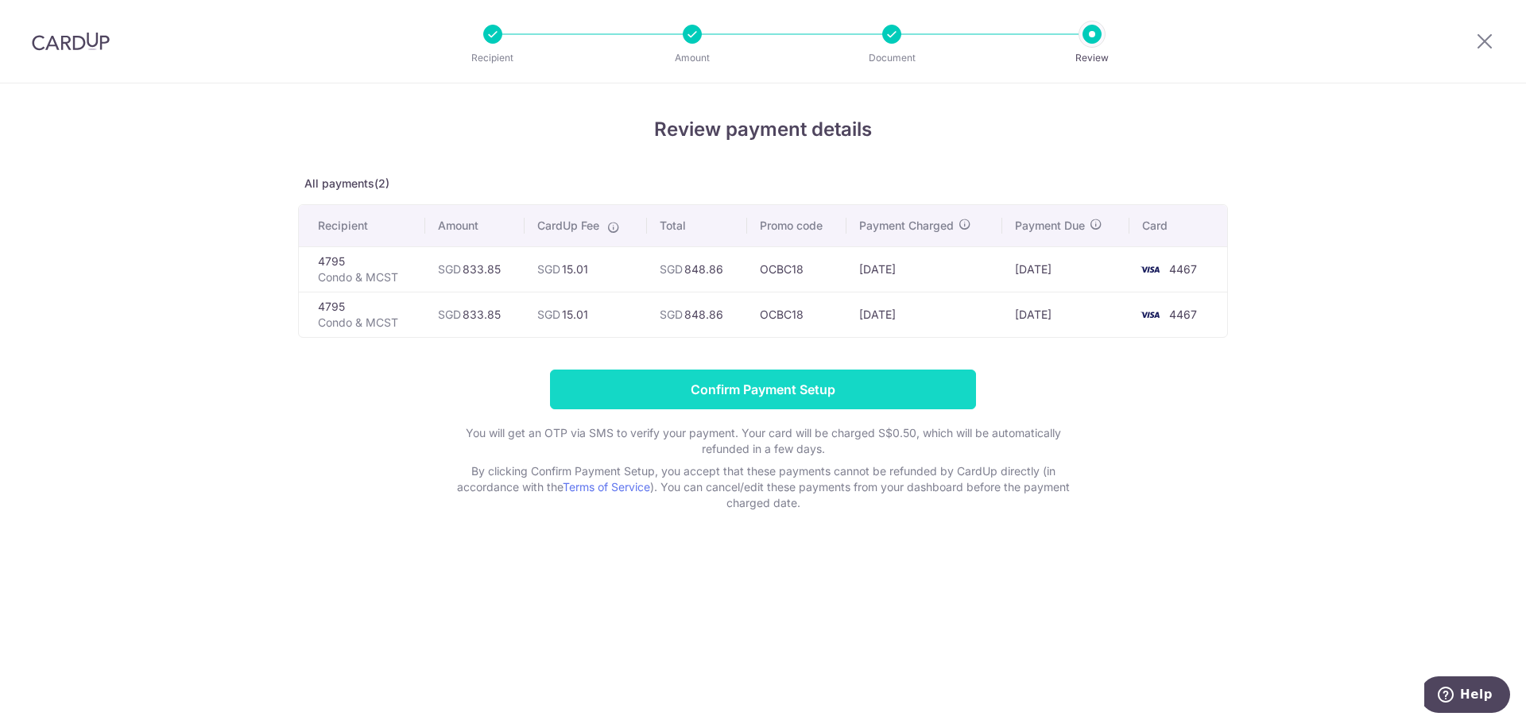
click at [781, 392] on input "Confirm Payment Setup" at bounding box center [763, 390] width 426 height 40
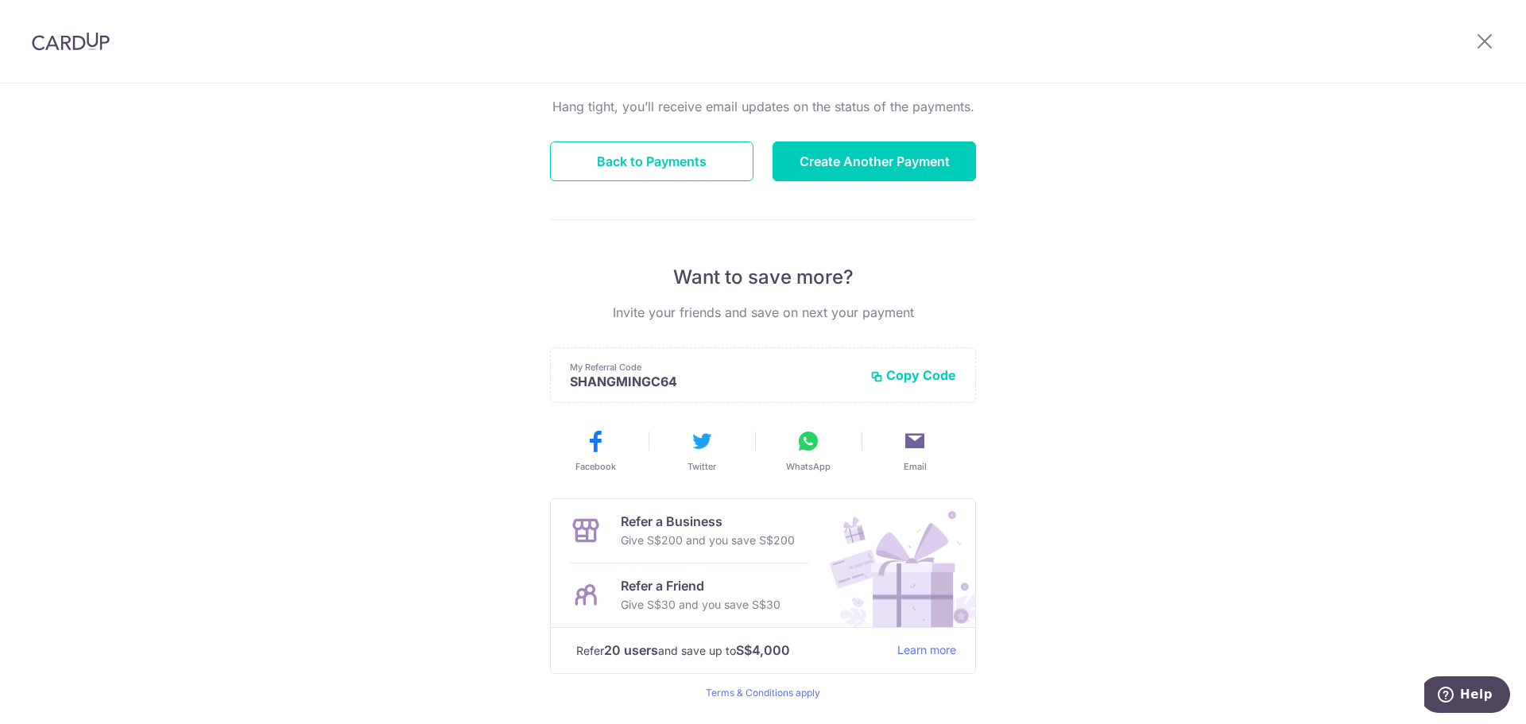
scroll to position [159, 0]
click at [862, 167] on button "Create Another Payment" at bounding box center [873, 161] width 203 height 40
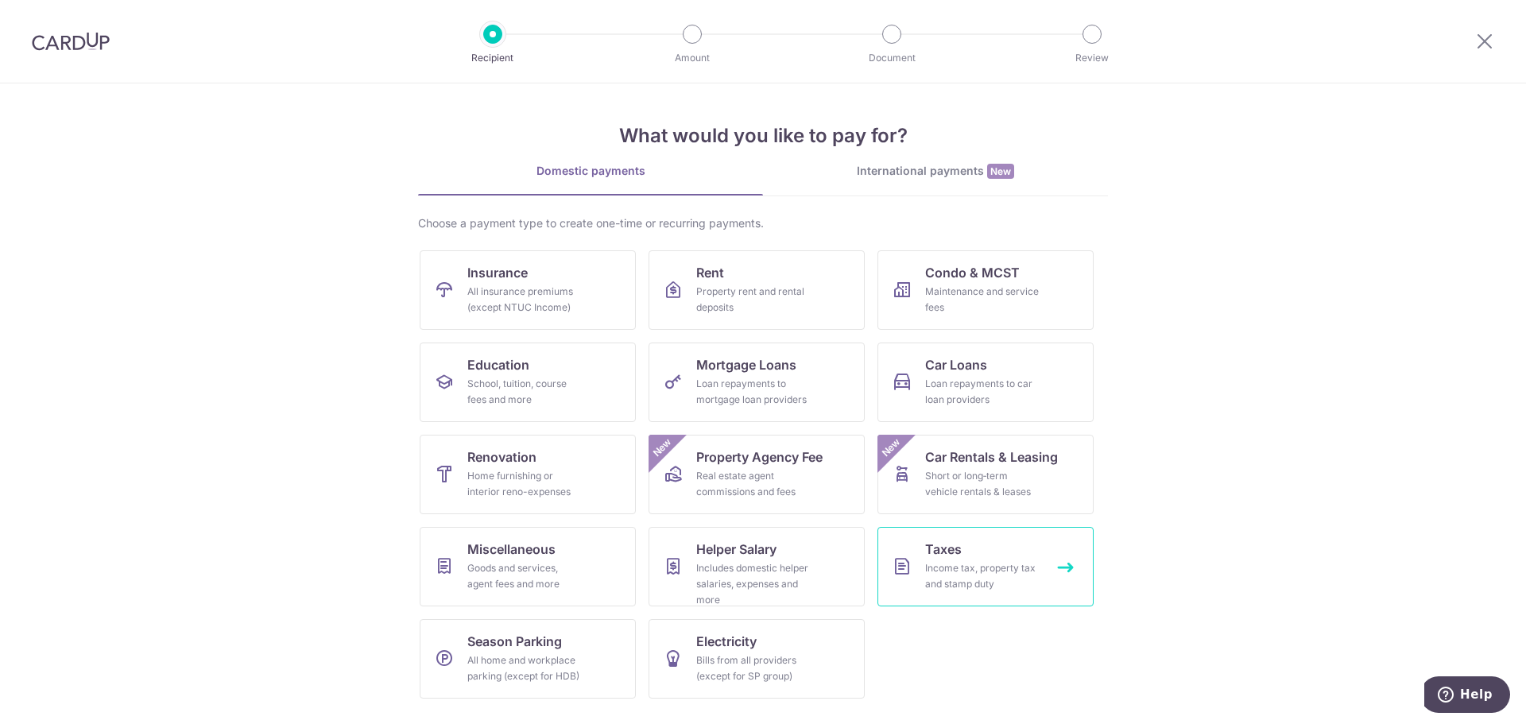
click at [959, 577] on div "Income tax, property tax and stamp duty" at bounding box center [982, 576] width 114 height 32
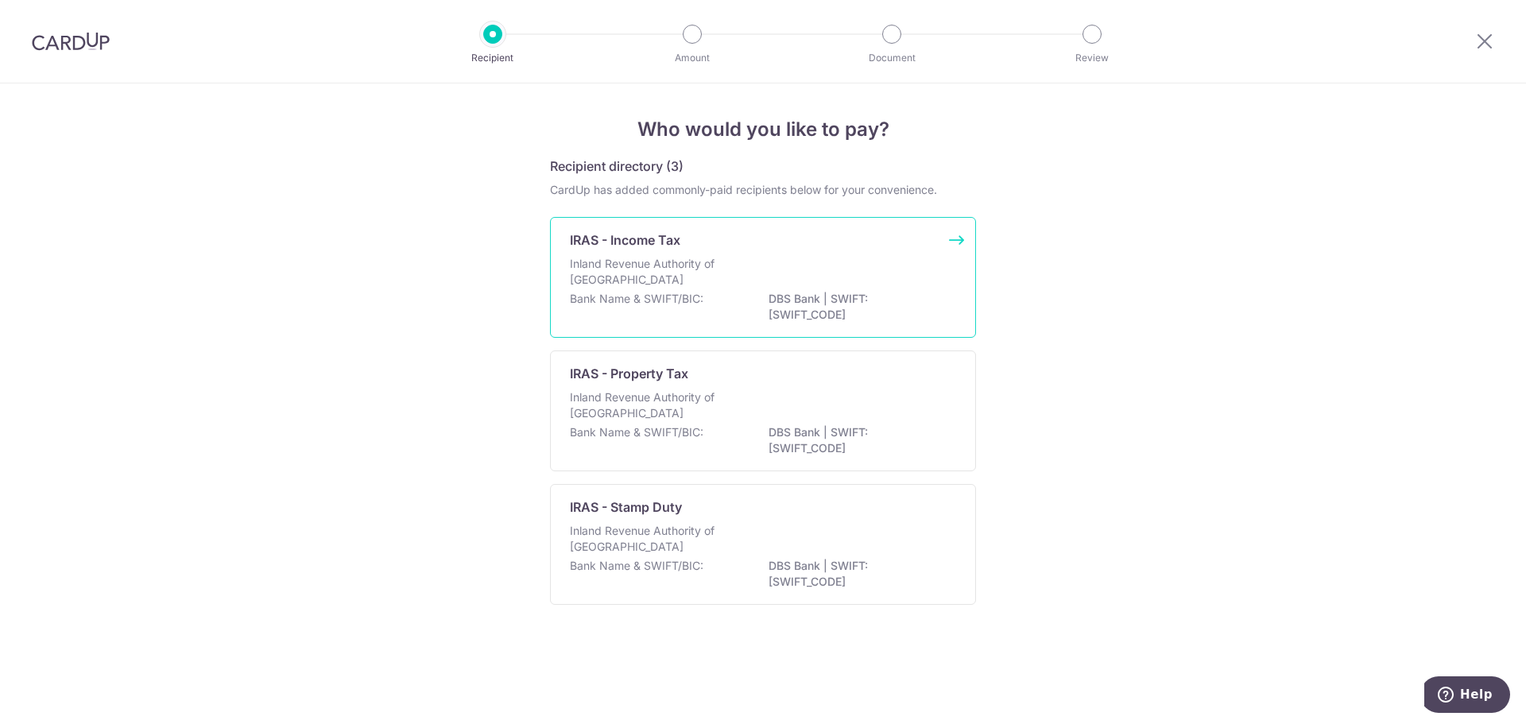
click at [747, 273] on div "Inland Revenue Authority of Singapore" at bounding box center [763, 273] width 386 height 35
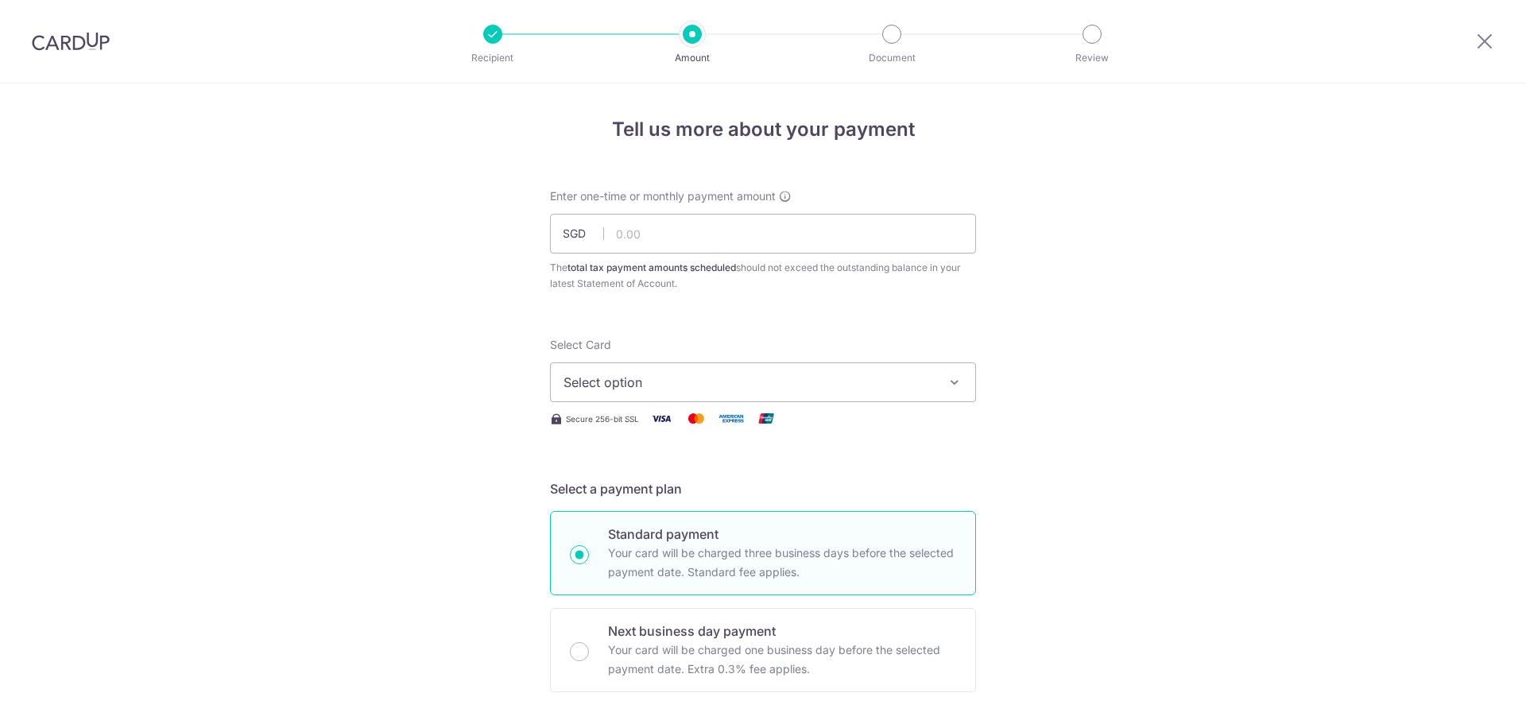
click at [629, 238] on input "text" at bounding box center [763, 234] width 426 height 40
type input "422.62"
click at [884, 394] on button "Select option" at bounding box center [763, 382] width 426 height 40
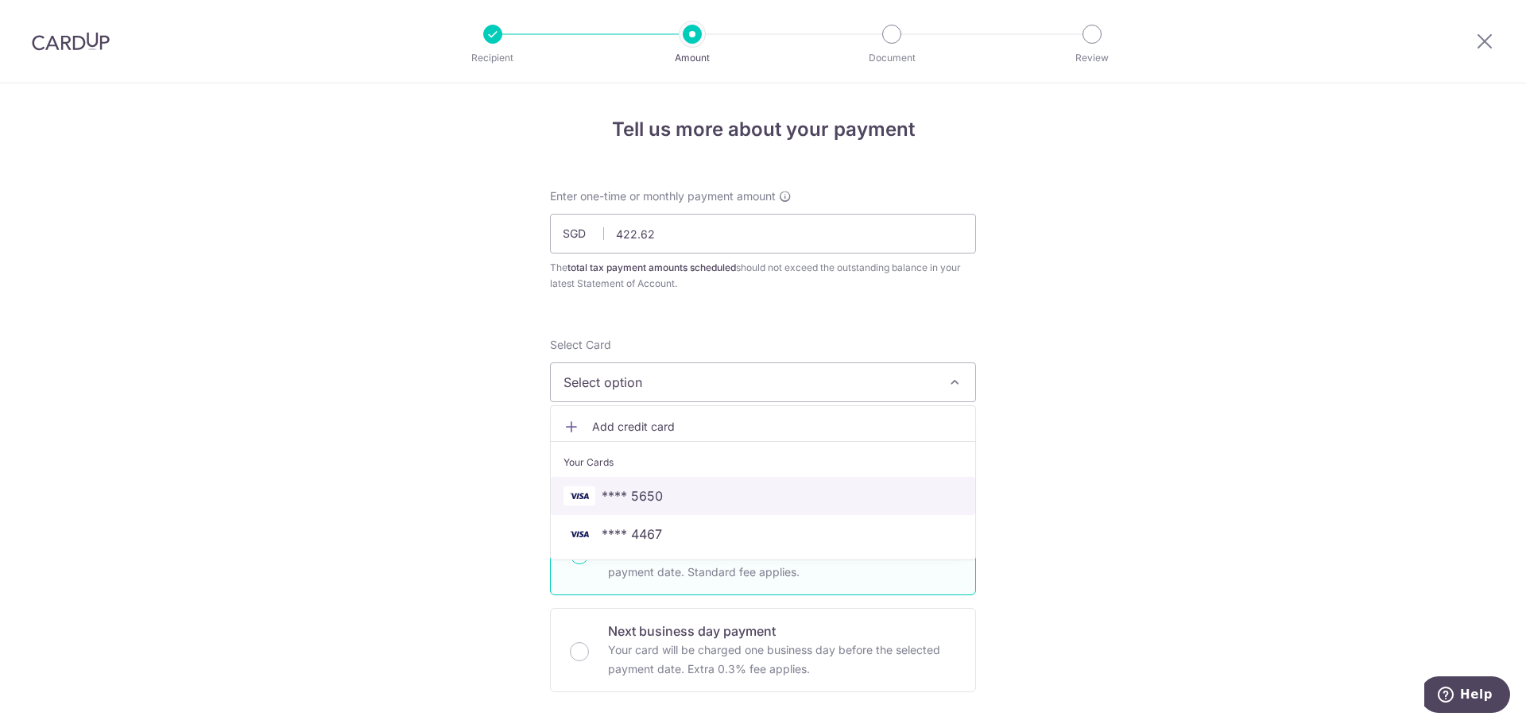
click at [845, 486] on span "**** 5650" at bounding box center [762, 495] width 399 height 19
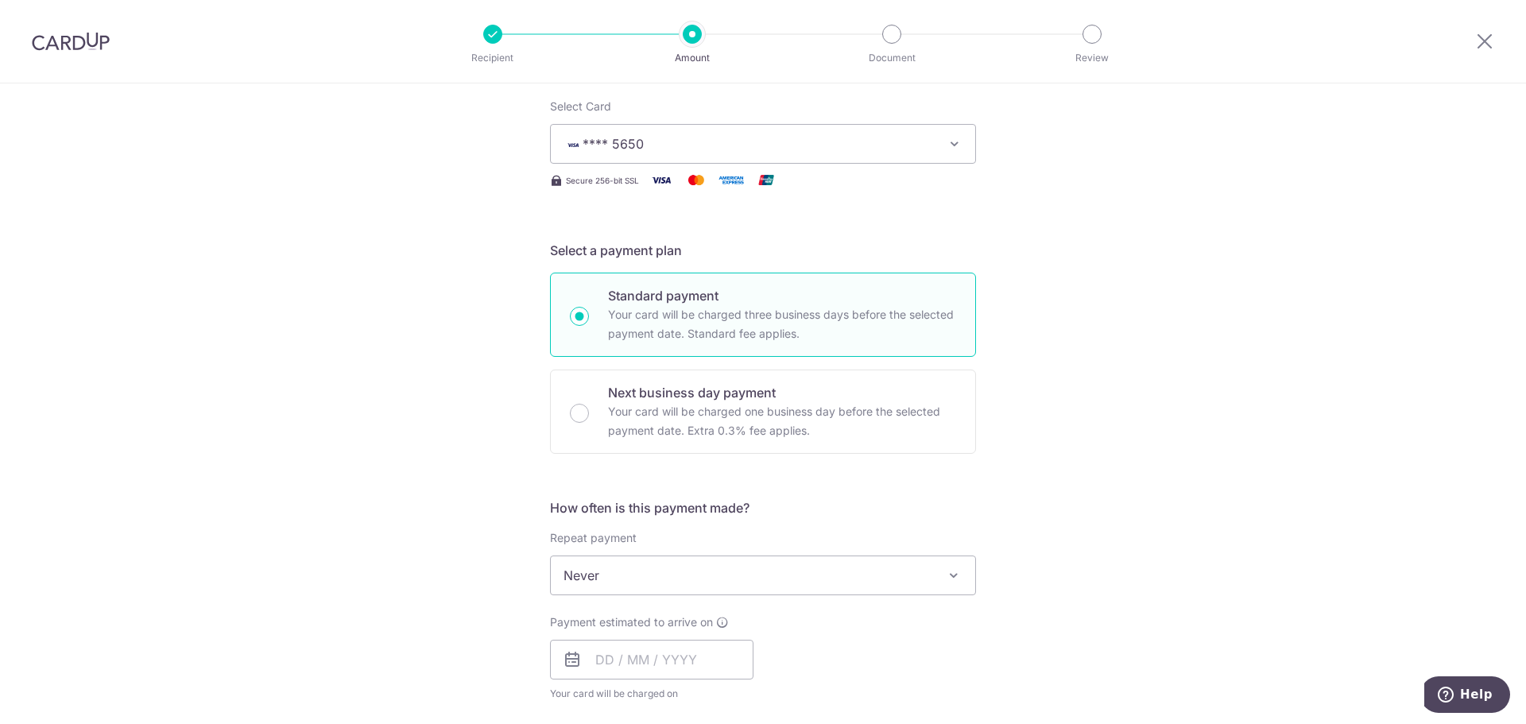
scroll to position [318, 0]
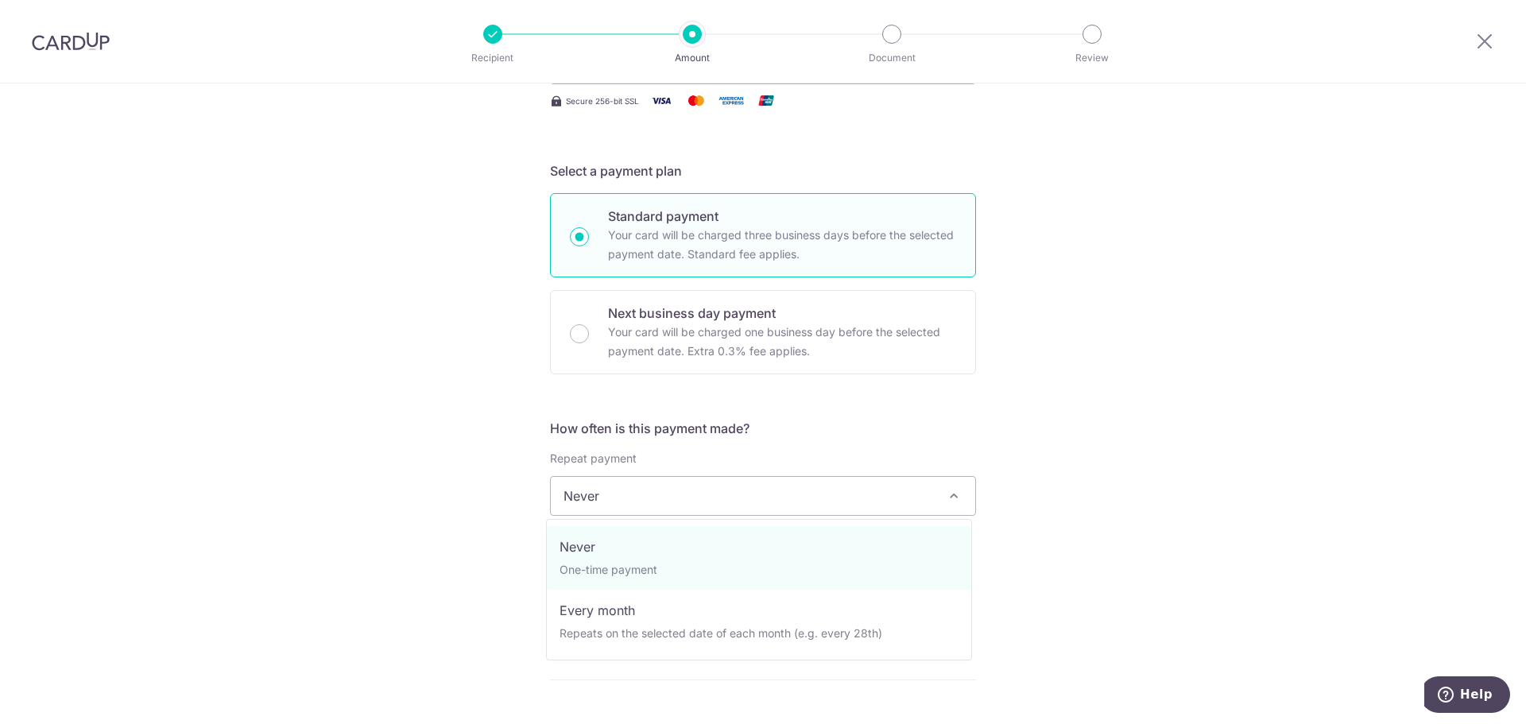
click at [875, 489] on span "Never" at bounding box center [763, 496] width 424 height 38
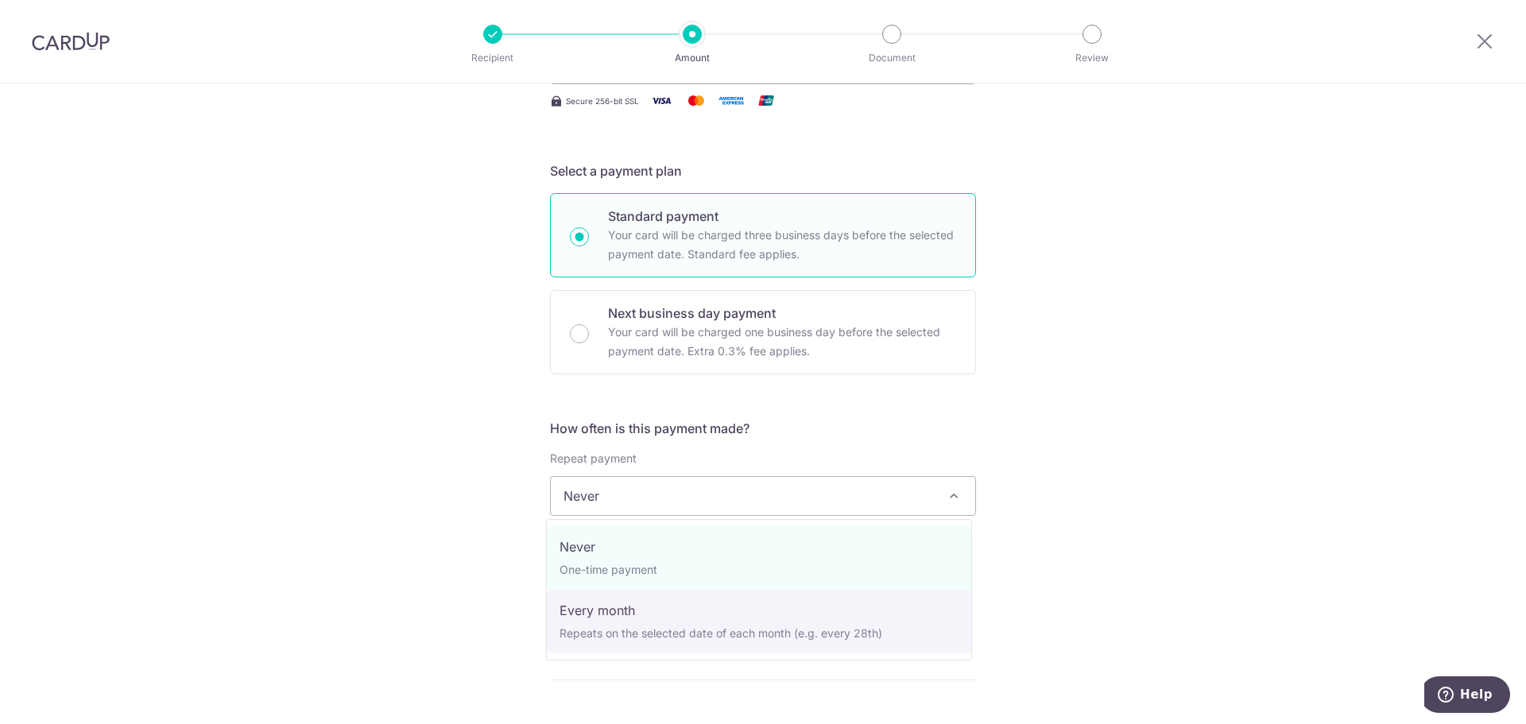
select select "3"
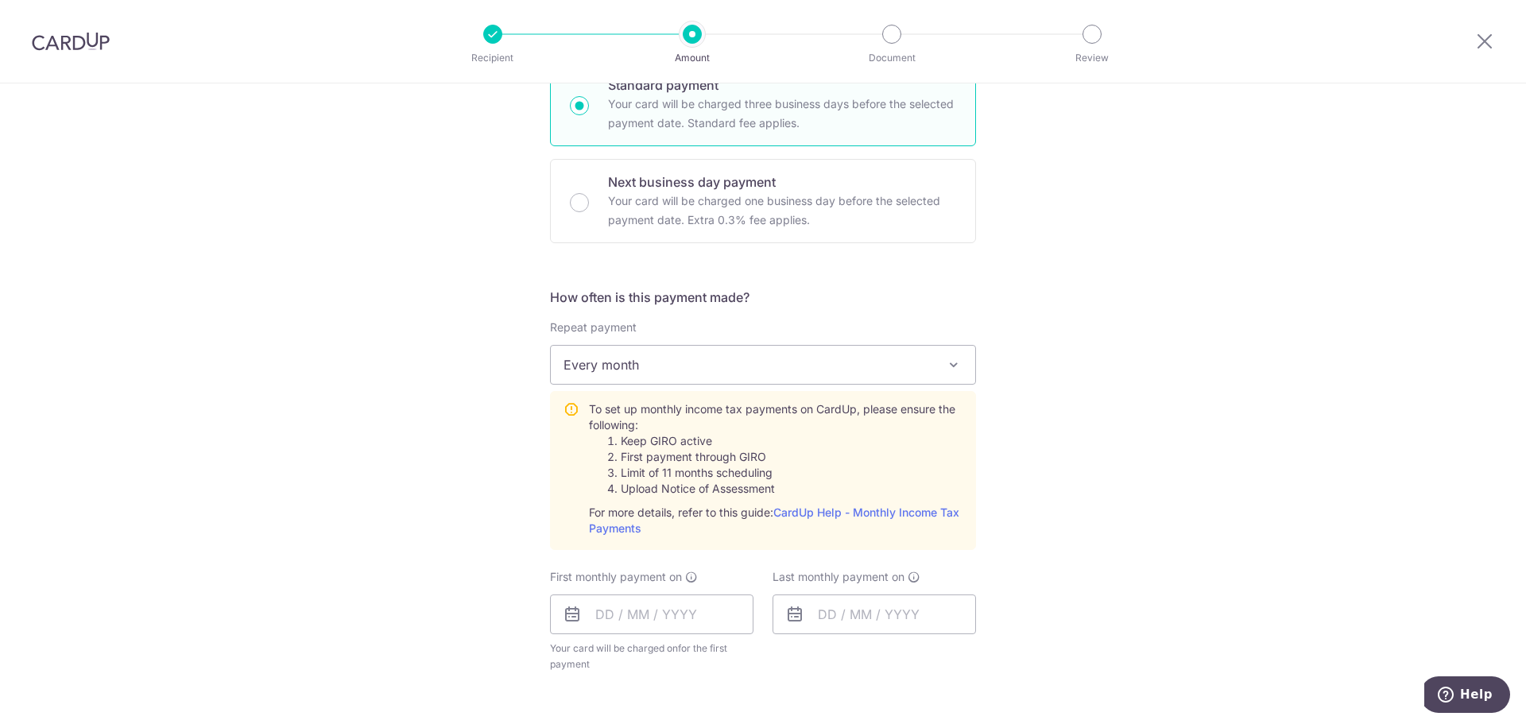
scroll to position [477, 0]
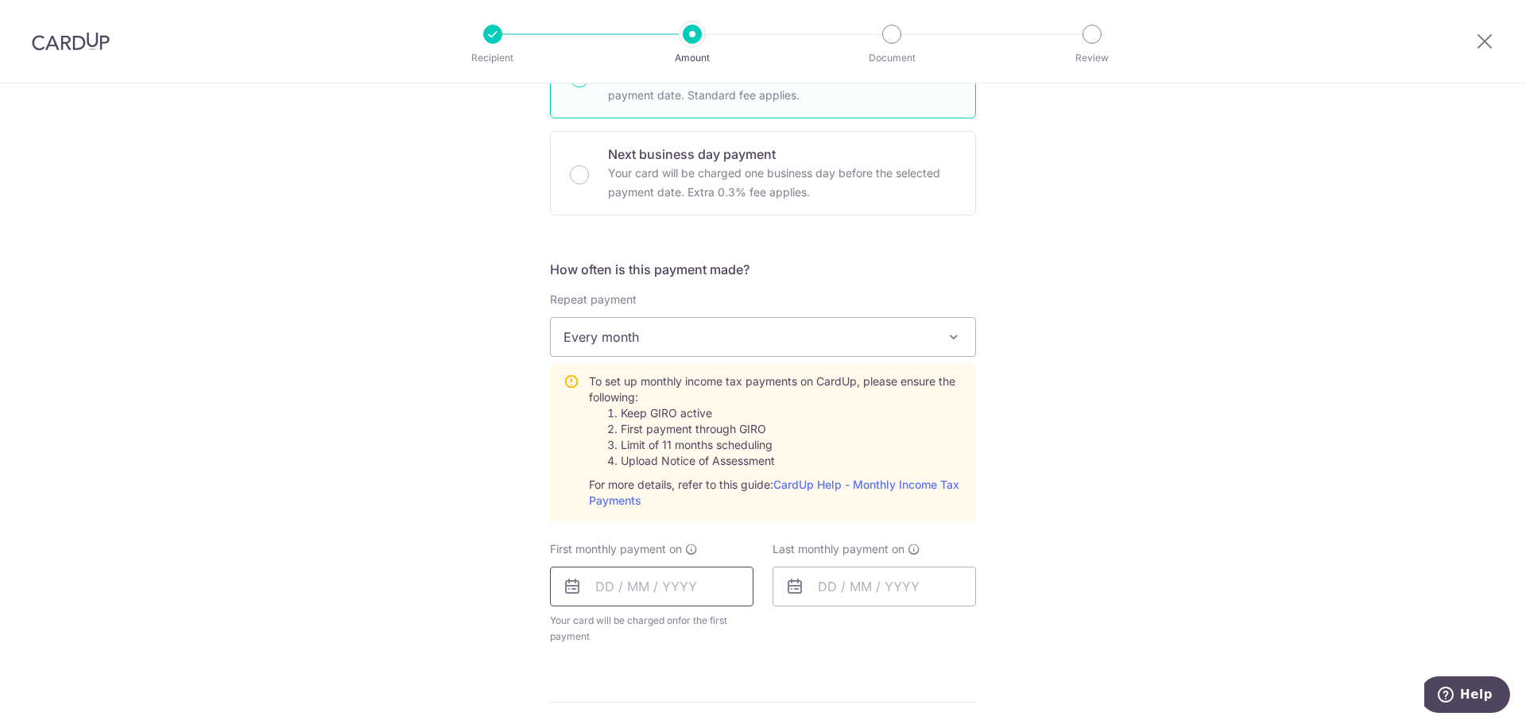
click at [595, 588] on input "text" at bounding box center [651, 587] width 203 height 40
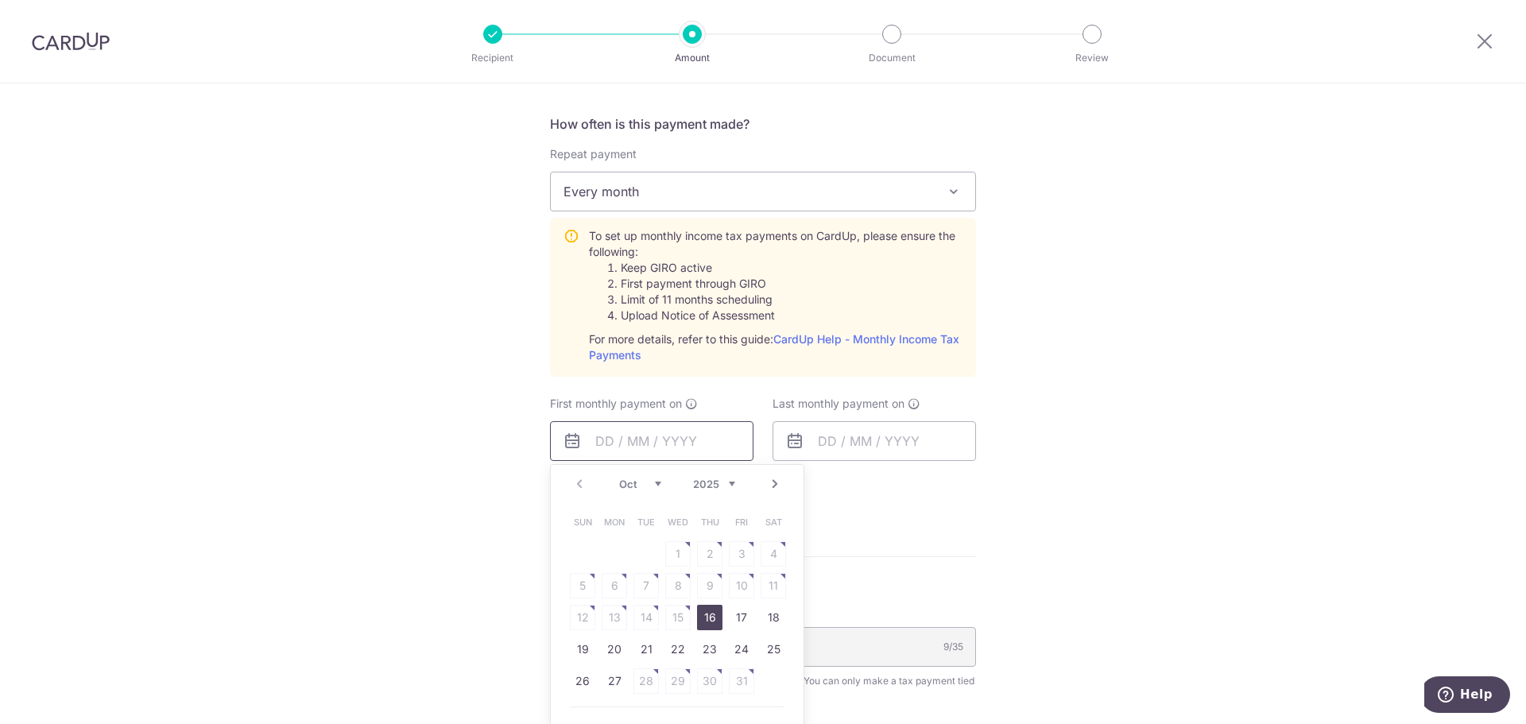
scroll to position [636, 0]
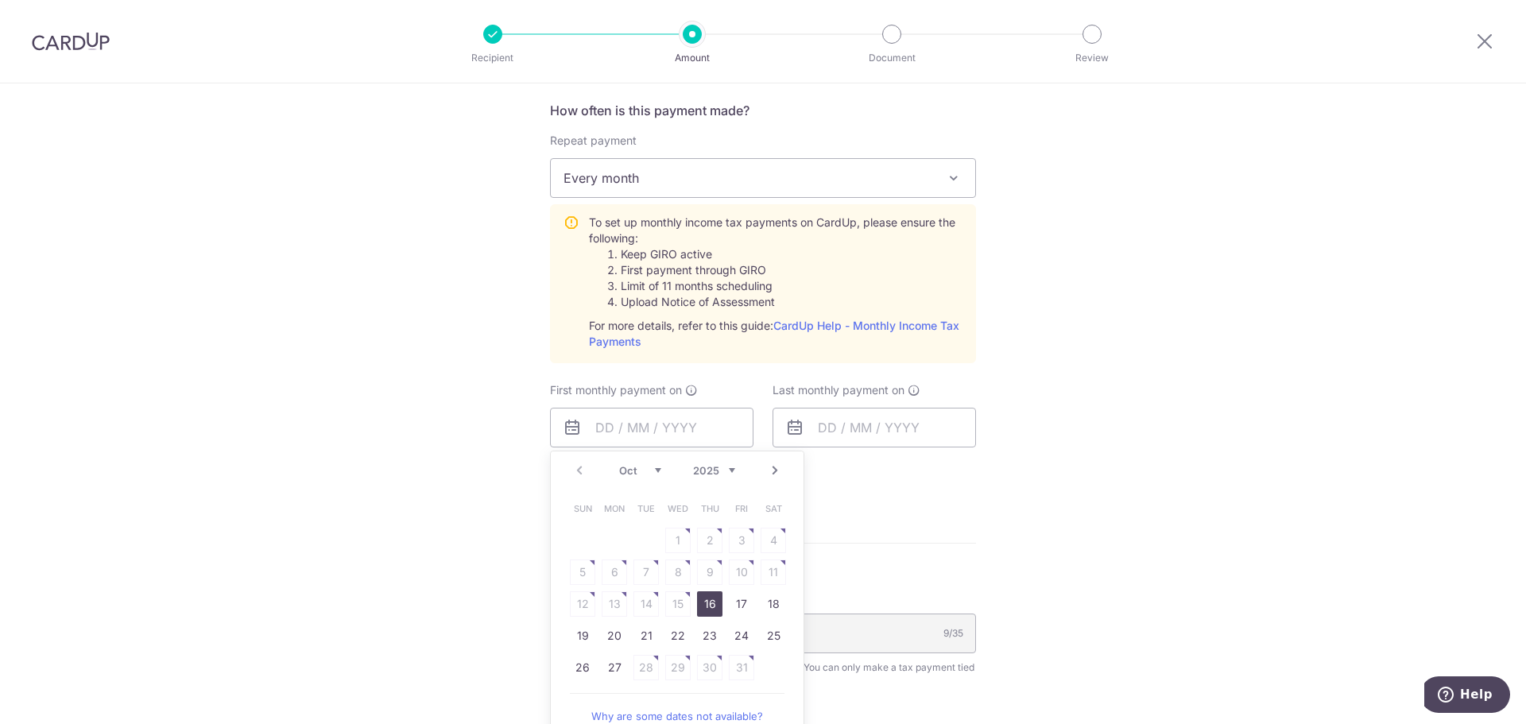
click at [653, 468] on select "Oct Nov Dec" at bounding box center [640, 470] width 42 height 13
click at [710, 576] on table "Sun Mon Tue Wed Thu Fri Sat 1 2 3 4 5 6 7 8 9 10 11 12 13 14 15 16 17 18 19 20 …" at bounding box center [678, 604] width 222 height 222
click at [710, 575] on table "Sun Mon Tue Wed Thu Fri Sat 1 2 3 4 5 6 7 8 9 10 11 12 13 14 15 16 17 18 19 20 …" at bounding box center [678, 604] width 222 height 222
click at [653, 471] on select "Oct Nov Dec" at bounding box center [640, 470] width 42 height 13
click at [776, 536] on table "Sun Mon Tue Wed Thu Fri Sat 1 2 3 4 5 6 7 8 9 10 11 12 13 14 15 16 17 18 19 20 …" at bounding box center [678, 588] width 222 height 191
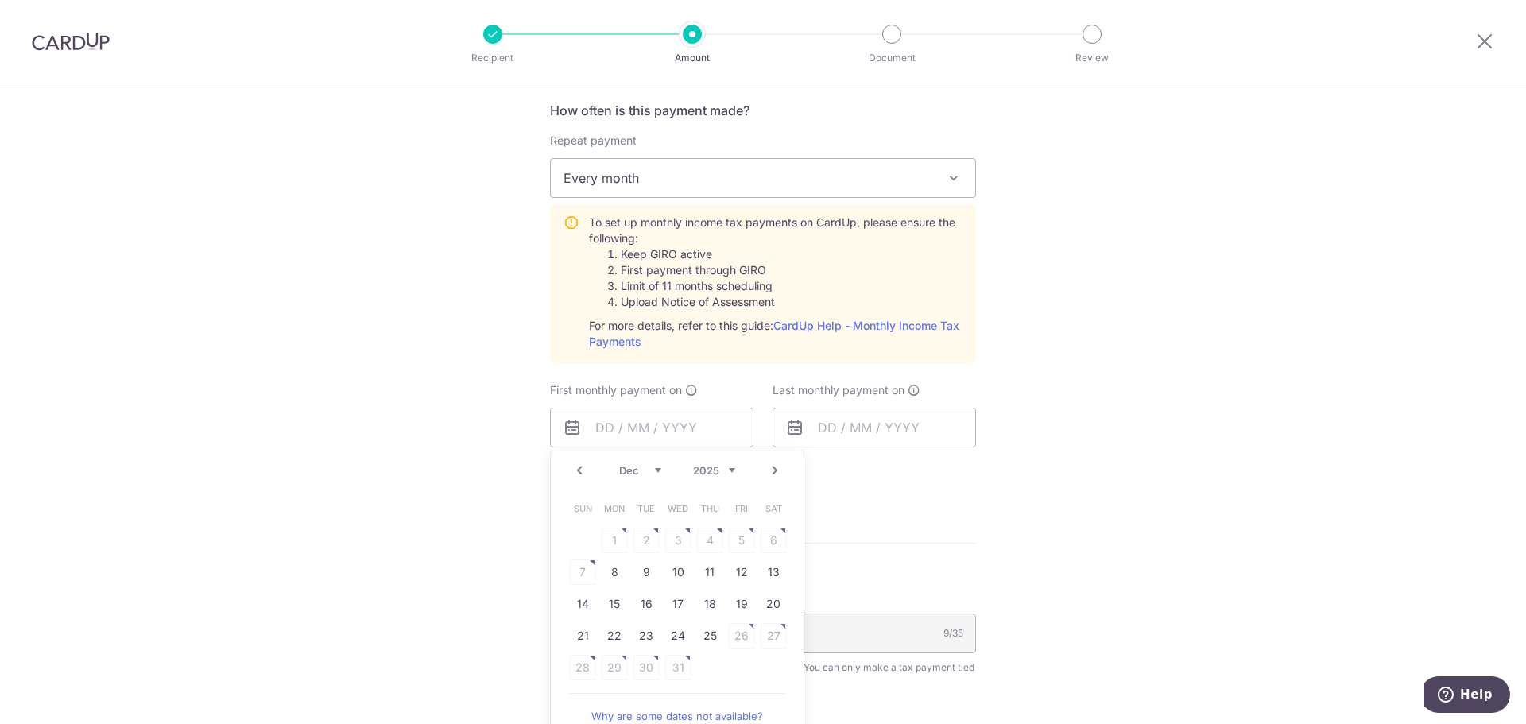
click at [654, 470] on select "Oct Nov Dec" at bounding box center [640, 470] width 42 height 13
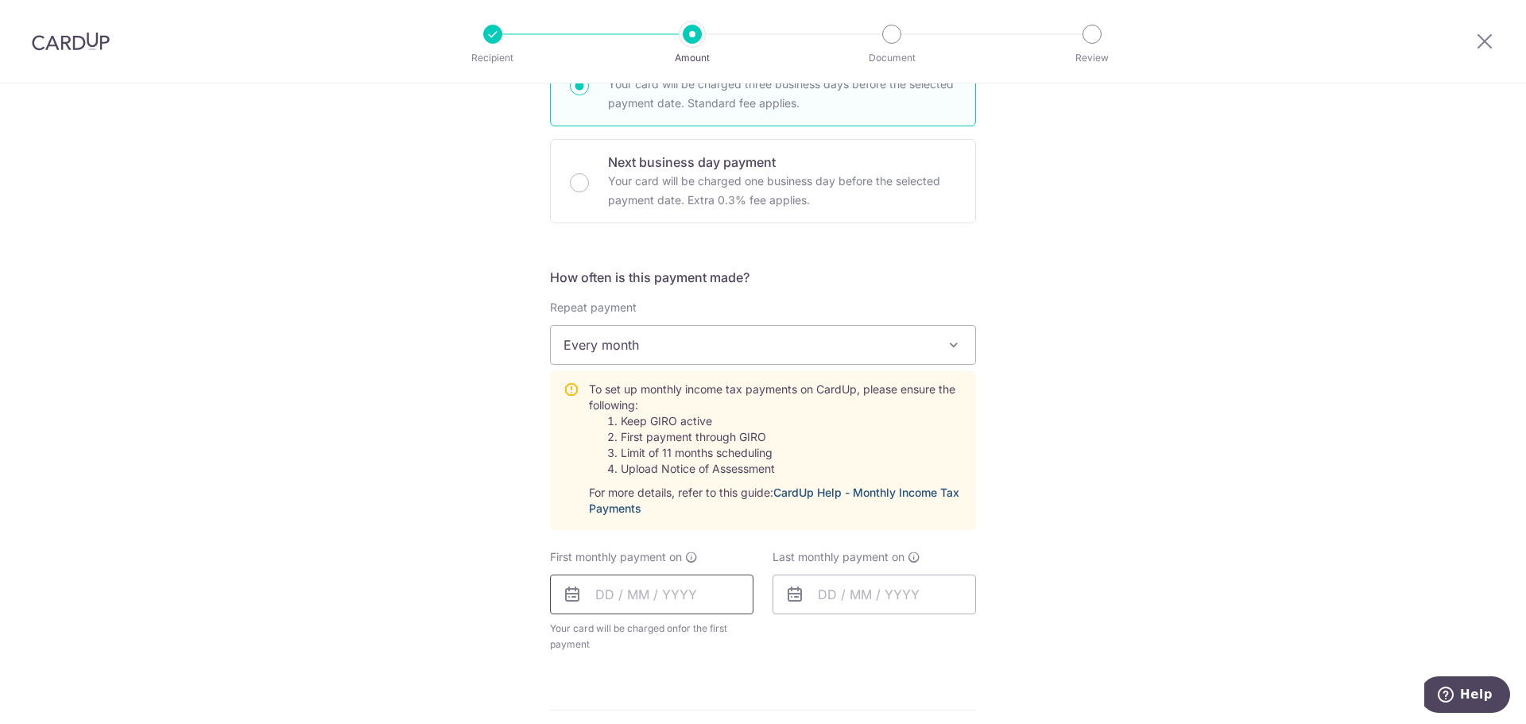
scroll to position [556, 0]
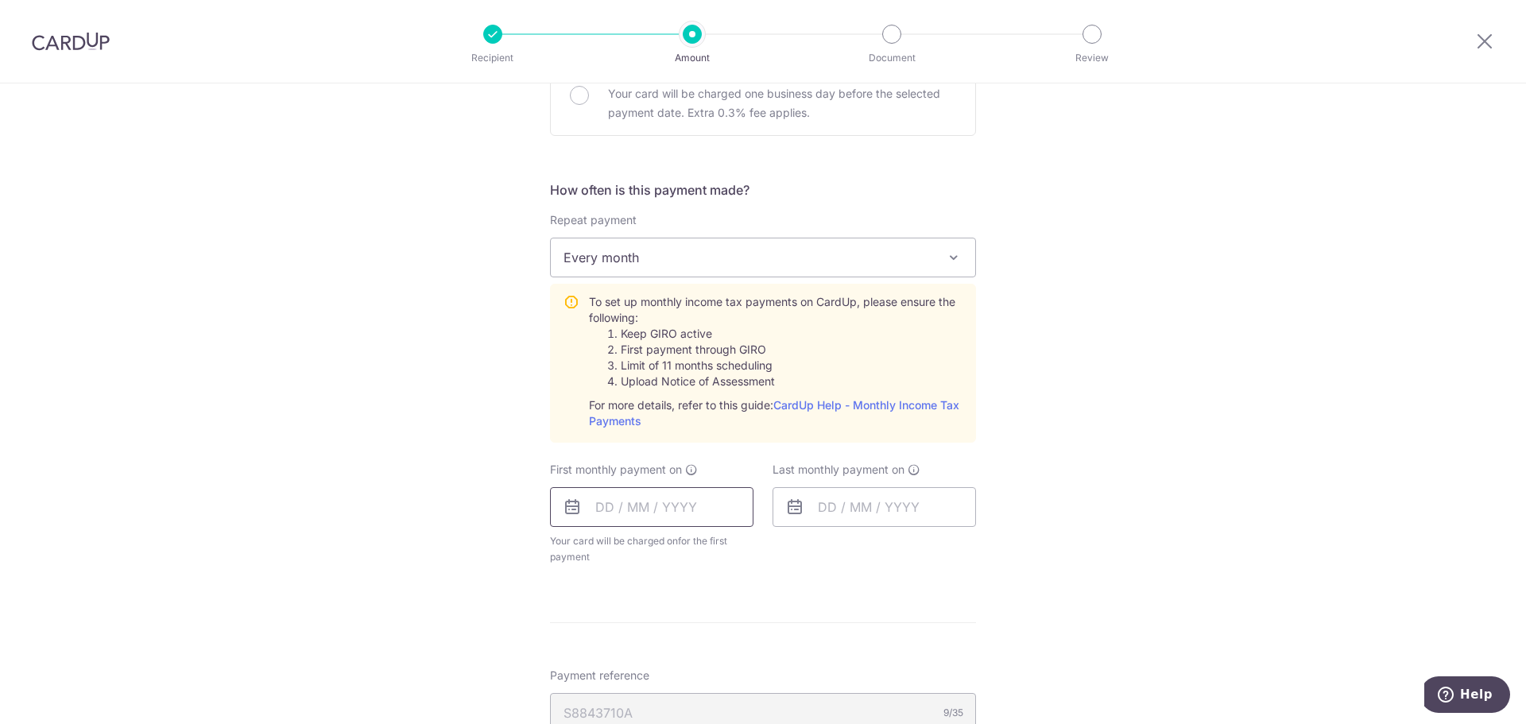
click at [602, 520] on input "text" at bounding box center [651, 507] width 203 height 40
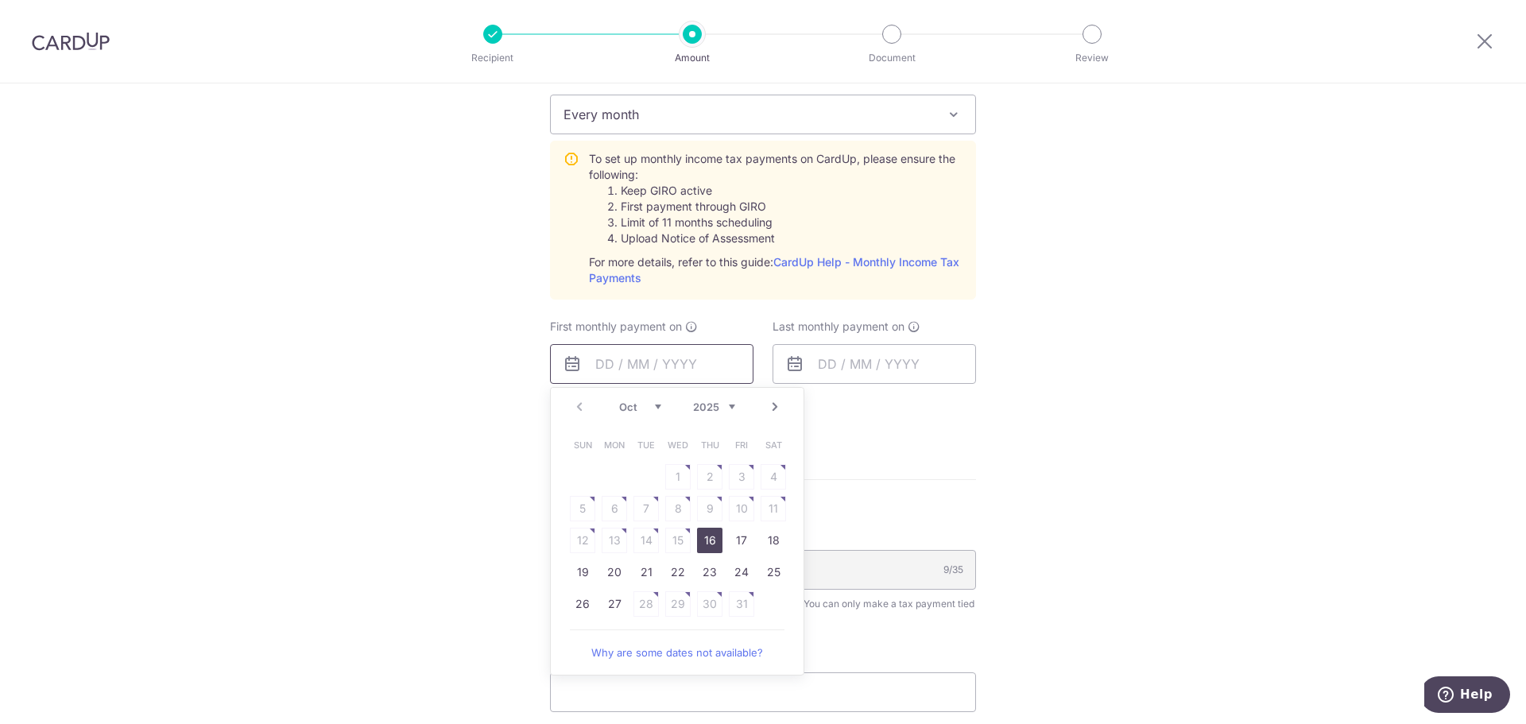
scroll to position [715, 0]
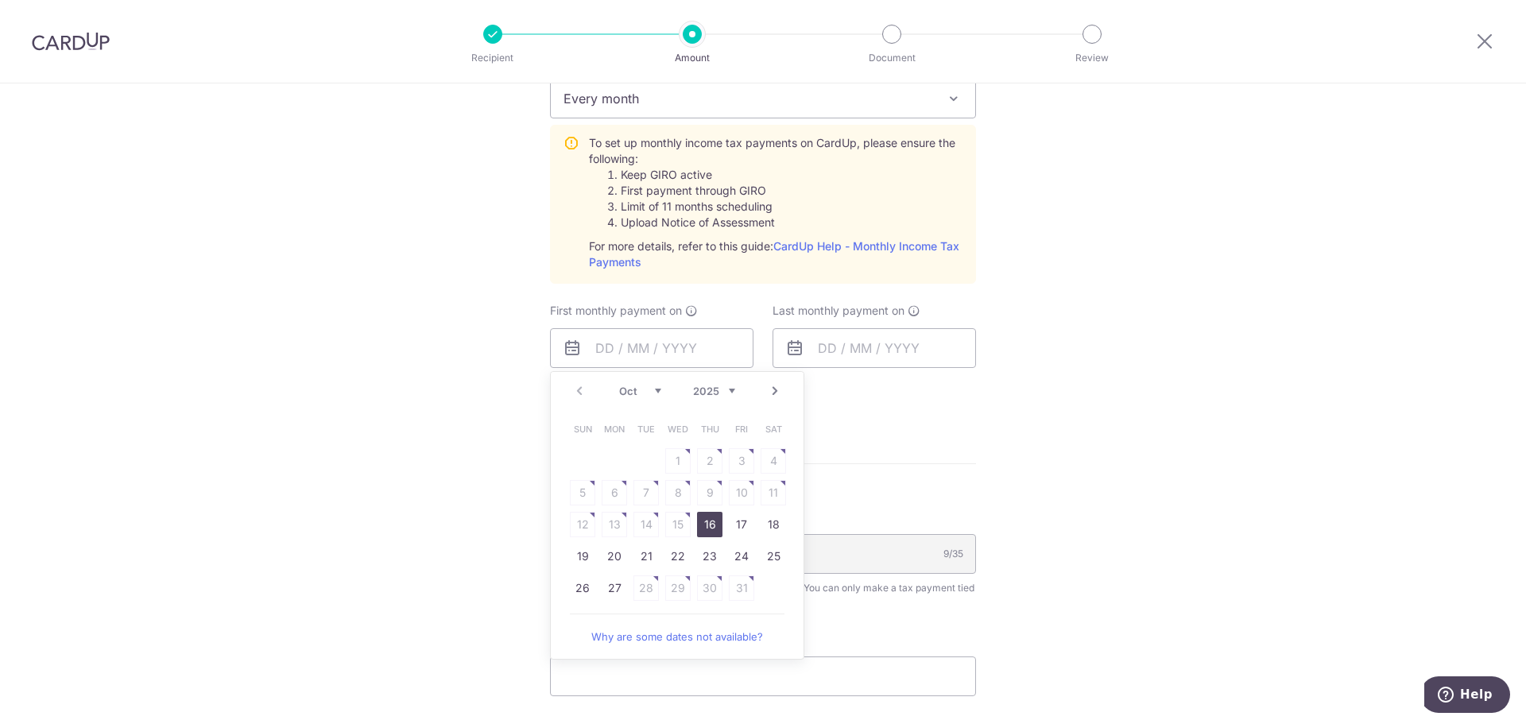
click at [710, 525] on link "16" at bounding box center [709, 524] width 25 height 25
type input "16/10/2025"
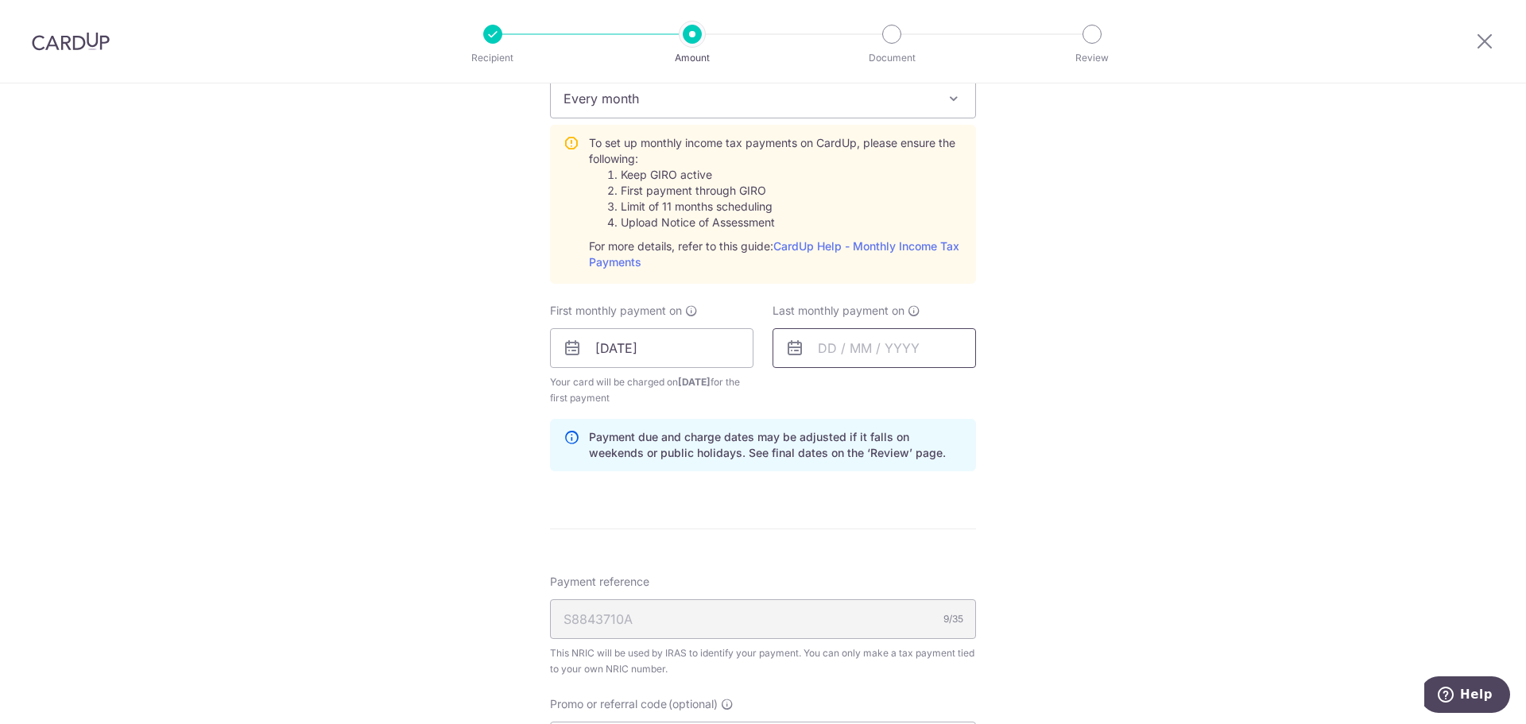
click at [847, 350] on input "text" at bounding box center [873, 348] width 203 height 40
click at [826, 584] on link "27" at bounding box center [836, 587] width 25 height 25
type input "27/10/2025"
click at [599, 364] on input "16/10/2025" at bounding box center [651, 348] width 203 height 40
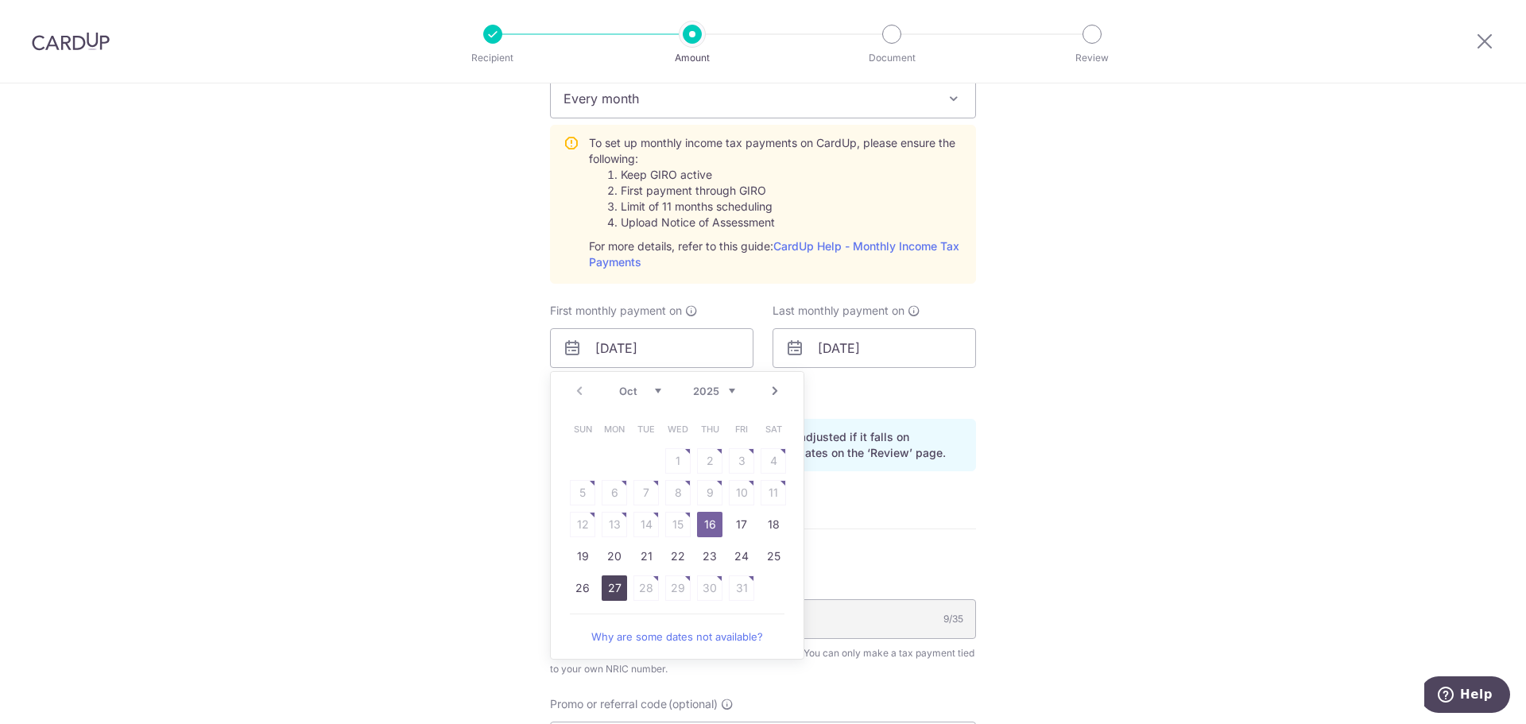
click at [607, 590] on link "27" at bounding box center [614, 587] width 25 height 25
type input "27/10/2025"
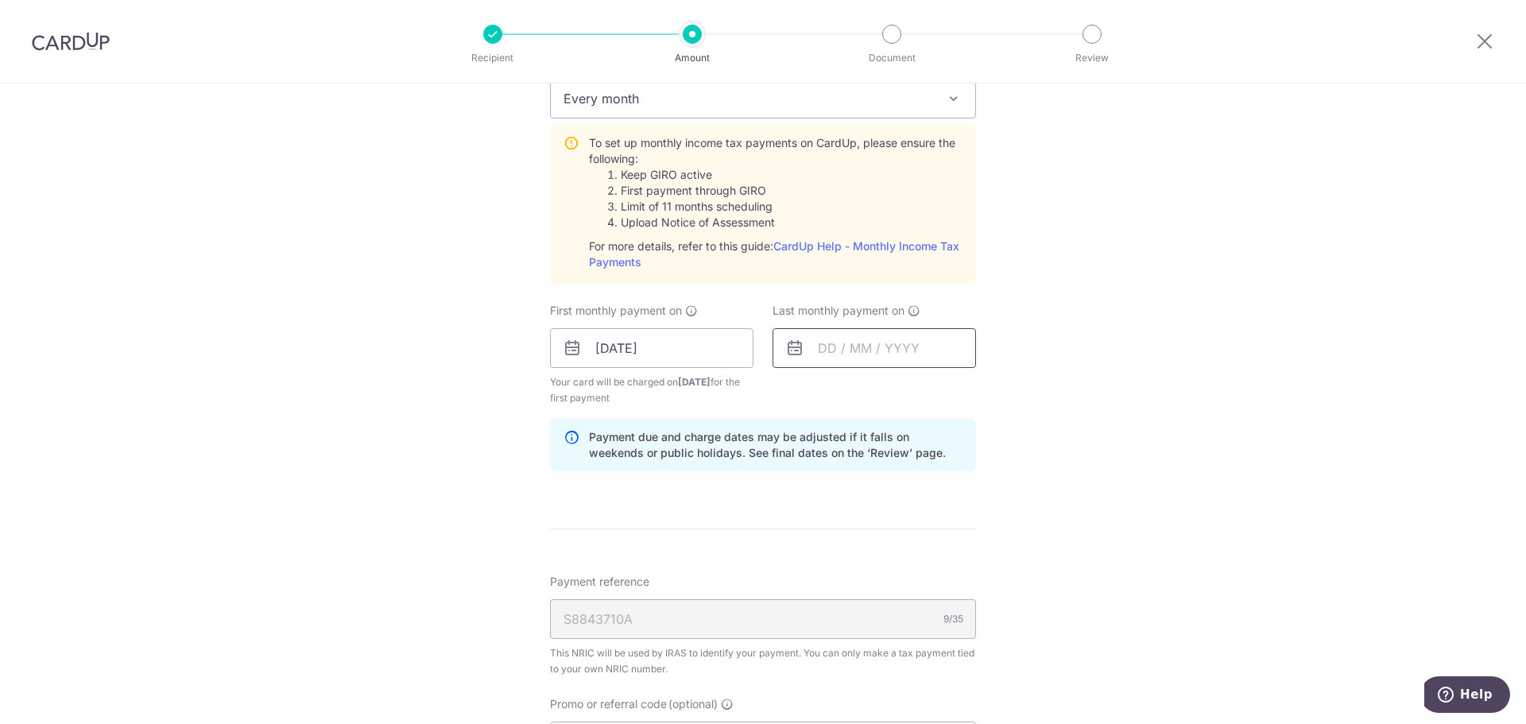
click at [832, 349] on input "text" at bounding box center [873, 348] width 203 height 40
click at [876, 391] on select "Oct Nov Dec" at bounding box center [863, 391] width 42 height 13
click at [931, 390] on select "2025 2026" at bounding box center [936, 391] width 42 height 13
click at [875, 387] on select "Jan Feb Mar Apr May Jun [DATE] Aug Sep Oct Nov" at bounding box center [863, 391] width 42 height 13
click at [894, 492] on table "Sun Mon Tue Wed Thu Fri Sat 1 2 3 4 5 6 7 8 9 10 11 12 13 14 15 16 17 18 19 20 …" at bounding box center [900, 508] width 222 height 191
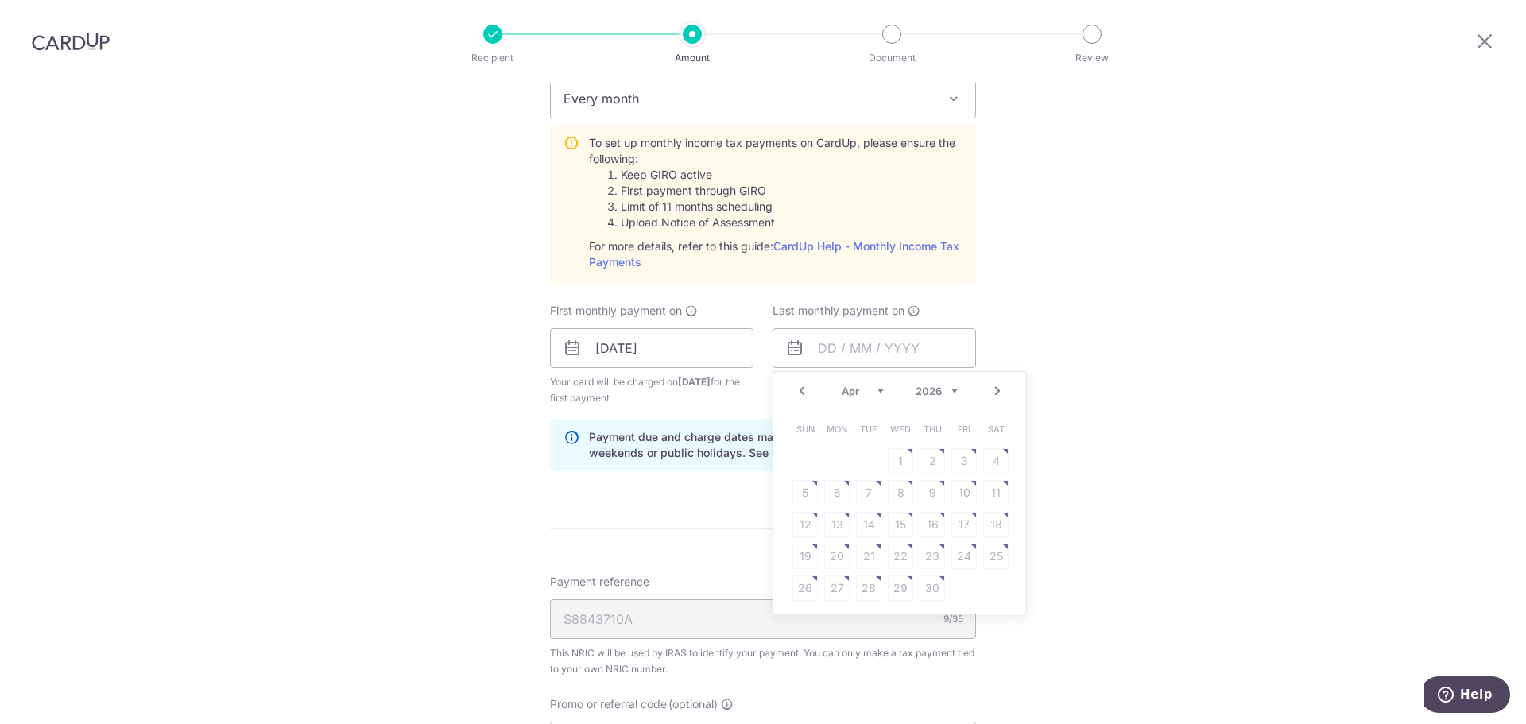
click at [835, 495] on table "Sun Mon Tue Wed Thu Fri Sat 1 2 3 4 5 6 7 8 9 10 11 12 13 14 15 16 17 18 19 20 …" at bounding box center [900, 508] width 222 height 191
click at [847, 392] on select "Jan Feb Mar Apr May Jun [DATE] Aug Sep Oct Nov" at bounding box center [863, 391] width 42 height 13
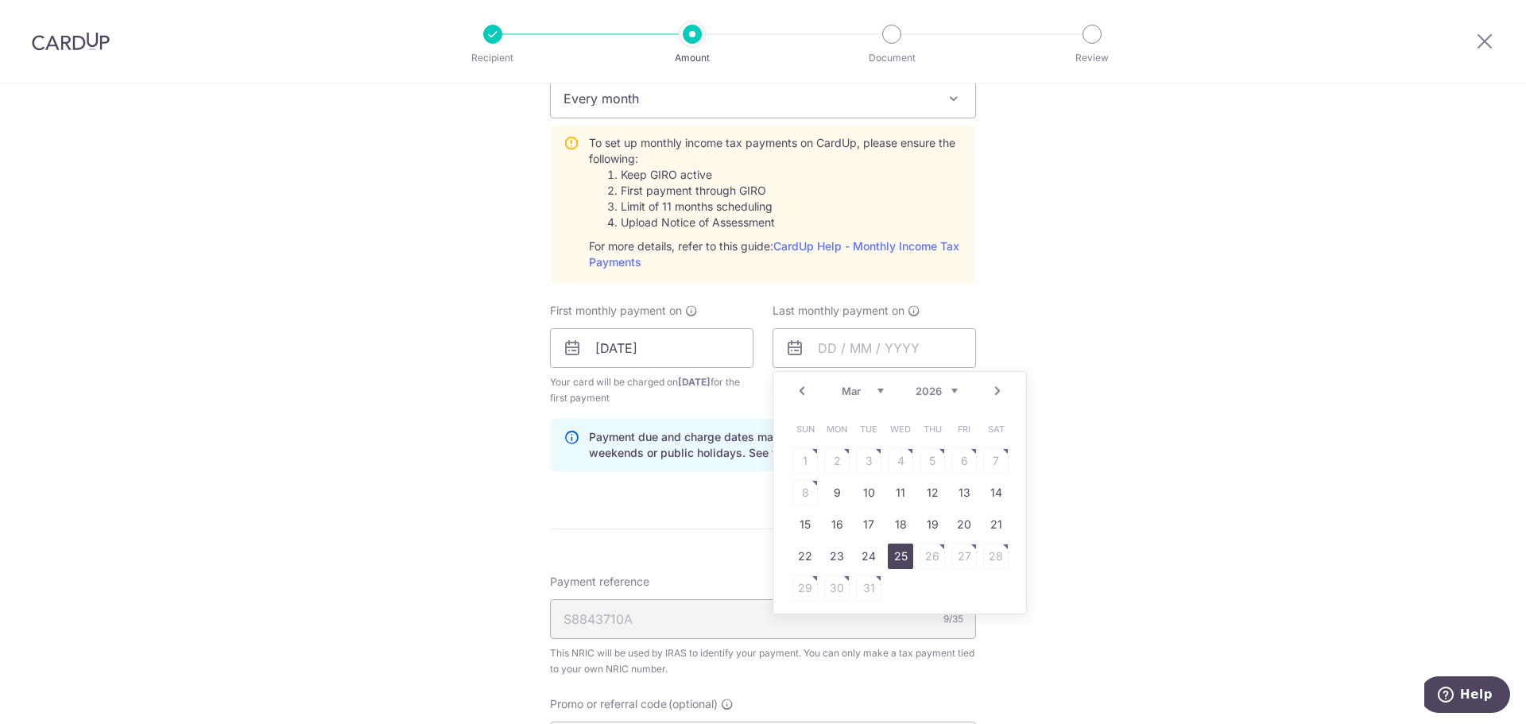
click at [895, 557] on link "25" at bounding box center [900, 556] width 25 height 25
type input "[DATE]"
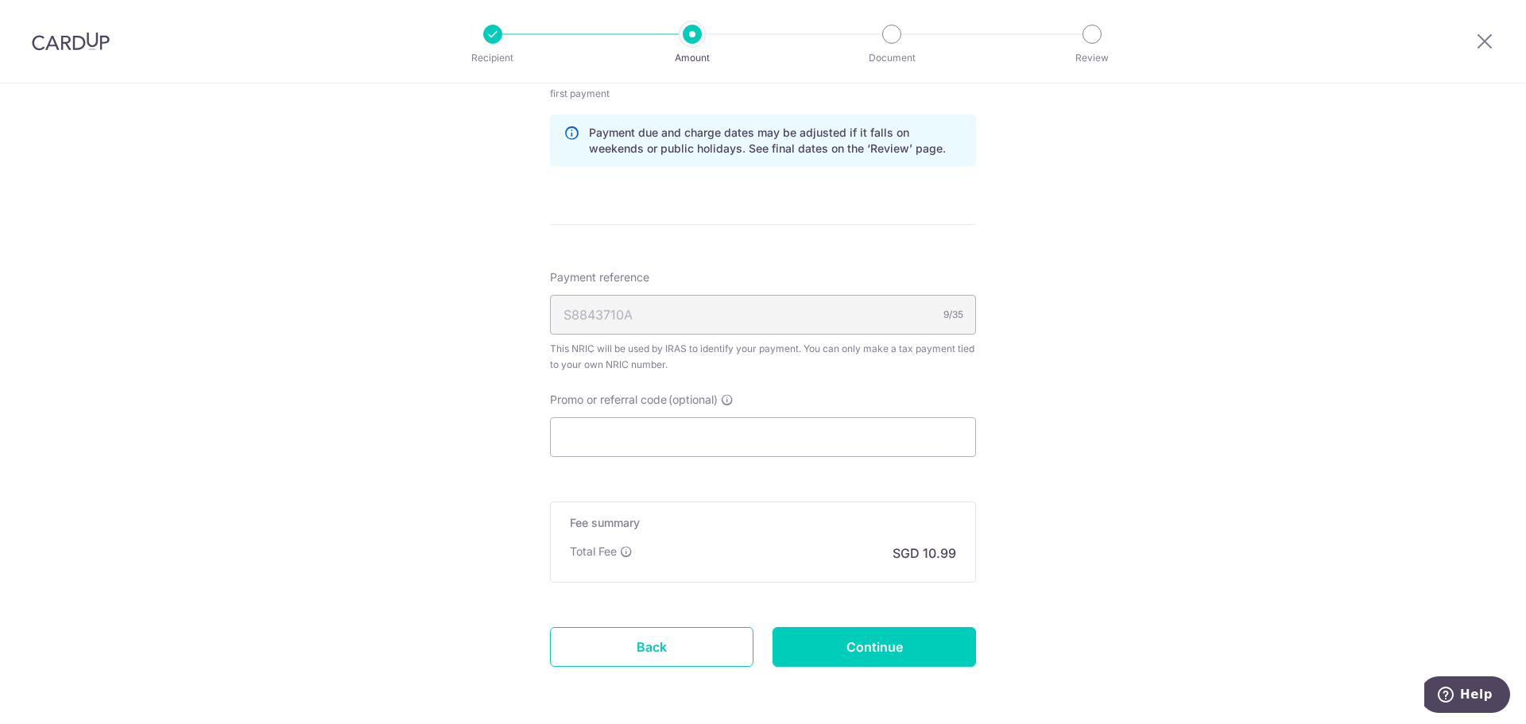
scroll to position [1033, 0]
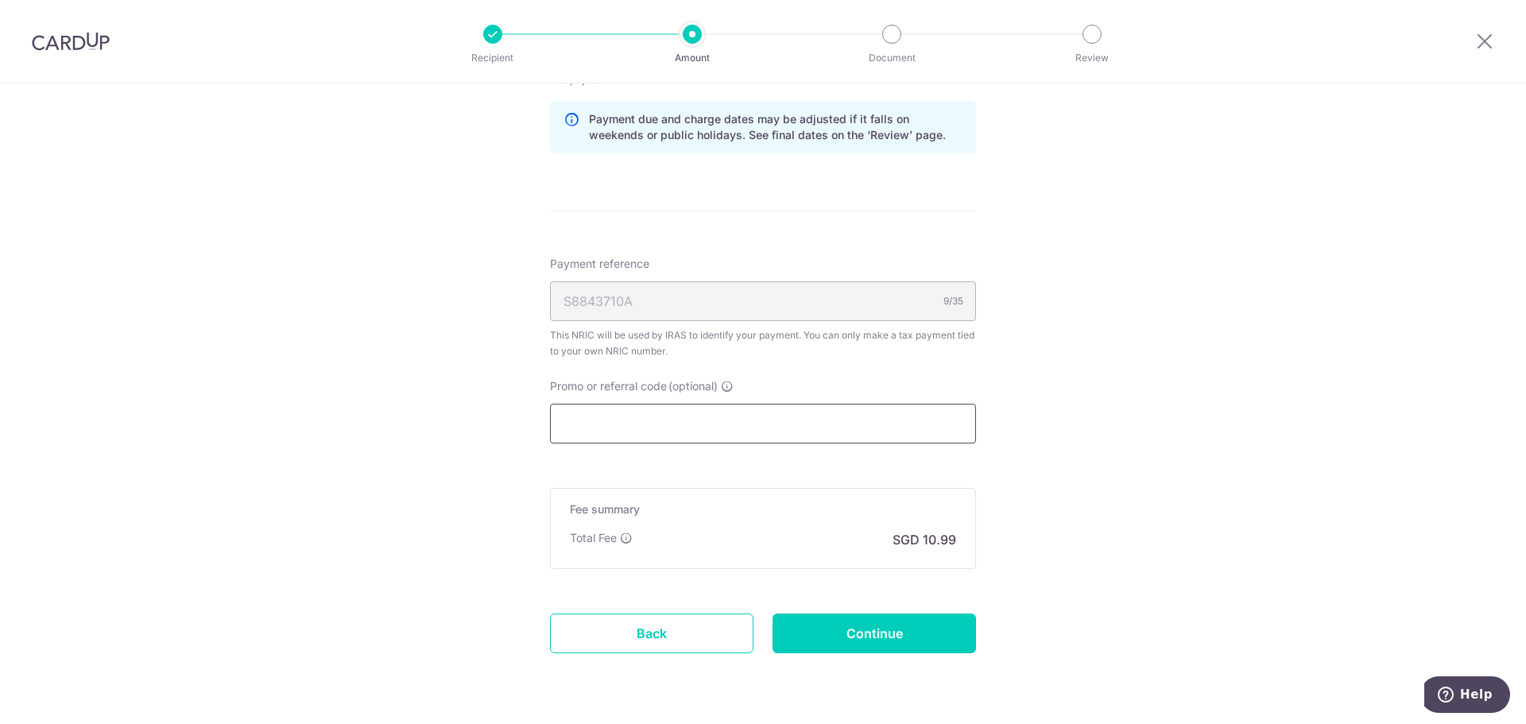
click at [826, 425] on input "Promo or referral code (optional)" at bounding box center [763, 424] width 426 height 40
paste input "OCBC18"
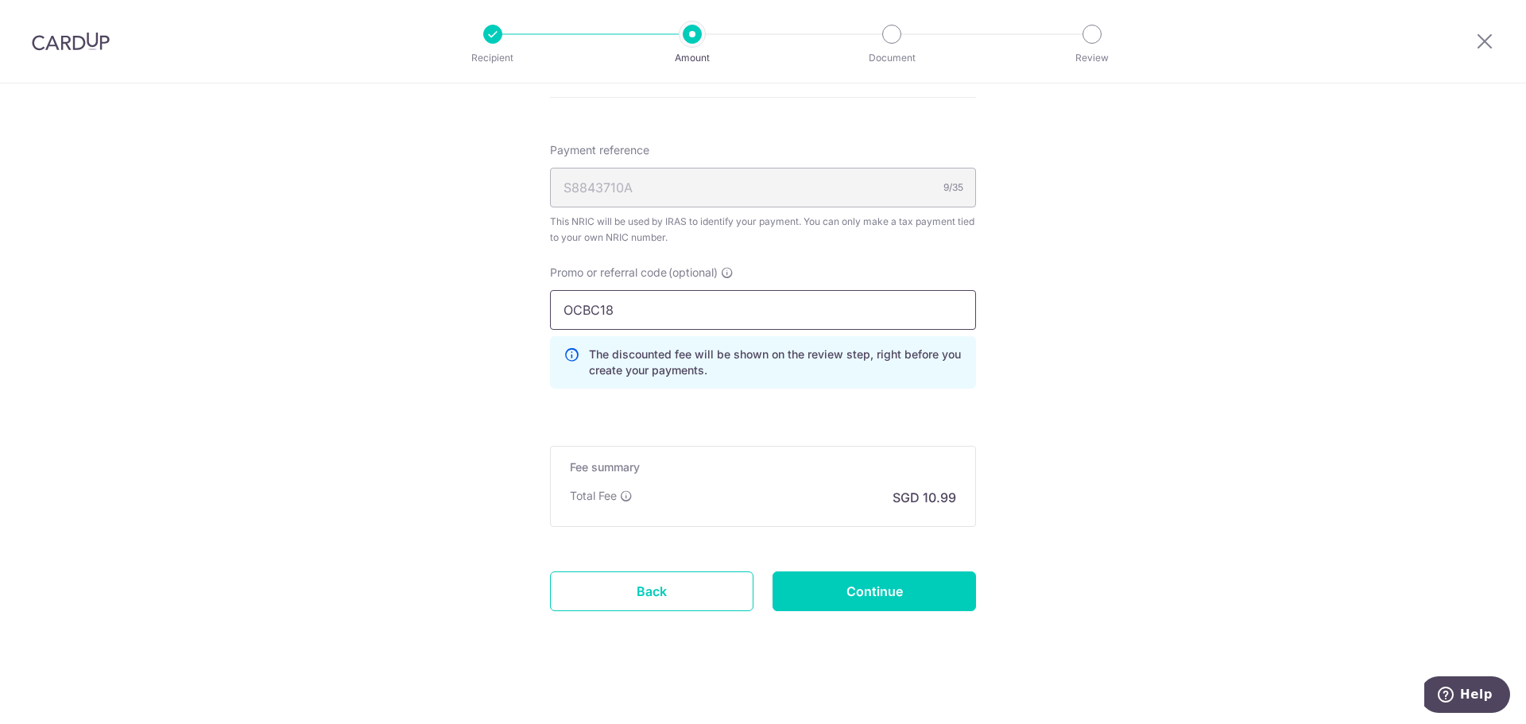
scroll to position [1153, 0]
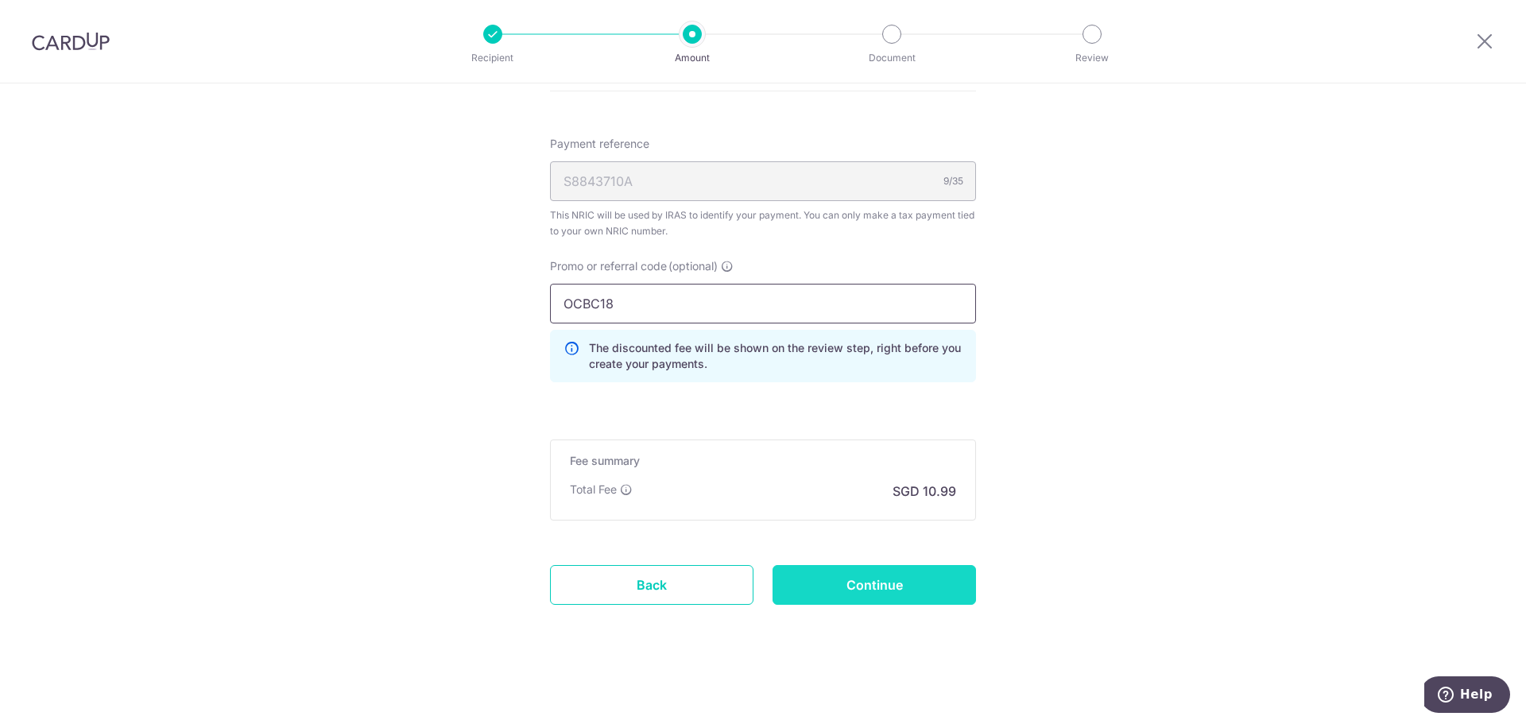
type input "OCBC18"
click at [900, 575] on input "Continue" at bounding box center [873, 585] width 203 height 40
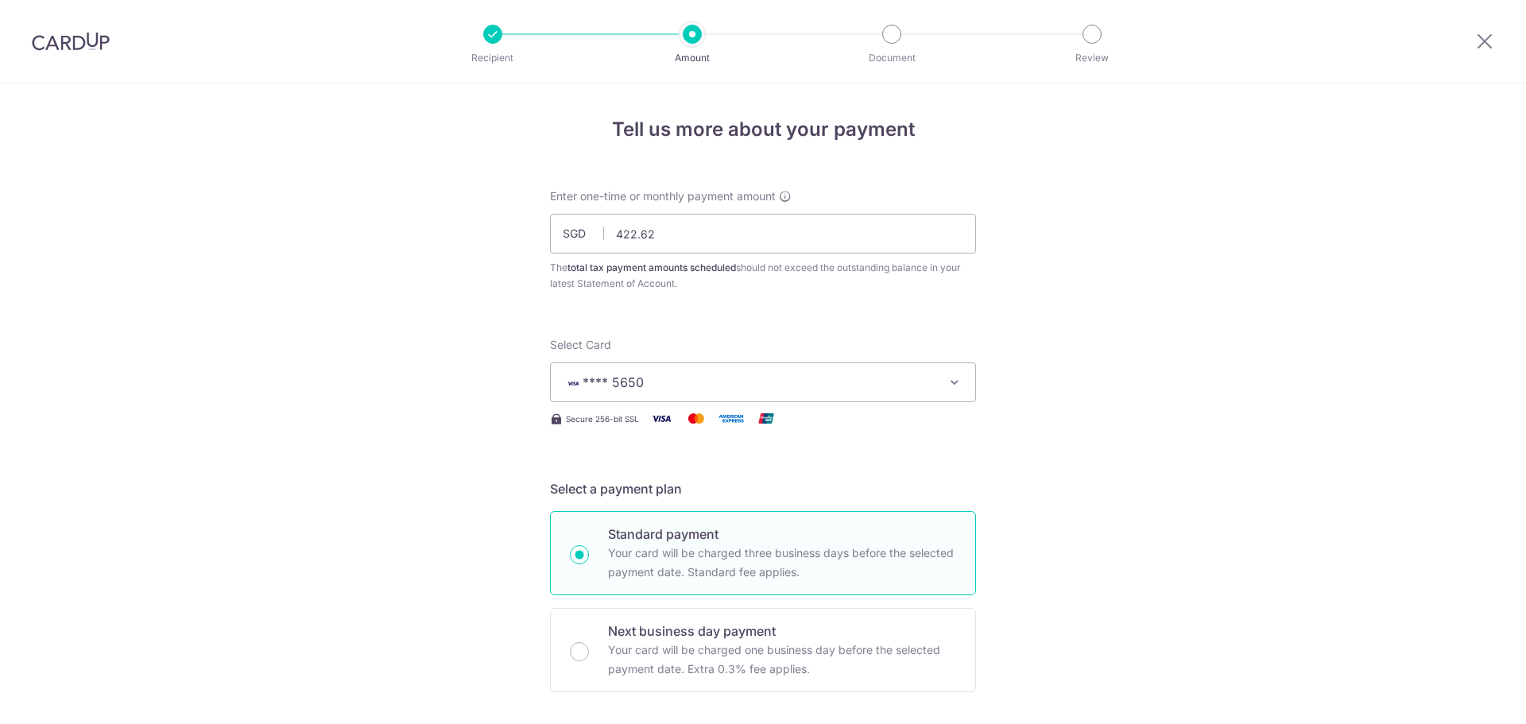
scroll to position [929, 0]
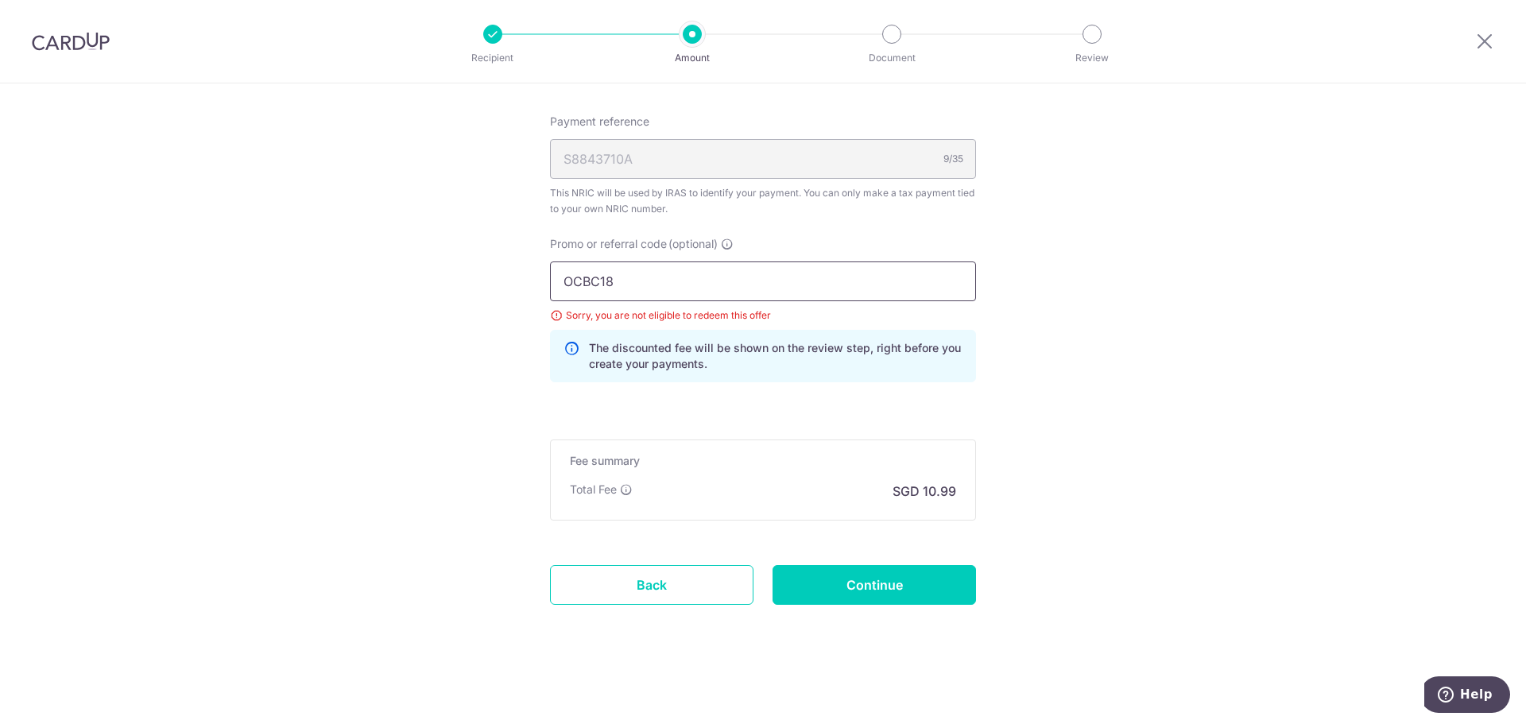
drag, startPoint x: 708, startPoint y: 281, endPoint x: 480, endPoint y: 281, distance: 228.1
paste input "VTAX25R"
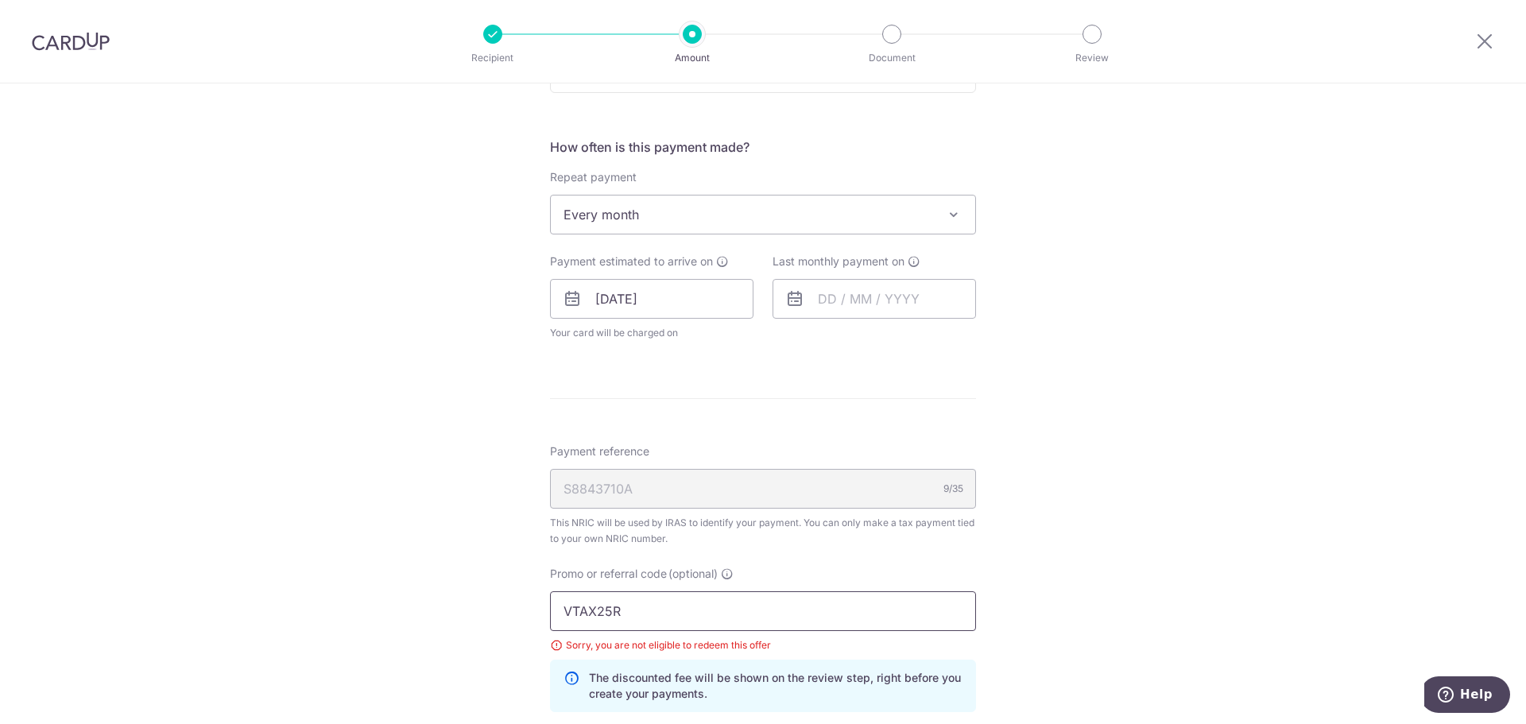
scroll to position [532, 0]
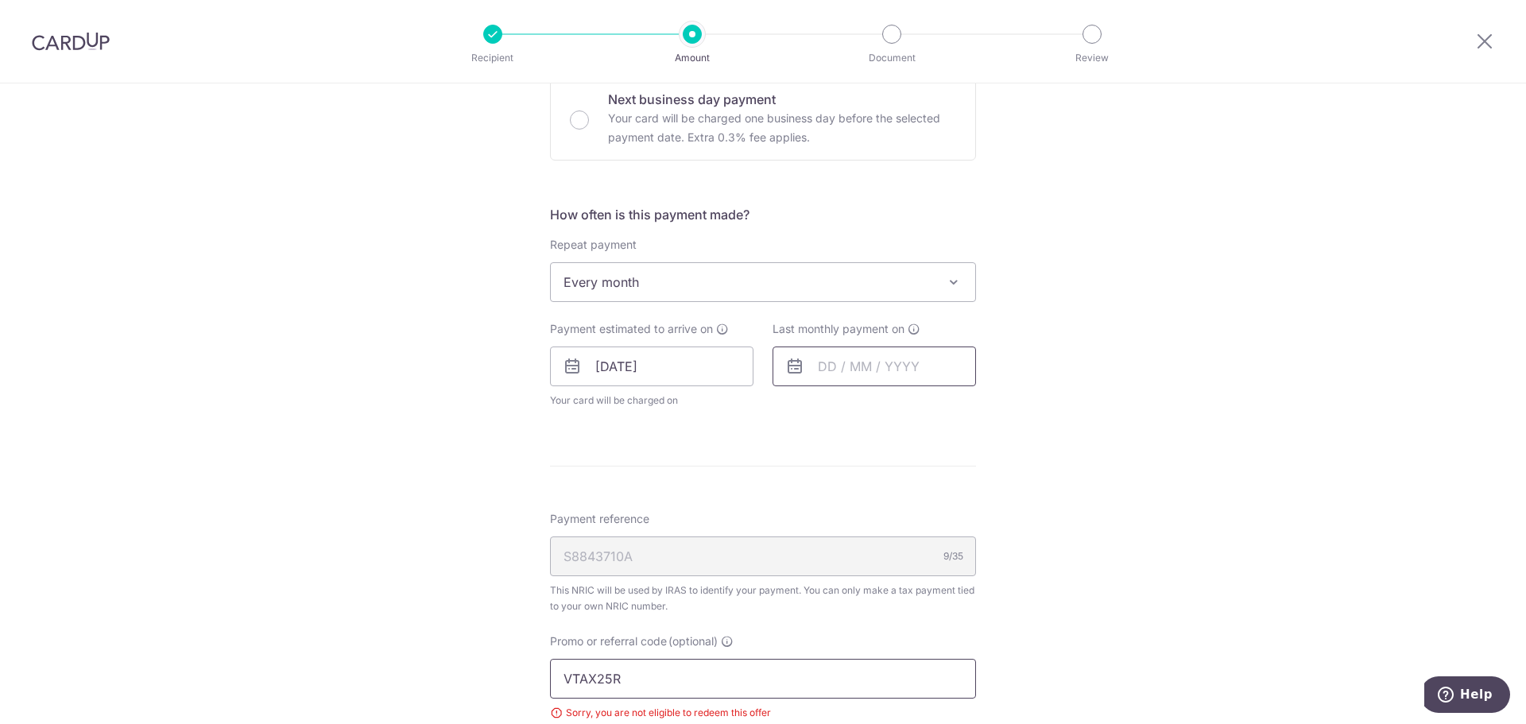
type input "VTAX25R"
click at [842, 373] on input "text" at bounding box center [873, 366] width 203 height 40
click at [875, 410] on select "Oct Nov Dec" at bounding box center [863, 409] width 42 height 13
click at [927, 572] on link "25" at bounding box center [931, 574] width 25 height 25
type input "25/12/2025"
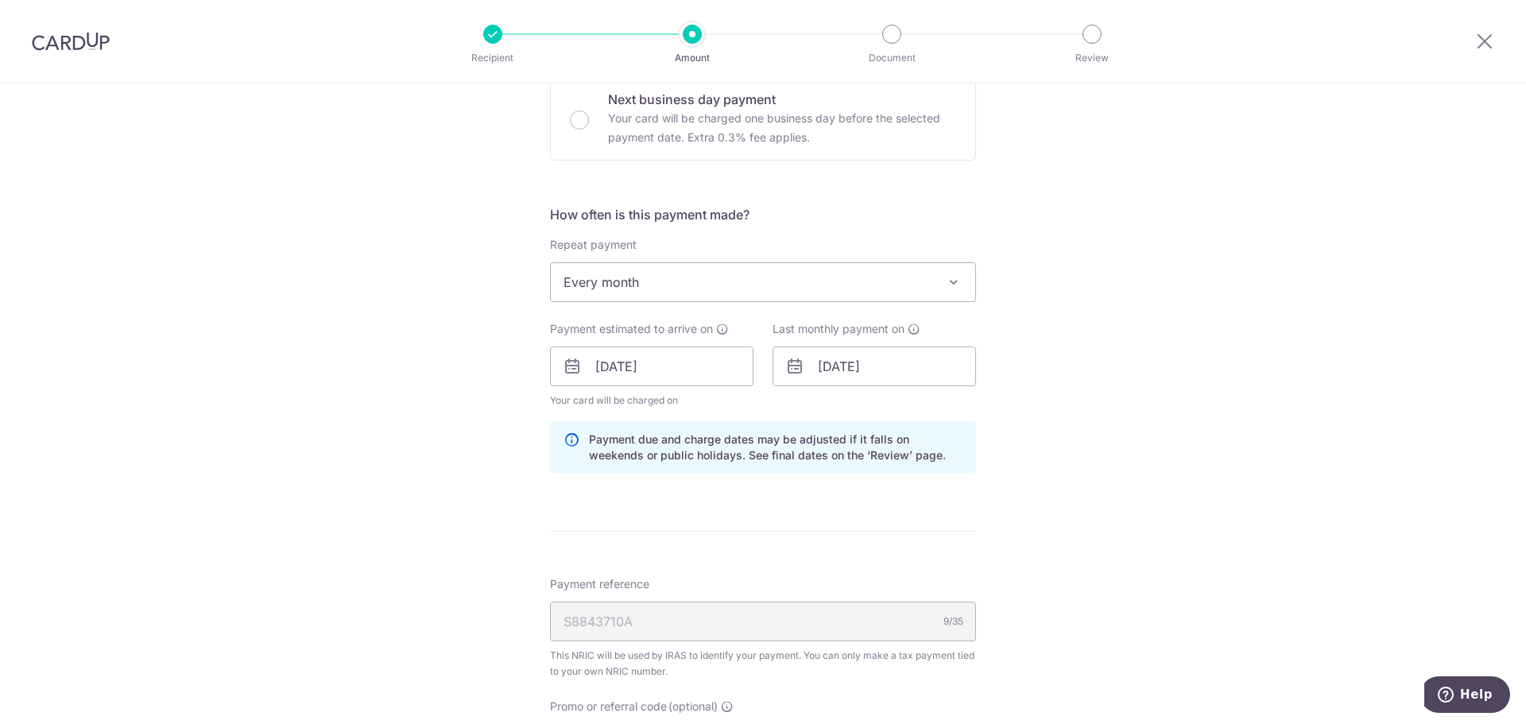
click at [1073, 509] on div "Tell us more about your payment Enter one-time or monthly payment amount SGD 42…" at bounding box center [763, 369] width 1526 height 1635
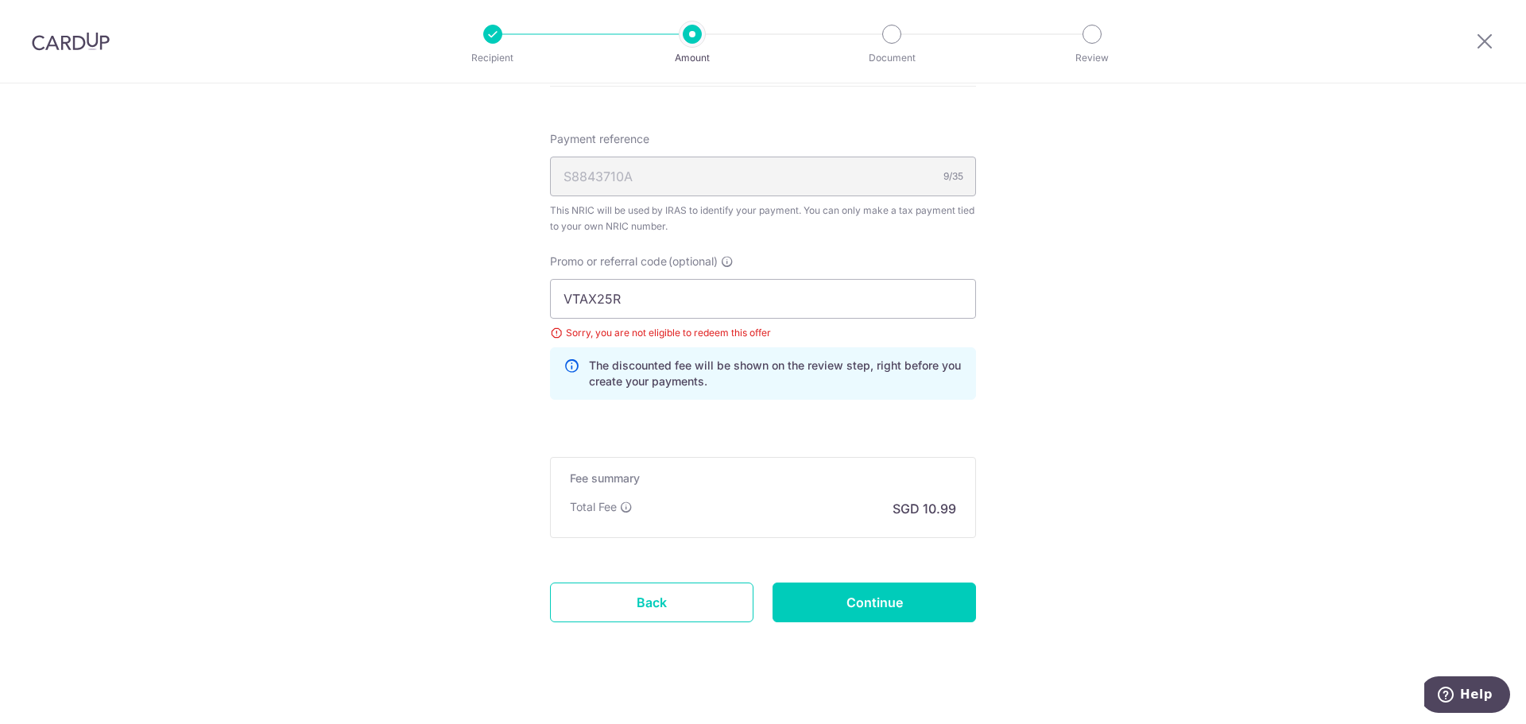
scroll to position [994, 0]
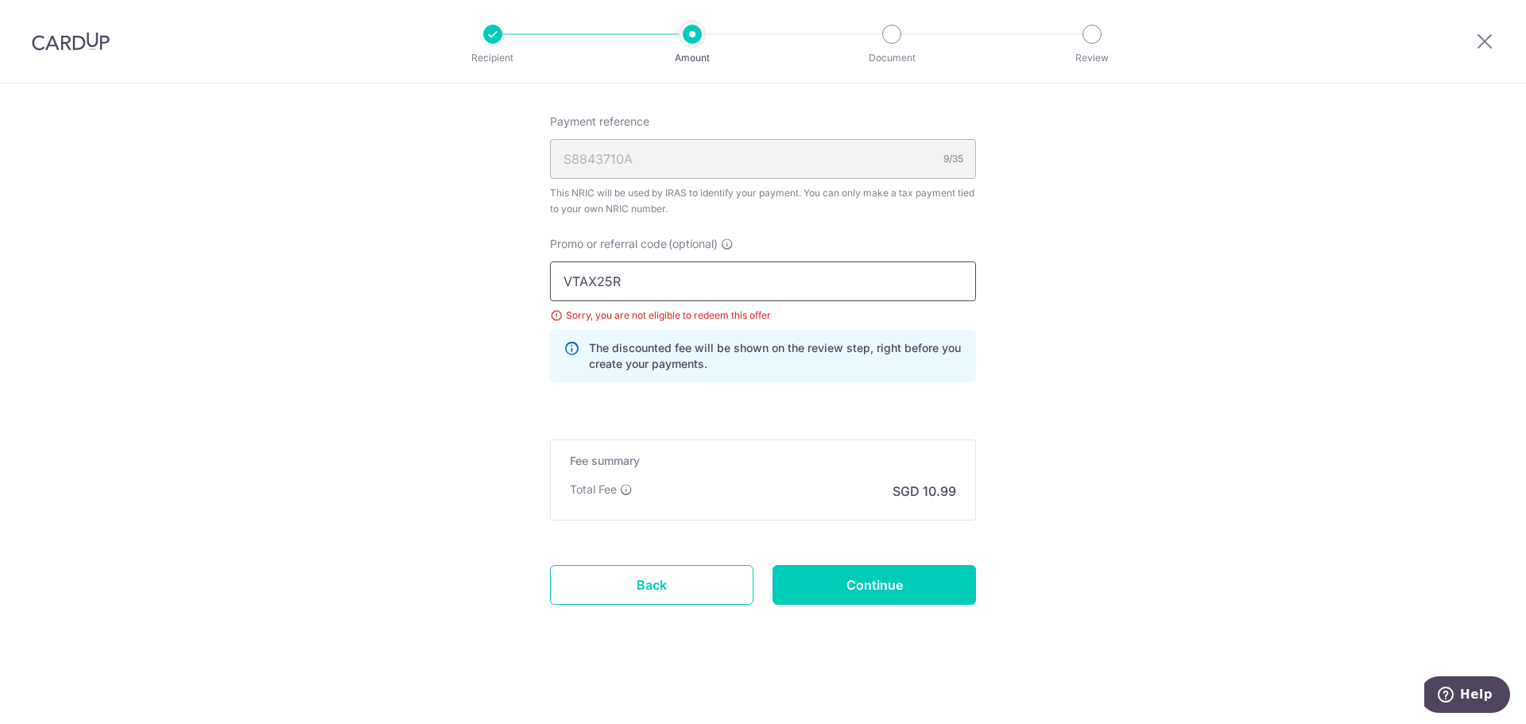
click at [625, 288] on input "VTAX25R" at bounding box center [763, 281] width 426 height 40
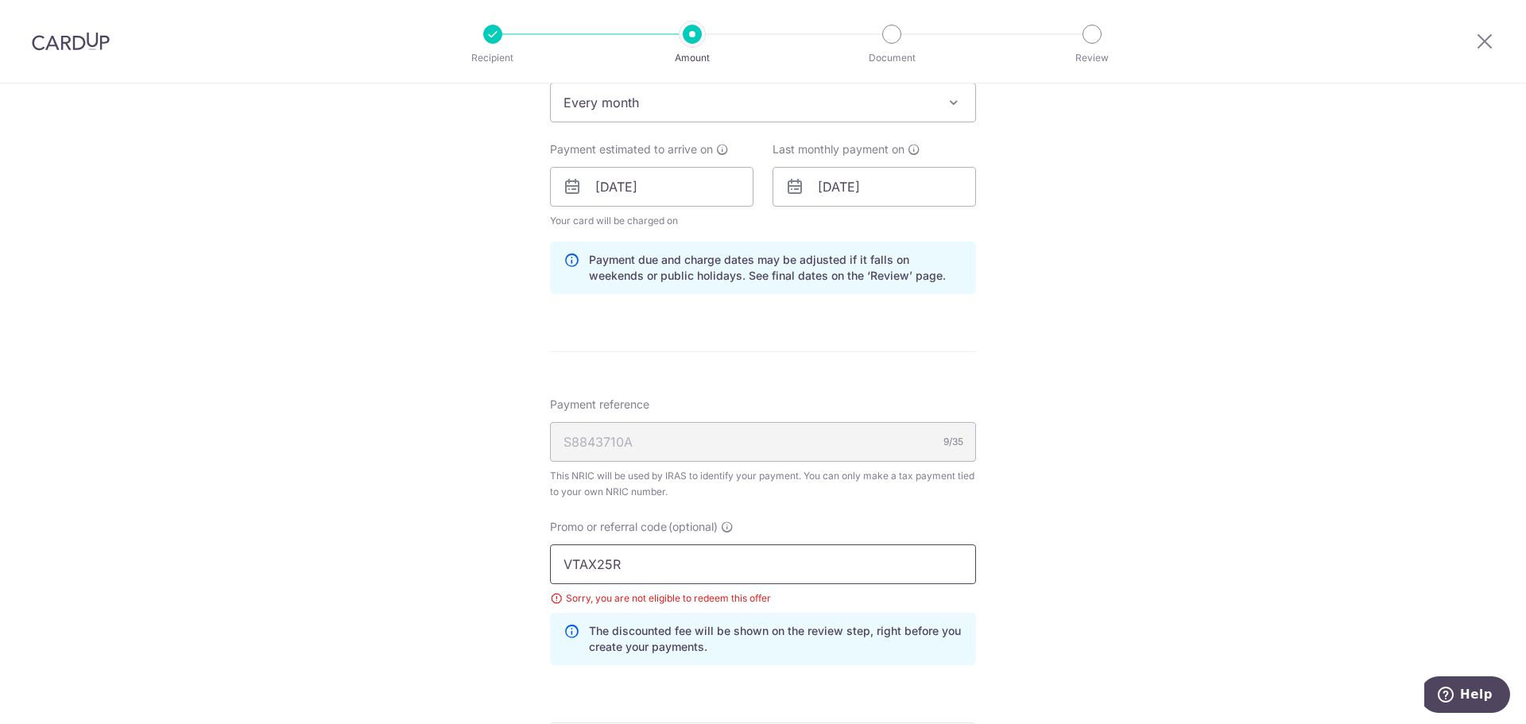
scroll to position [715, 0]
drag, startPoint x: 687, startPoint y: 560, endPoint x: 544, endPoint y: 546, distance: 144.5
click at [544, 546] on div "Promo or referral code (optional) VTAX25R Sorry, you are not eligible to redeem…" at bounding box center [762, 594] width 445 height 159
paste input "3HOME"
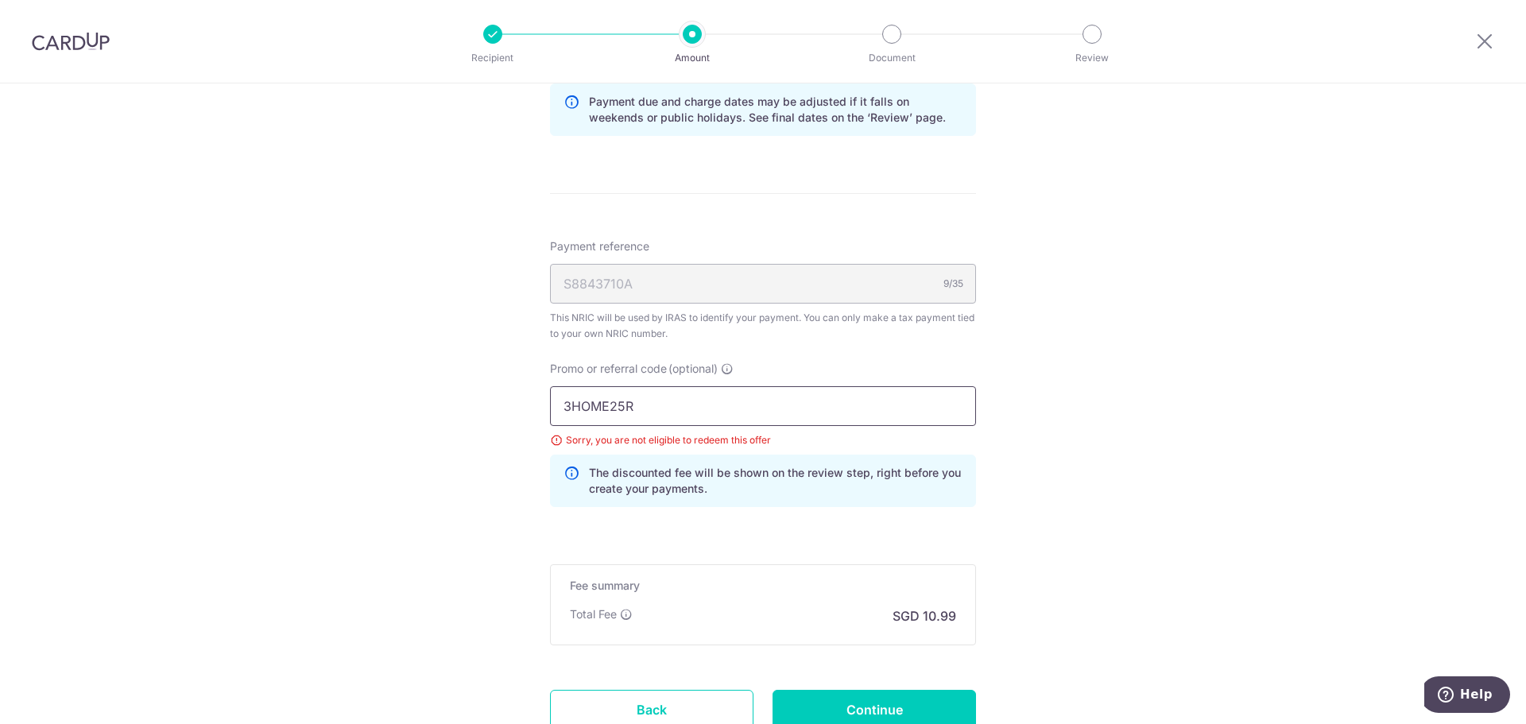
scroll to position [874, 0]
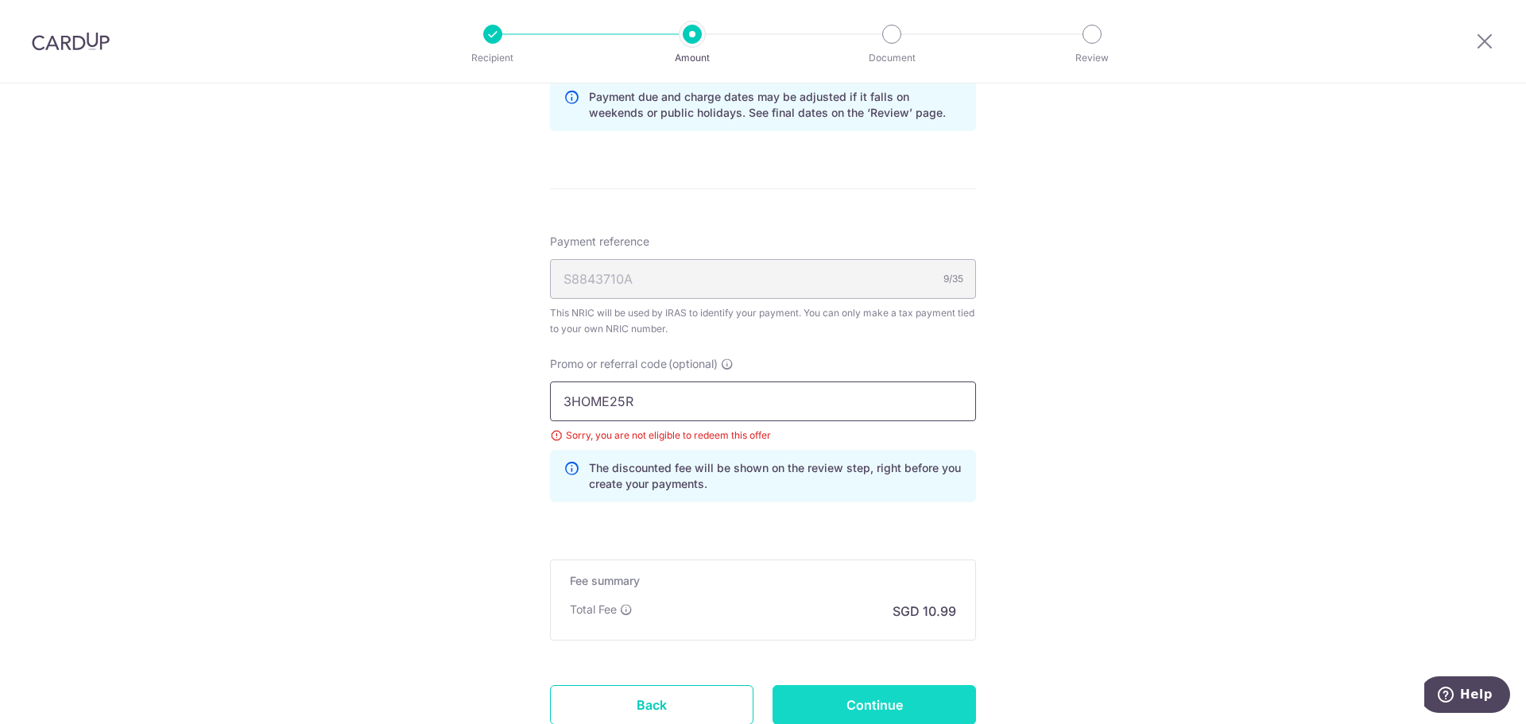
type input "3HOME25R"
click at [848, 701] on input "Continue" at bounding box center [873, 705] width 203 height 40
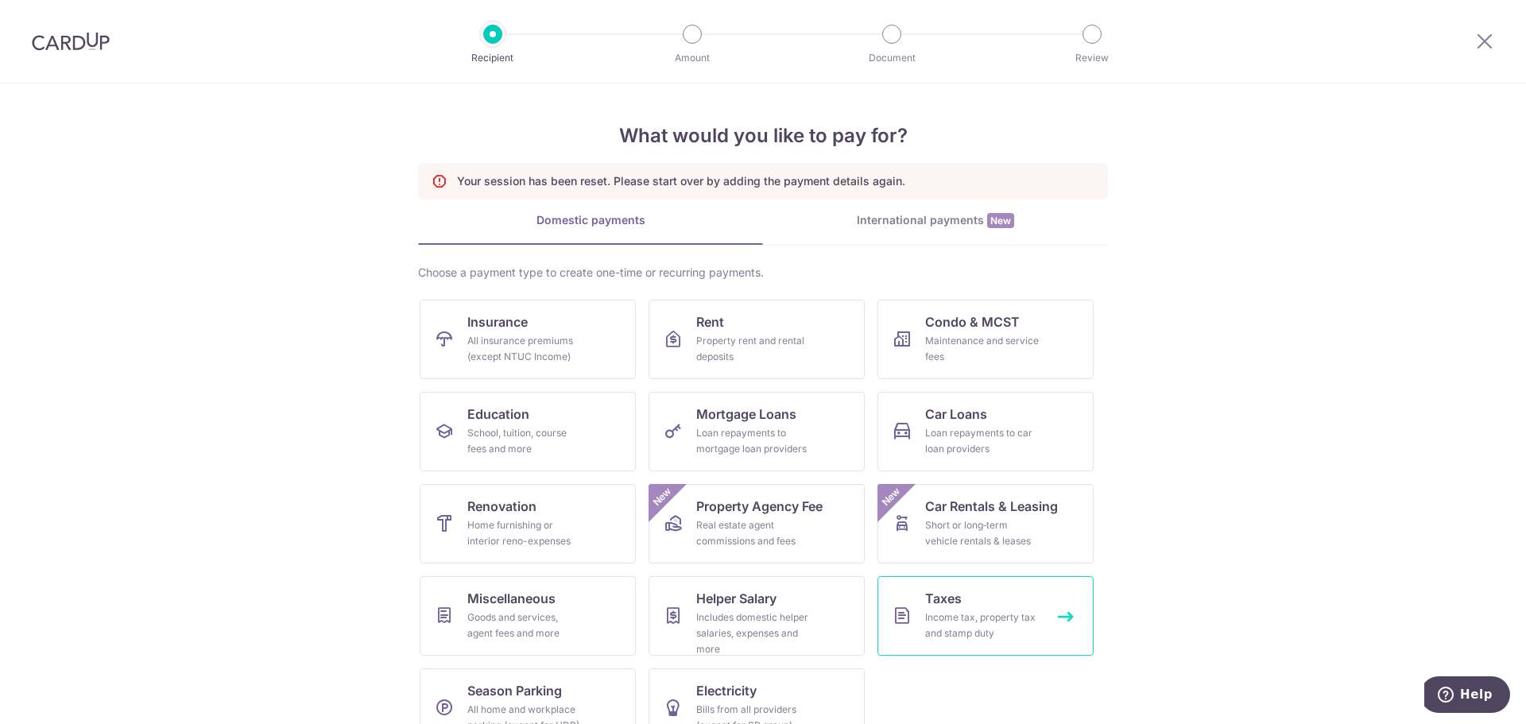
click at [942, 613] on div "Income tax, property tax and stamp duty" at bounding box center [982, 625] width 114 height 32
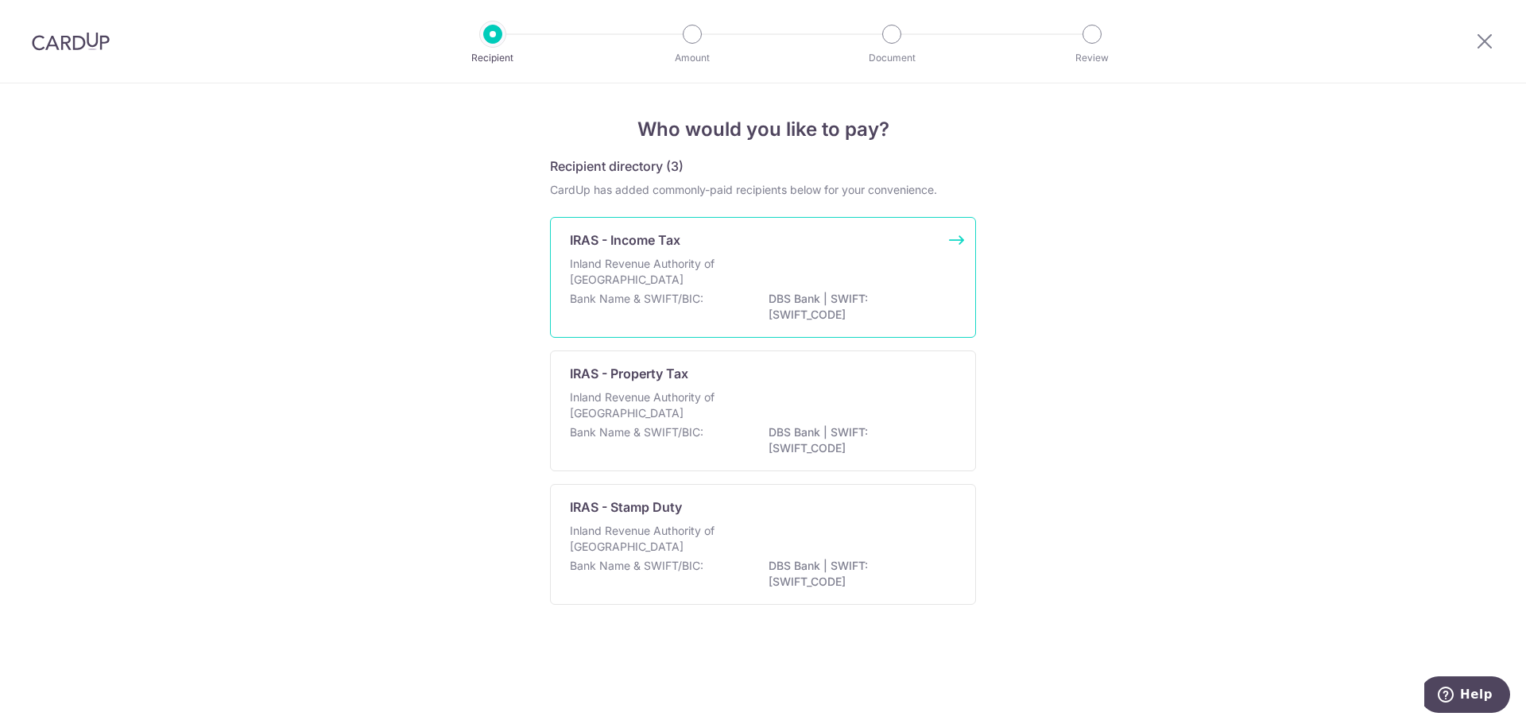
click at [744, 291] on div "Bank Name & SWIFT/BIC: DBS Bank | SWIFT: [SWIFT_CODE]" at bounding box center [763, 307] width 386 height 33
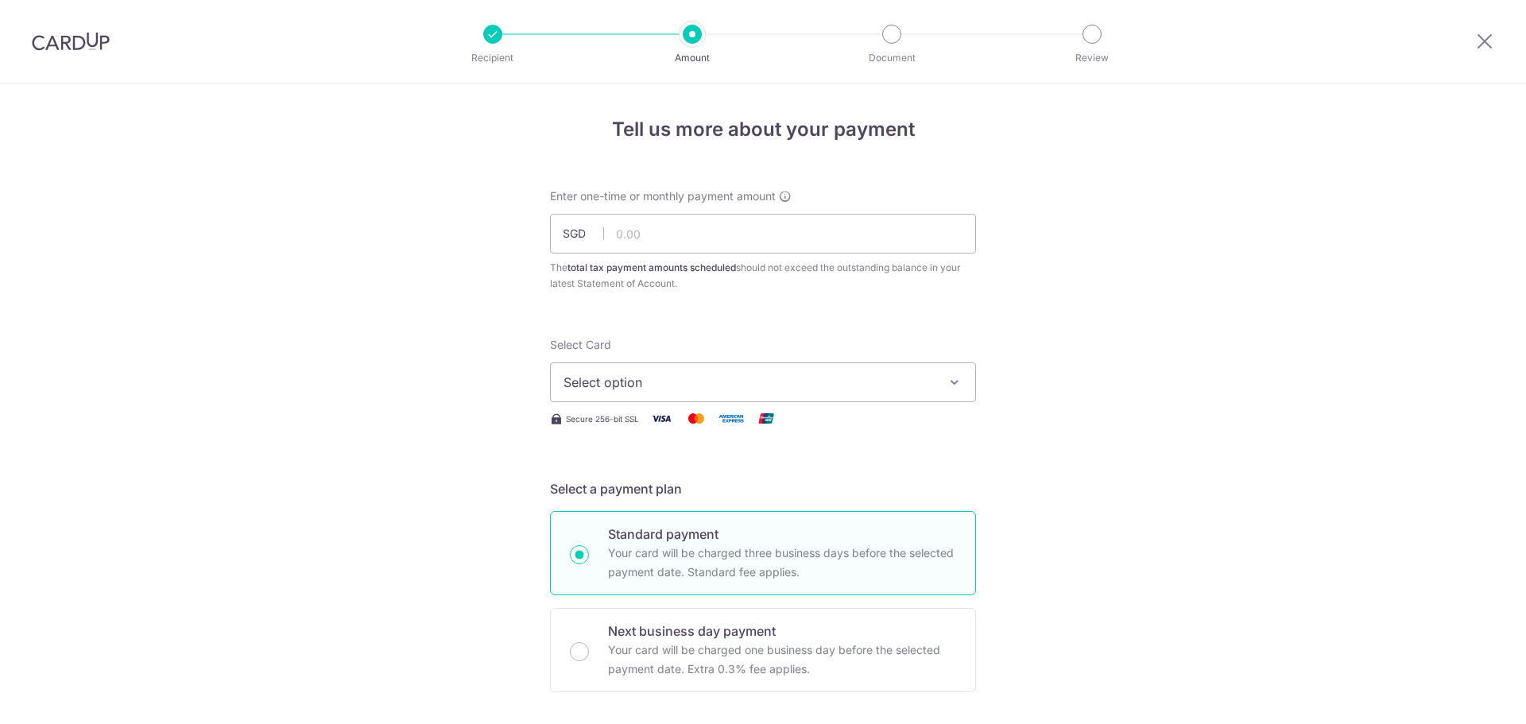
click at [664, 238] on input "text" at bounding box center [763, 234] width 426 height 40
type input "422.62"
click at [886, 388] on span "Select option" at bounding box center [748, 382] width 370 height 19
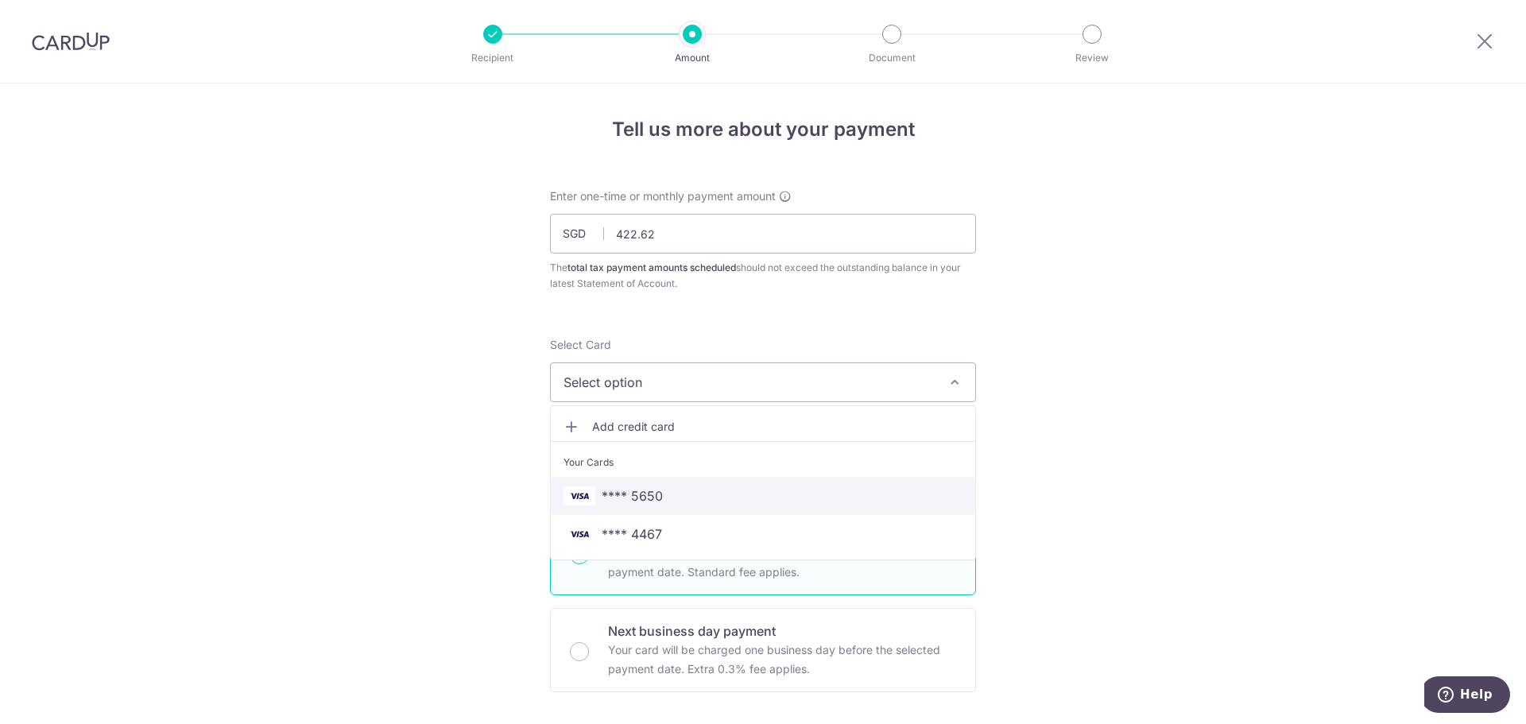
click at [780, 488] on span "**** 5650" at bounding box center [762, 495] width 399 height 19
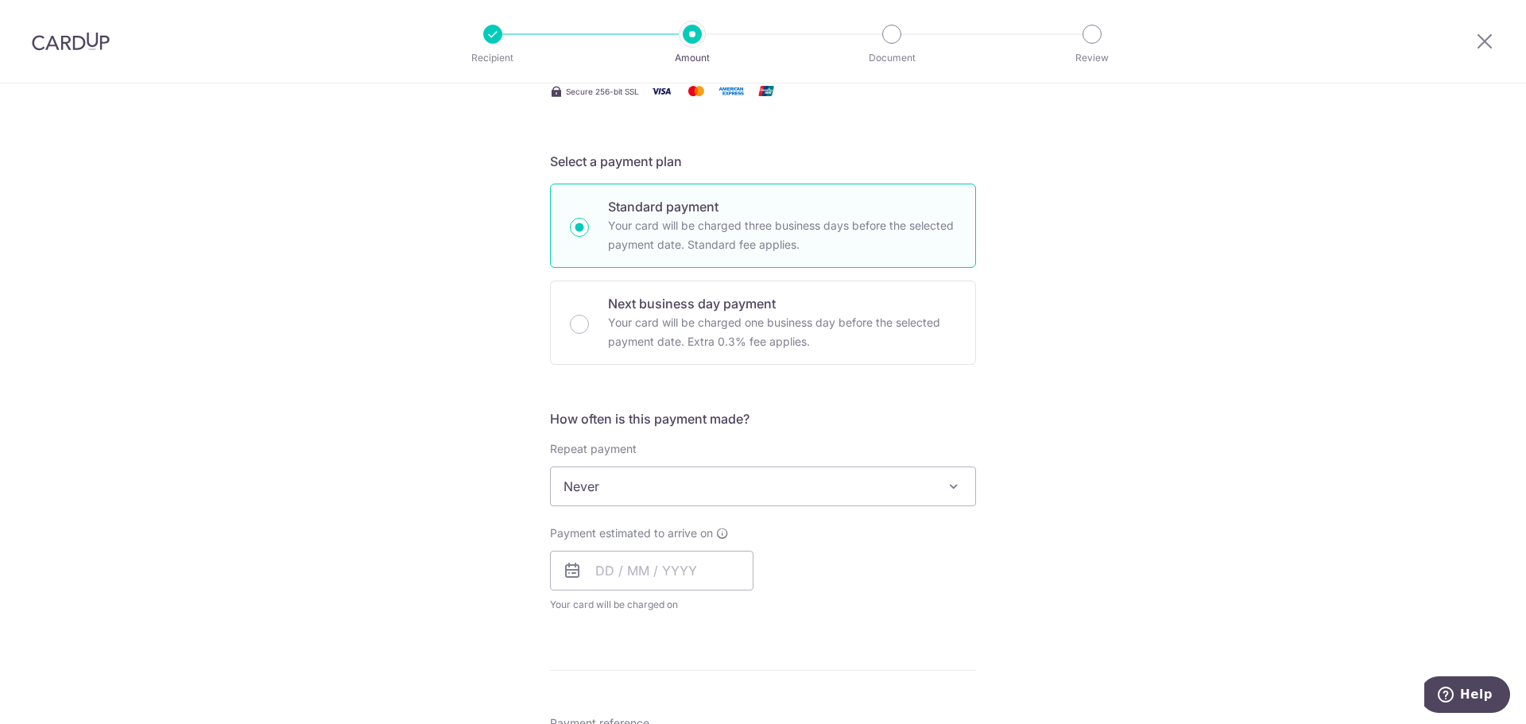
scroll to position [477, 0]
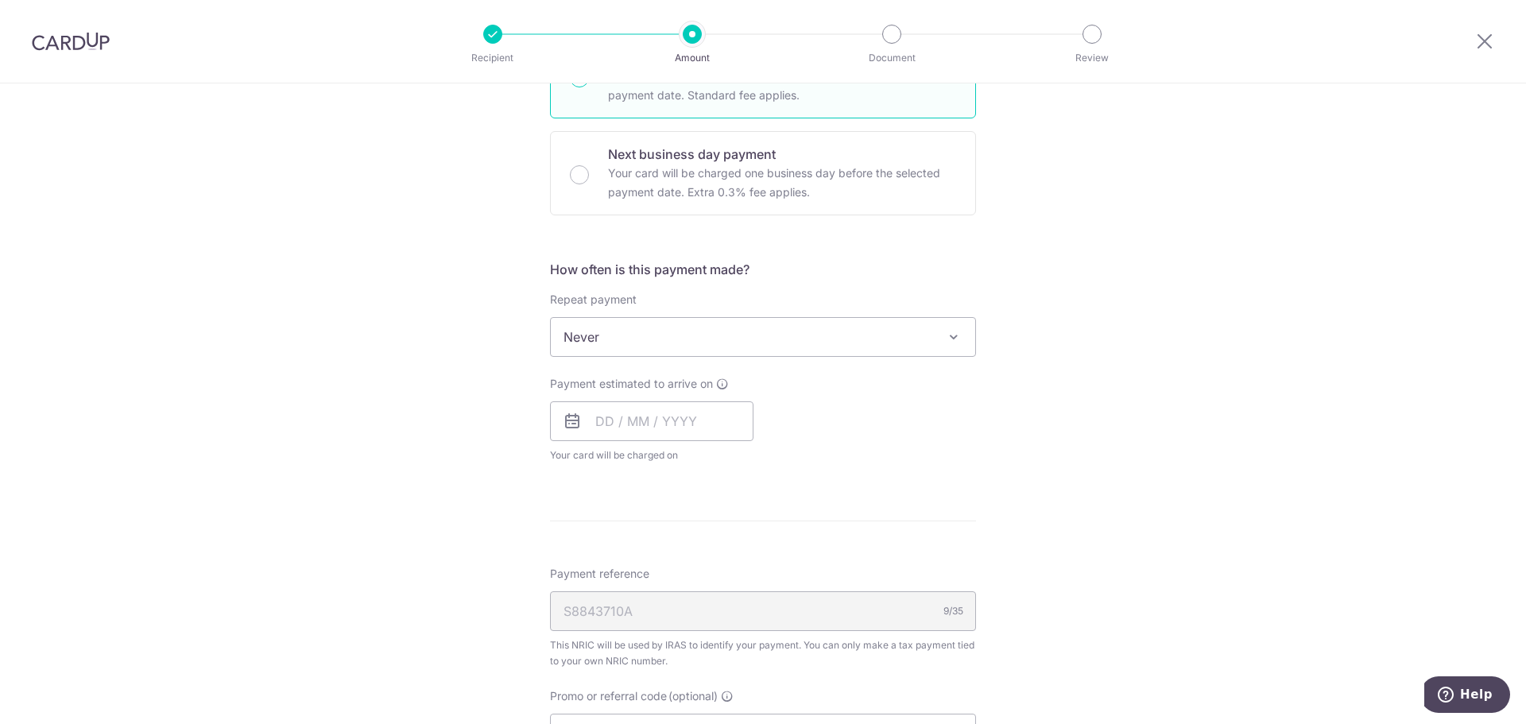
click at [744, 343] on span "Never" at bounding box center [763, 337] width 424 height 38
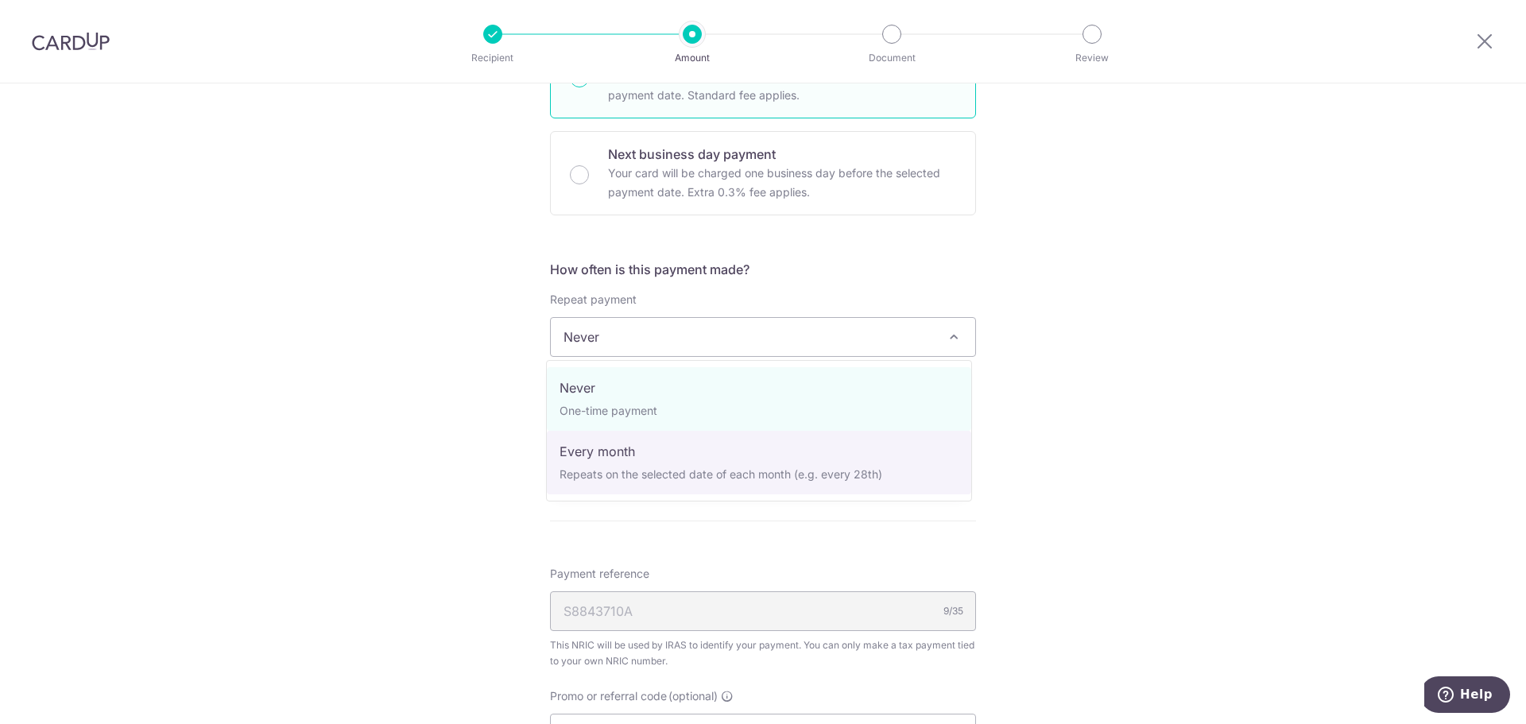
select select "3"
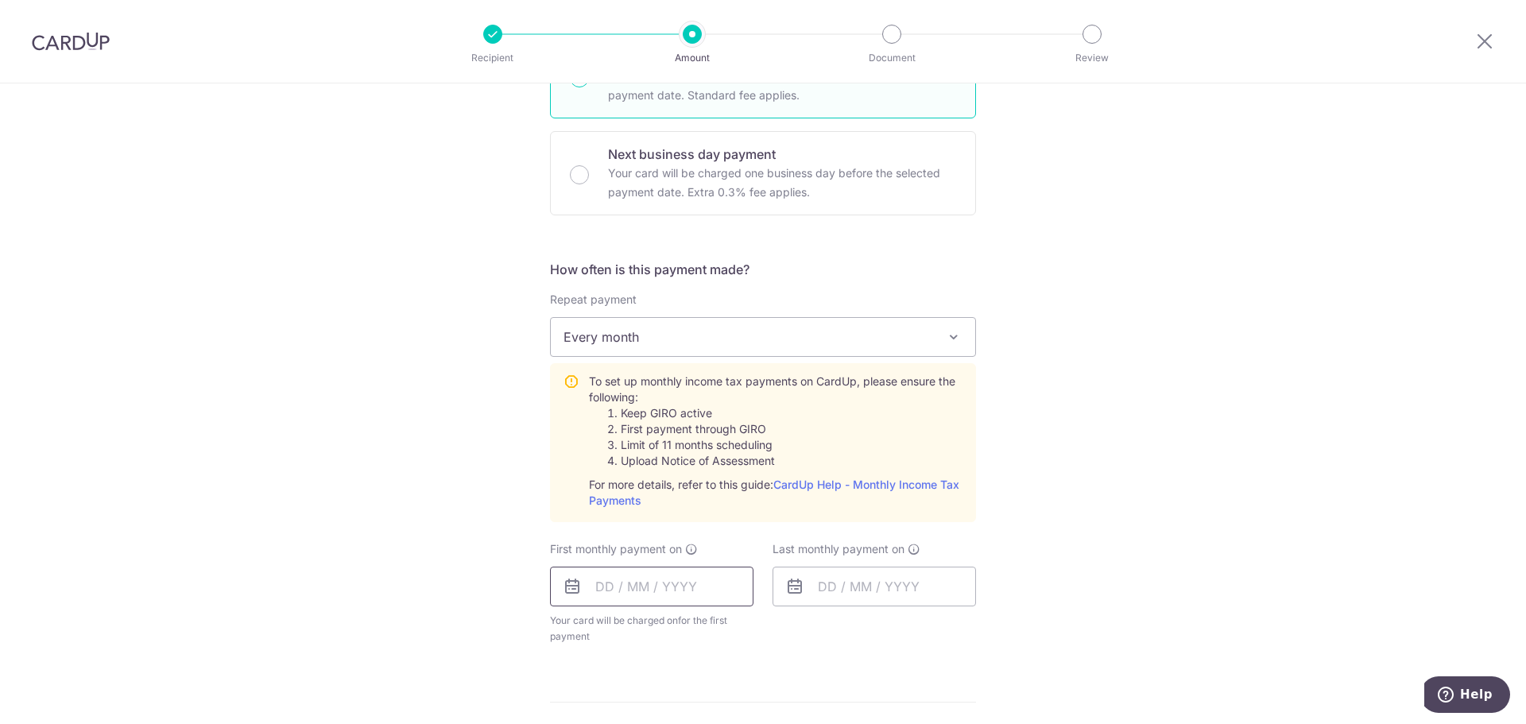
click at [619, 597] on input "text" at bounding box center [651, 587] width 203 height 40
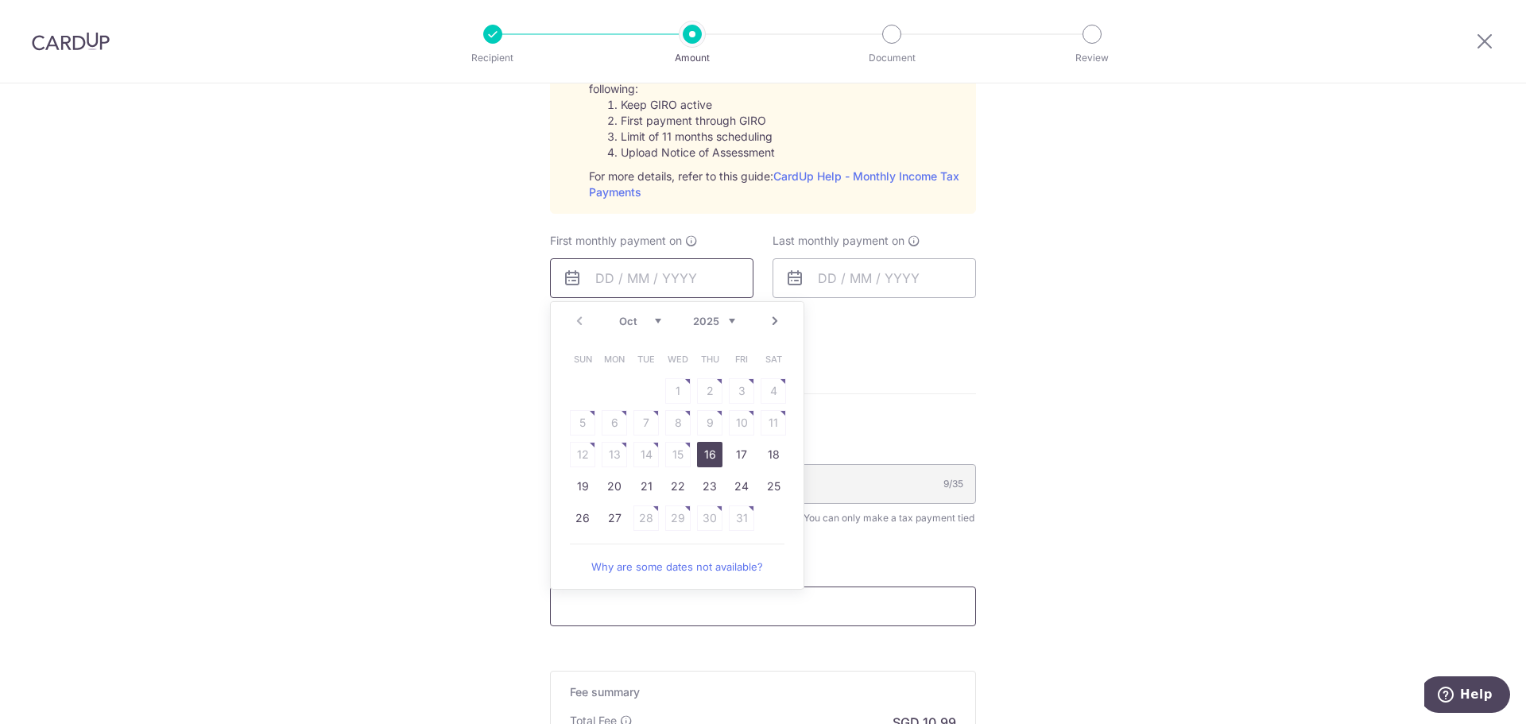
scroll to position [795, 0]
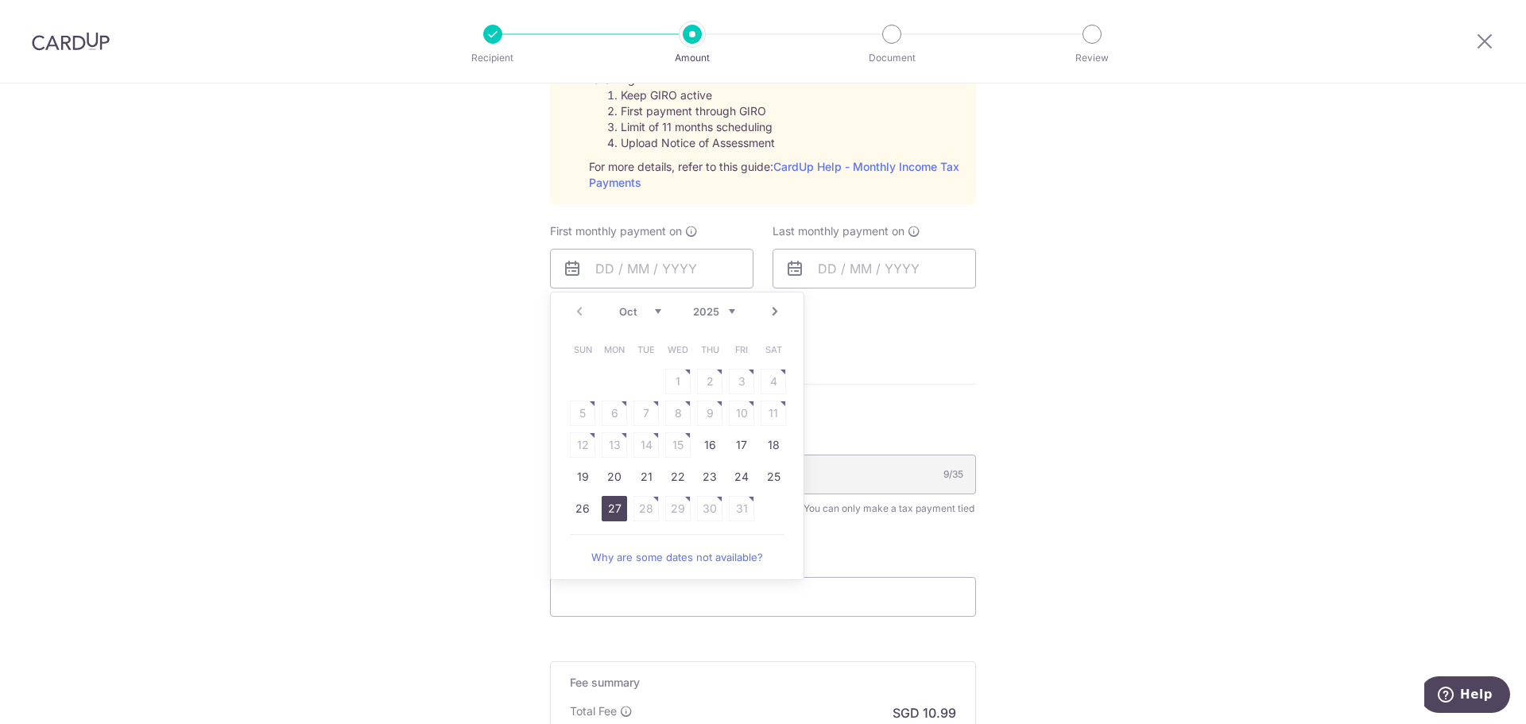
click at [612, 508] on link "27" at bounding box center [614, 508] width 25 height 25
type input "27/10/2025"
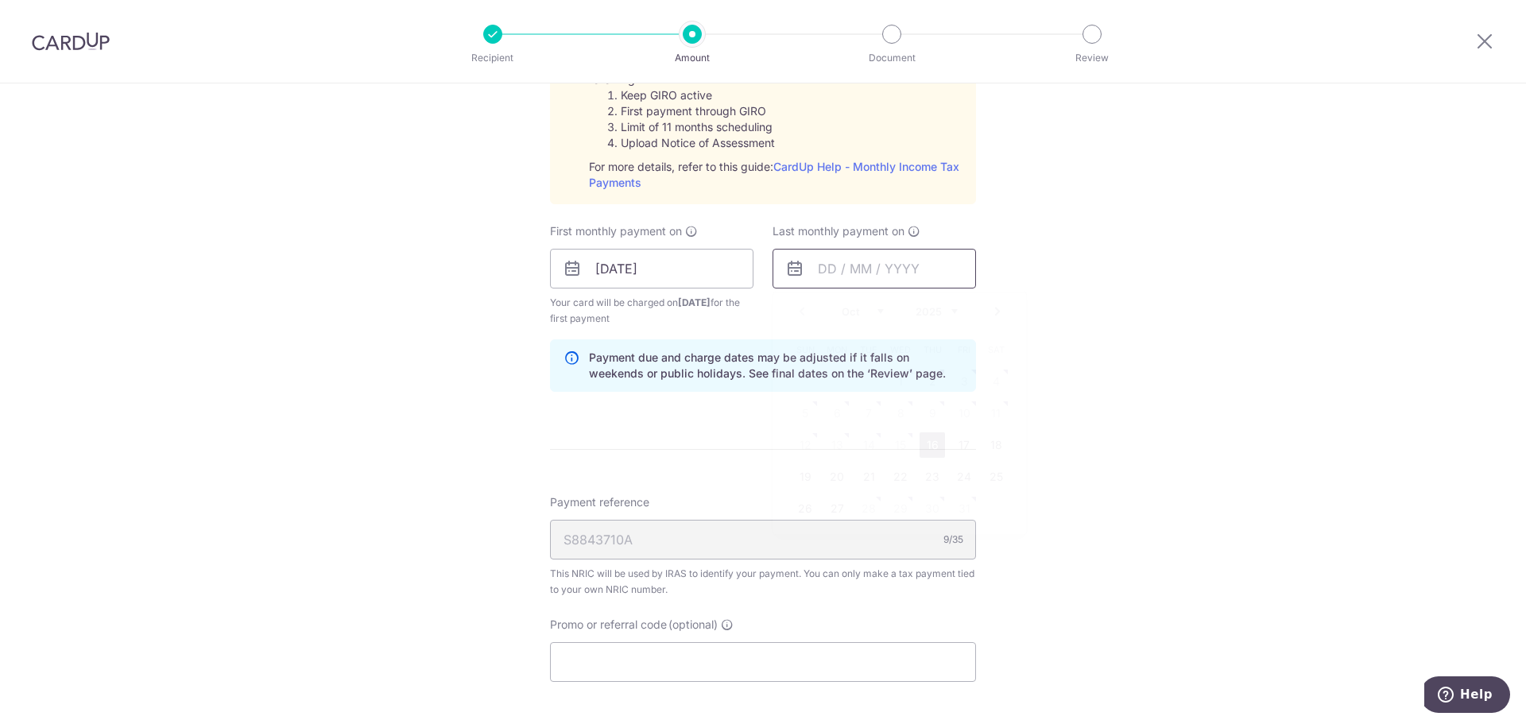
click at [834, 265] on input "text" at bounding box center [873, 269] width 203 height 40
click at [918, 313] on select "2025 2026" at bounding box center [936, 311] width 42 height 13
click at [868, 312] on select "Jan Feb Mar Apr May Jun Jul Aug Sep Oct Nov" at bounding box center [863, 311] width 42 height 13
click at [859, 316] on select "Jan Feb Mar Apr May Jun Jul Aug Sep Oct Nov" at bounding box center [863, 311] width 42 height 13
click at [895, 475] on link "25" at bounding box center [900, 476] width 25 height 25
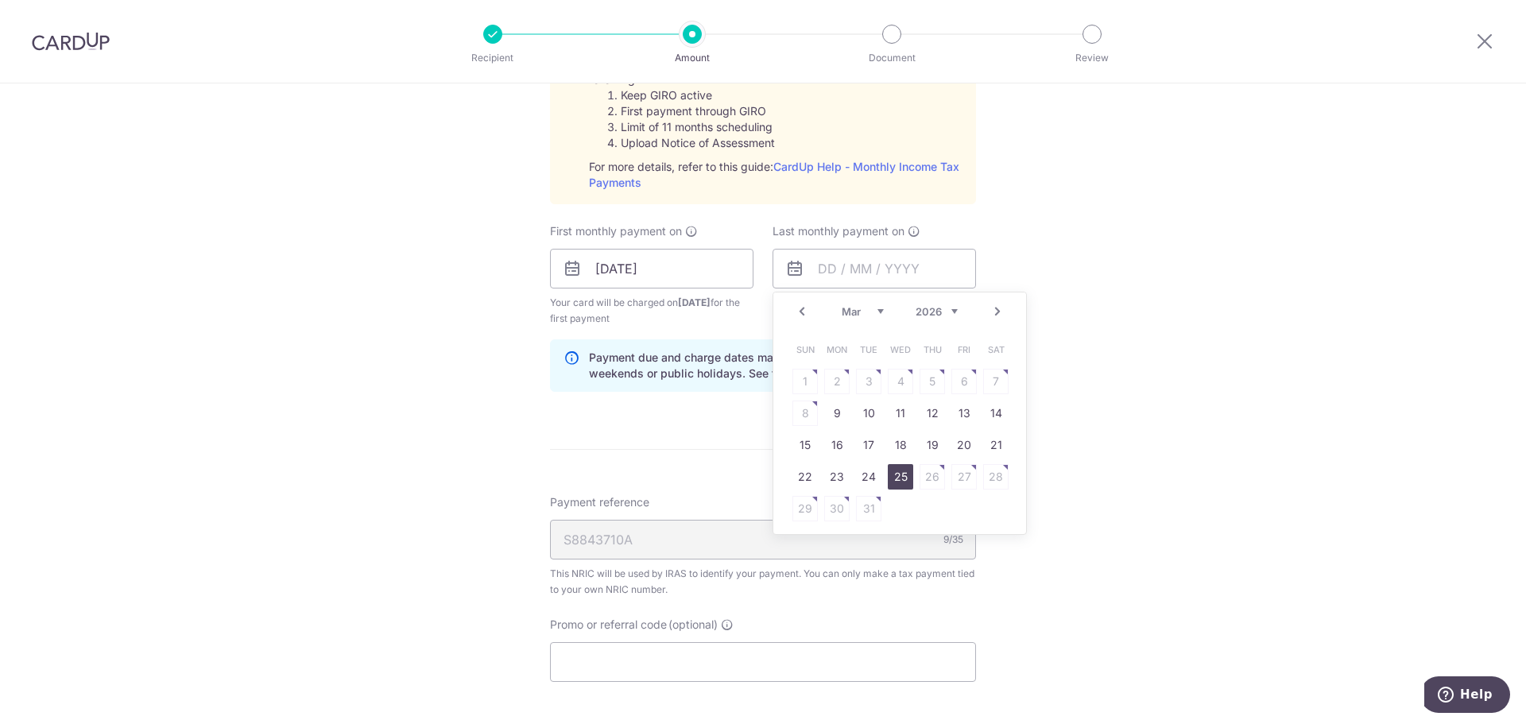
type input "25/03/2026"
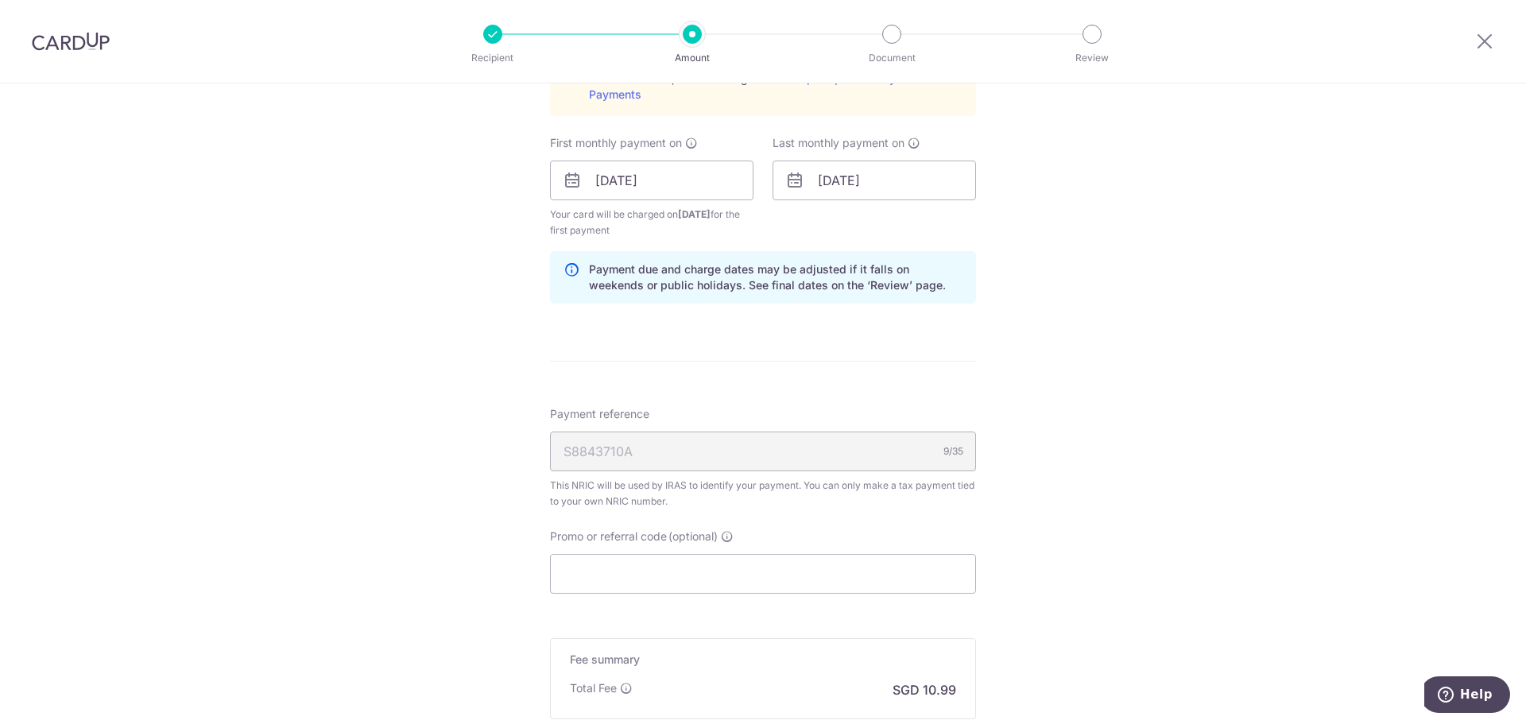
scroll to position [1033, 0]
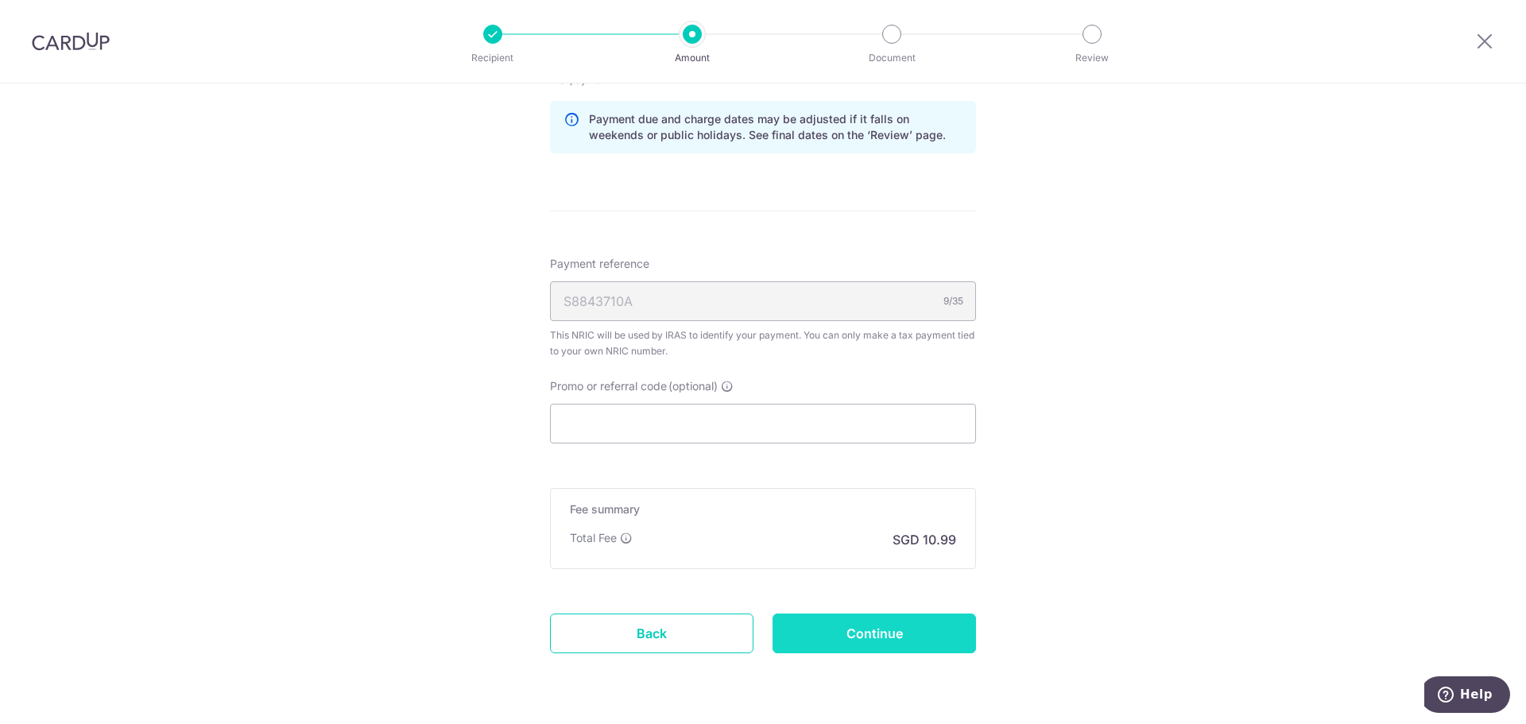
click at [895, 619] on input "Continue" at bounding box center [873, 633] width 203 height 40
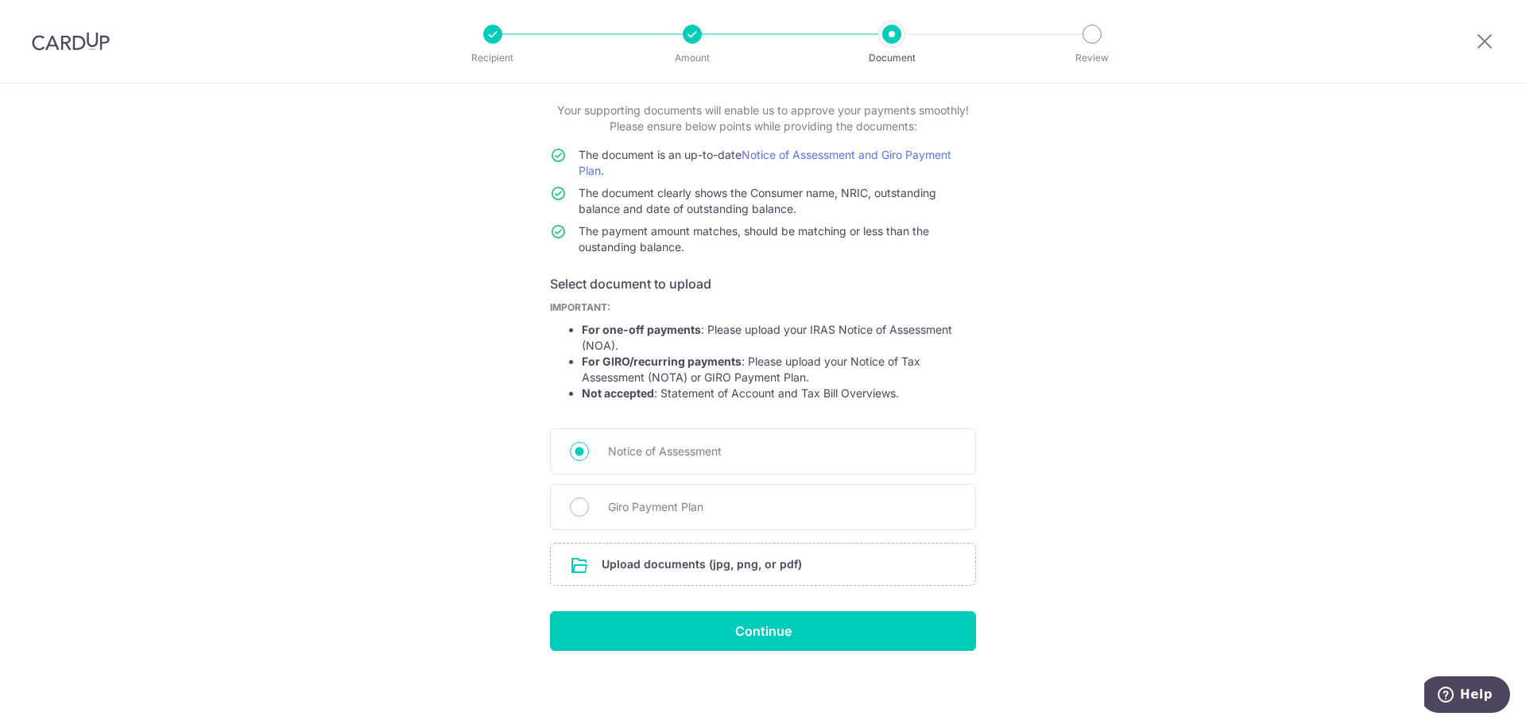
scroll to position [87, 0]
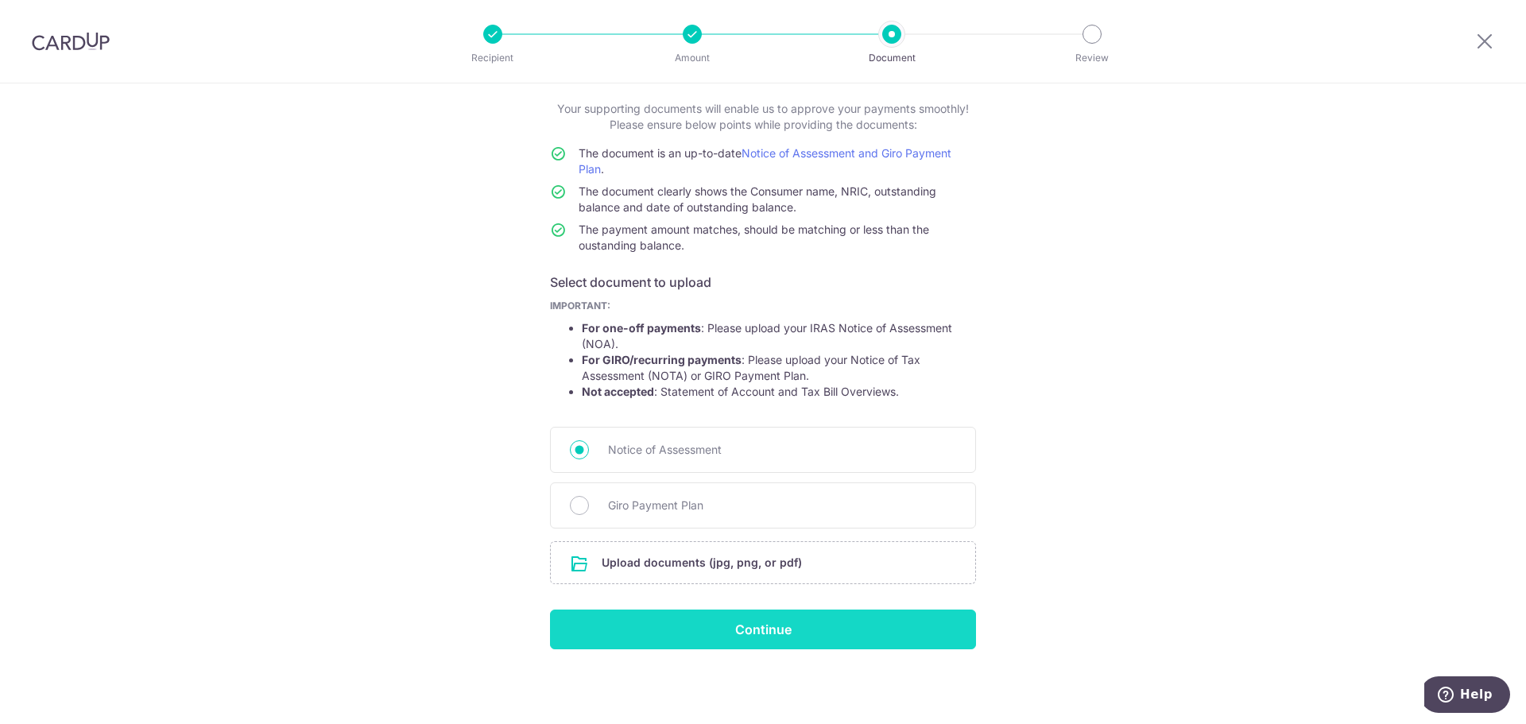
click at [759, 628] on input "Continue" at bounding box center [763, 629] width 426 height 40
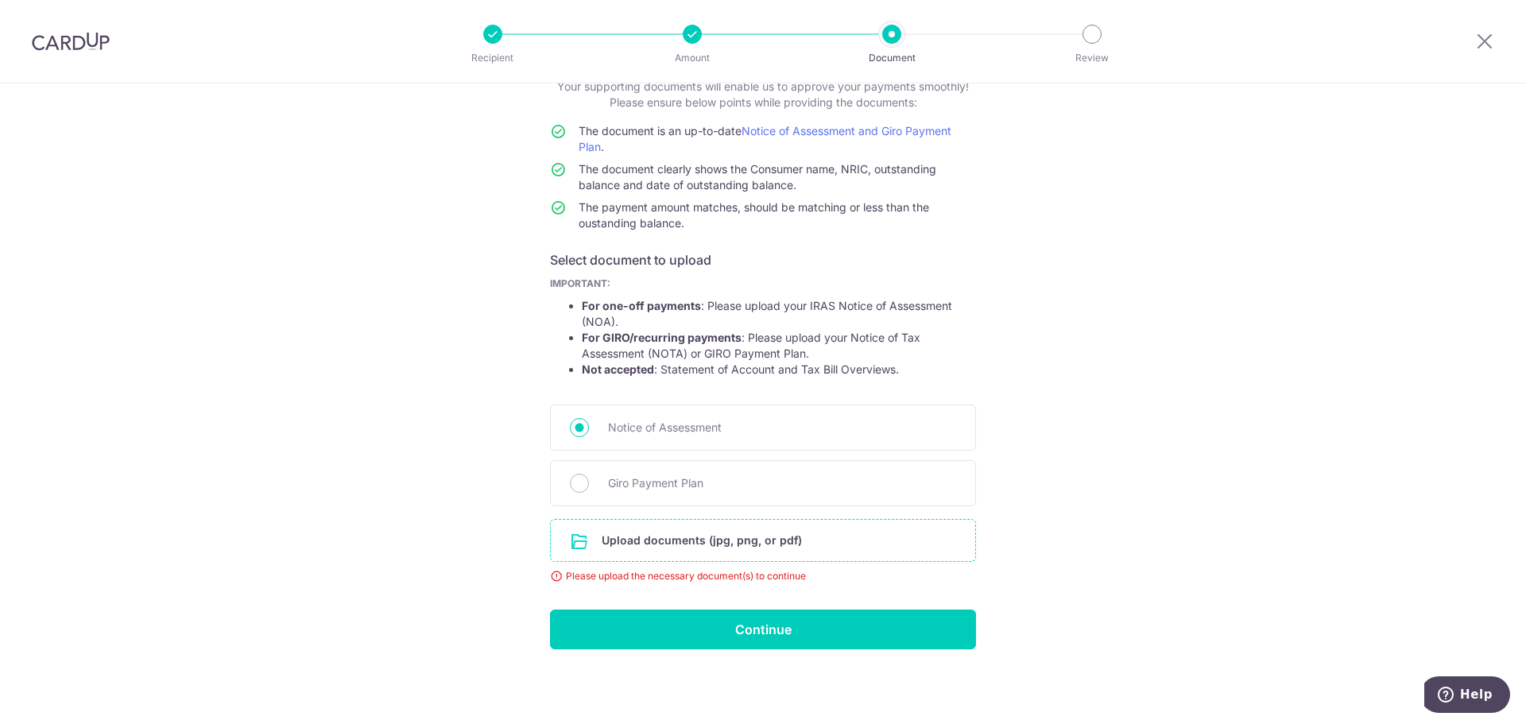
click at [666, 541] on input "file" at bounding box center [763, 540] width 424 height 41
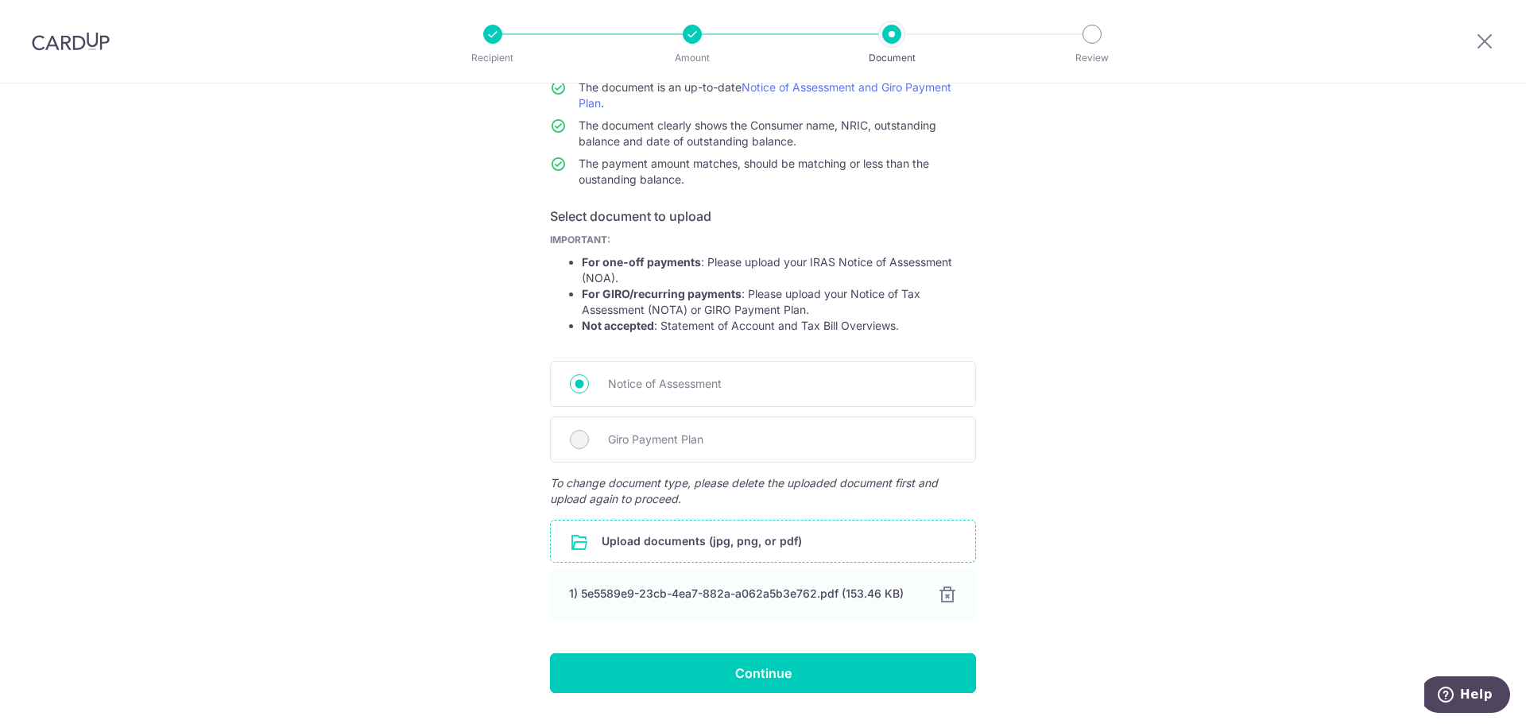
scroll to position [197, 0]
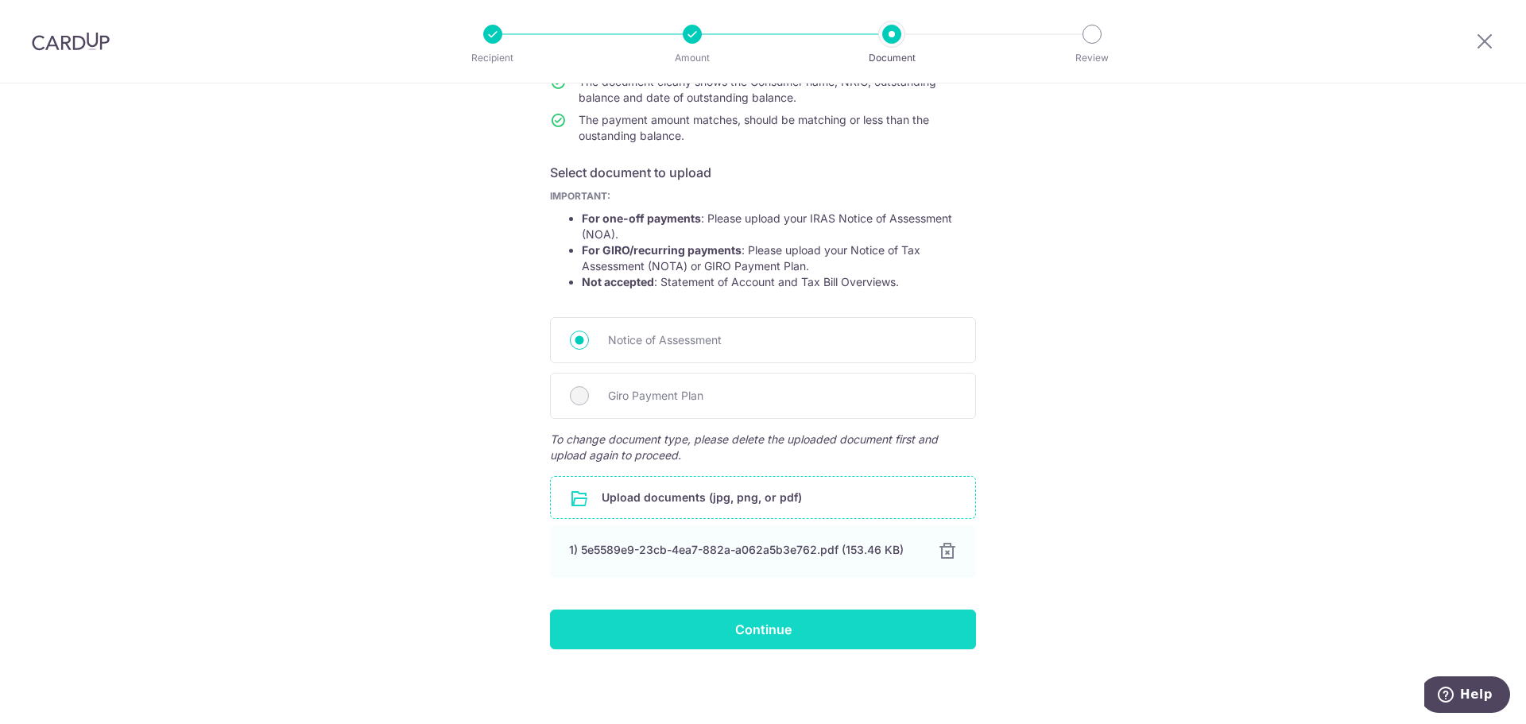
click at [798, 623] on input "Continue" at bounding box center [763, 629] width 426 height 40
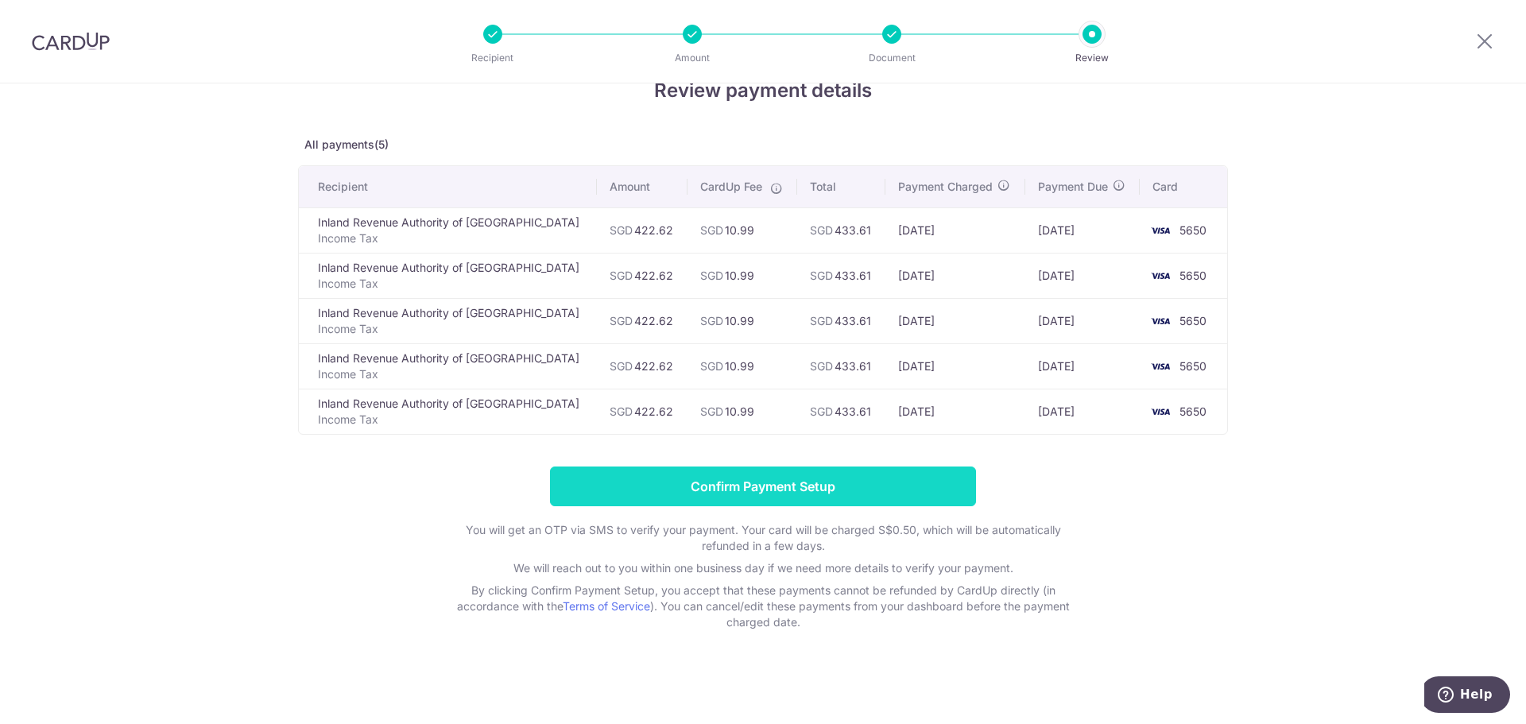
click at [774, 480] on input "Confirm Payment Setup" at bounding box center [763, 486] width 426 height 40
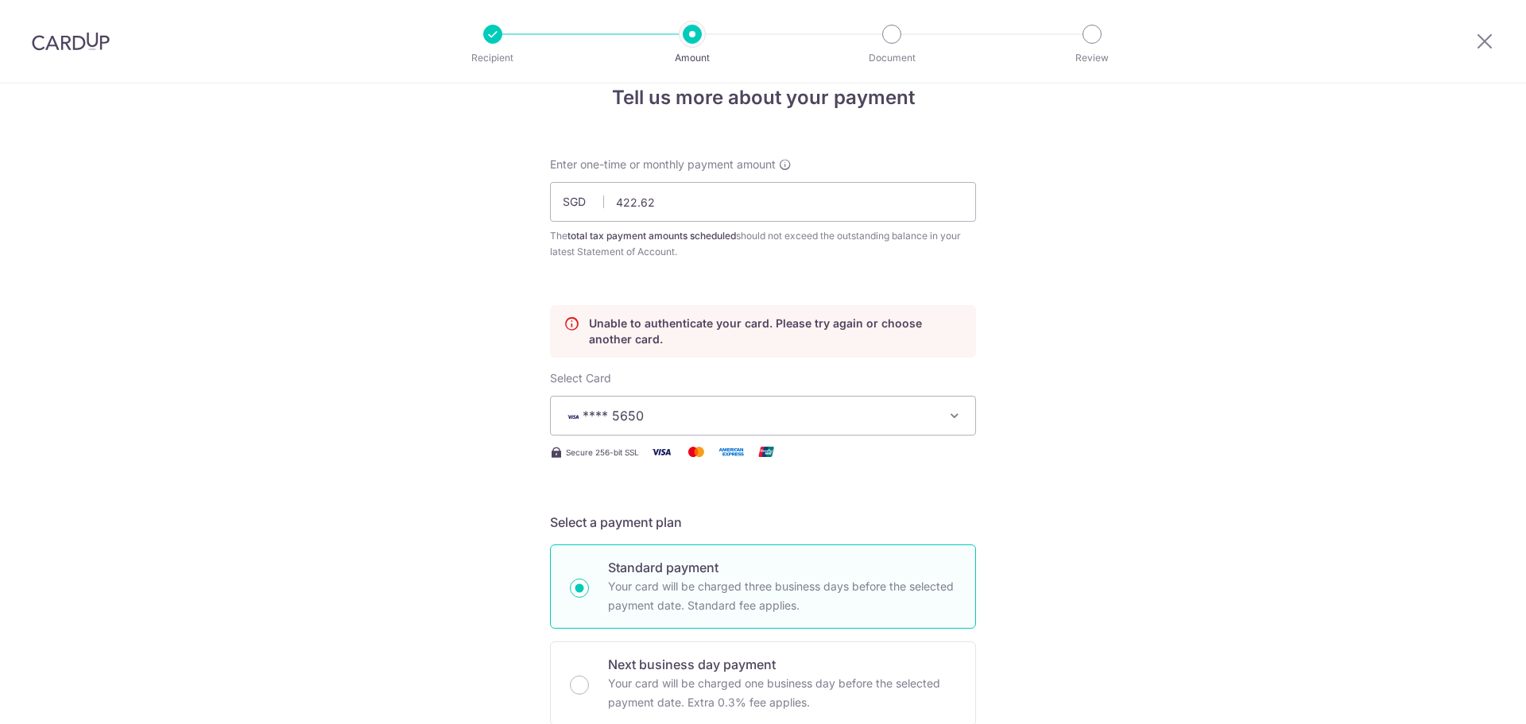
scroll to position [15, 0]
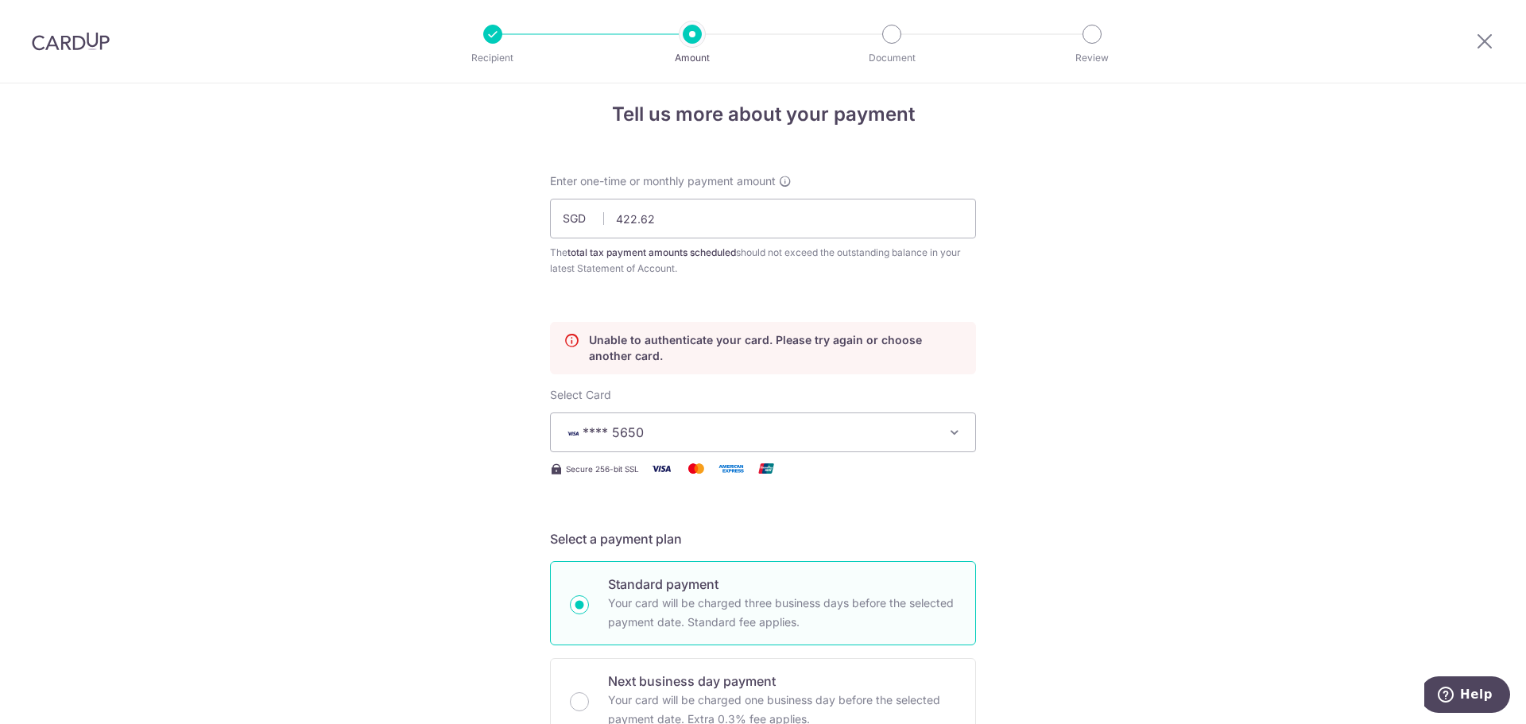
click at [853, 430] on span "**** 5650" at bounding box center [748, 432] width 370 height 19
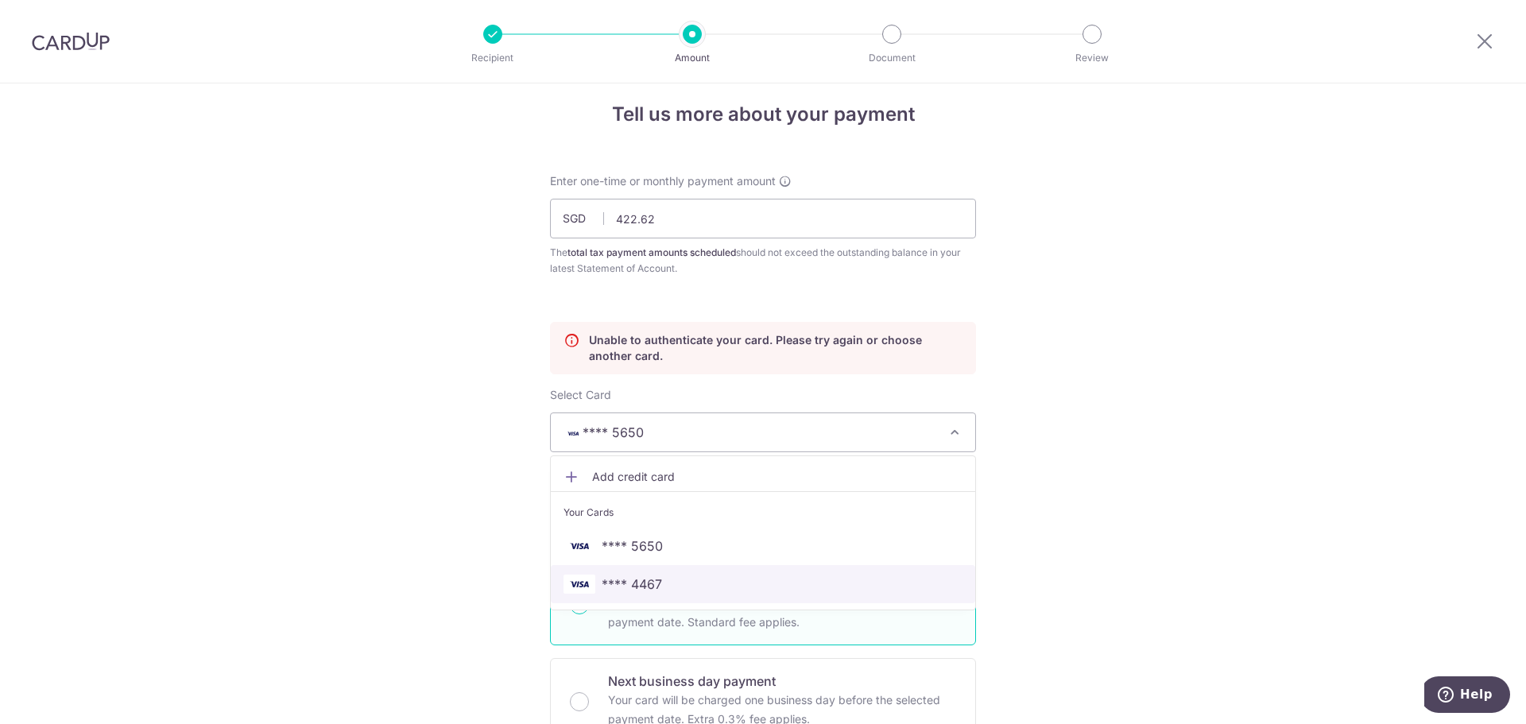
drag, startPoint x: 670, startPoint y: 589, endPoint x: 1012, endPoint y: 440, distance: 373.3
click at [670, 589] on span "**** 4467" at bounding box center [762, 584] width 399 height 19
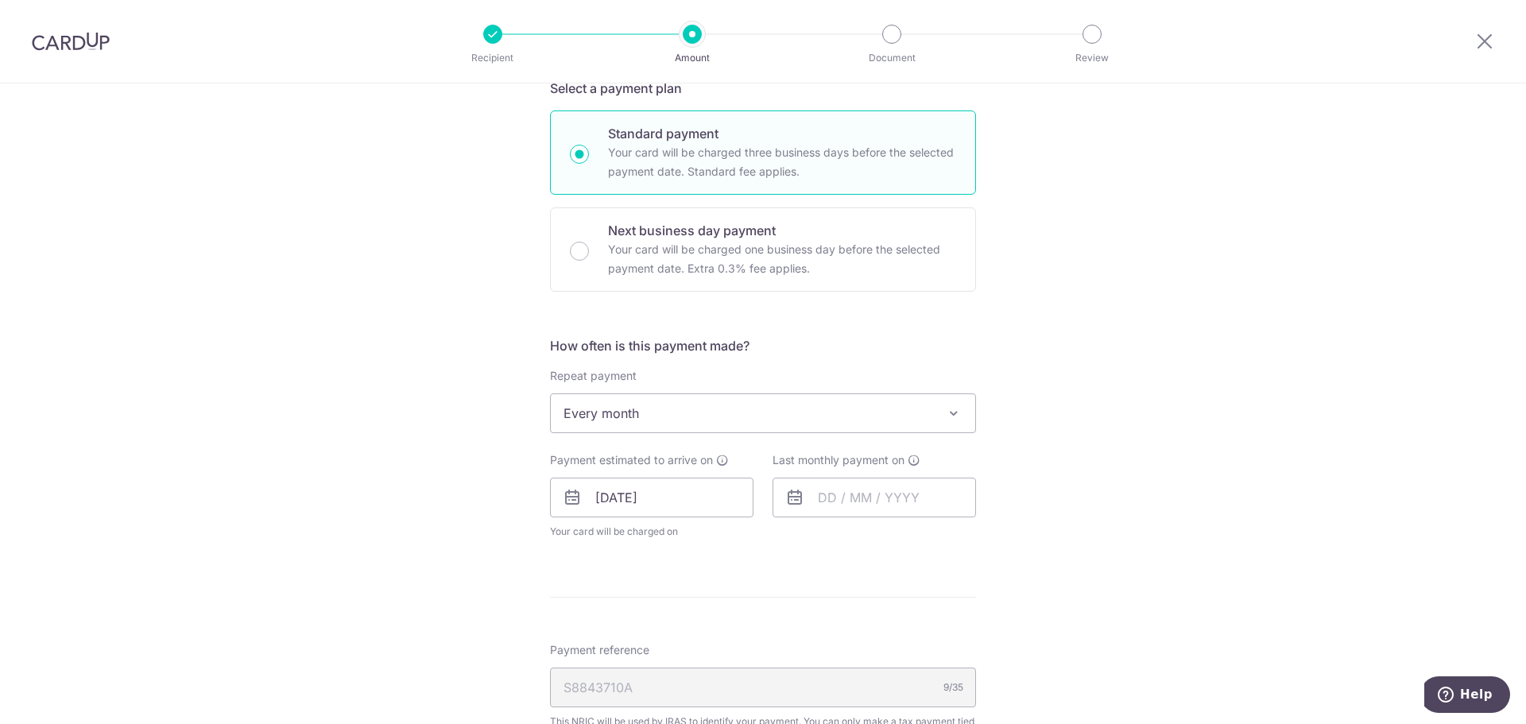
scroll to position [492, 0]
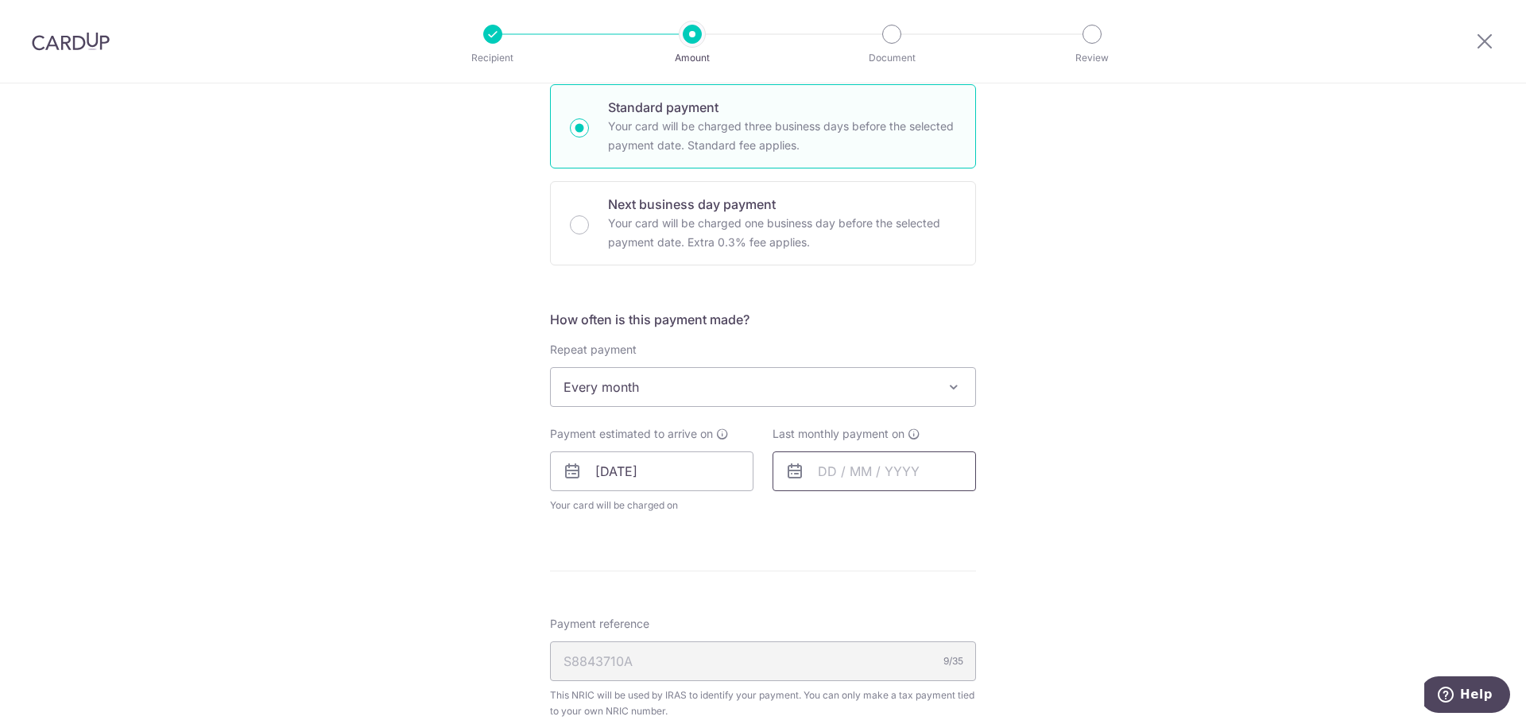
click at [849, 466] on input "text" at bounding box center [873, 471] width 203 height 40
click at [947, 508] on select "2025 2026" at bounding box center [936, 514] width 42 height 13
click at [872, 517] on select "Jan Feb Mar Apr May Jun Jul Aug Sep Oct Nov" at bounding box center [863, 514] width 42 height 13
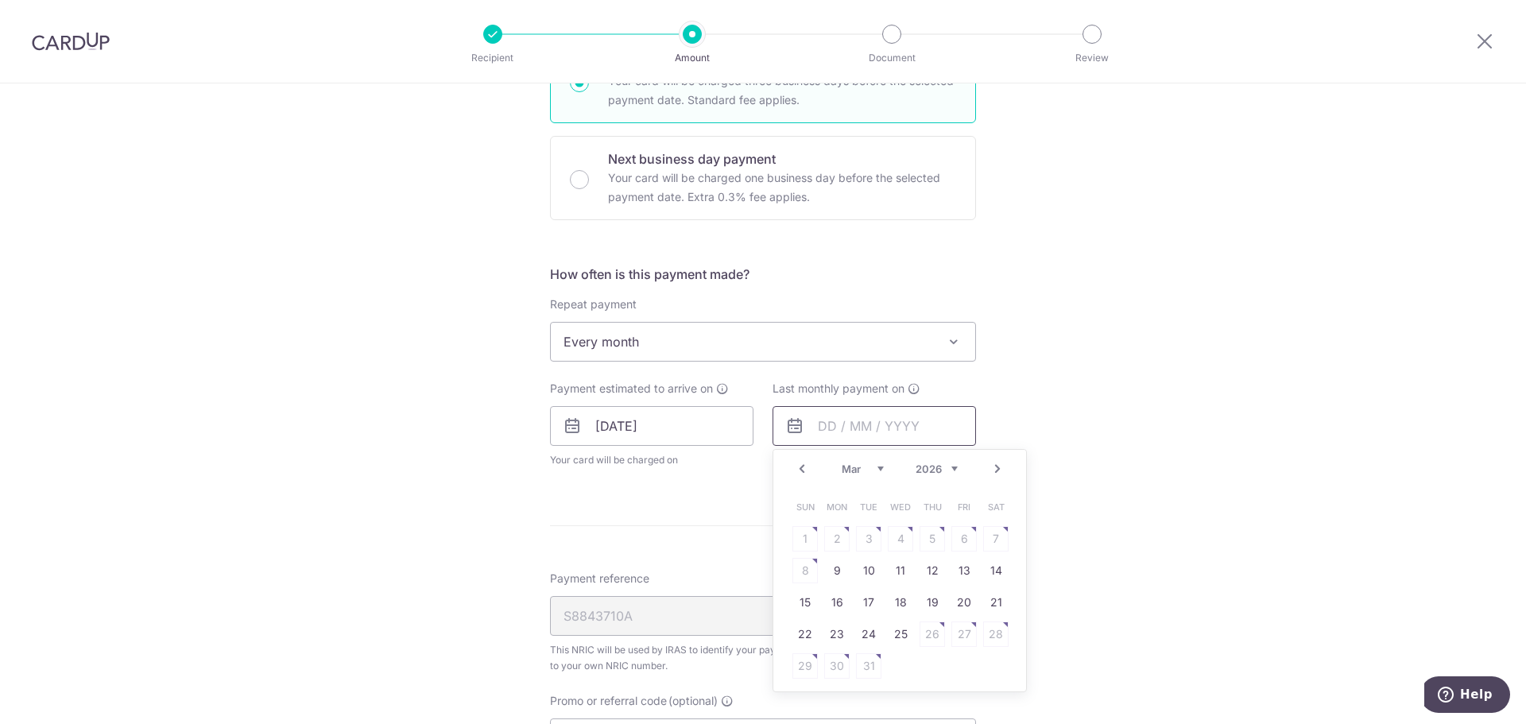
scroll to position [730, 0]
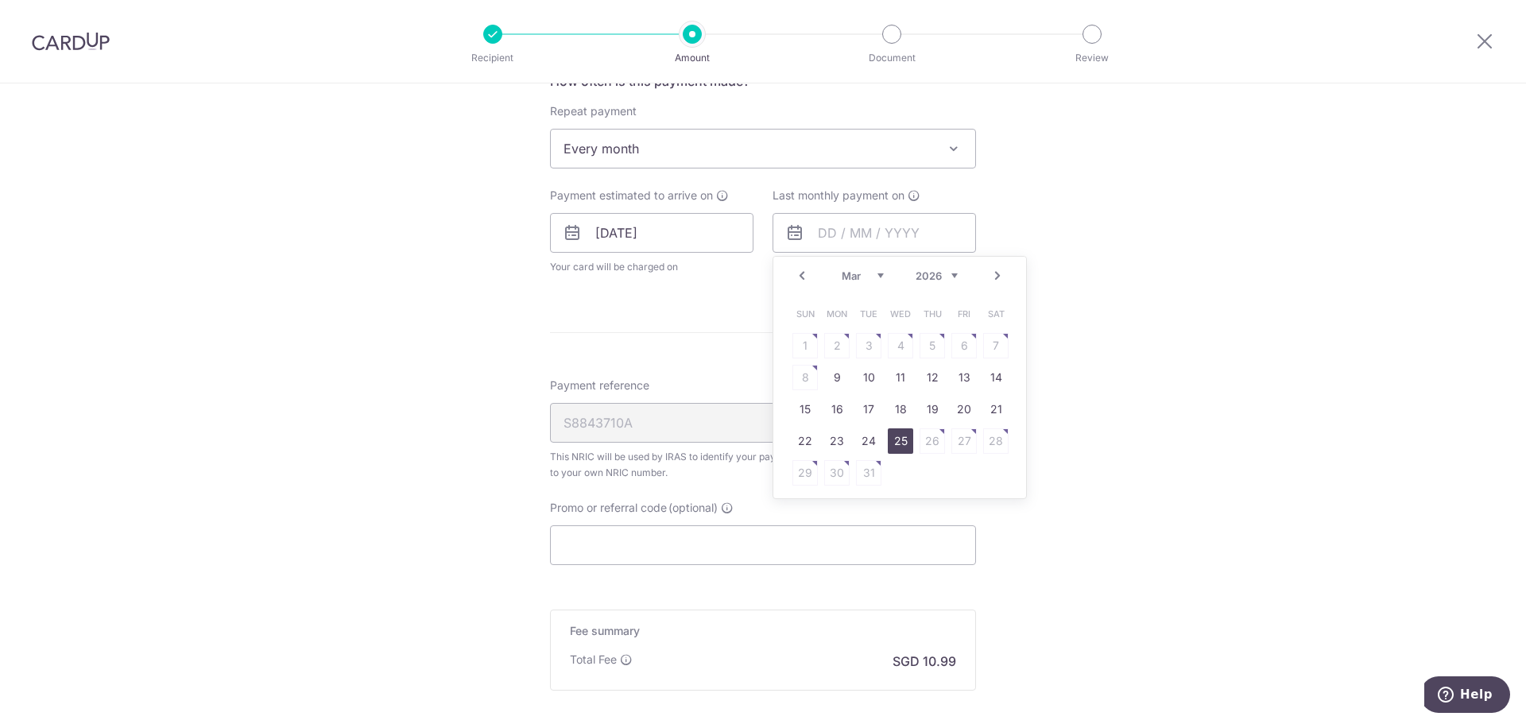
click at [899, 428] on link "25" at bounding box center [900, 440] width 25 height 25
type input "25/03/2026"
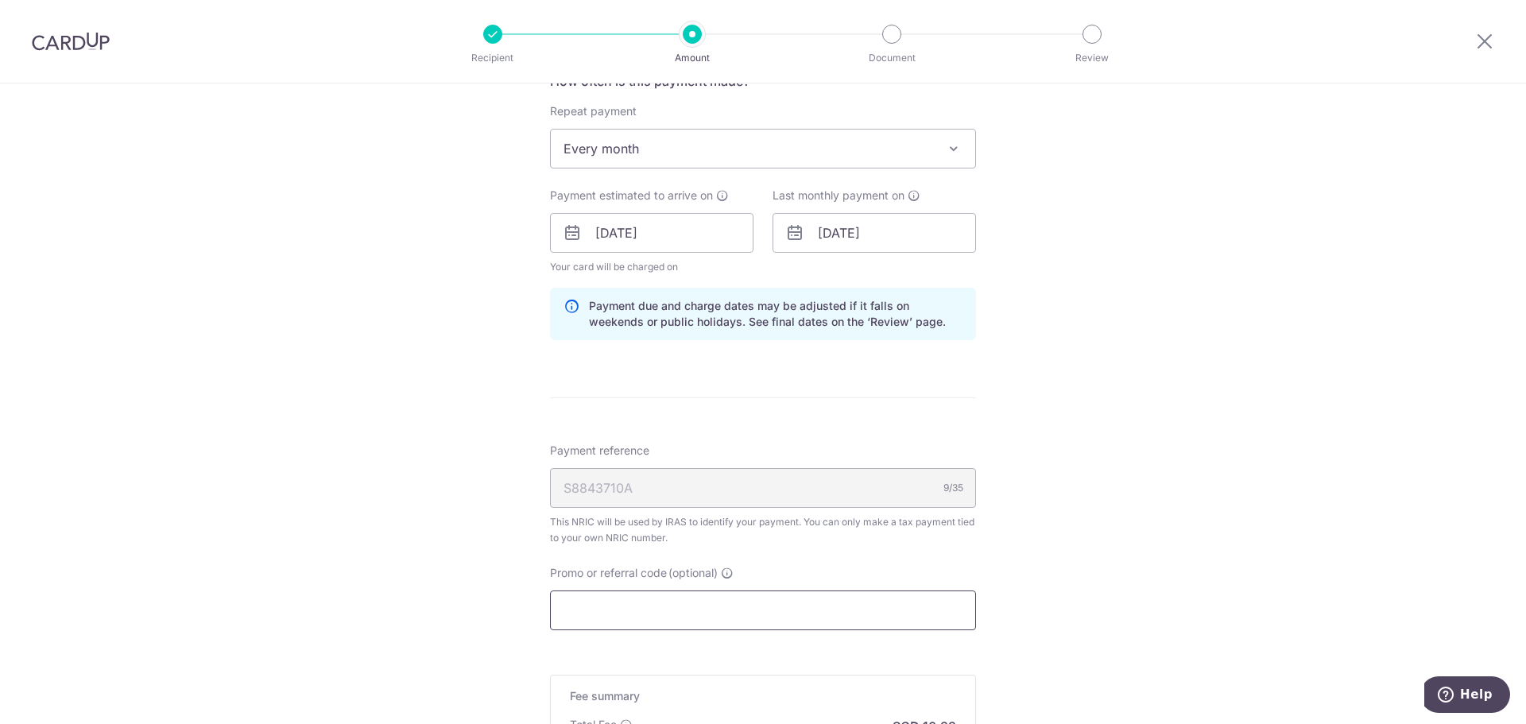
click at [687, 614] on input "Promo or referral code (optional)" at bounding box center [763, 610] width 426 height 40
click at [687, 595] on input "Promo or referral code (optional)" at bounding box center [763, 610] width 426 height 40
paste input "OCBC18"
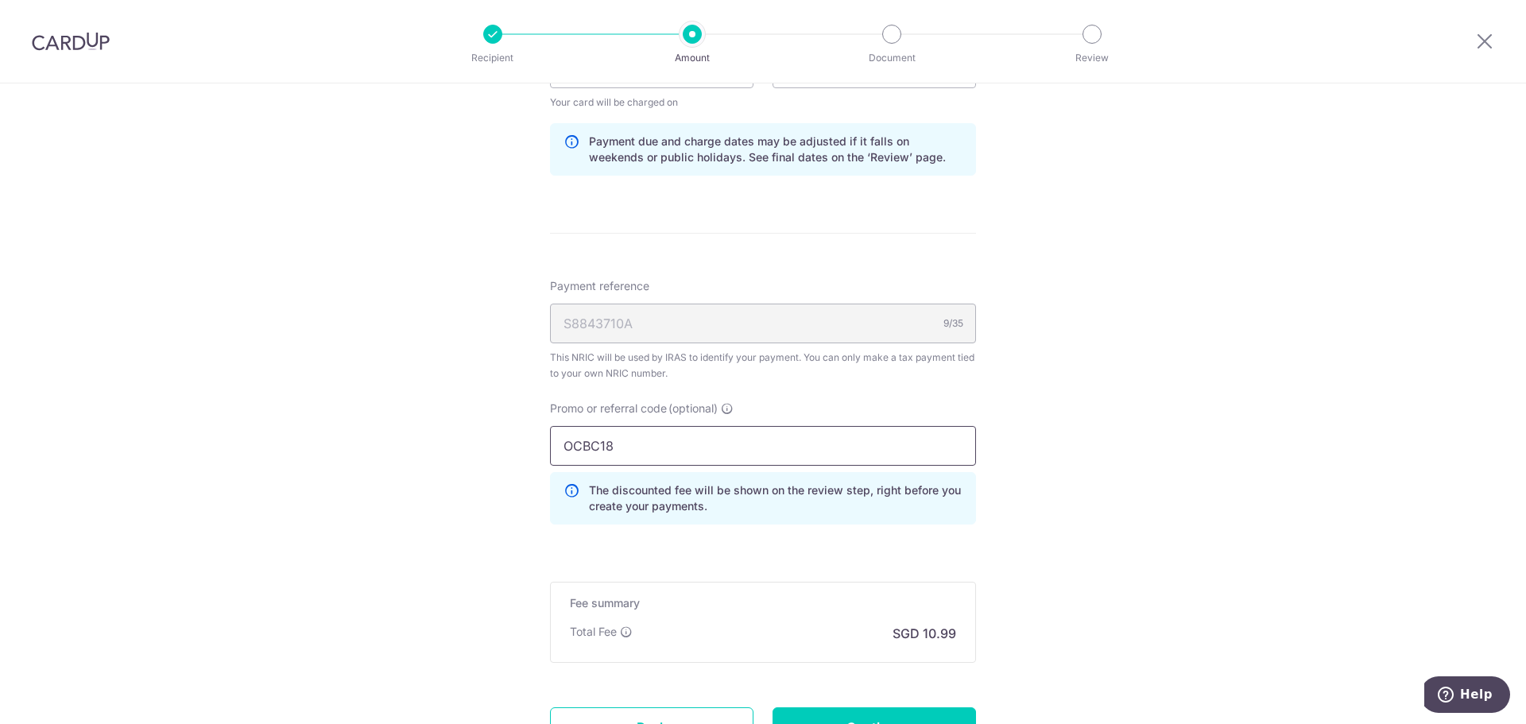
scroll to position [969, 0]
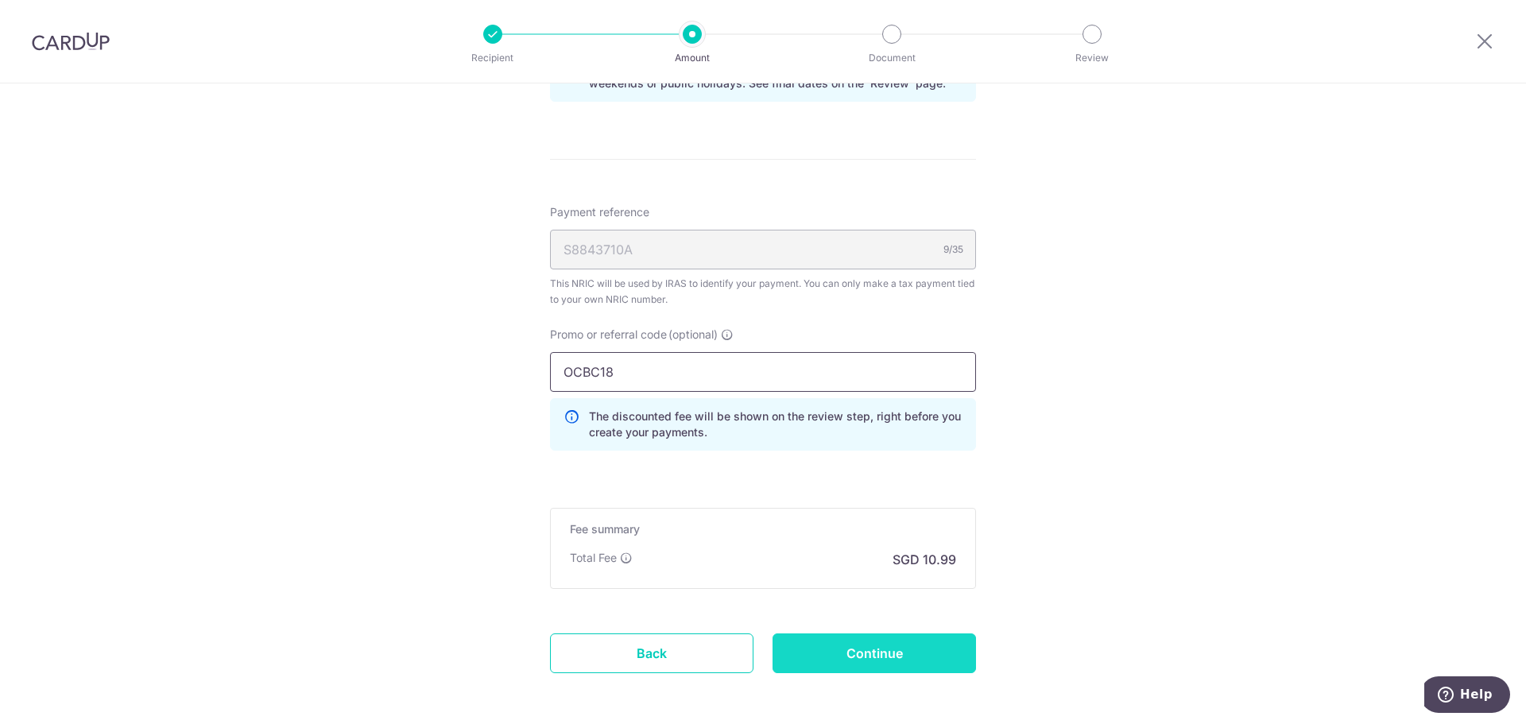
type input "OCBC18"
click at [877, 644] on input "Continue" at bounding box center [873, 653] width 203 height 40
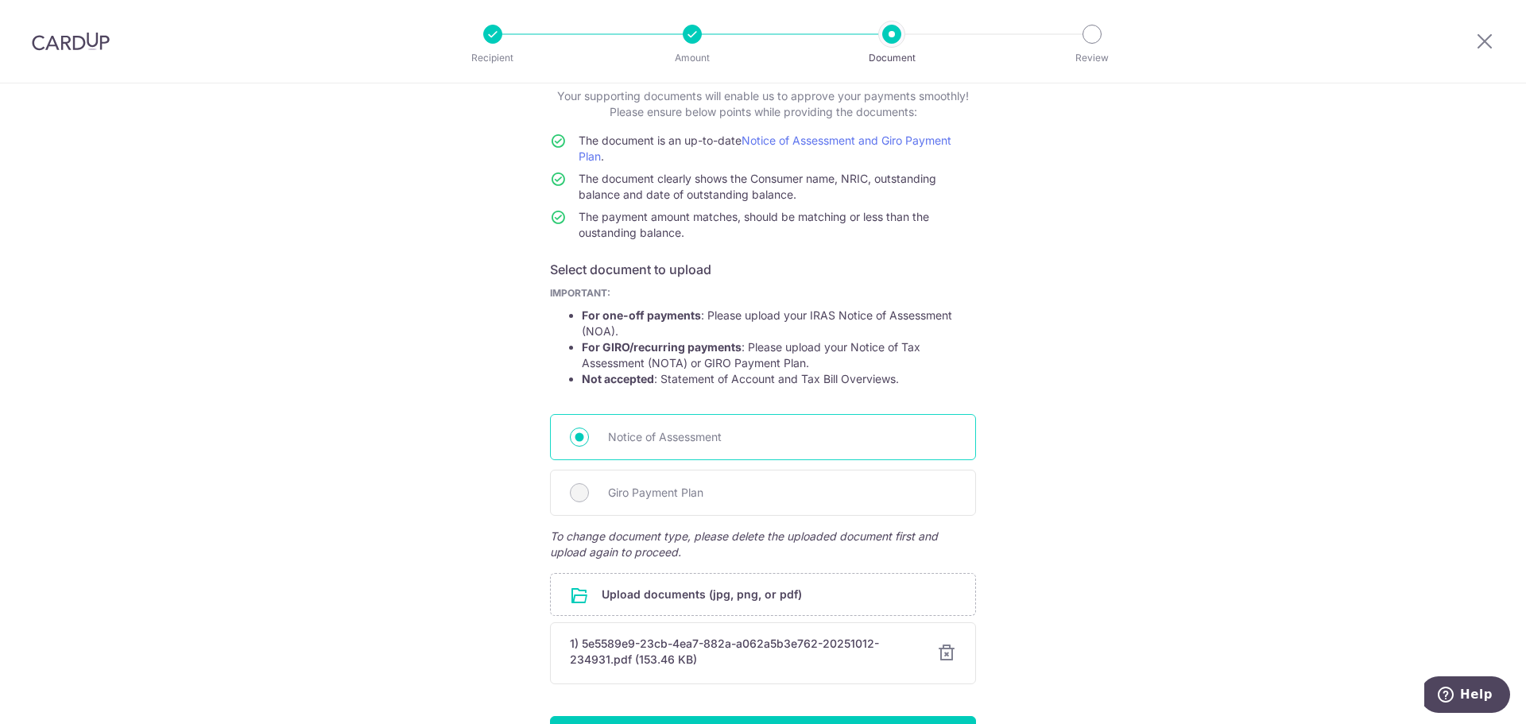
scroll to position [207, 0]
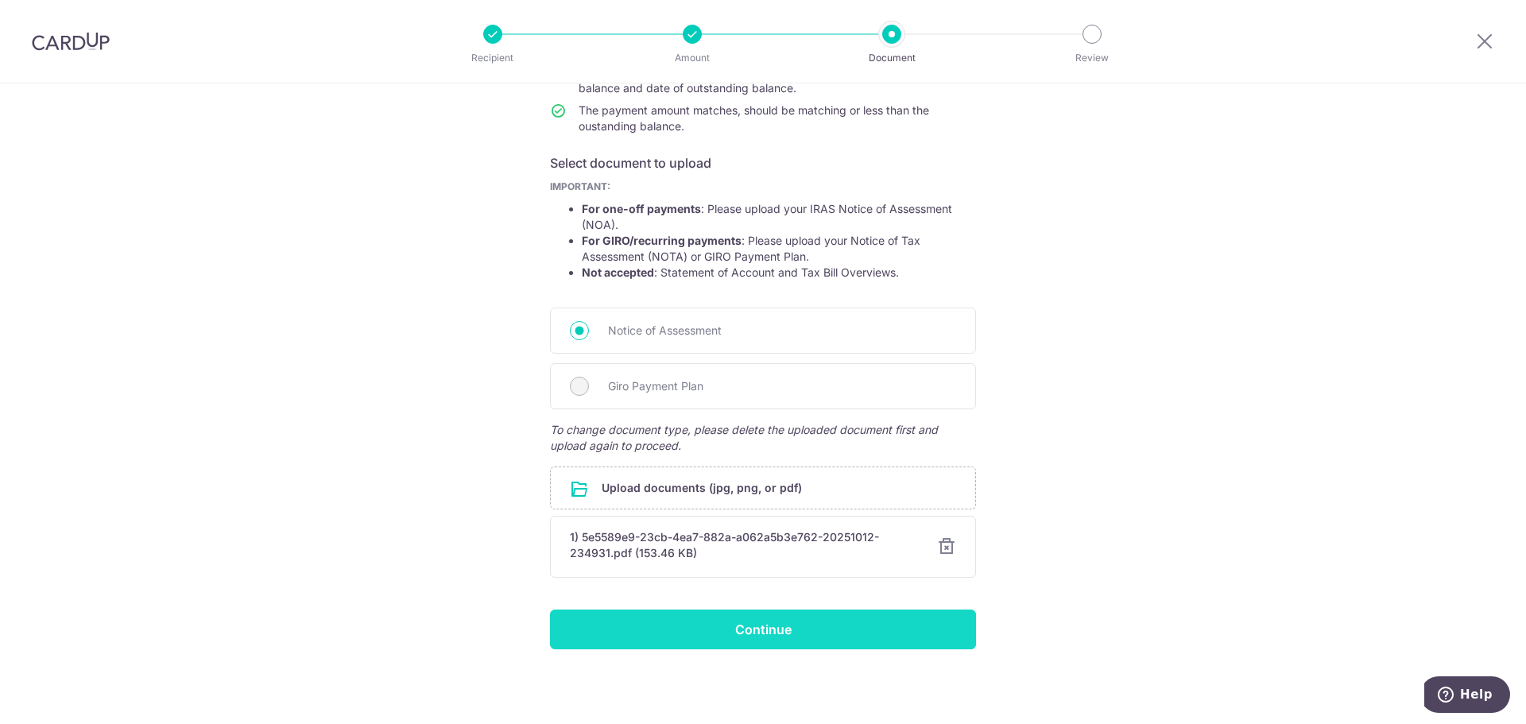
click at [766, 630] on input "Continue" at bounding box center [763, 629] width 426 height 40
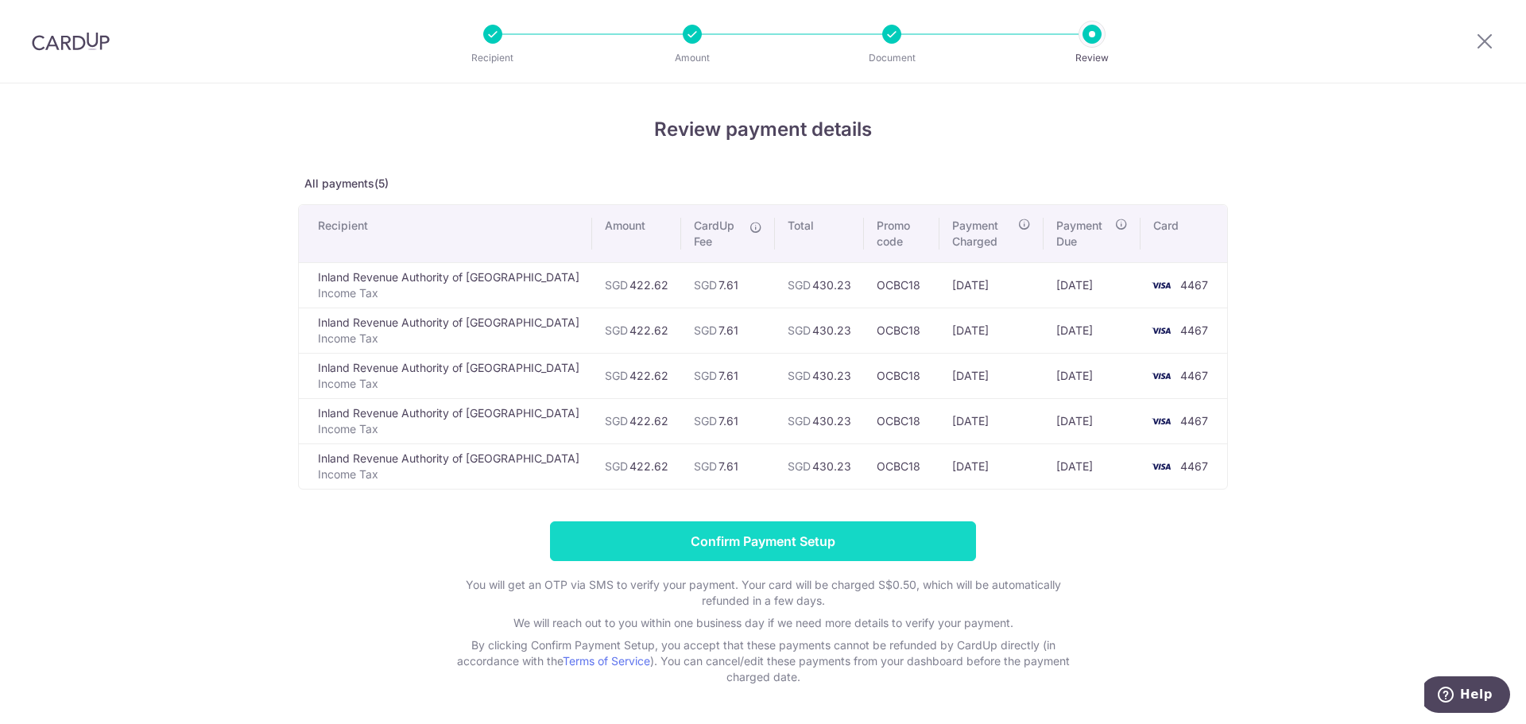
click at [809, 541] on input "Confirm Payment Setup" at bounding box center [763, 541] width 426 height 40
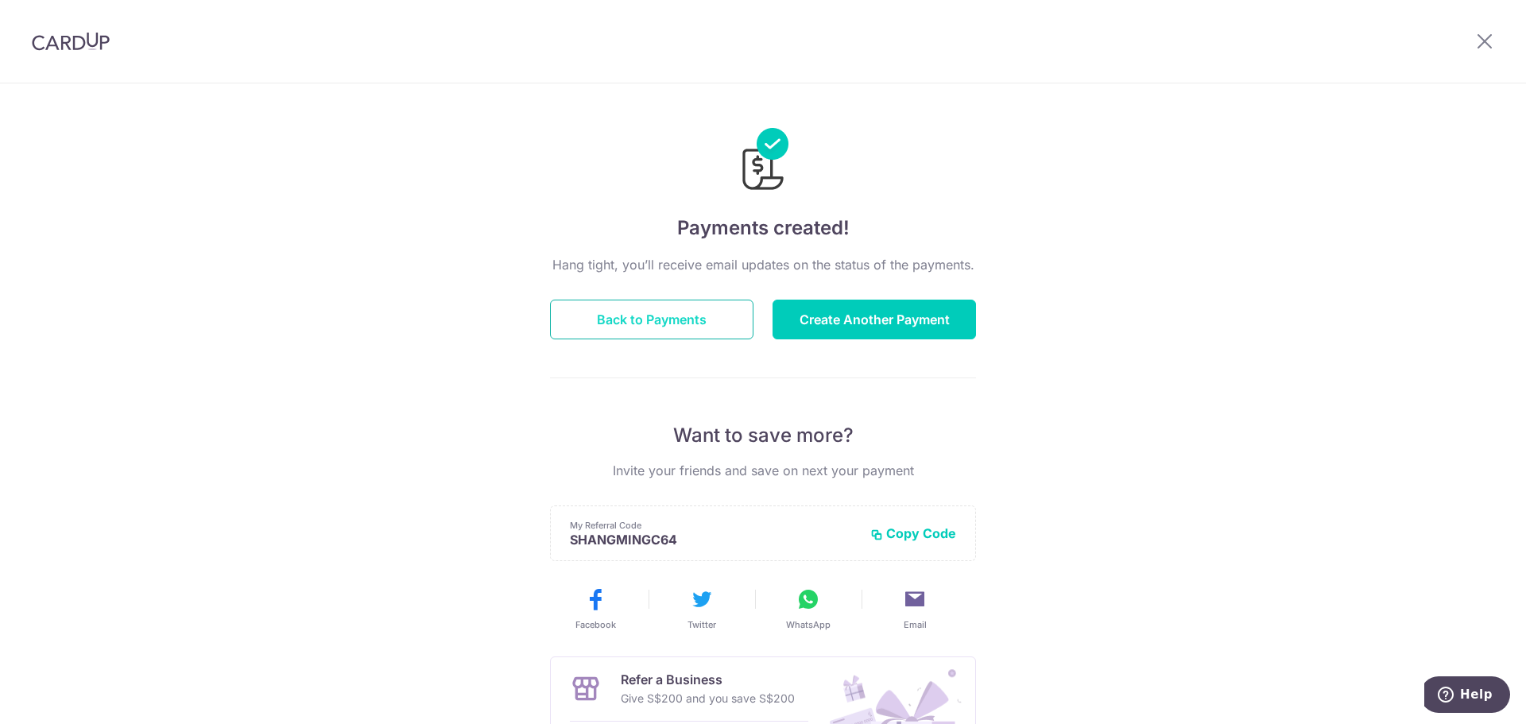
click at [665, 328] on button "Back to Payments" at bounding box center [651, 320] width 203 height 40
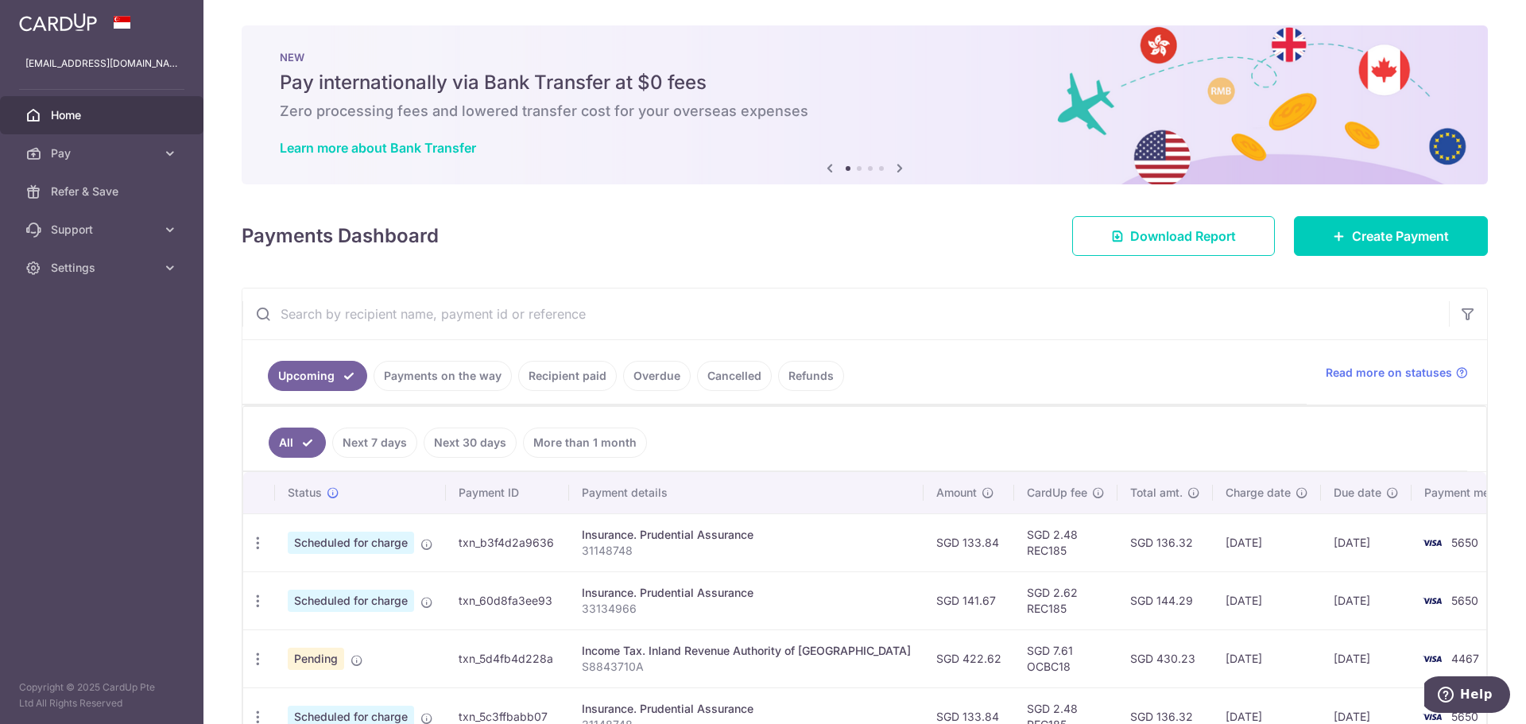
scroll to position [159, 0]
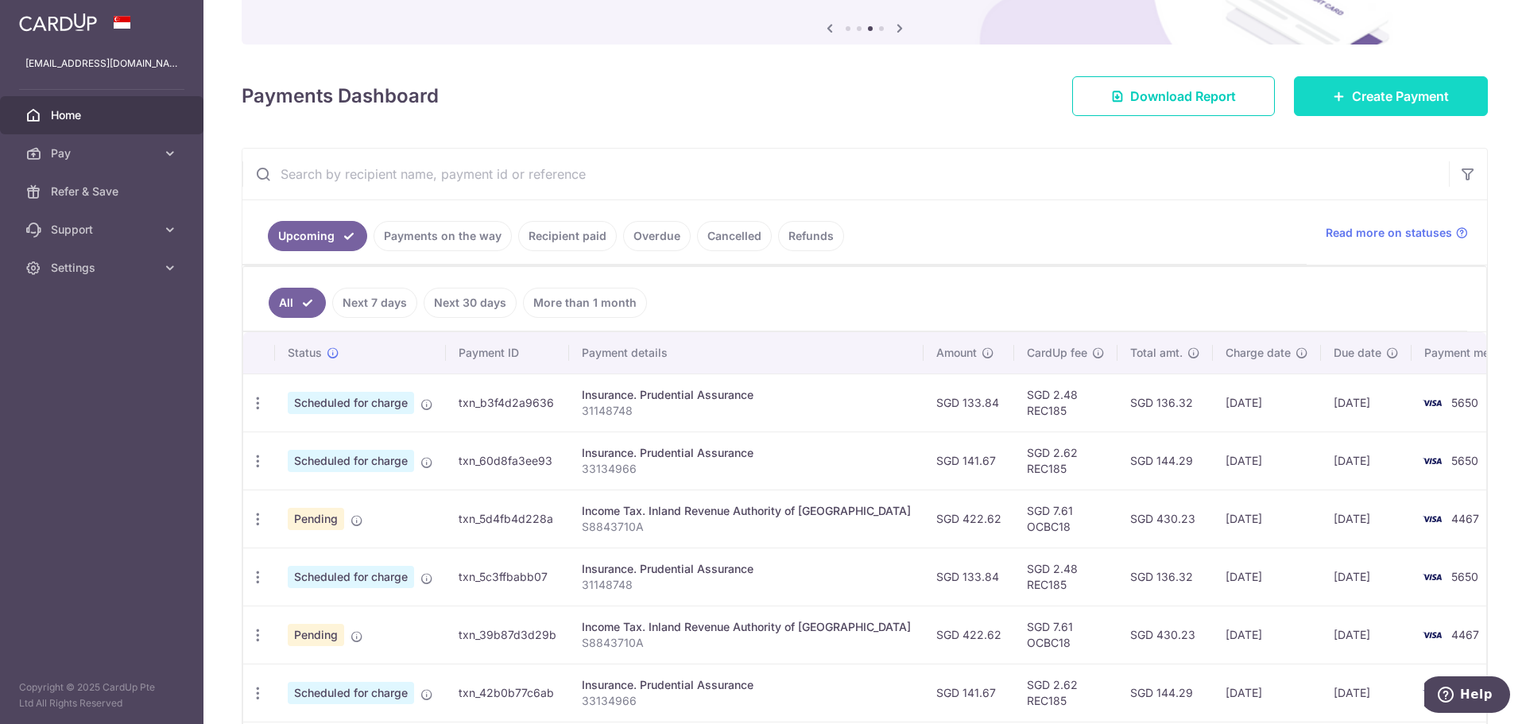
click at [1333, 110] on link "Create Payment" at bounding box center [1391, 96] width 194 height 40
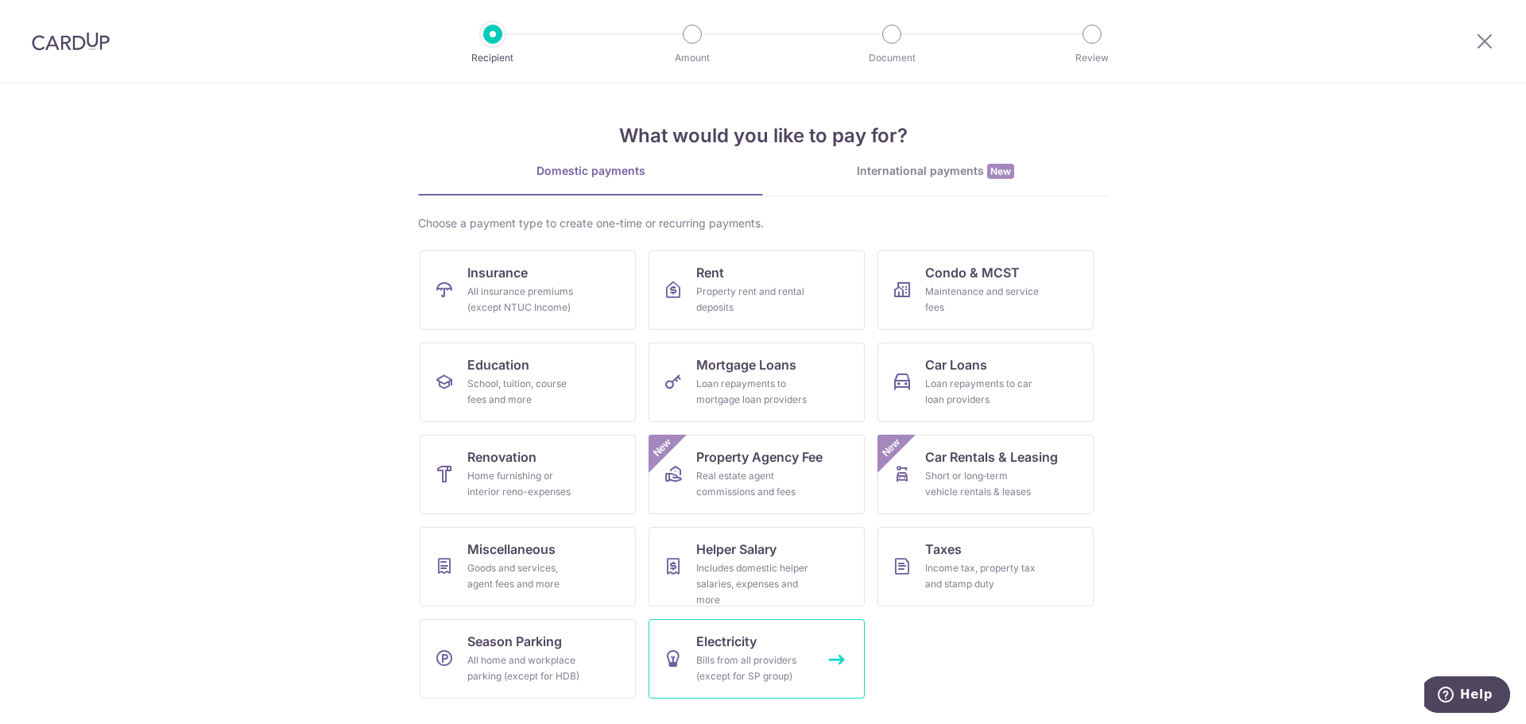
click at [787, 633] on link "Electricity Bills from all providers (except for SP group)" at bounding box center [756, 658] width 216 height 79
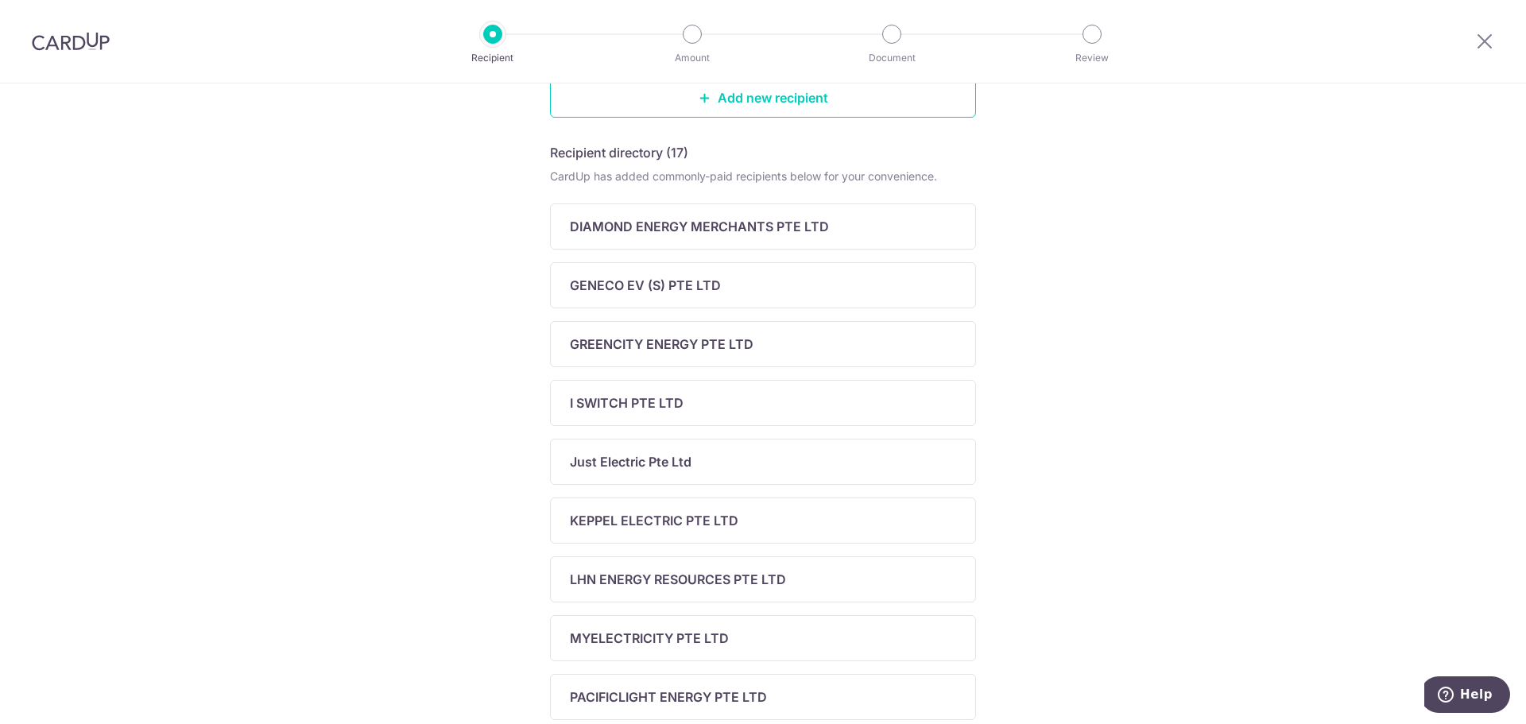
scroll to position [238, 0]
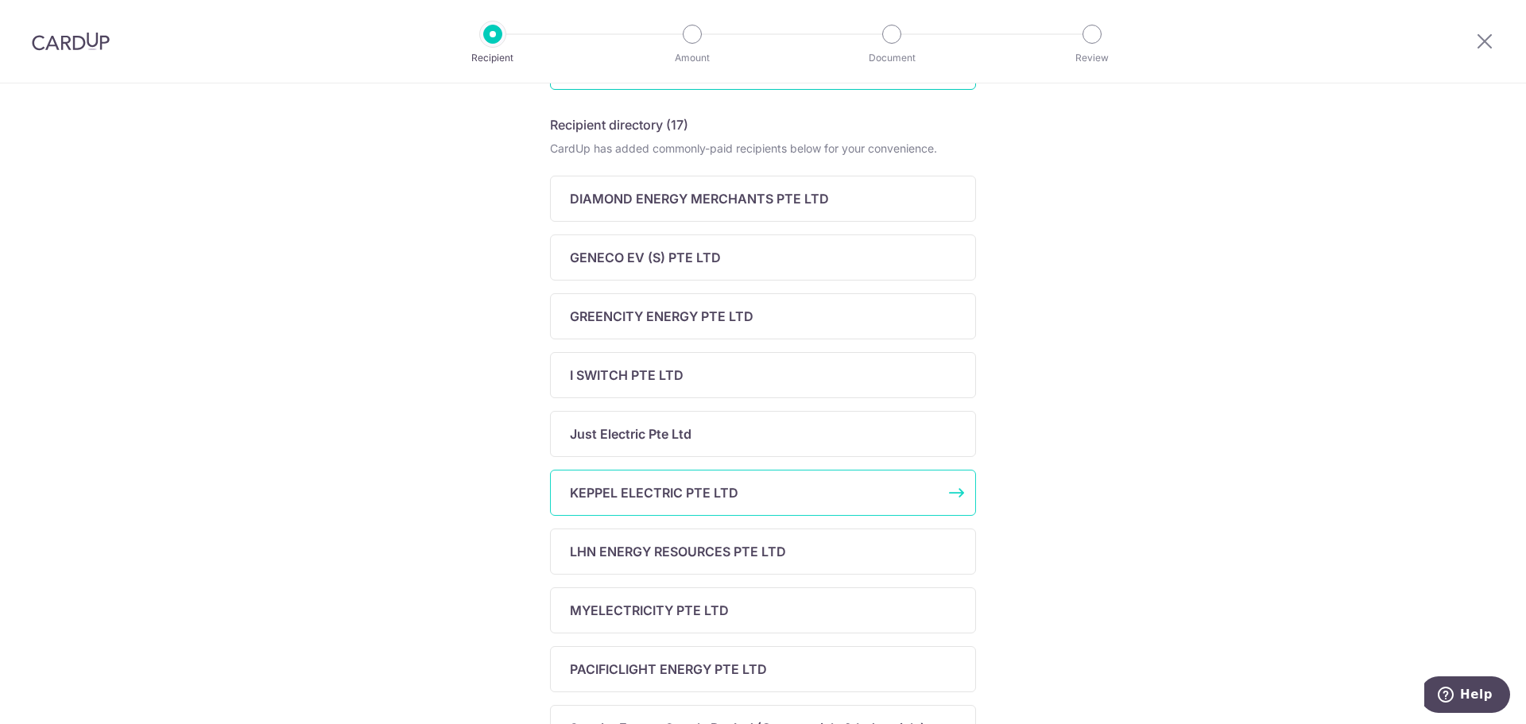
click at [643, 488] on p "KEPPEL ELECTRIC PTE LTD" at bounding box center [654, 492] width 168 height 19
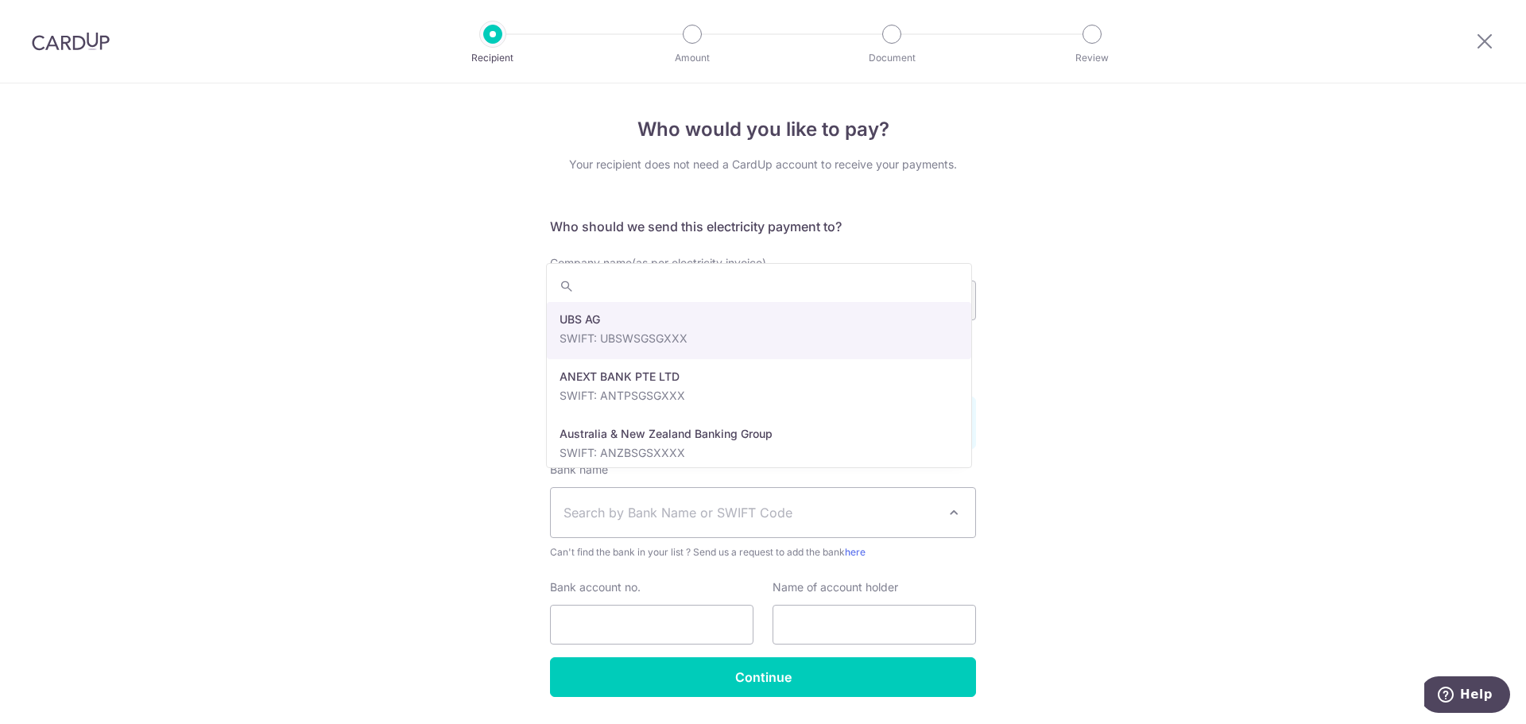
click at [861, 507] on span "Search by Bank Name or SWIFT Code" at bounding box center [763, 512] width 424 height 49
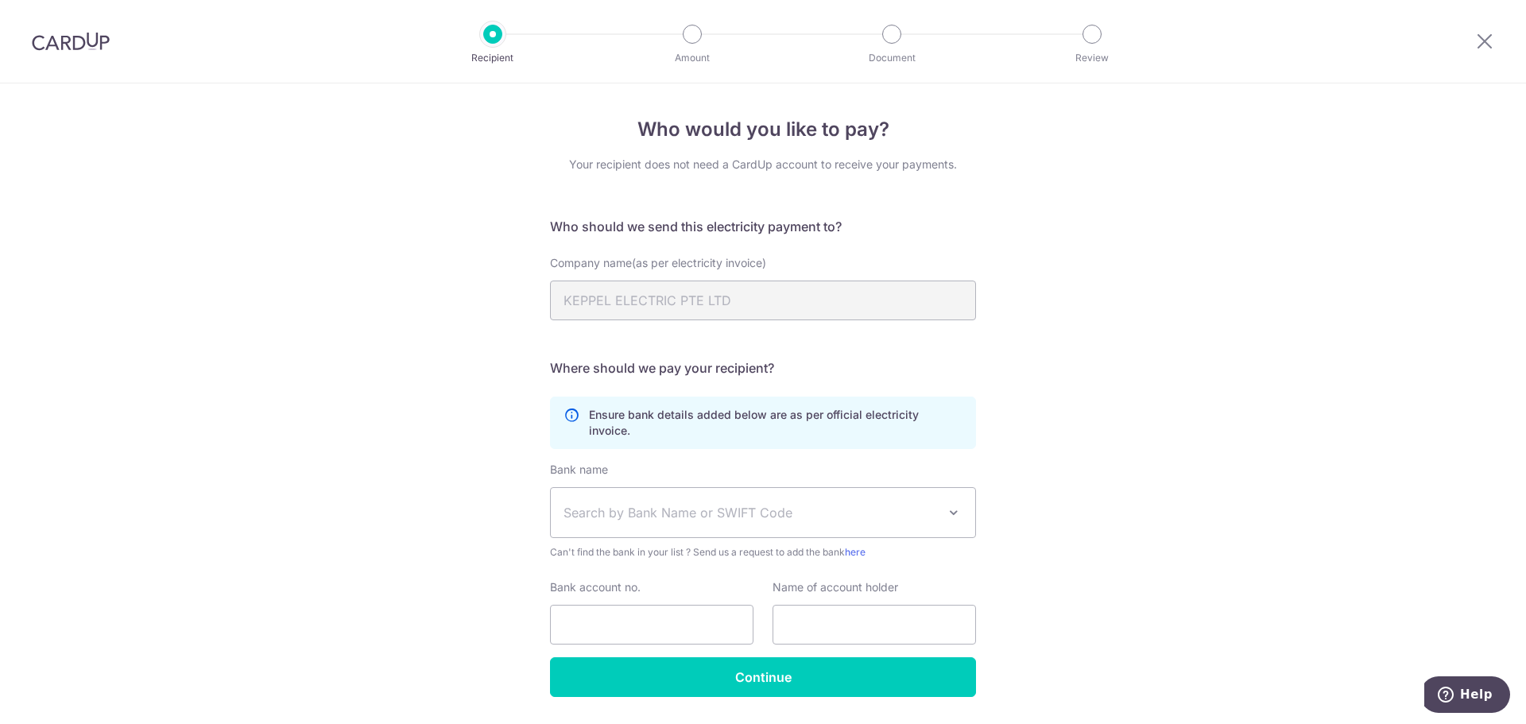
click at [861, 507] on span "Search by Bank Name or SWIFT Code" at bounding box center [763, 512] width 424 height 49
click at [869, 503] on span "Search by Bank Name or SWIFT Code" at bounding box center [749, 512] width 373 height 19
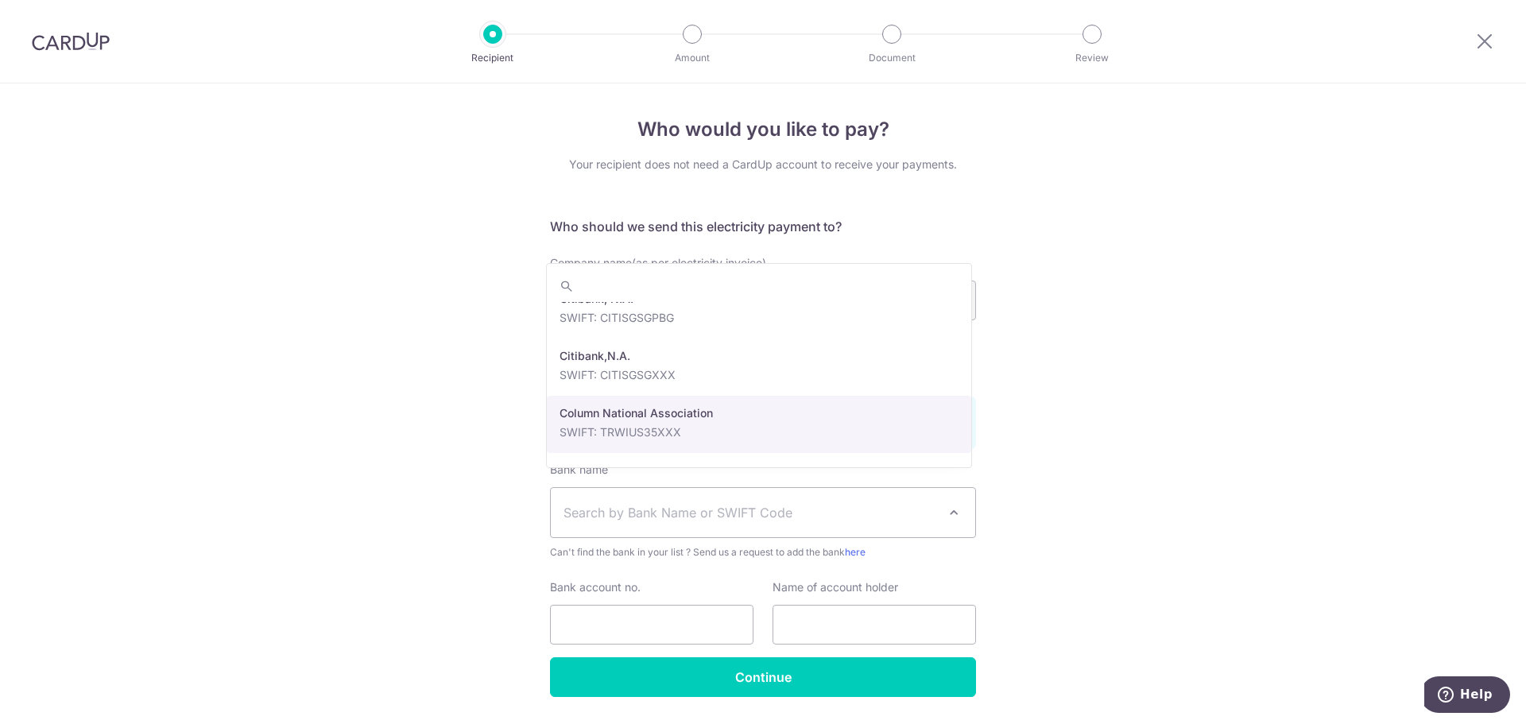
scroll to position [1112, 0]
click at [816, 503] on span "Search by Bank Name or SWIFT Code" at bounding box center [749, 512] width 373 height 19
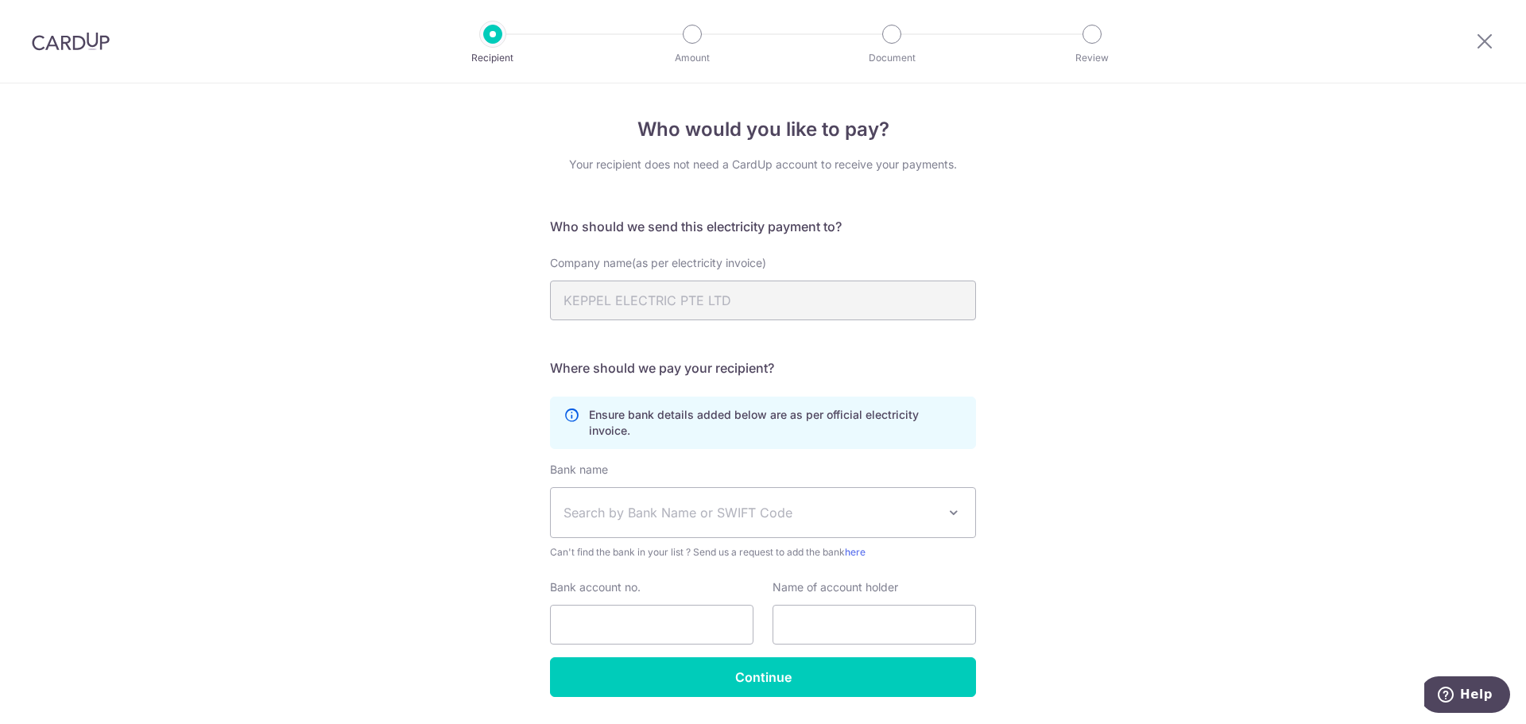
scroll to position [32, 0]
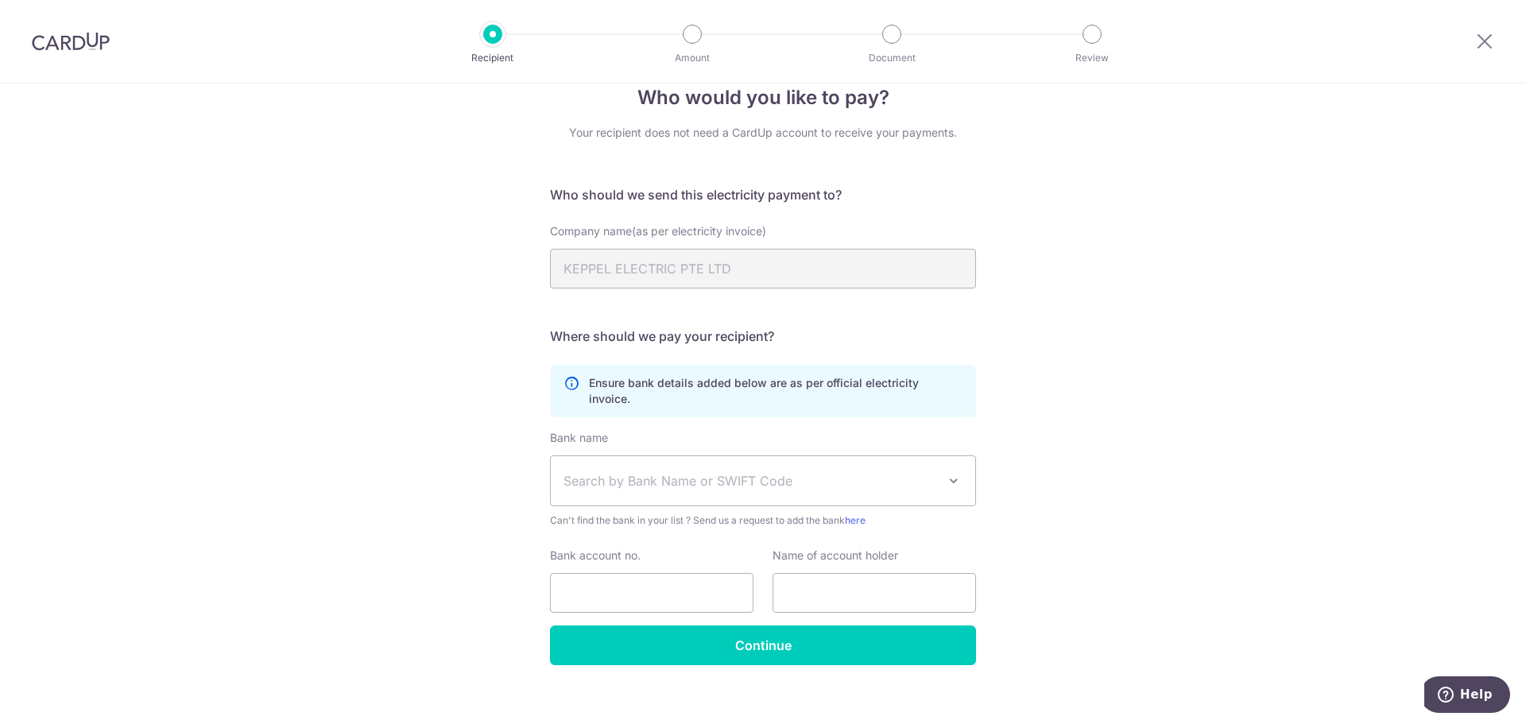
click at [760, 456] on span "Search by Bank Name or SWIFT Code" at bounding box center [763, 480] width 424 height 49
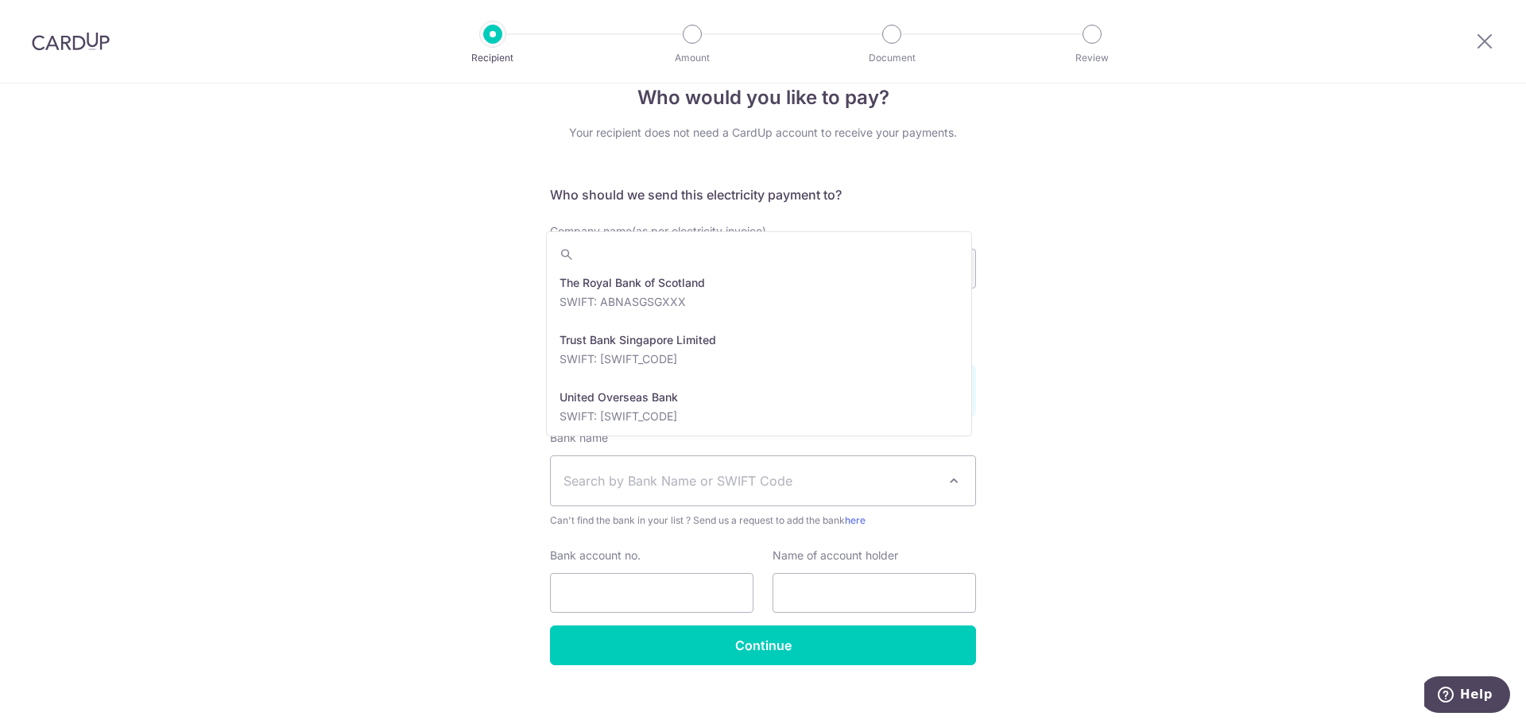
scroll to position [3496, 0]
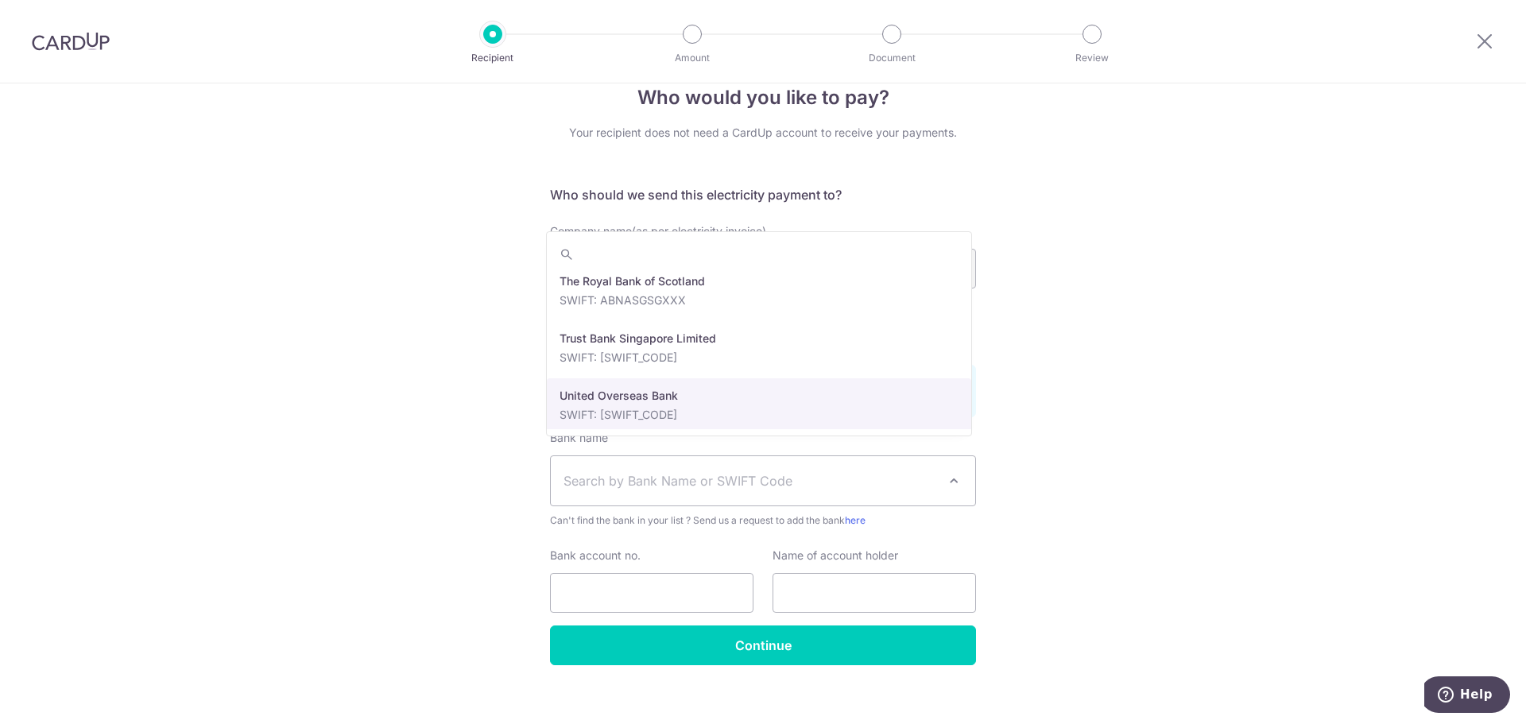
select select "23668"
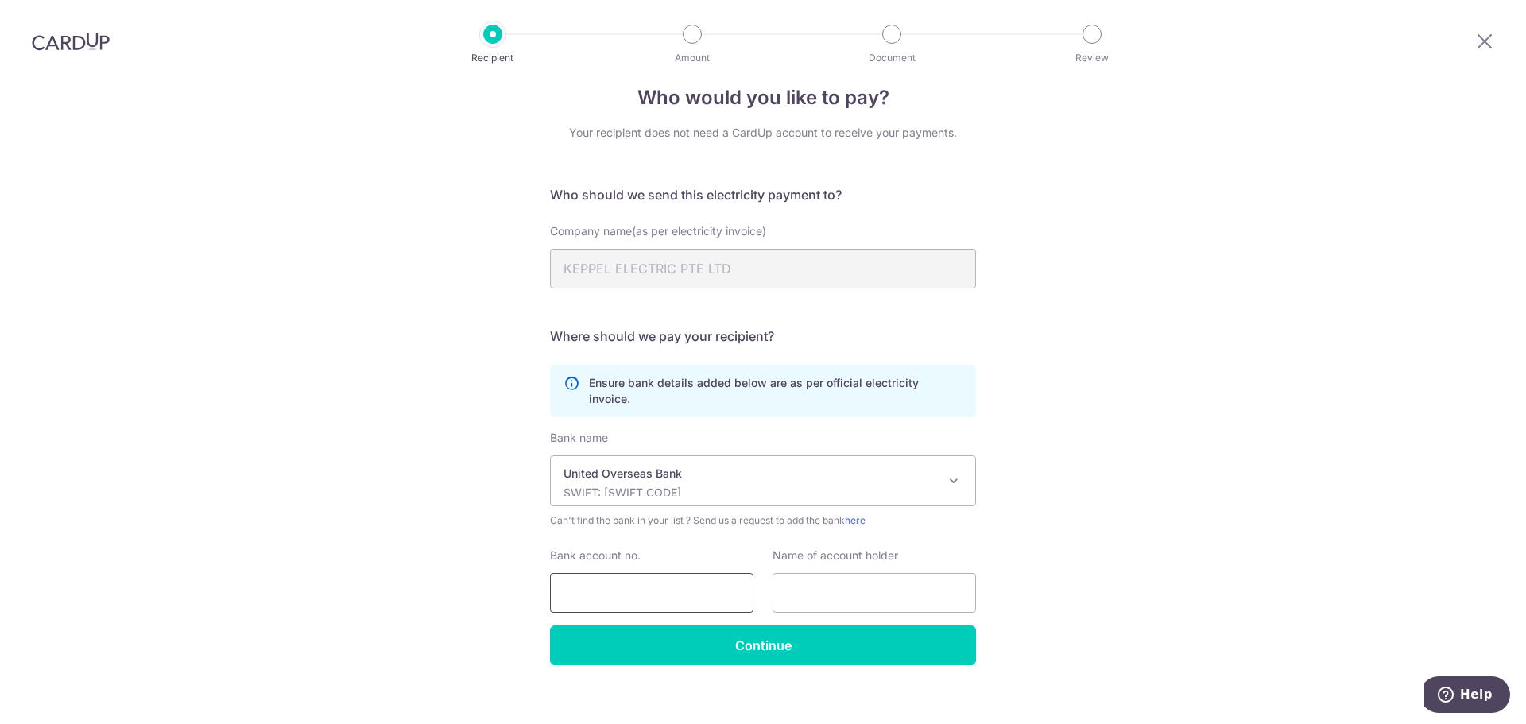
click at [708, 578] on input "Bank account no." at bounding box center [651, 593] width 203 height 40
type input "86055110202363489"
click at [796, 576] on input "text" at bounding box center [873, 593] width 203 height 40
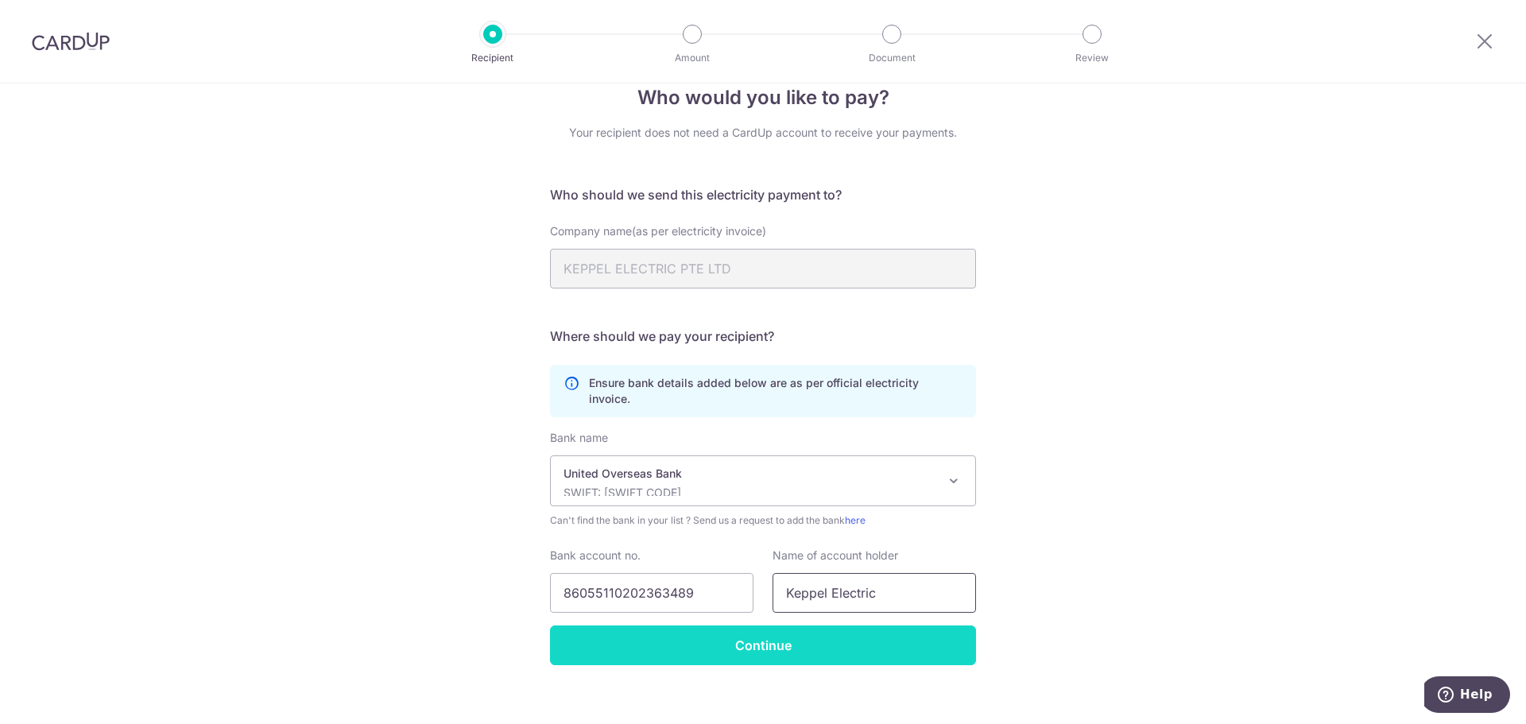
type input "Keppel Electric"
click at [784, 625] on input "Continue" at bounding box center [763, 645] width 426 height 40
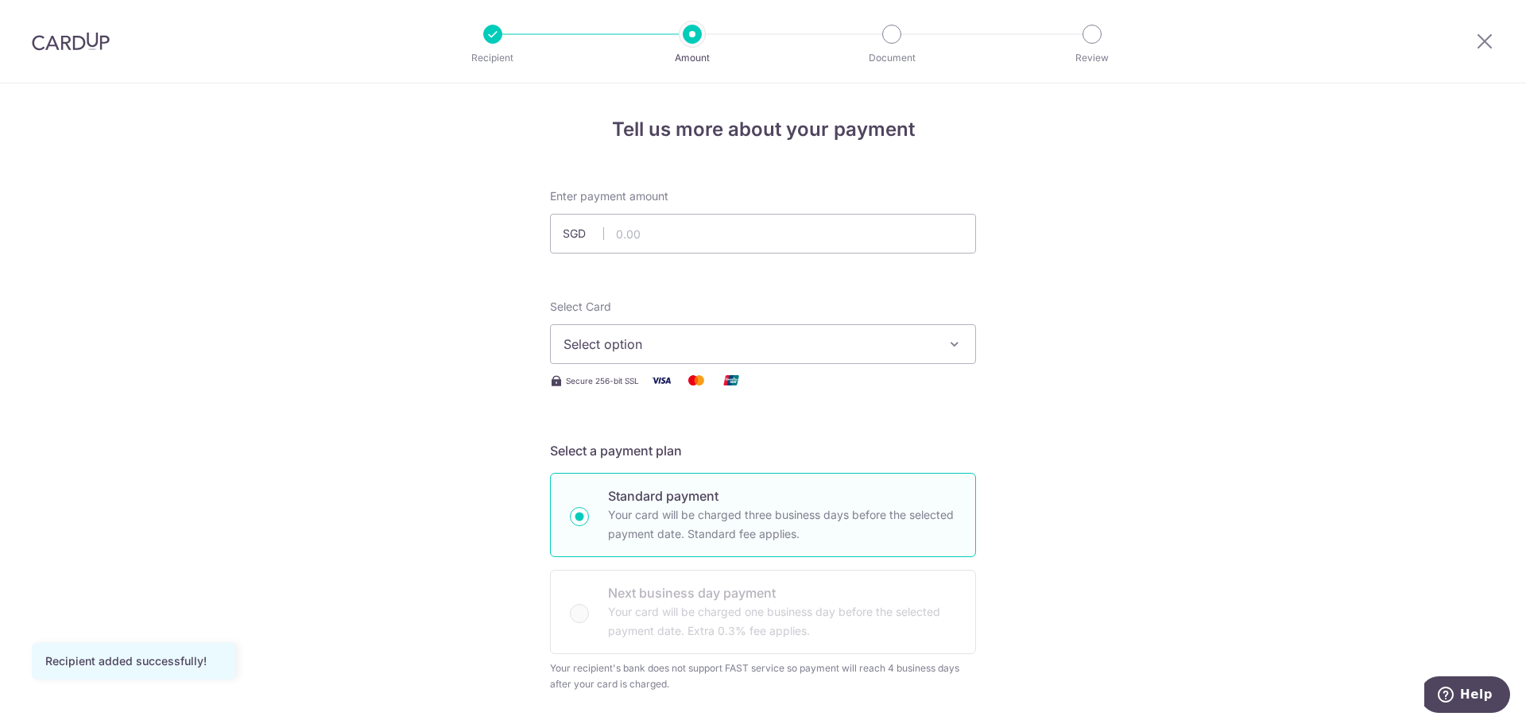
click at [810, 353] on span "Select option" at bounding box center [748, 344] width 370 height 19
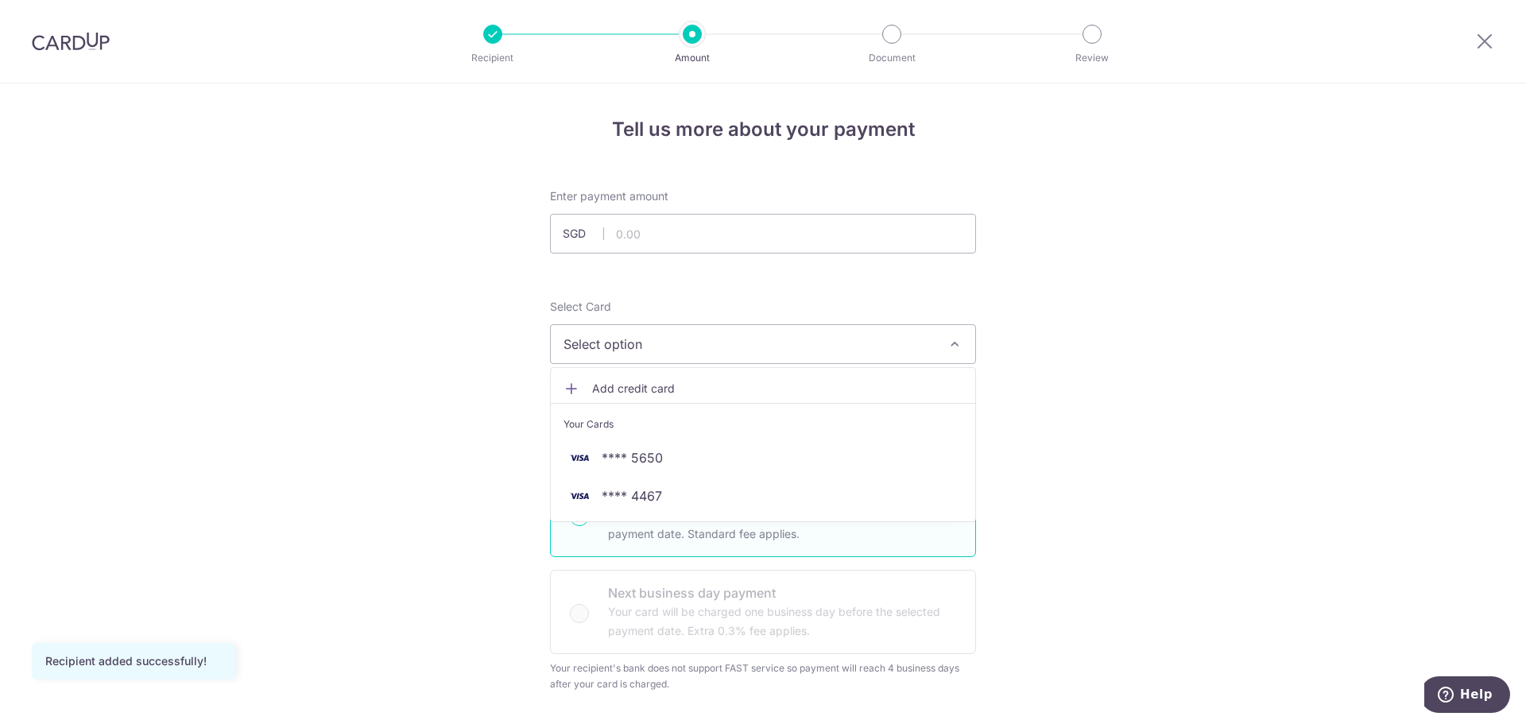
click at [810, 353] on span "Select option" at bounding box center [748, 344] width 370 height 19
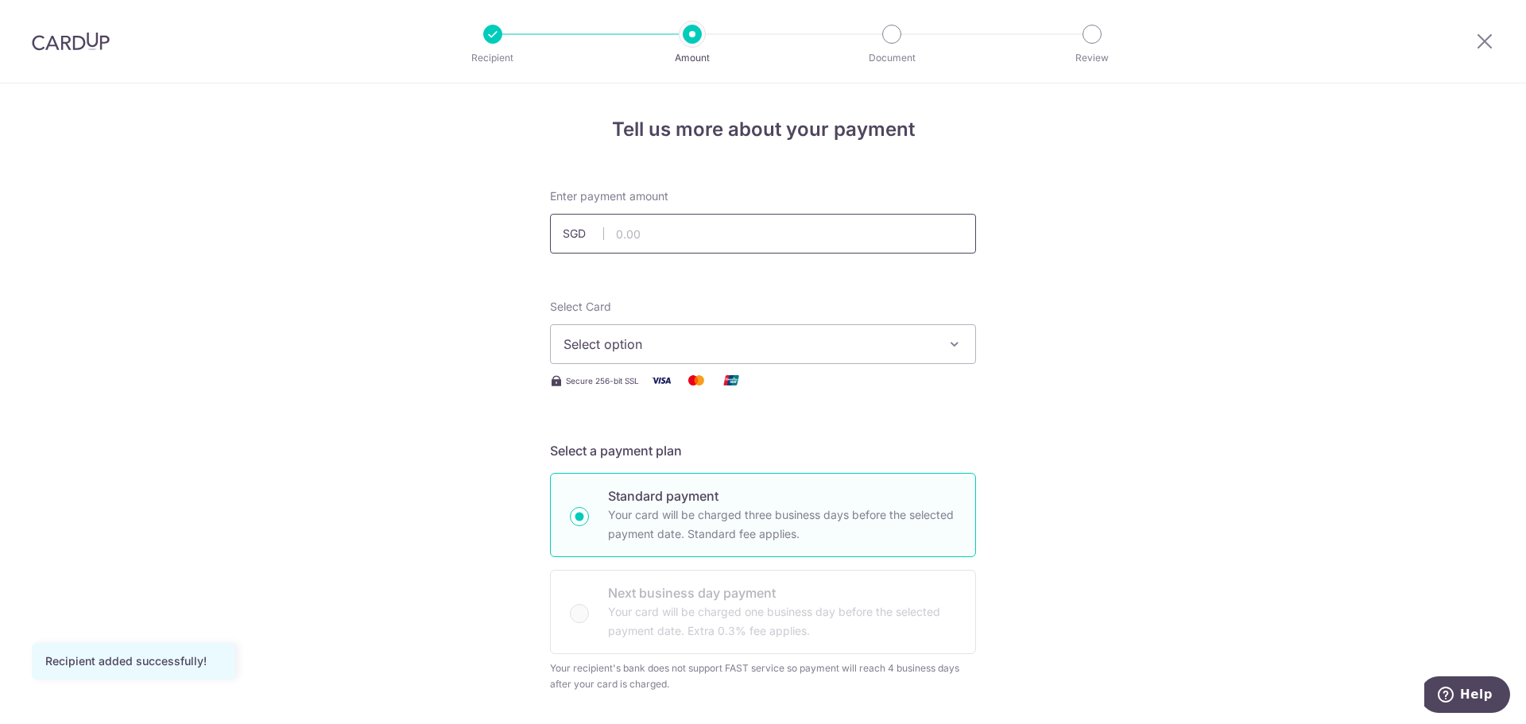
click at [729, 226] on input "text" at bounding box center [763, 234] width 426 height 40
click at [1480, 44] on icon at bounding box center [1484, 41] width 19 height 20
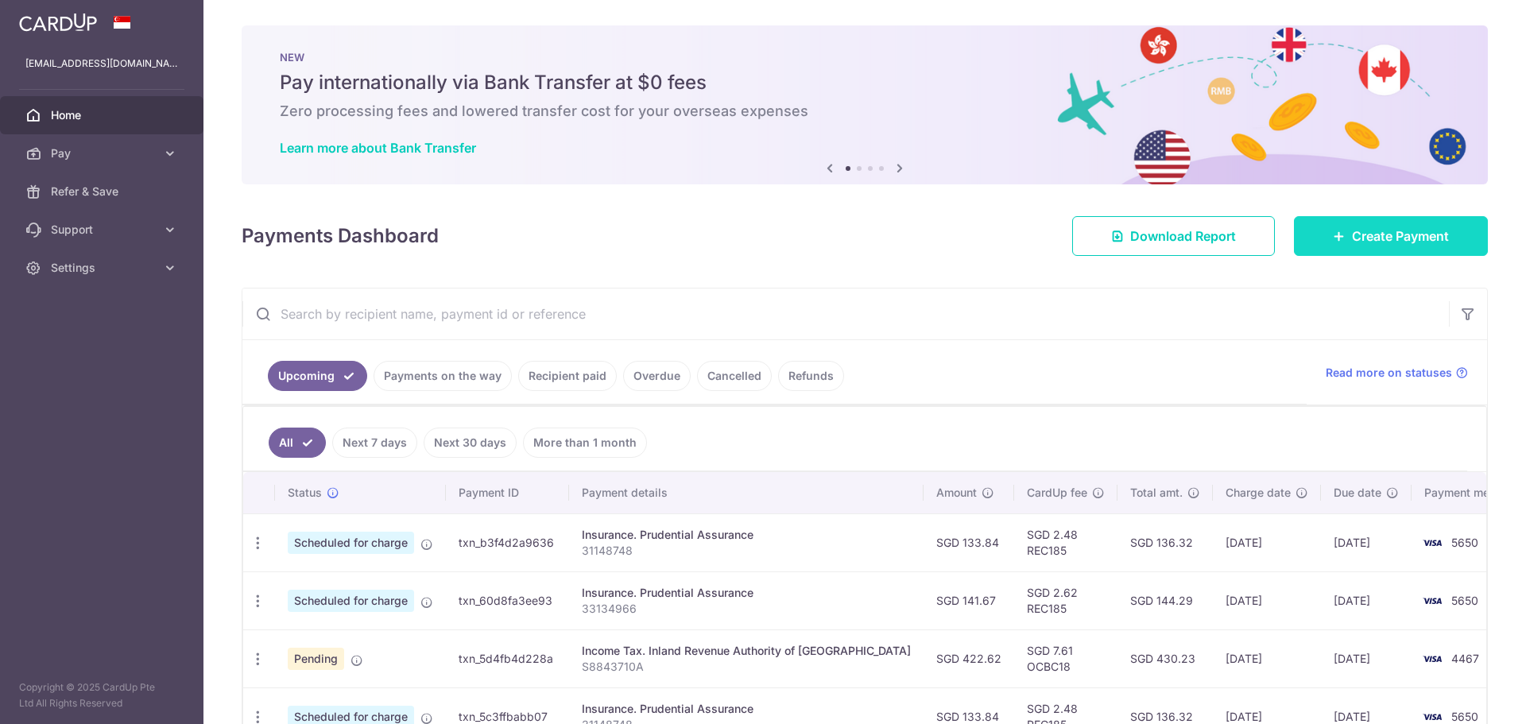
click at [1379, 229] on span "Create Payment" at bounding box center [1400, 235] width 97 height 19
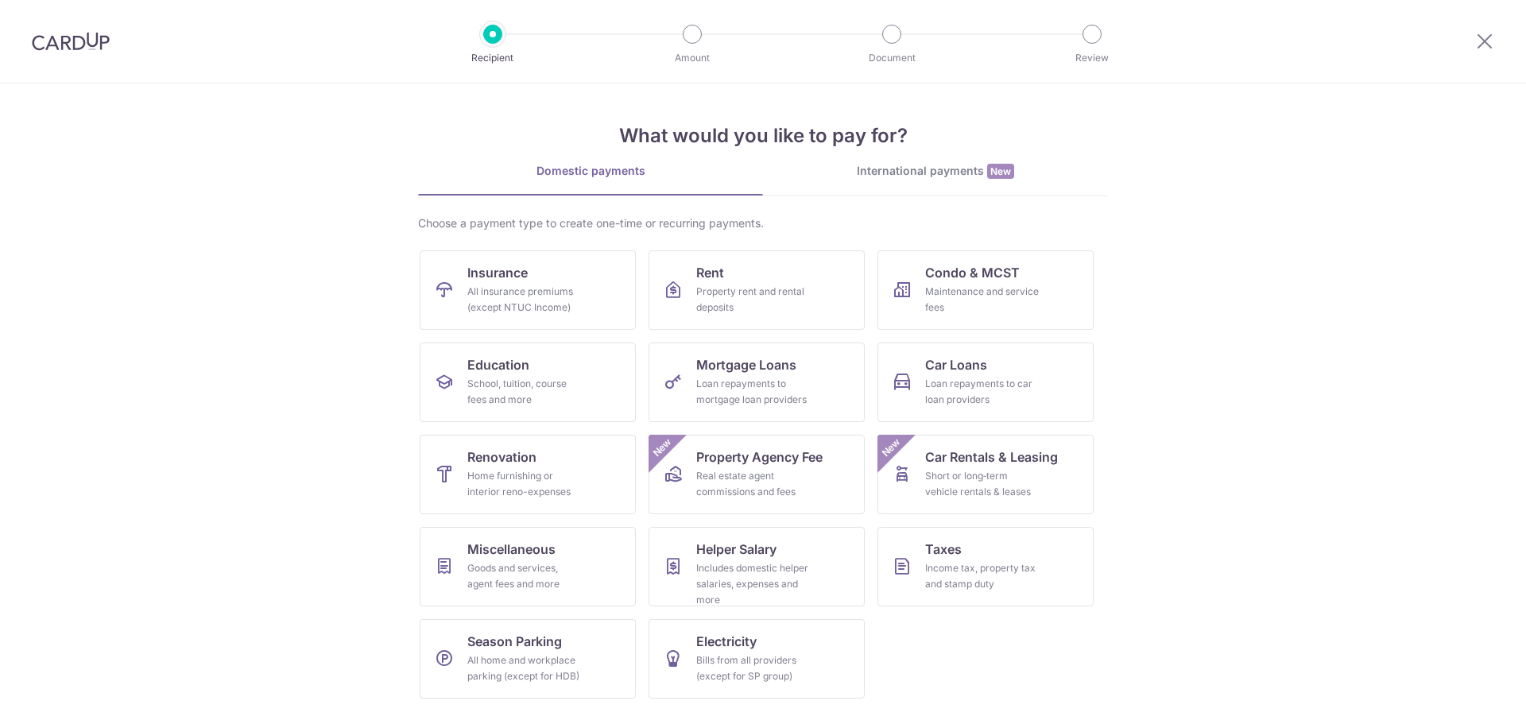
click at [972, 195] on li "International payments New" at bounding box center [935, 179] width 345 height 33
click at [973, 180] on link "International payments New" at bounding box center [935, 179] width 345 height 33
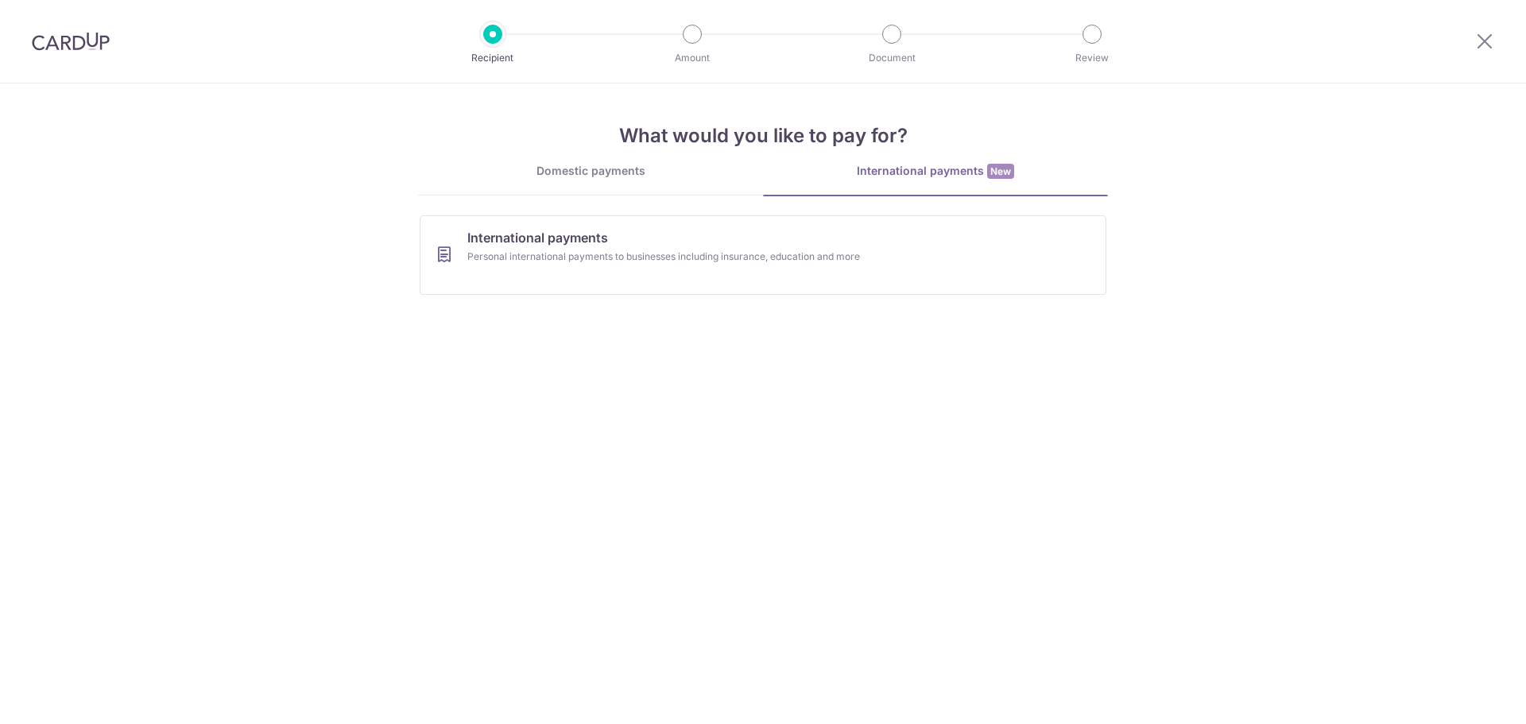
click at [639, 193] on link "Domestic payments" at bounding box center [590, 179] width 345 height 32
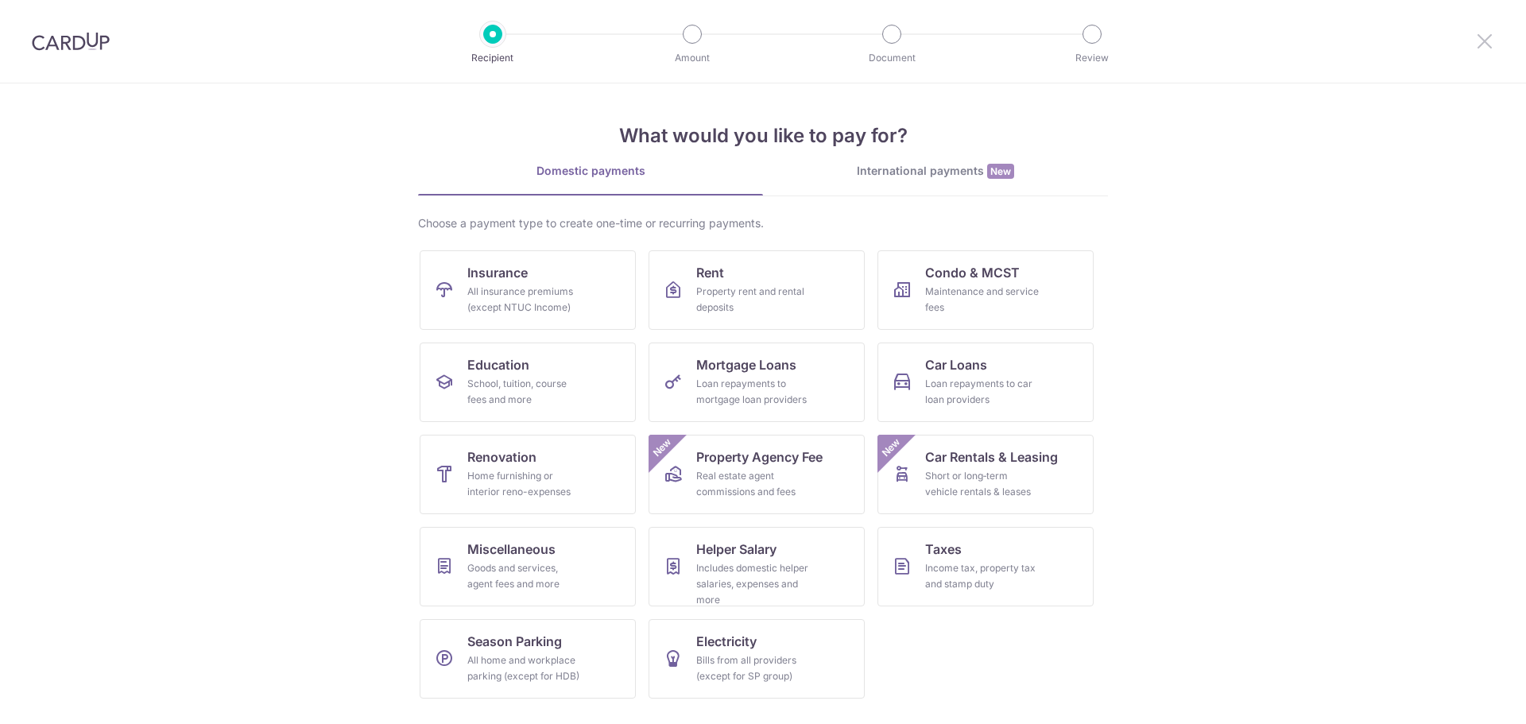
click at [1476, 46] on icon at bounding box center [1484, 41] width 19 height 20
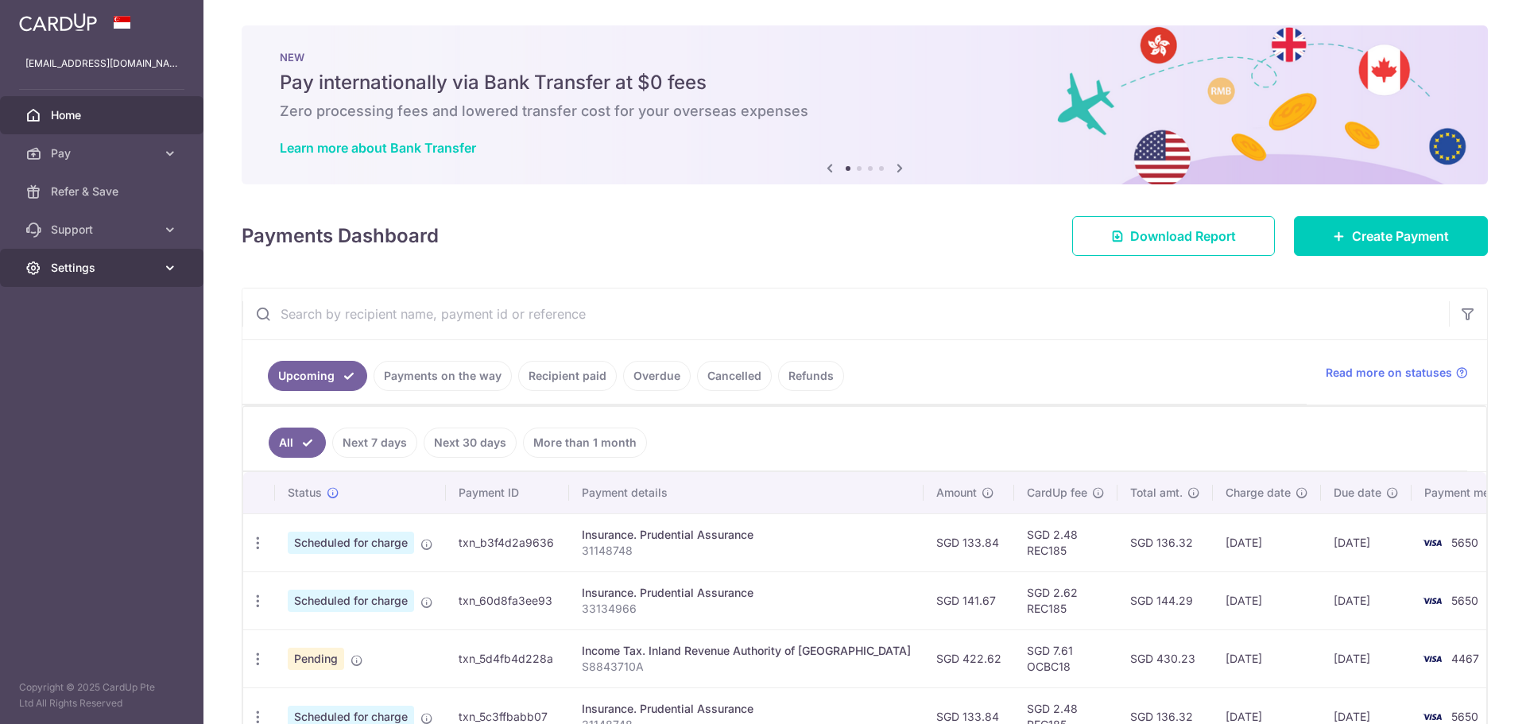
click at [83, 256] on link "Settings" at bounding box center [101, 268] width 203 height 38
click at [1356, 238] on span "Create Payment" at bounding box center [1400, 235] width 97 height 19
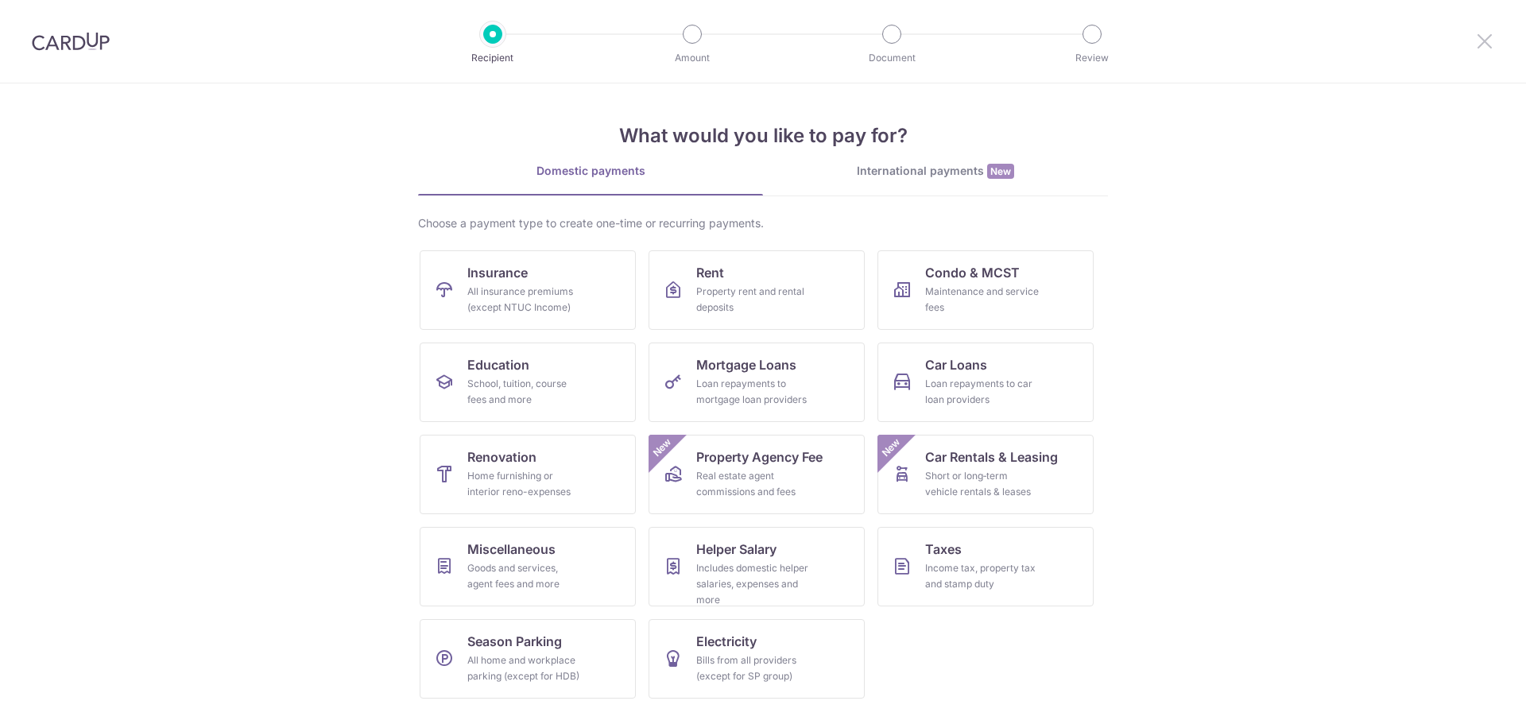
click at [1480, 41] on icon at bounding box center [1484, 41] width 19 height 20
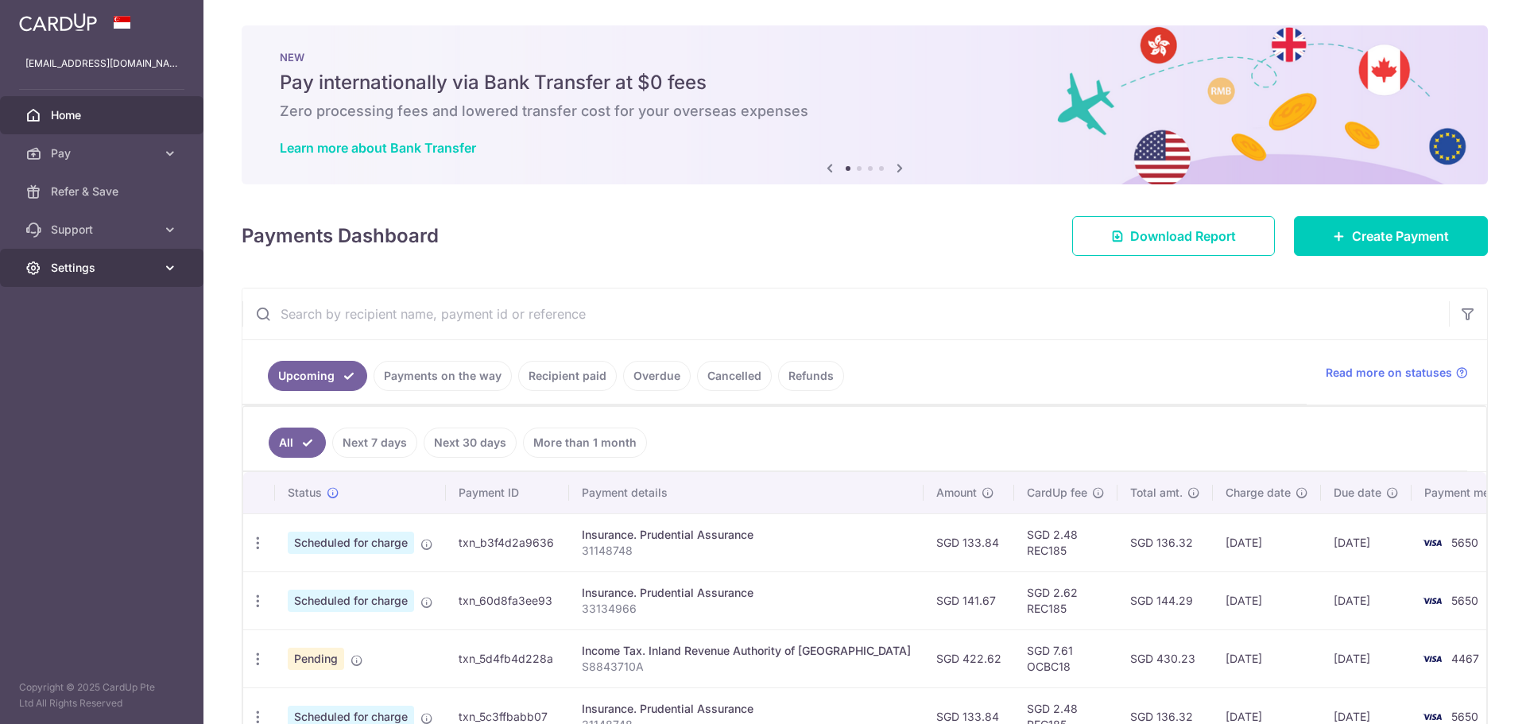
click at [109, 269] on span "Settings" at bounding box center [103, 268] width 105 height 16
click at [98, 337] on span "Logout" at bounding box center [103, 344] width 105 height 16
